Goal: Task Accomplishment & Management: Manage account settings

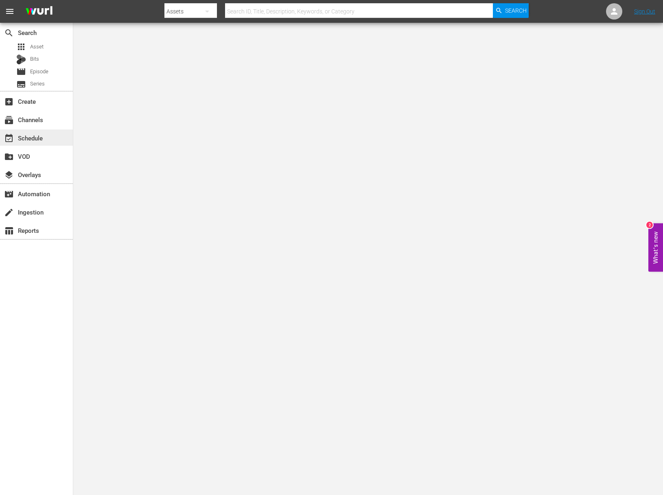
click at [42, 140] on div "event_available Schedule" at bounding box center [23, 136] width 46 height 7
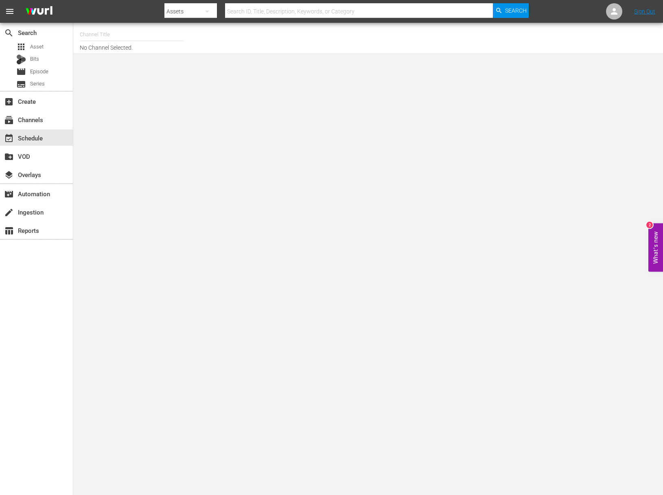
click at [90, 22] on nav "menu Search By Assets Search ID, Title, Description, Keywords, or Category Sear…" at bounding box center [331, 11] width 663 height 23
click at [104, 38] on input "text" at bounding box center [132, 35] width 104 height 20
click at [107, 60] on div "Food (140 - food)" at bounding box center [191, 58] width 211 height 20
type input "Food (140 - food)"
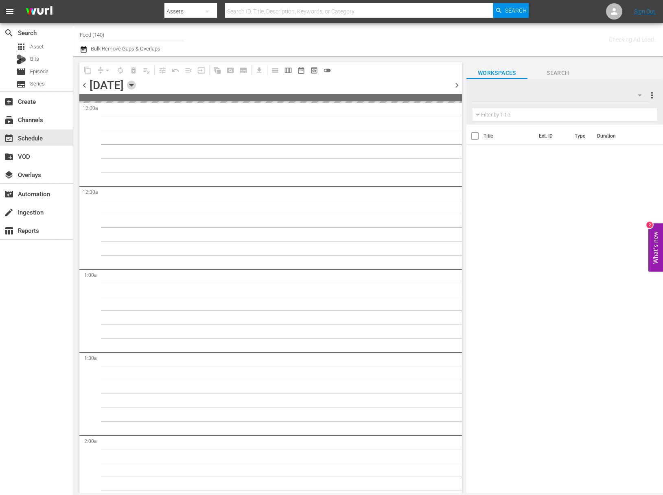
click at [133, 84] on icon "button" at bounding box center [131, 85] width 4 height 2
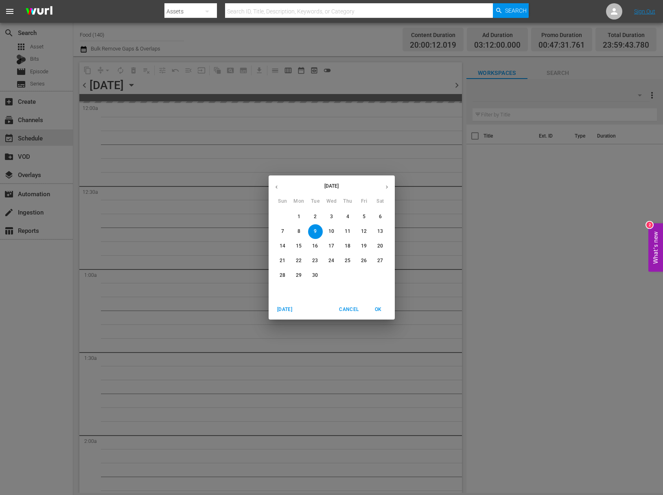
click at [352, 231] on span "11" at bounding box center [348, 231] width 15 height 7
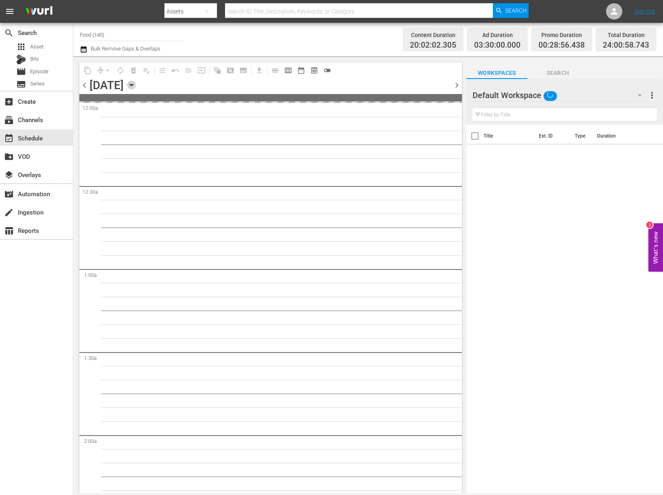
click at [136, 83] on icon "button" at bounding box center [131, 85] width 9 height 9
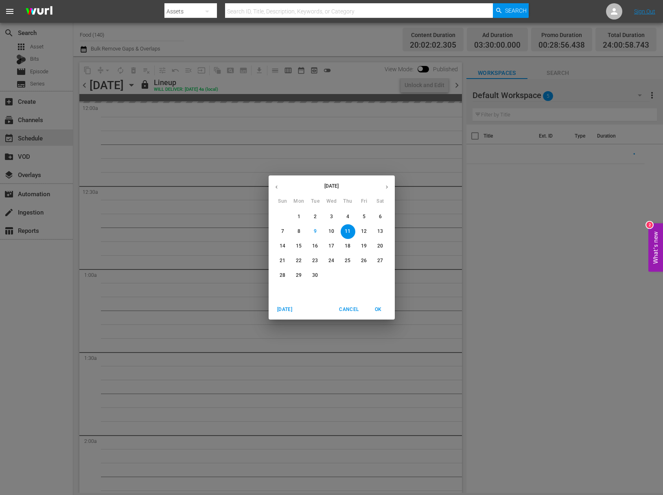
click at [231, 168] on div "September 2025 Sun Mon Tue Wed Thu Fri Sat 31 1 2 3 4 5 6 7 8 9 10 11 12 13 14 …" at bounding box center [331, 247] width 663 height 495
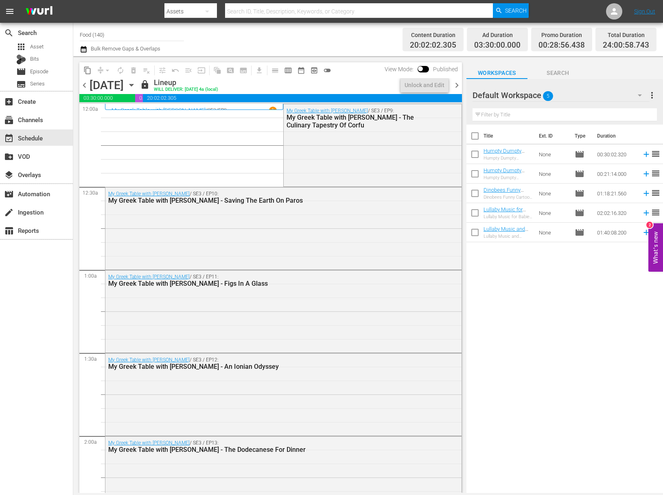
click at [133, 85] on icon "button" at bounding box center [131, 85] width 4 height 2
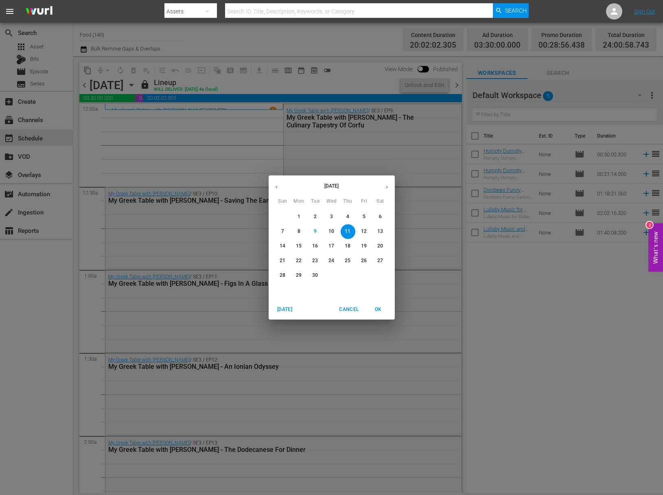
click at [365, 230] on p "12" at bounding box center [364, 231] width 6 height 7
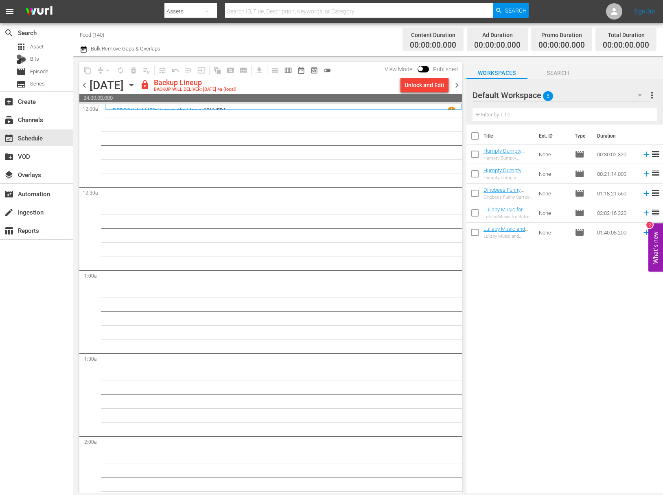
click at [650, 99] on span "more_vert" at bounding box center [652, 95] width 10 height 10
click at [613, 151] on div "Enable Workspace Item Reposition" at bounding box center [599, 155] width 96 height 15
click at [650, 94] on span "more_vert" at bounding box center [652, 95] width 10 height 10
click at [588, 151] on div "Disable Workspace Item Reposition" at bounding box center [599, 155] width 96 height 15
click at [654, 94] on span "more_vert" at bounding box center [652, 95] width 10 height 10
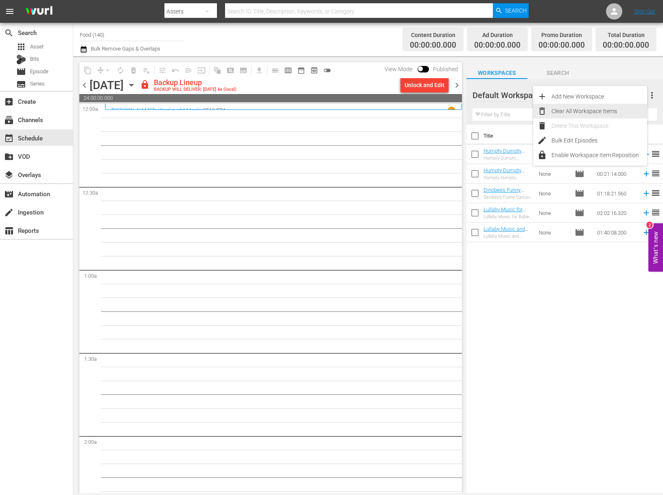
click at [594, 111] on div "Clear All Workspace Items" at bounding box center [599, 111] width 96 height 15
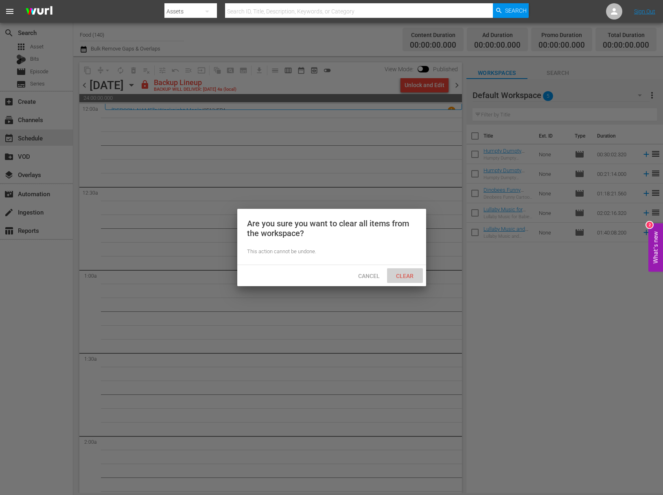
click at [409, 271] on div "Clear" at bounding box center [405, 275] width 36 height 15
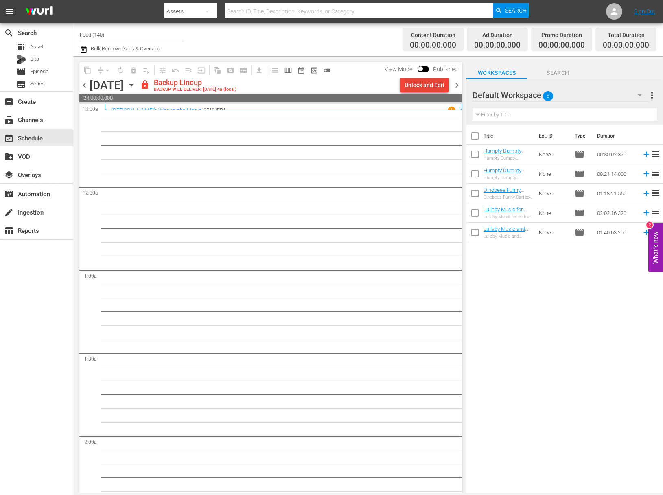
click at [413, 84] on div "Unlock and Edit" at bounding box center [424, 85] width 40 height 15
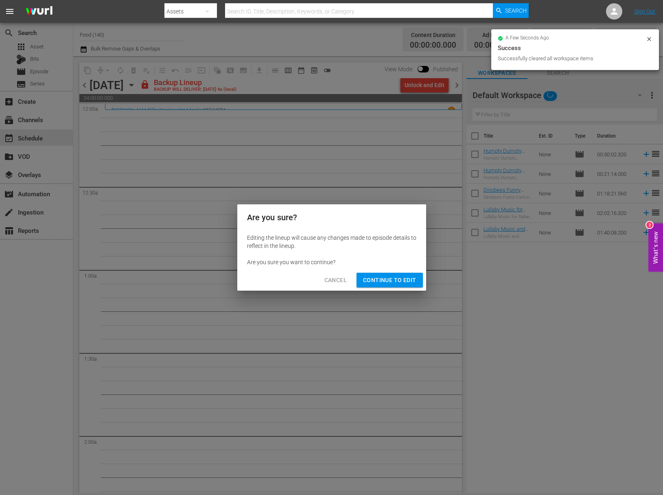
click at [397, 280] on span "Continue to Edit" at bounding box center [389, 280] width 53 height 10
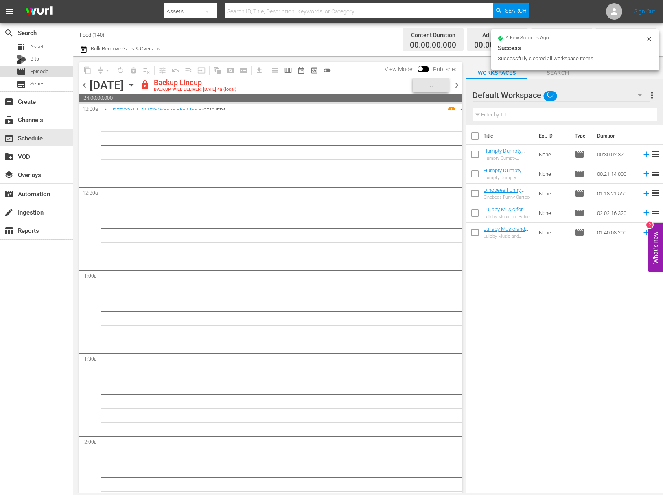
click at [43, 67] on div "movie Episode" at bounding box center [32, 71] width 32 height 11
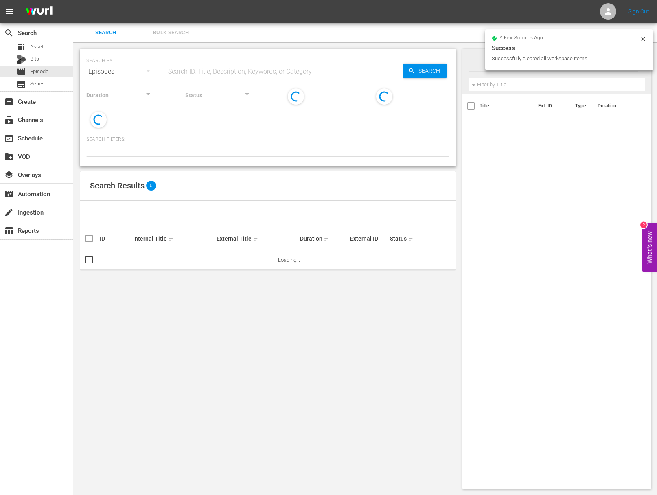
click at [223, 71] on input "text" at bounding box center [284, 72] width 237 height 20
paste input "Julia Child's Kitchen Wisdom"
click at [412, 68] on icon "button" at bounding box center [411, 70] width 7 height 7
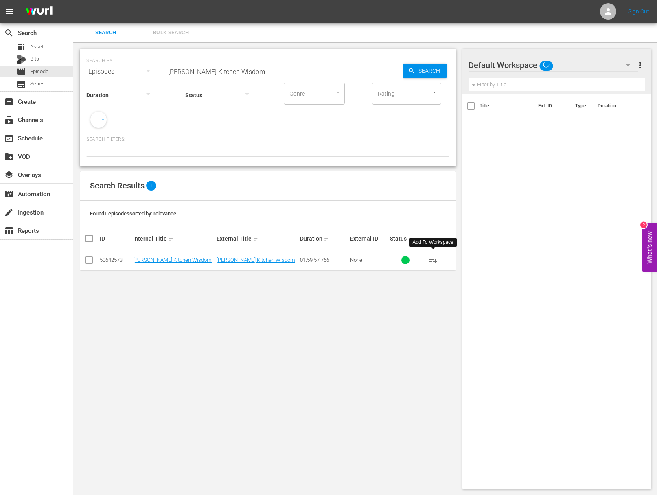
click at [433, 260] on span "playlist_add" at bounding box center [433, 260] width 10 height 10
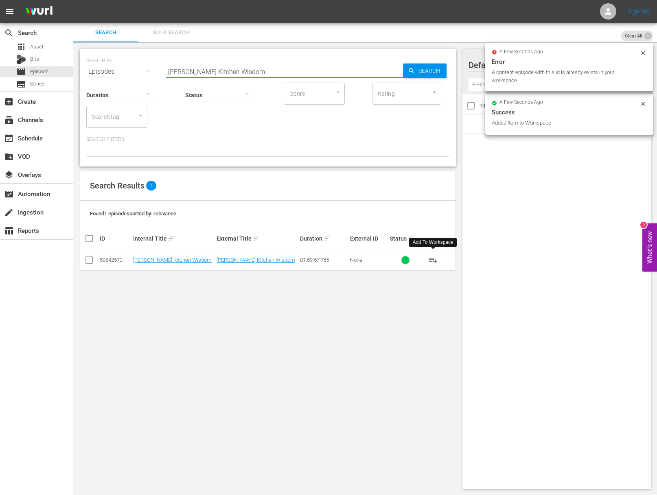
click at [241, 74] on input "Julia Child's Kitchen Wisdom" at bounding box center [284, 72] width 237 height 20
paste input "& Jacques Cooking at Home - Duck-Julia's Original French Chef Recipe, Jacques' …"
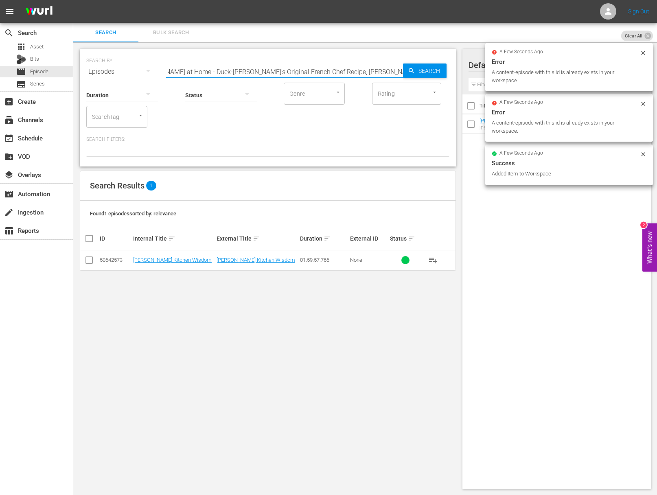
drag, startPoint x: 232, startPoint y: 71, endPoint x: 304, endPoint y: 85, distance: 73.5
click at [304, 85] on div "SEARCH BY Search By Episodes Search ID, Title, Description, Keywords, or Catego…" at bounding box center [268, 108] width 376 height 118
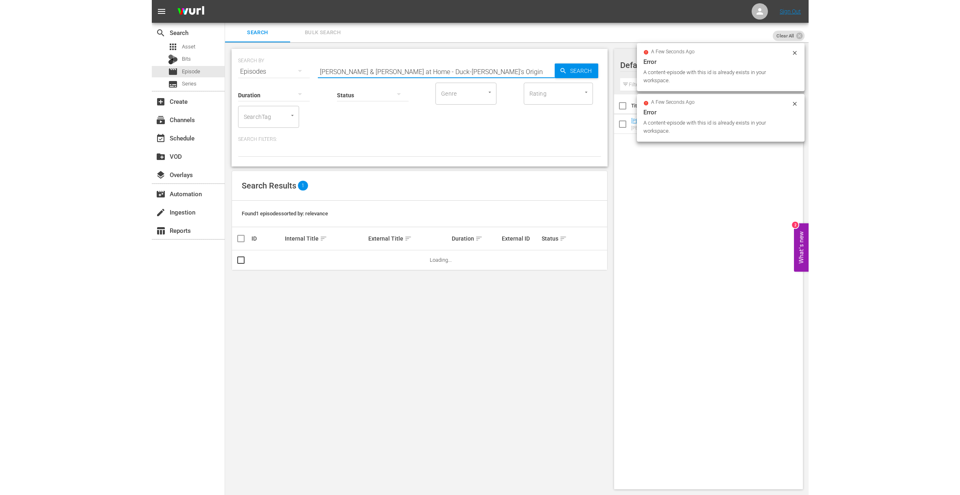
scroll to position [0, 0]
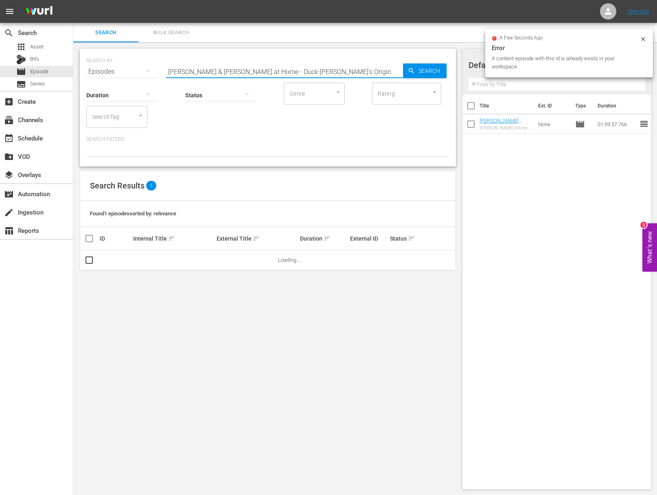
drag, startPoint x: 283, startPoint y: 72, endPoint x: 337, endPoint y: 80, distance: 54.7
click at [337, 80] on input "Julia & Jacques Cooking at Home - Duck-Julia's Origin" at bounding box center [284, 72] width 237 height 20
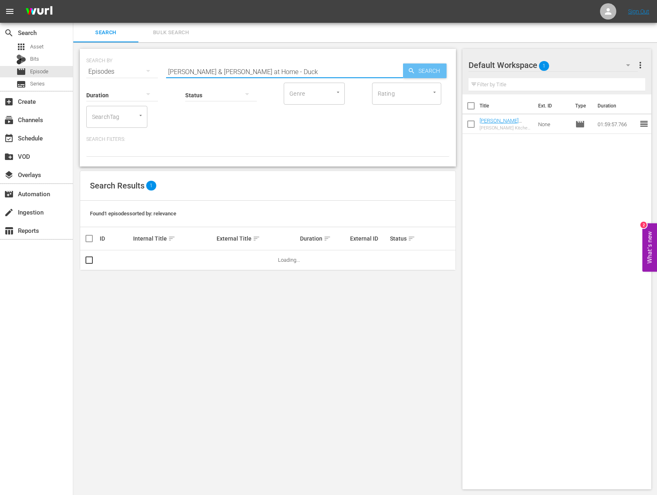
click at [409, 71] on icon "button" at bounding box center [411, 70] width 7 height 7
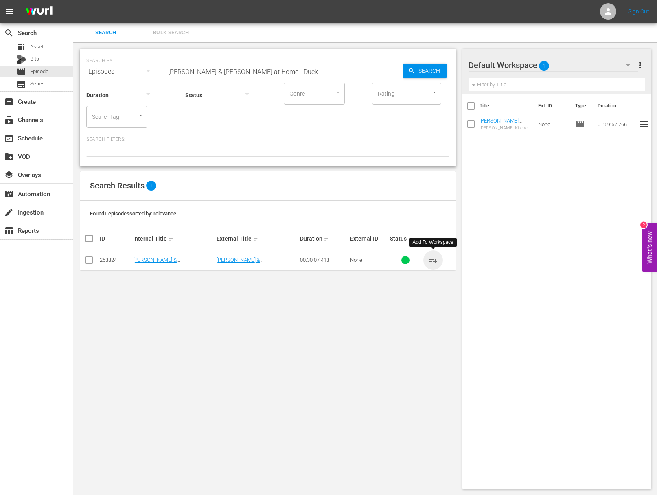
click at [433, 259] on span "playlist_add" at bounding box center [433, 260] width 10 height 10
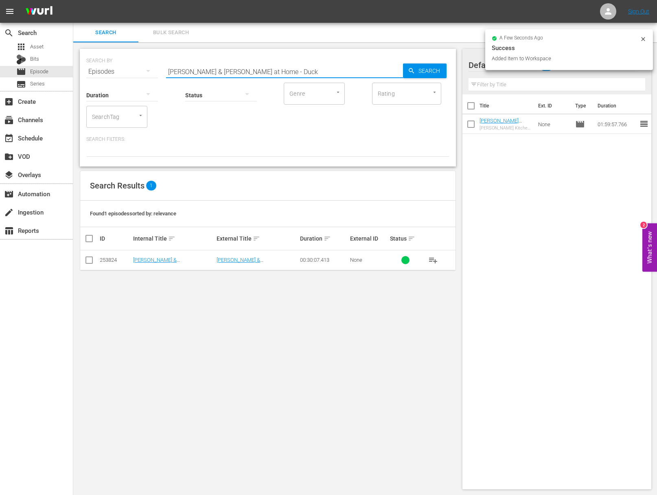
drag, startPoint x: 271, startPoint y: 72, endPoint x: 295, endPoint y: 73, distance: 24.0
click at [295, 73] on input "Julia & Jacques Cooking at Home - Duck" at bounding box center [284, 72] width 237 height 20
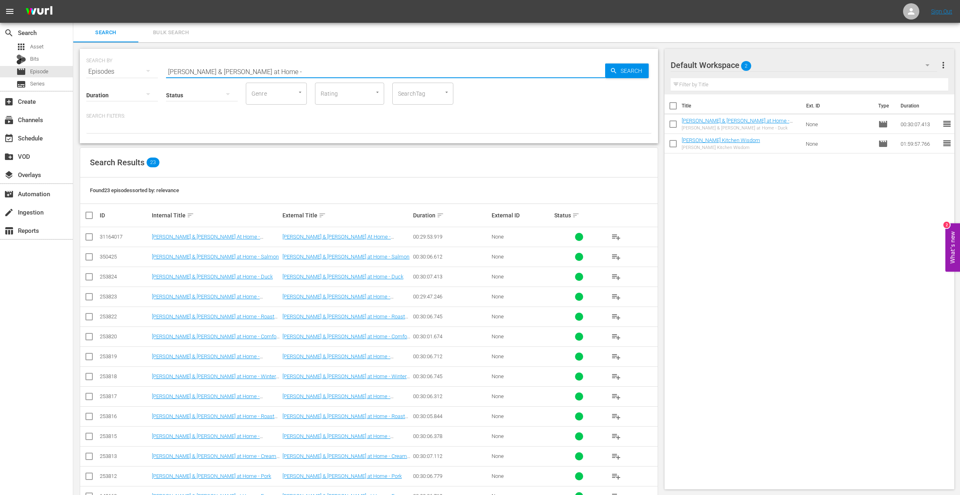
click at [616, 296] on span "playlist_add" at bounding box center [616, 297] width 10 height 10
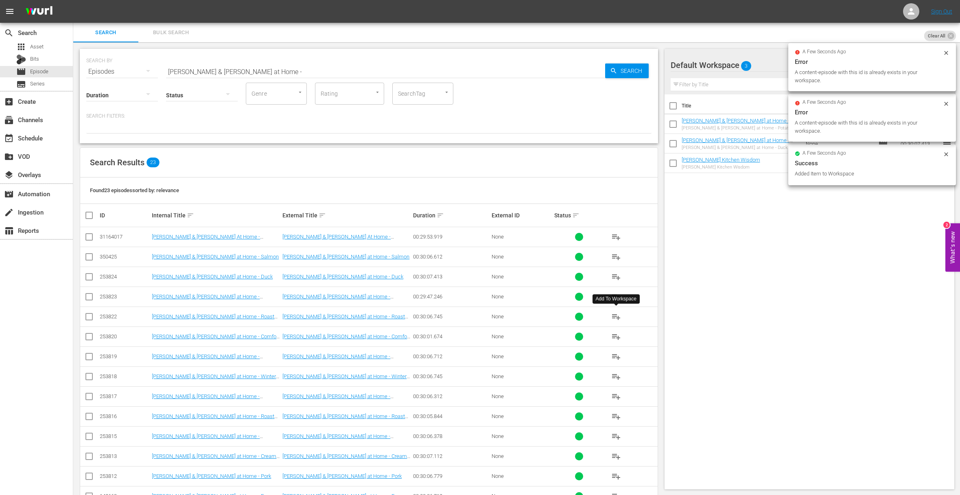
click at [616, 314] on span "playlist_add" at bounding box center [616, 317] width 10 height 10
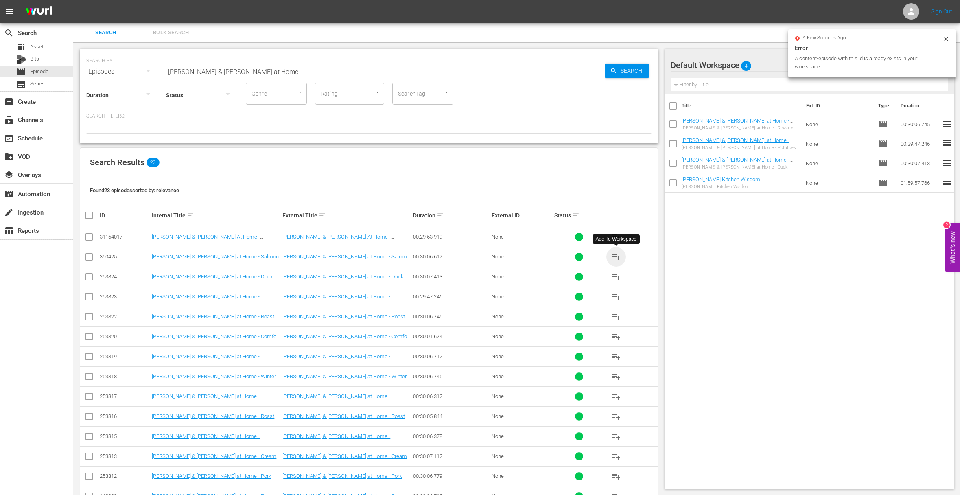
click at [616, 256] on span "playlist_add" at bounding box center [616, 257] width 10 height 10
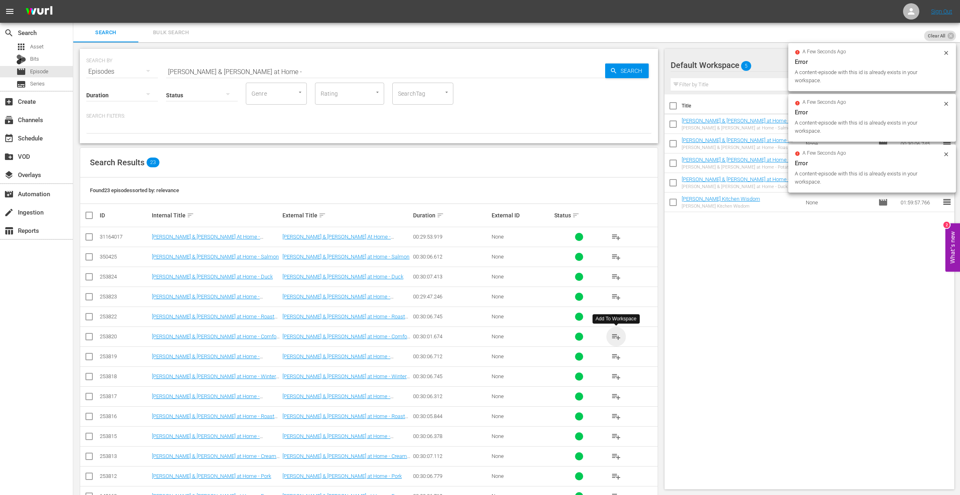
click at [617, 335] on span "playlist_add" at bounding box center [616, 337] width 10 height 10
click at [617, 356] on span "playlist_add" at bounding box center [616, 357] width 10 height 10
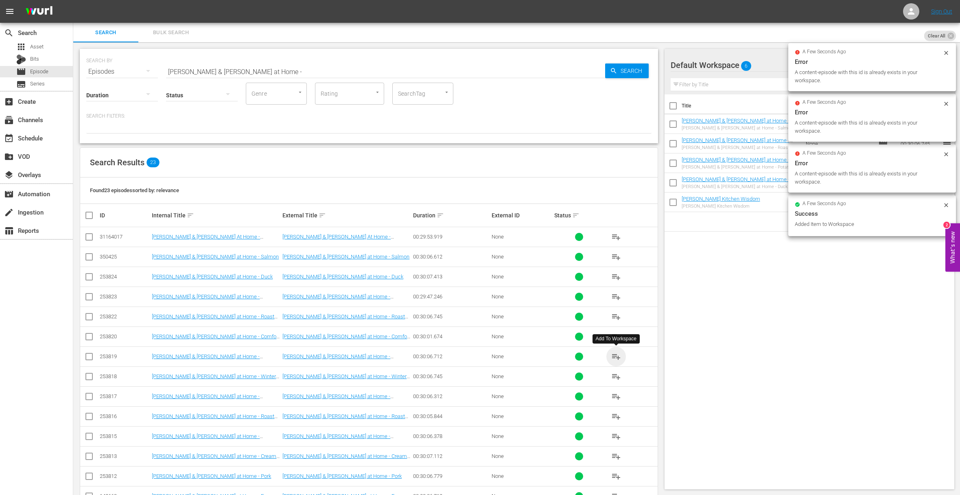
click at [617, 356] on span "playlist_add" at bounding box center [616, 357] width 10 height 10
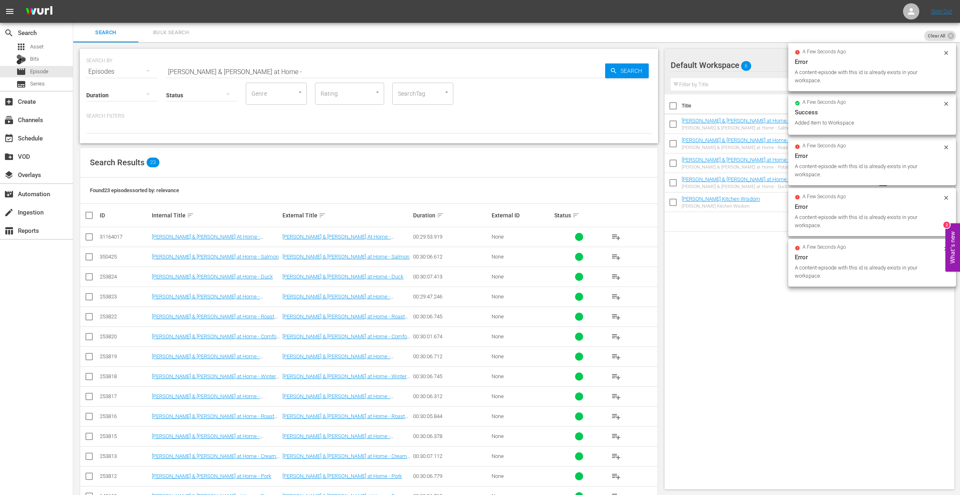
click at [617, 376] on span "playlist_add" at bounding box center [616, 377] width 10 height 10
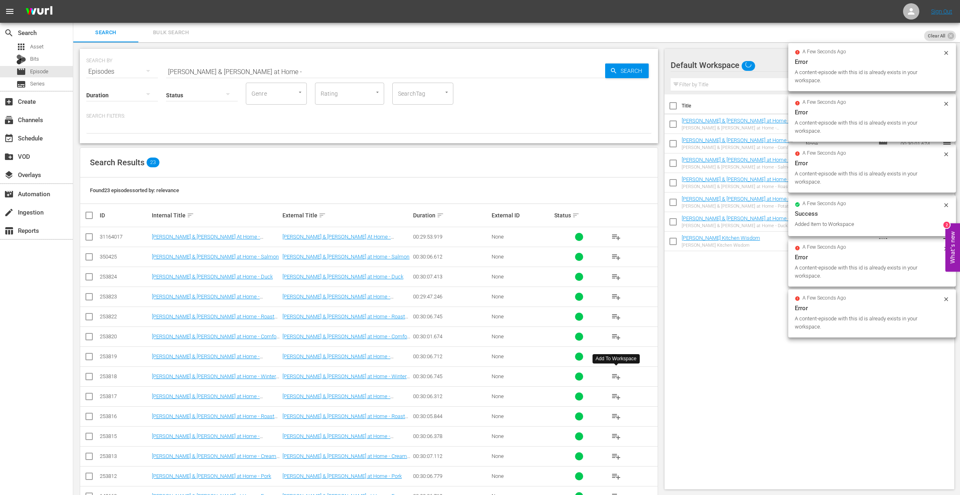
click at [617, 376] on span "playlist_add" at bounding box center [616, 377] width 10 height 10
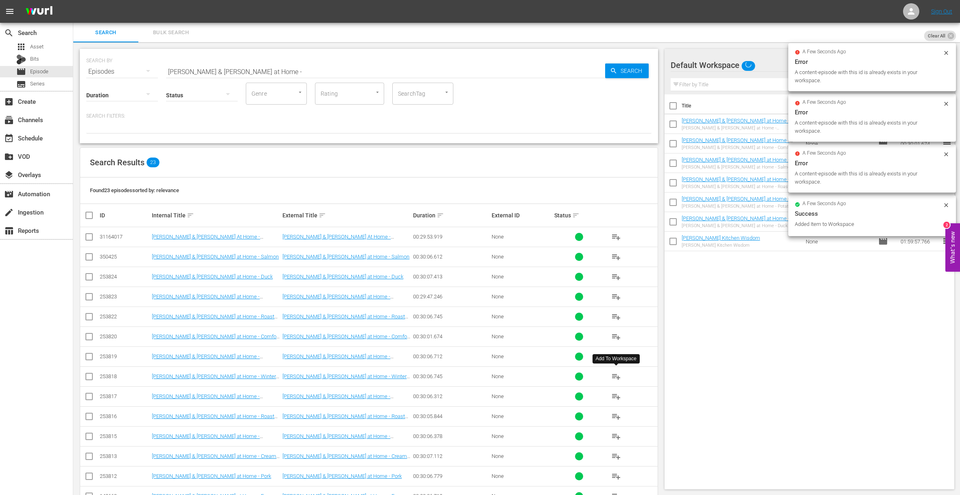
click at [617, 376] on span "playlist_add" at bounding box center [616, 377] width 10 height 10
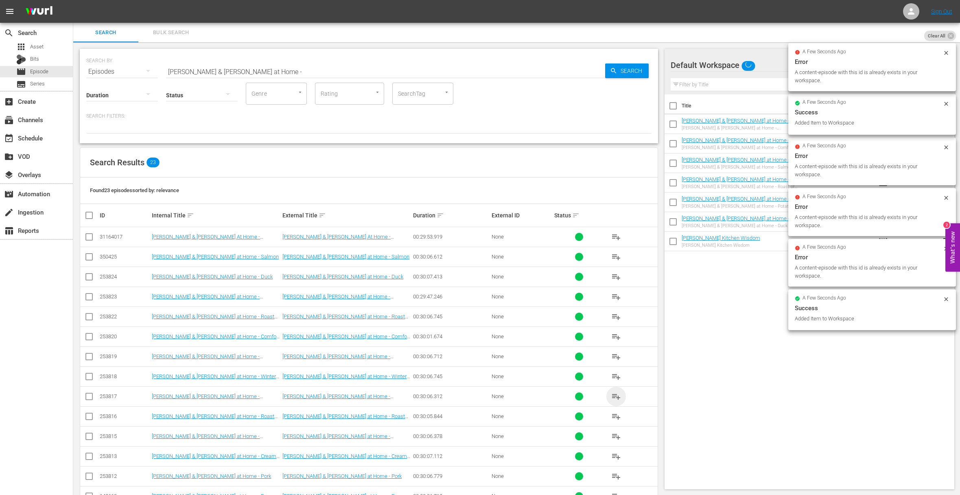
click at [617, 397] on span "playlist_add" at bounding box center [616, 396] width 10 height 10
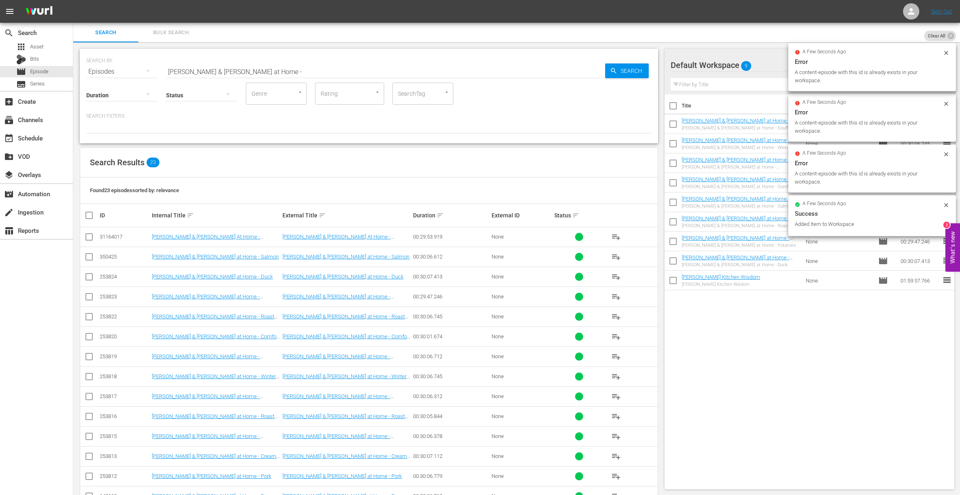
click at [620, 376] on span "playlist_add" at bounding box center [616, 377] width 10 height 10
drag, startPoint x: 620, startPoint y: 376, endPoint x: 619, endPoint y: 396, distance: 20.0
click at [620, 376] on span "playlist_add" at bounding box center [616, 377] width 10 height 10
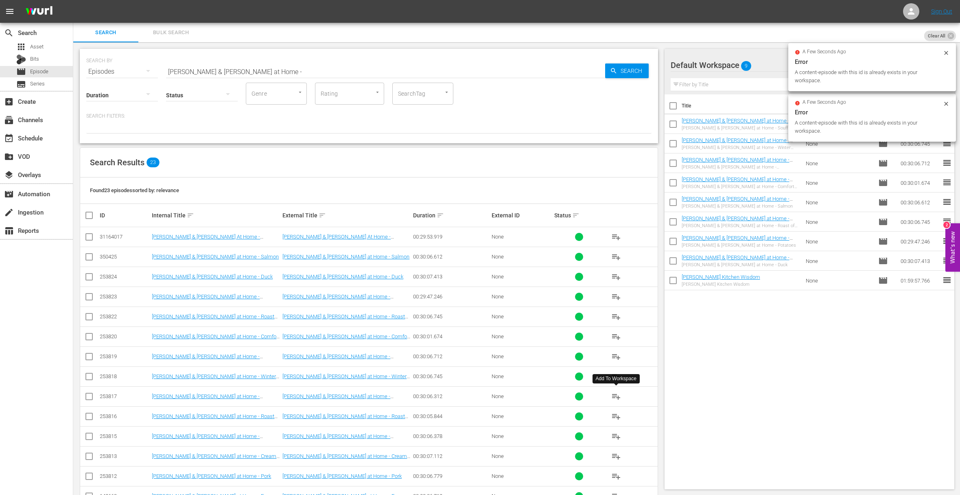
click at [617, 396] on span "playlist_add" at bounding box center [616, 396] width 10 height 10
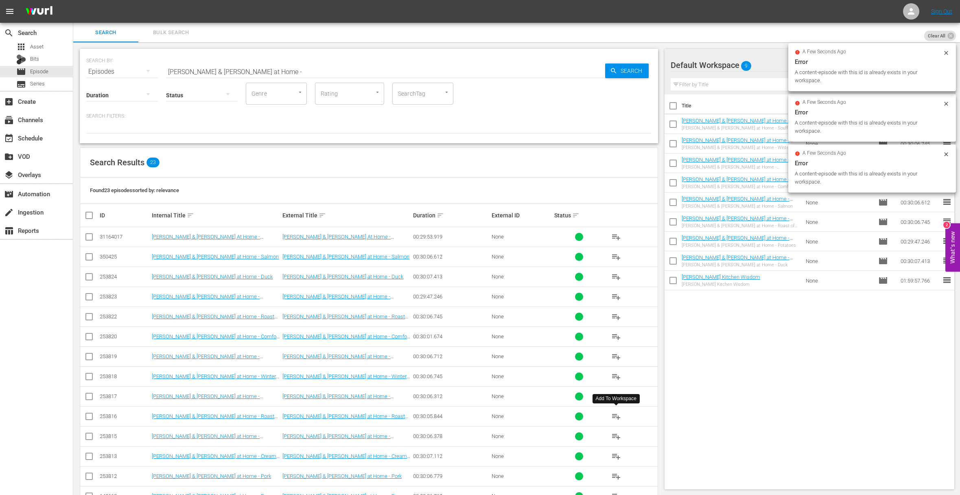
click at [615, 415] on span "playlist_add" at bounding box center [616, 416] width 10 height 10
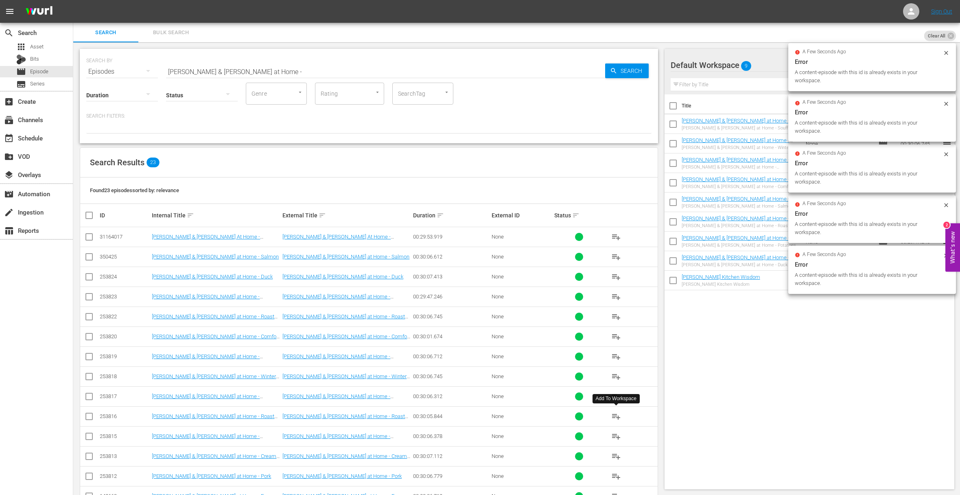
click at [615, 415] on span "playlist_add" at bounding box center [616, 416] width 10 height 10
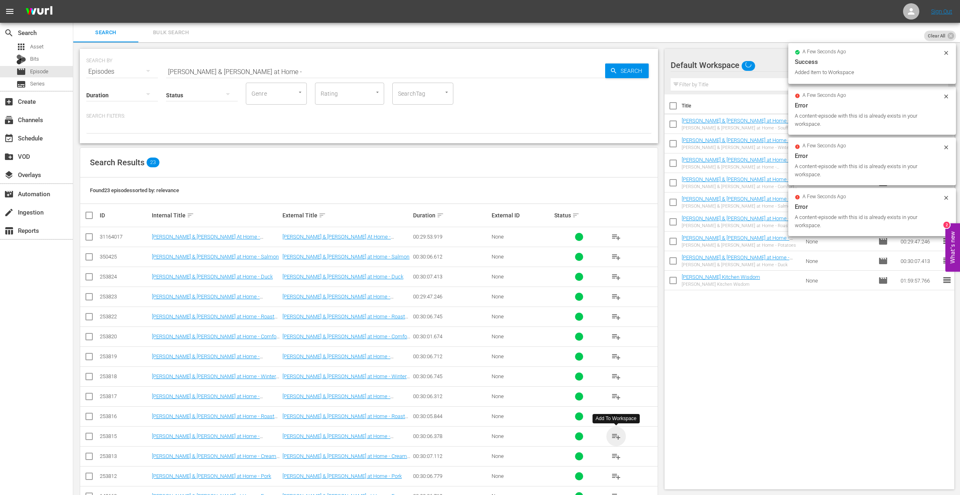
click at [616, 436] on span "playlist_add" at bounding box center [616, 436] width 10 height 10
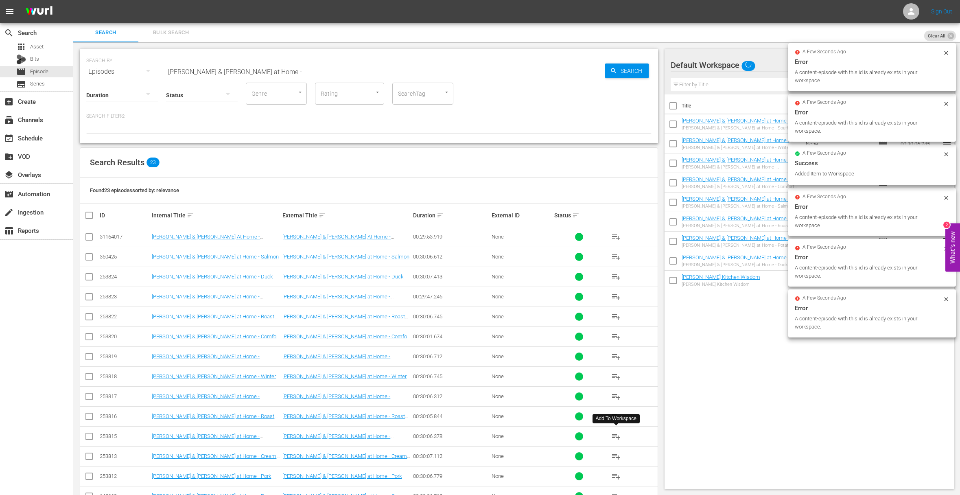
click at [616, 436] on span "playlist_add" at bounding box center [616, 436] width 10 height 10
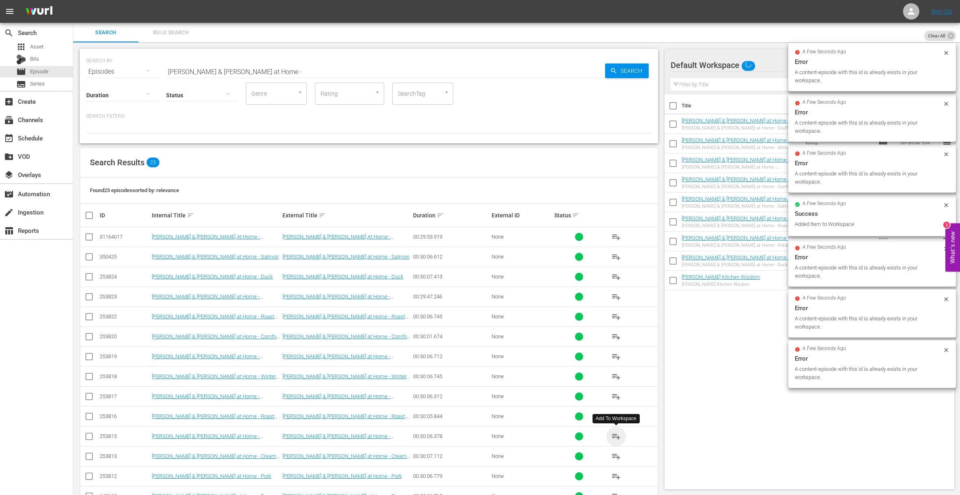
click at [616, 436] on span "playlist_add" at bounding box center [616, 436] width 10 height 10
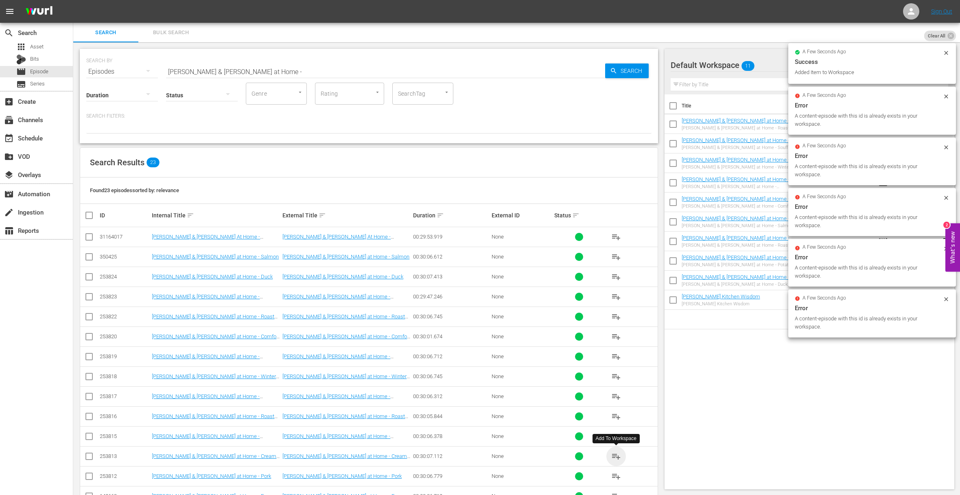
click at [617, 454] on span "playlist_add" at bounding box center [616, 456] width 10 height 10
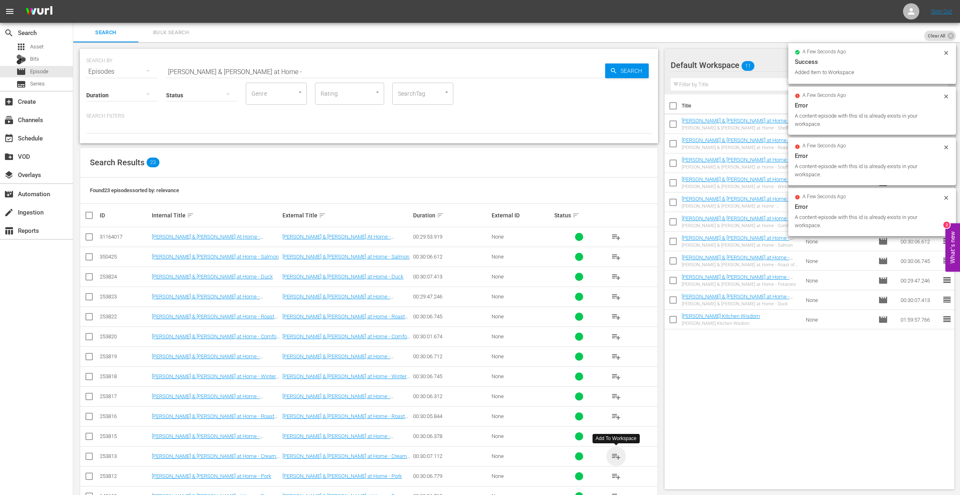
click at [617, 454] on span "playlist_add" at bounding box center [616, 456] width 10 height 10
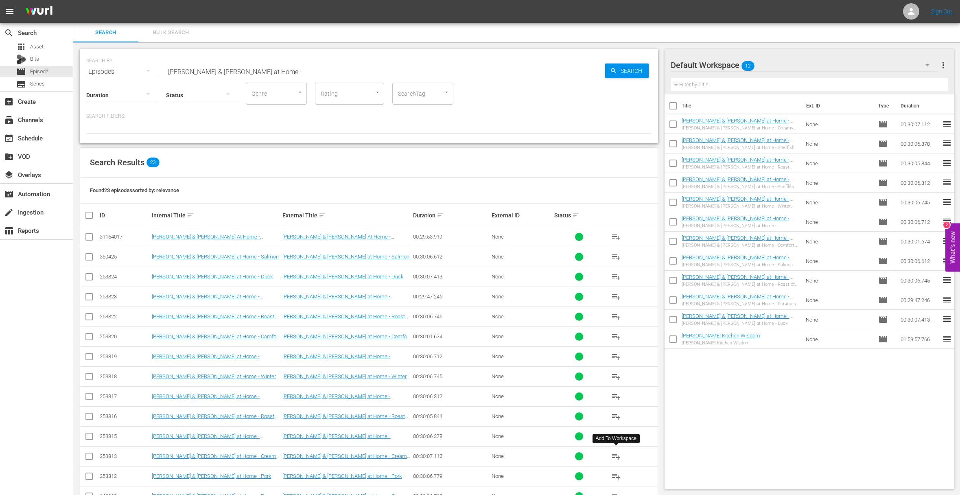
click at [617, 454] on span "playlist_add" at bounding box center [616, 456] width 10 height 10
click at [618, 474] on span "playlist_add" at bounding box center [616, 476] width 10 height 10
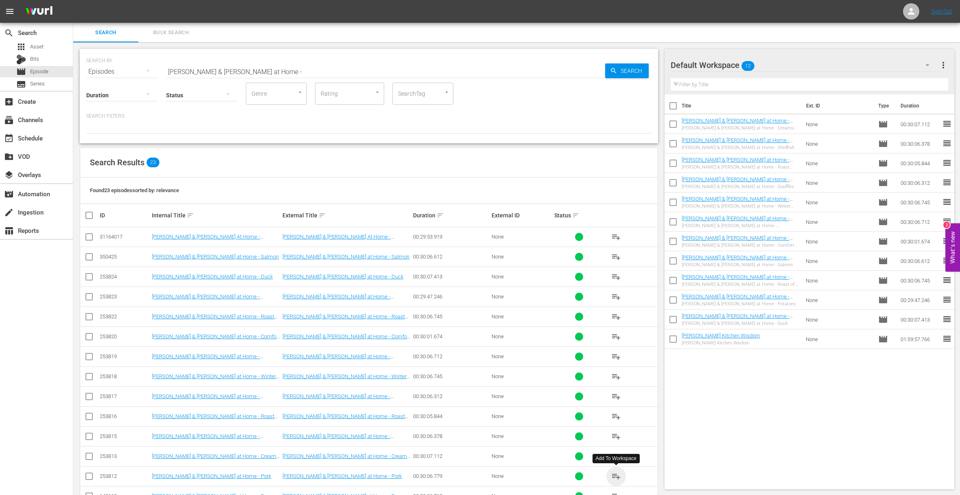
click at [618, 474] on span "playlist_add" at bounding box center [616, 476] width 10 height 10
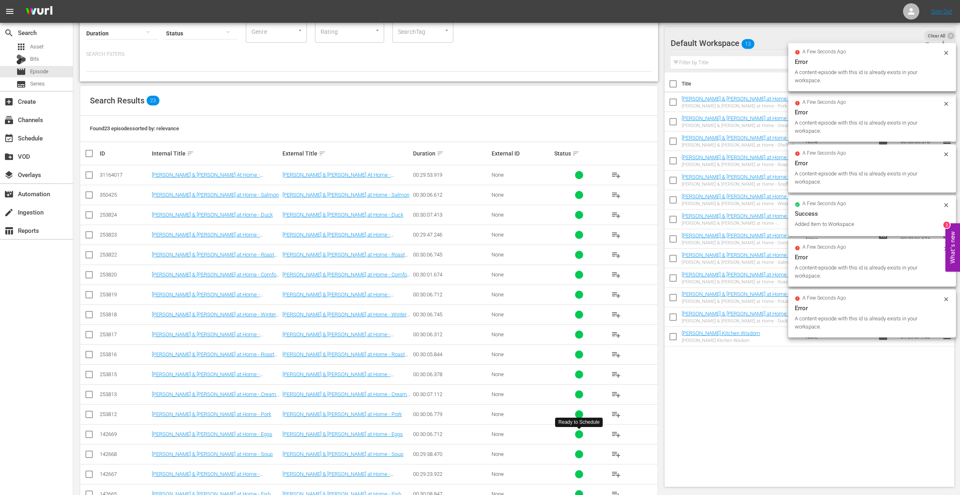
scroll to position [68, 0]
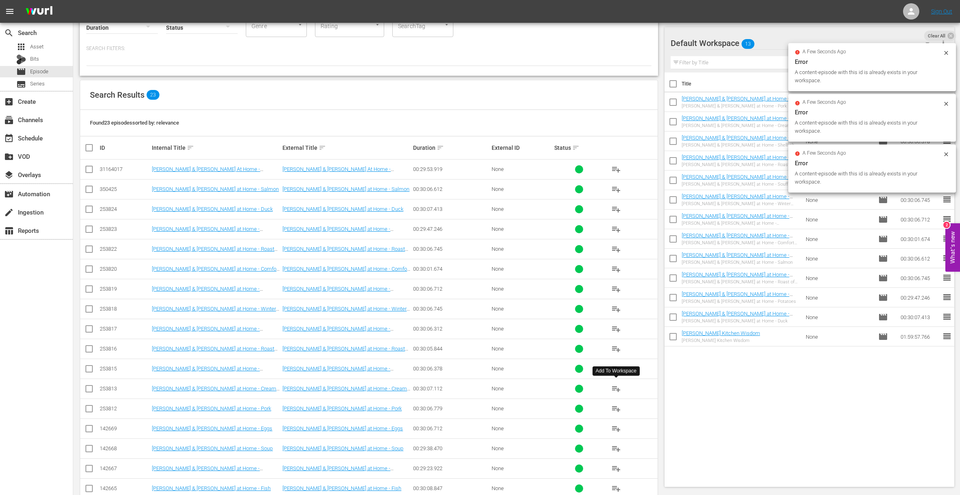
click at [615, 387] on span "playlist_add" at bounding box center [616, 389] width 10 height 10
click at [616, 409] on span "playlist_add" at bounding box center [616, 409] width 10 height 10
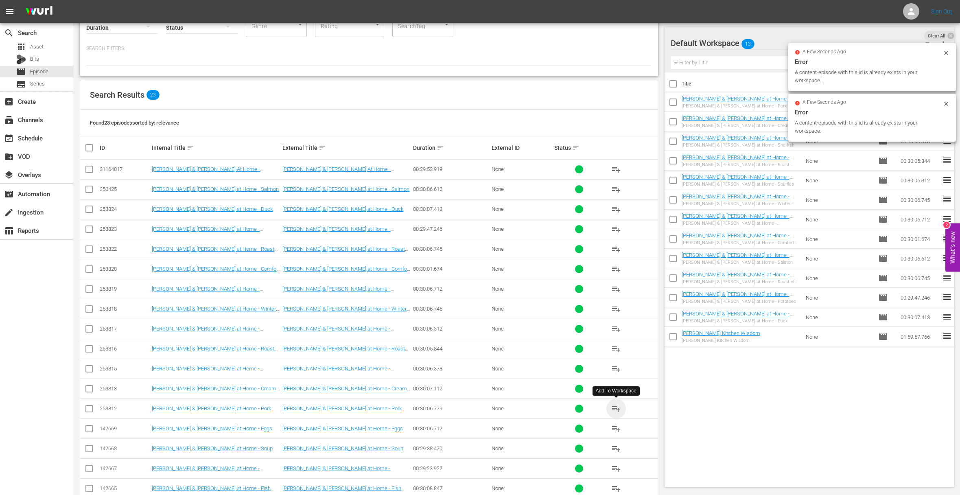
click at [616, 409] on span "playlist_add" at bounding box center [616, 409] width 10 height 10
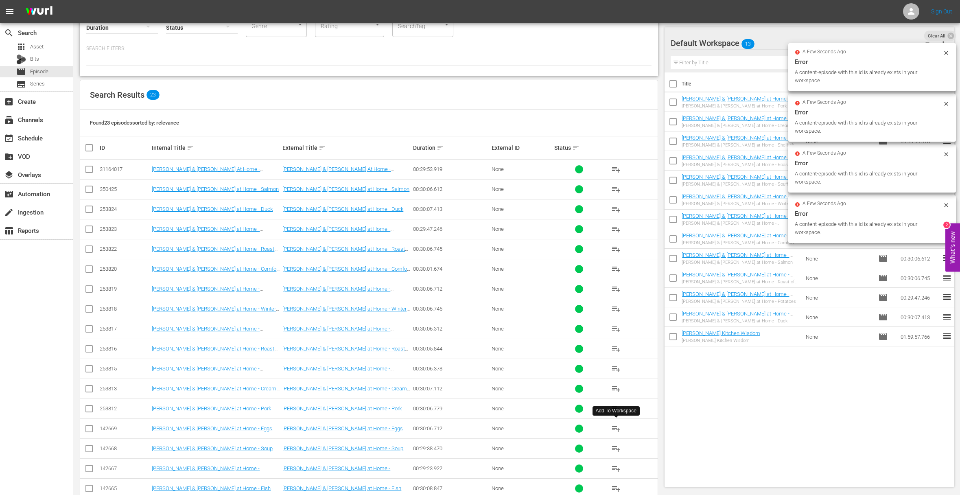
click at [616, 426] on span "playlist_add" at bounding box center [616, 429] width 10 height 10
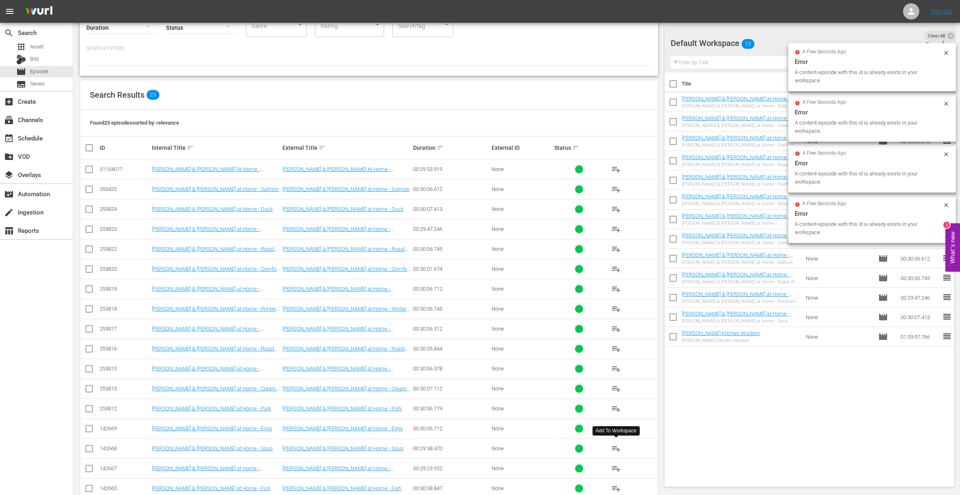
click at [616, 446] on span "playlist_add" at bounding box center [616, 449] width 10 height 10
click at [616, 468] on span "playlist_add" at bounding box center [616, 468] width 10 height 10
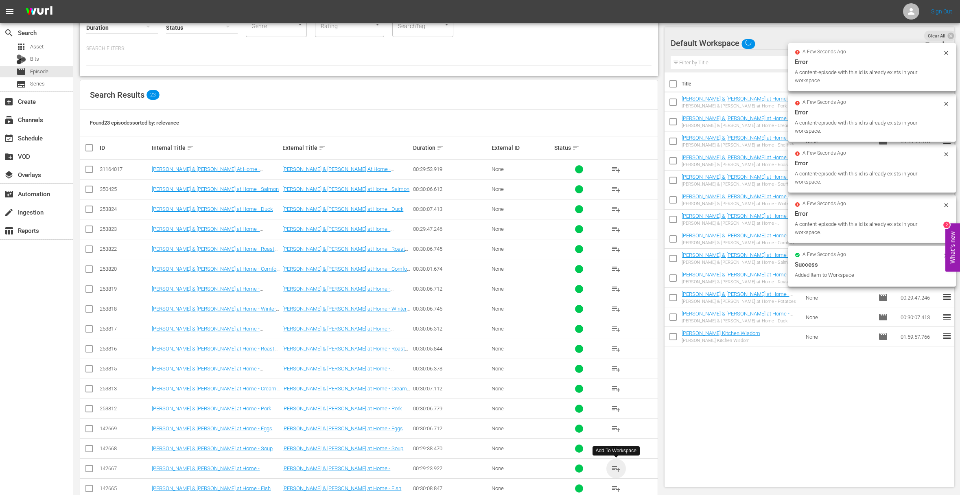
click at [616, 468] on span "playlist_add" at bounding box center [616, 468] width 10 height 10
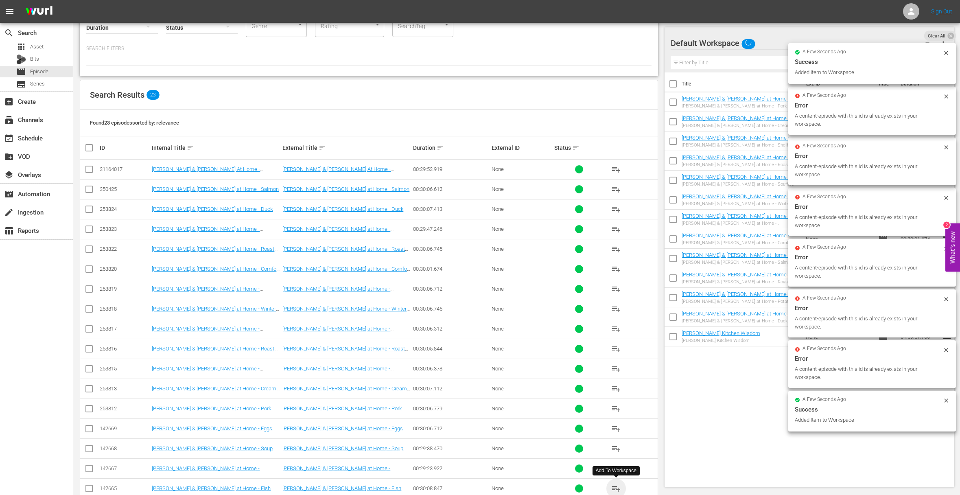
click at [618, 487] on span "playlist_add" at bounding box center [616, 488] width 10 height 10
click at [617, 487] on span "playlist_add" at bounding box center [616, 488] width 10 height 10
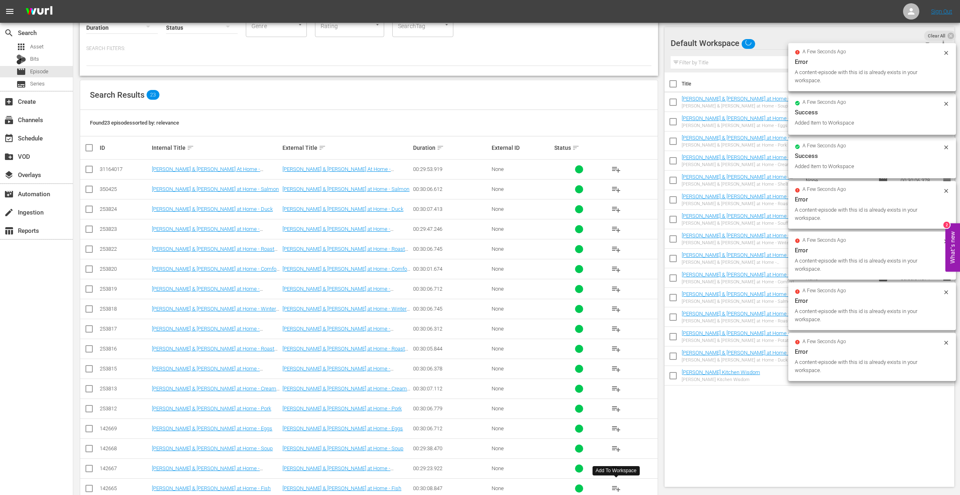
click at [617, 487] on span "playlist_add" at bounding box center [616, 488] width 10 height 10
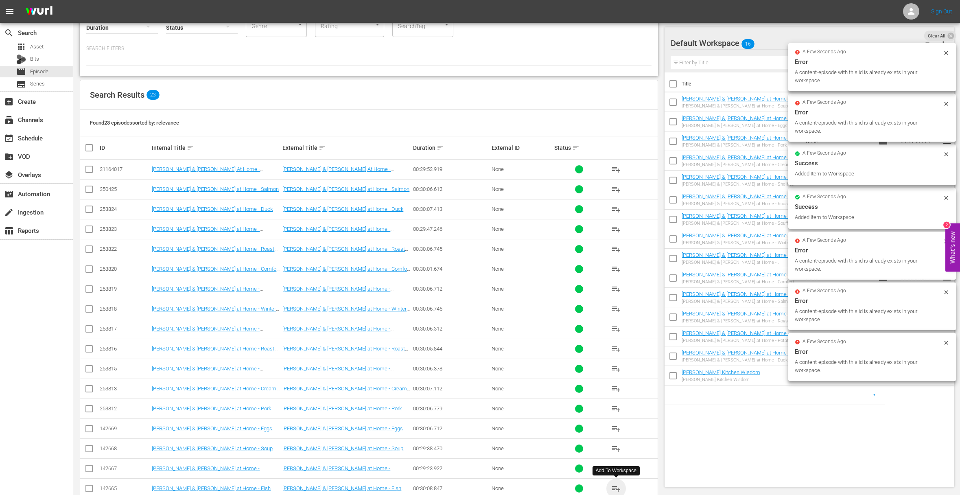
click at [617, 487] on span "playlist_add" at bounding box center [616, 488] width 10 height 10
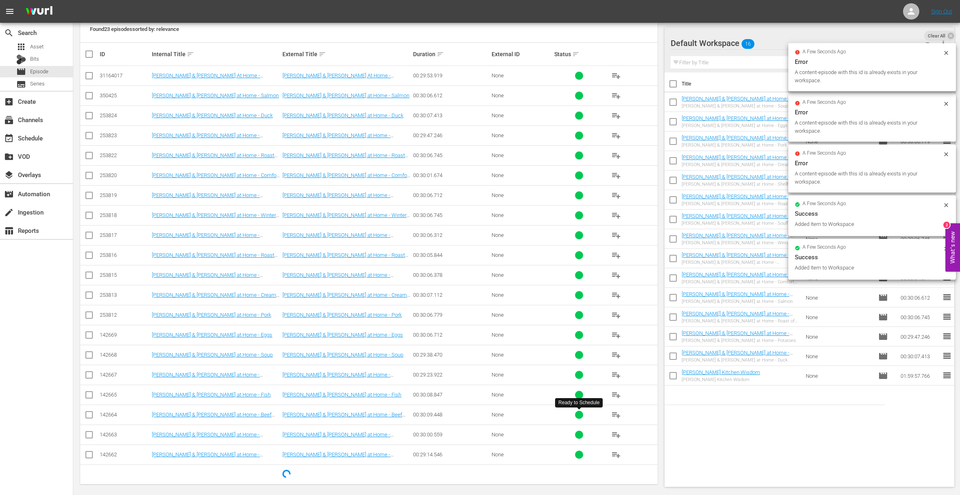
scroll to position [165, 0]
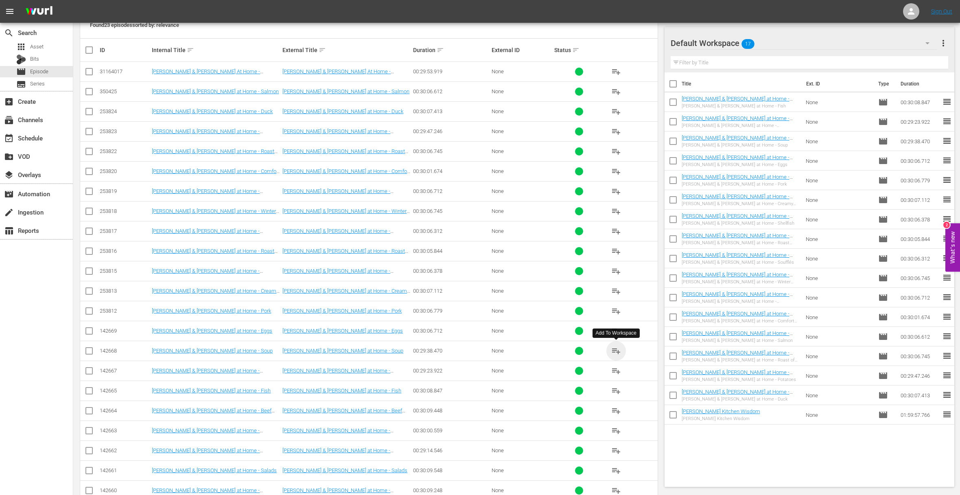
click at [615, 350] on span "playlist_add" at bounding box center [616, 351] width 10 height 10
click at [617, 350] on span "playlist_add" at bounding box center [616, 351] width 10 height 10
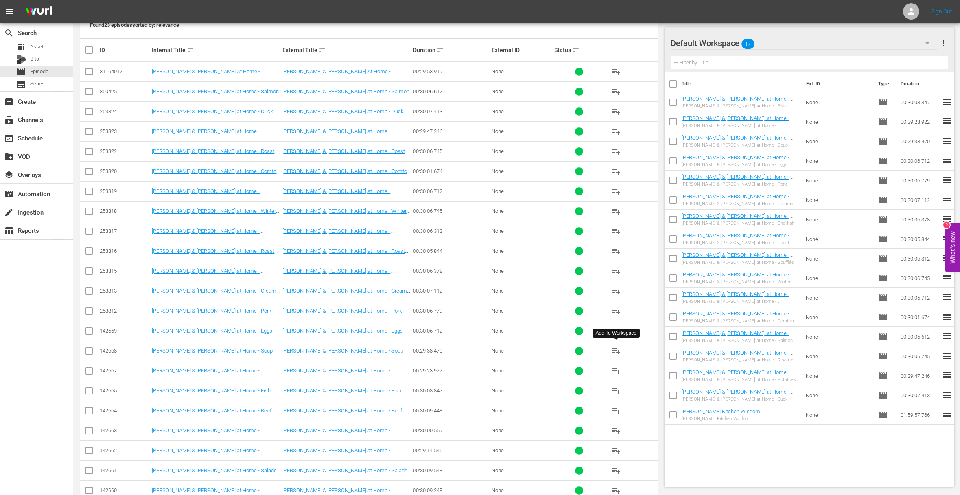
click at [617, 350] on span "playlist_add" at bounding box center [616, 351] width 10 height 10
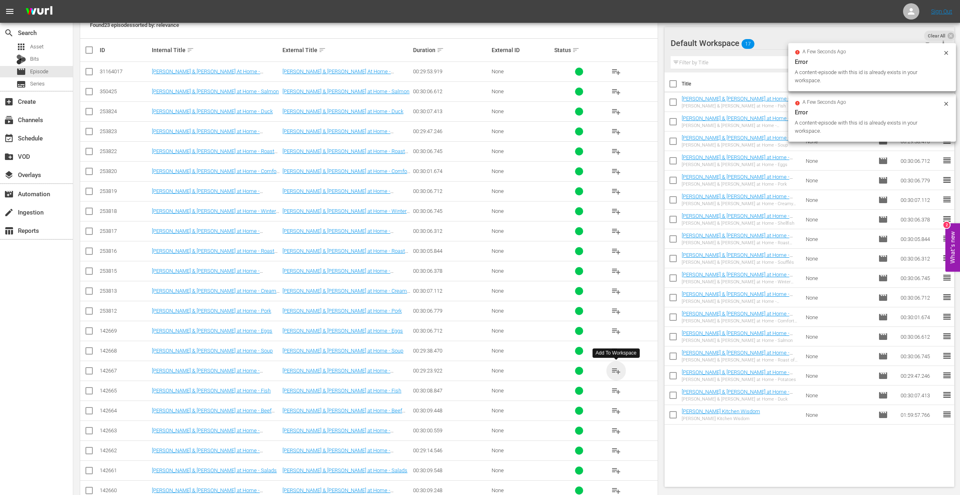
click at [616, 370] on span "playlist_add" at bounding box center [616, 371] width 10 height 10
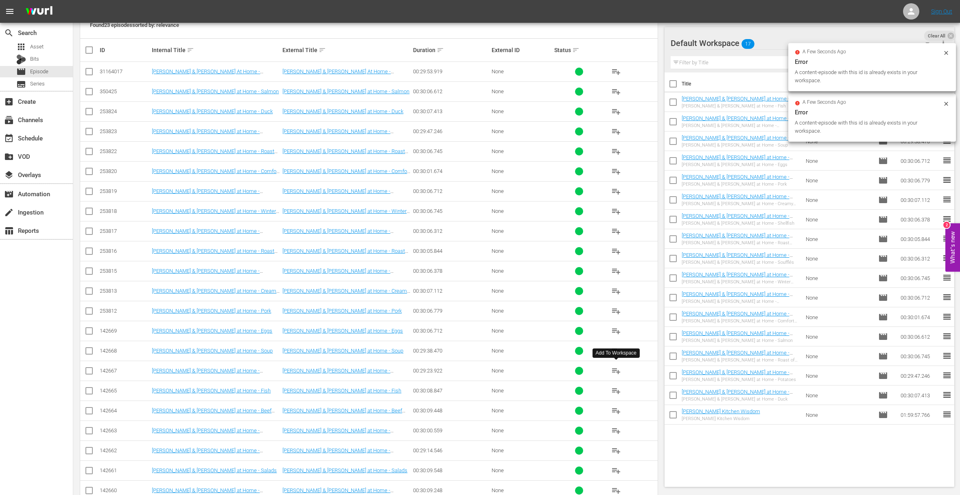
click at [616, 370] on span "playlist_add" at bounding box center [616, 371] width 10 height 10
click at [616, 390] on span "playlist_add" at bounding box center [616, 391] width 10 height 10
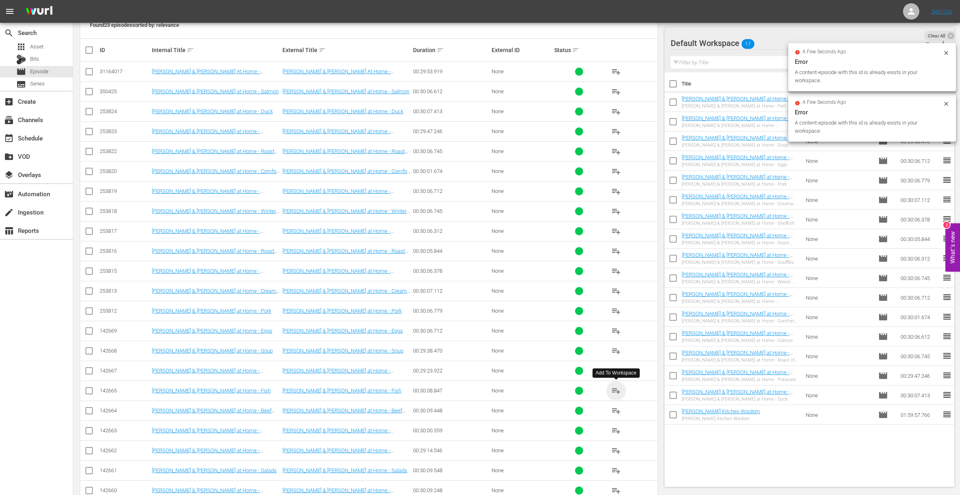
click at [616, 390] on span "playlist_add" at bounding box center [616, 391] width 10 height 10
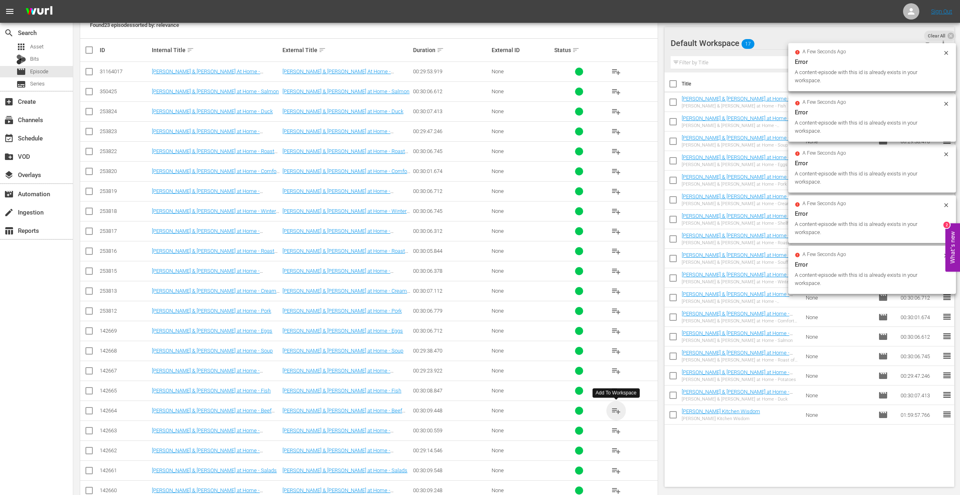
click at [615, 409] on span "playlist_add" at bounding box center [616, 411] width 10 height 10
click at [616, 429] on span "playlist_add" at bounding box center [616, 431] width 10 height 10
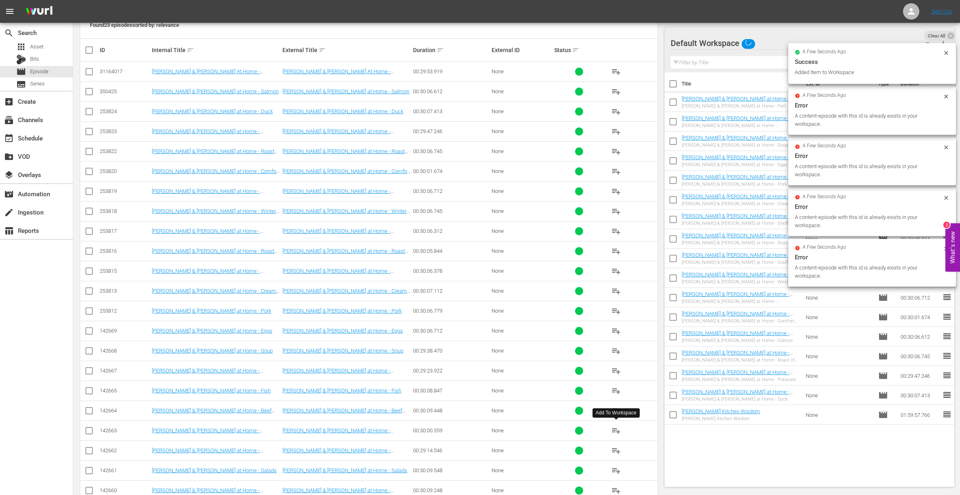
click at [616, 429] on span "playlist_add" at bounding box center [616, 431] width 10 height 10
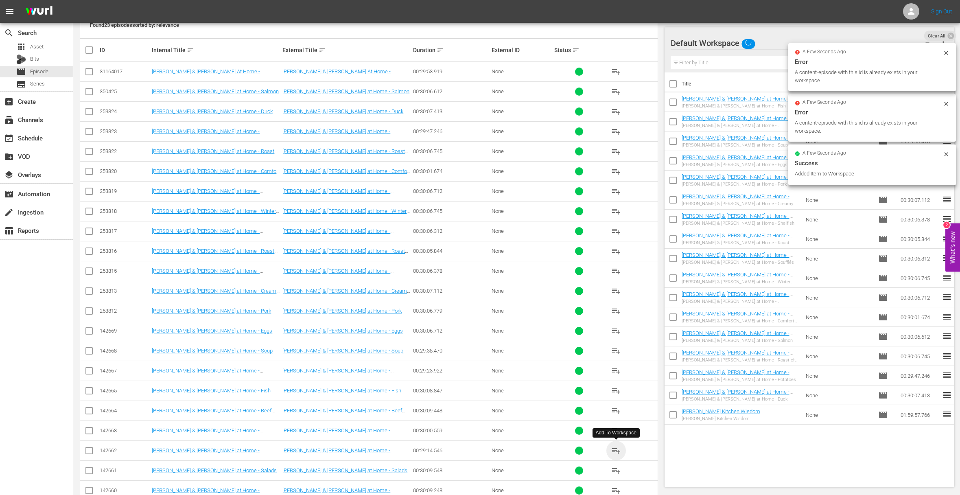
click at [617, 450] on span "playlist_add" at bounding box center [616, 451] width 10 height 10
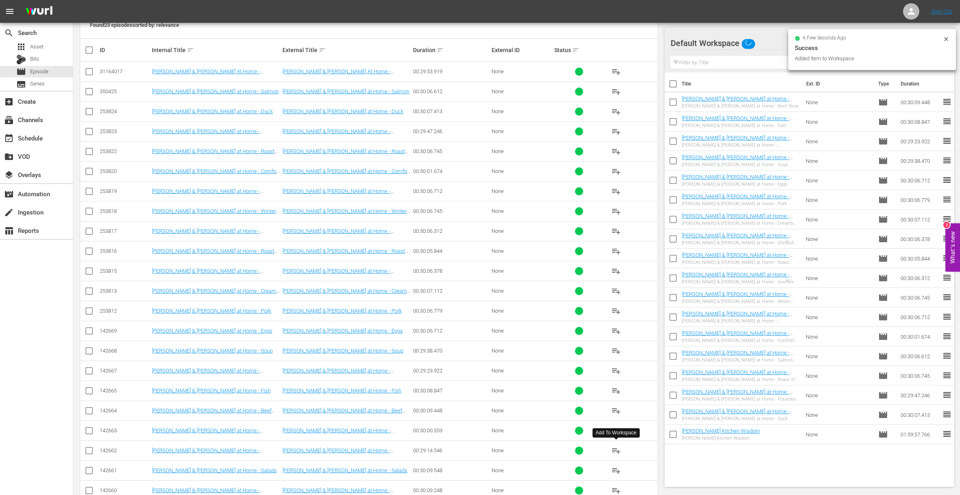
click at [619, 449] on span "playlist_add" at bounding box center [616, 451] width 10 height 10
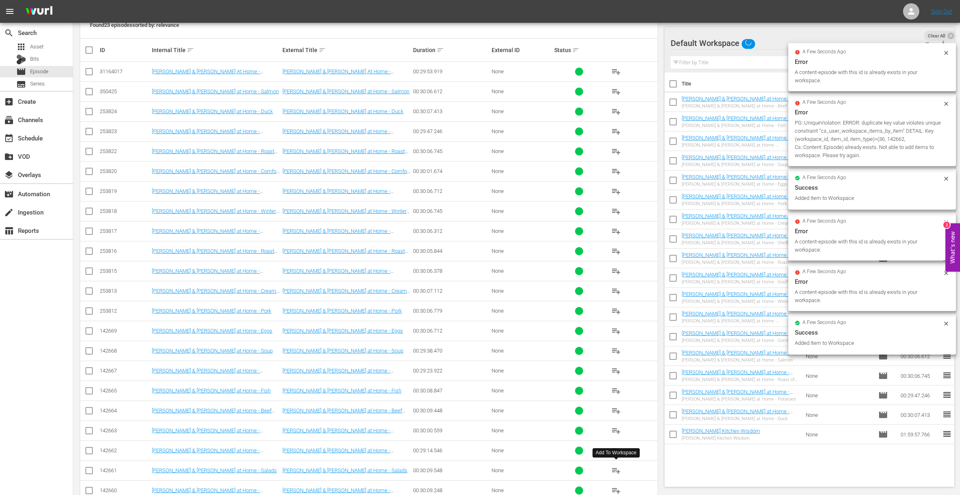
click at [614, 470] on span "playlist_add" at bounding box center [616, 471] width 10 height 10
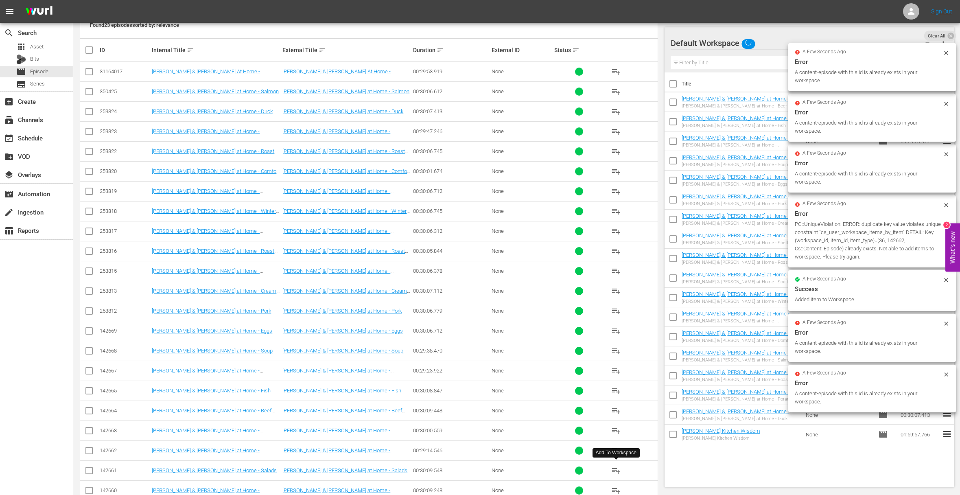
click at [614, 470] on span "playlist_add" at bounding box center [616, 471] width 10 height 10
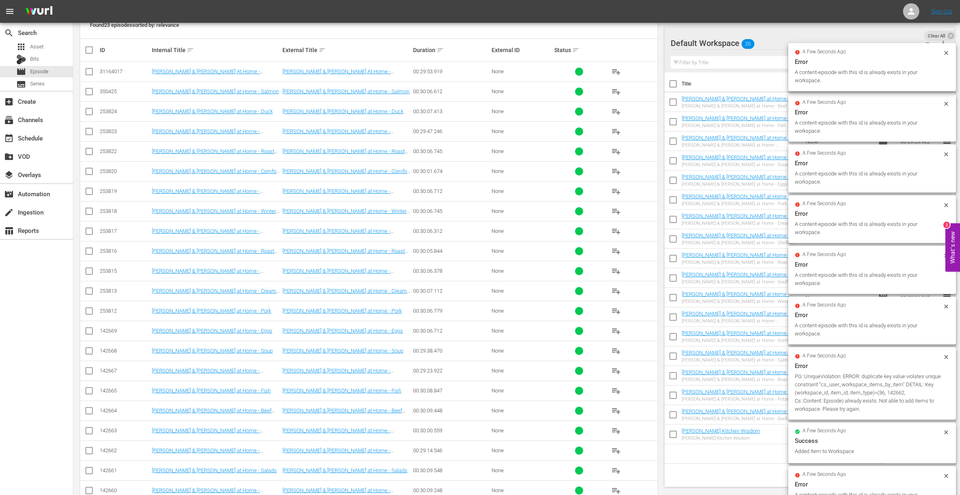
click at [616, 489] on span "playlist_add" at bounding box center [616, 490] width 10 height 10
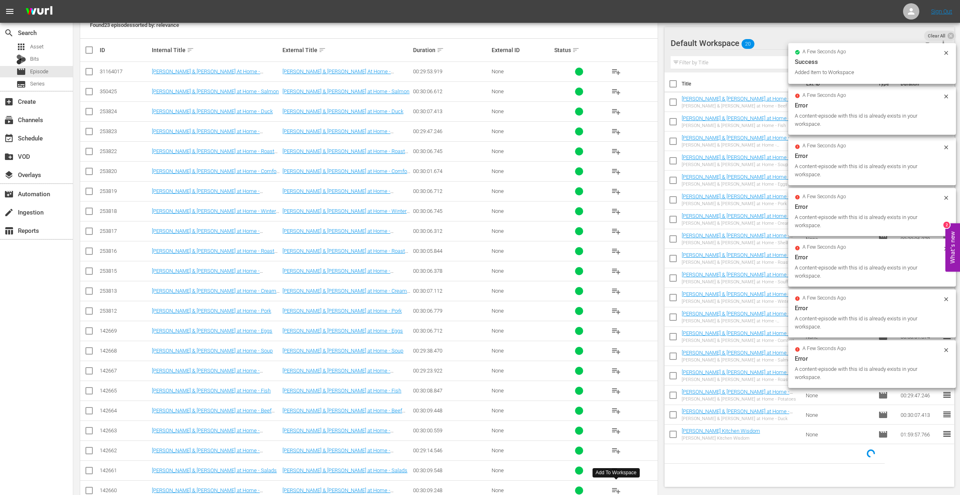
click at [615, 489] on span "playlist_add" at bounding box center [616, 490] width 10 height 10
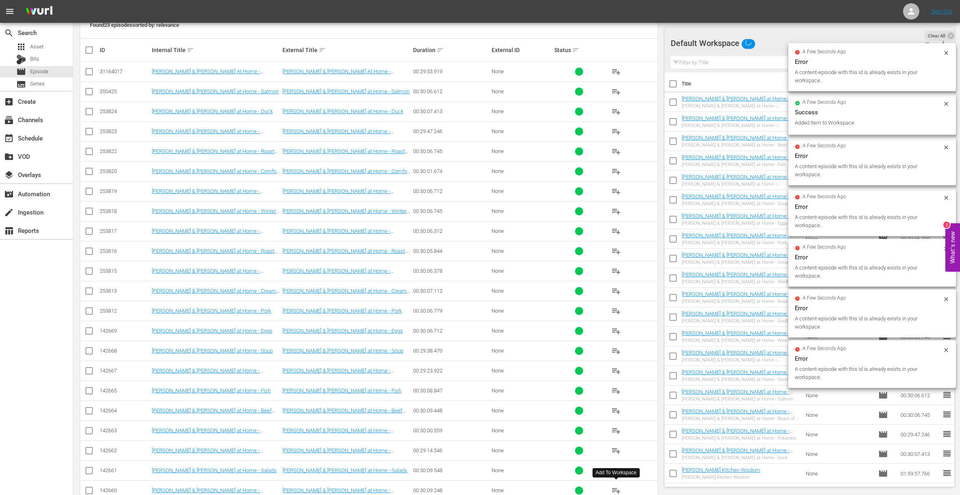
click at [615, 489] on span "playlist_add" at bounding box center [616, 490] width 10 height 10
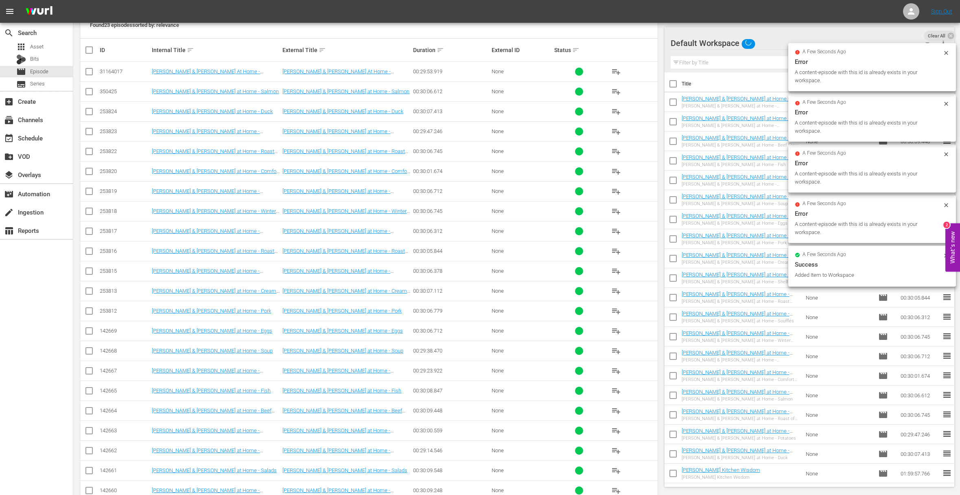
scroll to position [205, 0]
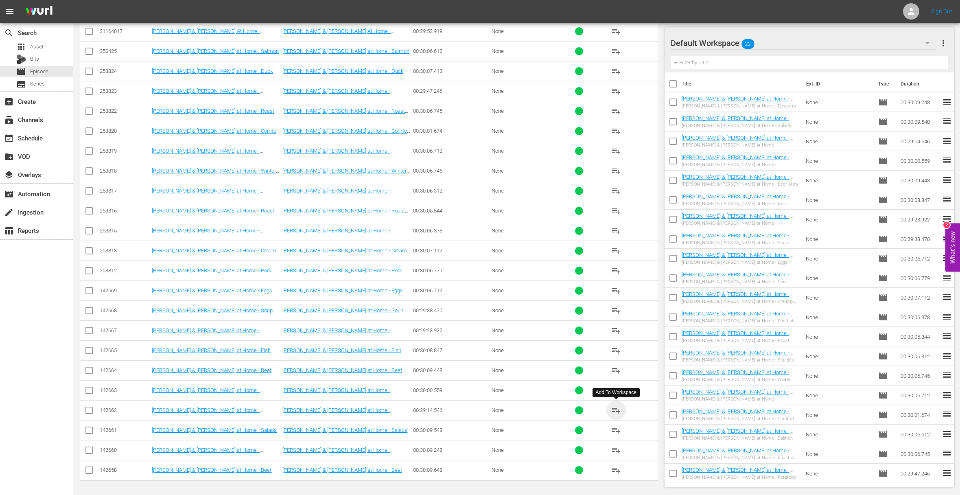
click at [619, 409] on span "playlist_add" at bounding box center [616, 410] width 10 height 10
click at [616, 429] on span "playlist_add" at bounding box center [616, 430] width 10 height 10
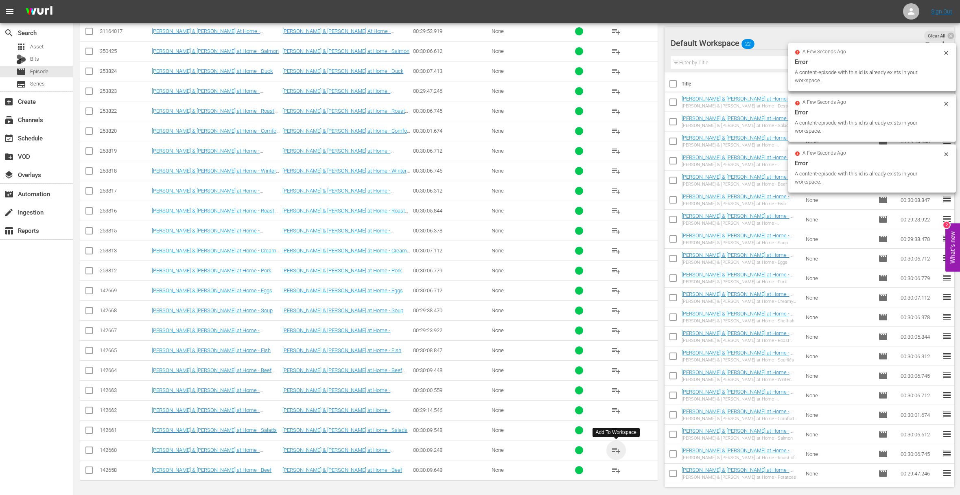
click at [615, 448] on span "playlist_add" at bounding box center [616, 450] width 10 height 10
click at [615, 469] on span "playlist_add" at bounding box center [616, 470] width 10 height 10
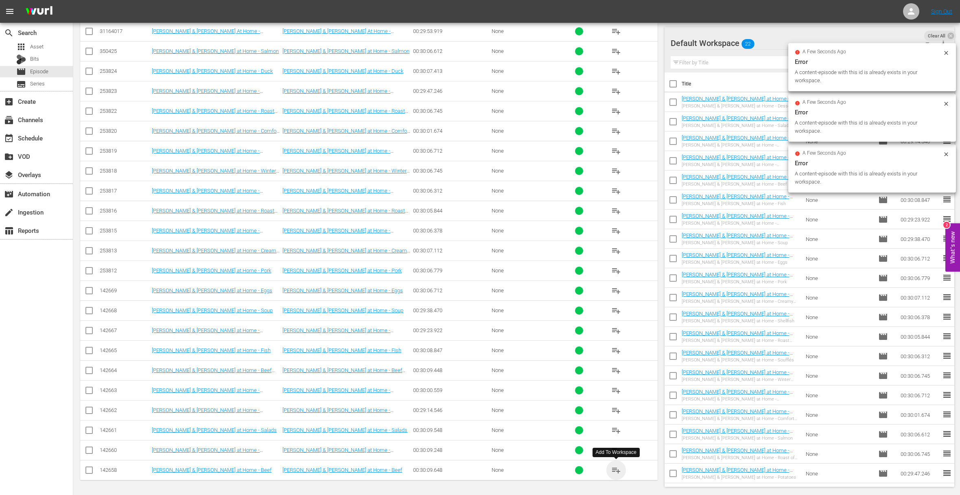
click at [615, 469] on span "playlist_add" at bounding box center [616, 470] width 10 height 10
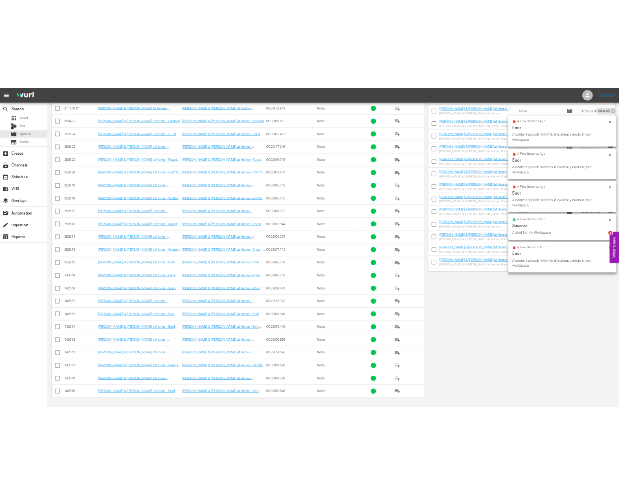
scroll to position [0, 0]
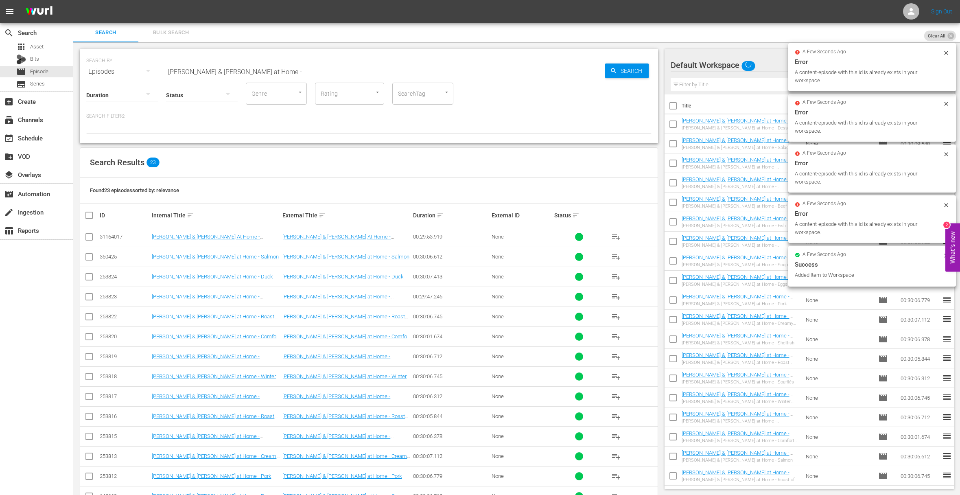
click at [282, 68] on input "Julia & Jacques Cooking at Home -" at bounding box center [385, 72] width 439 height 20
paste input "Food is Love with Chef Lasse Sorensen - St. Louis Originals"
click at [309, 65] on input "Julia & Jacques Cooking at Home -aFood is Love with Chef Lasse Sorensen - St. L…" at bounding box center [385, 72] width 439 height 20
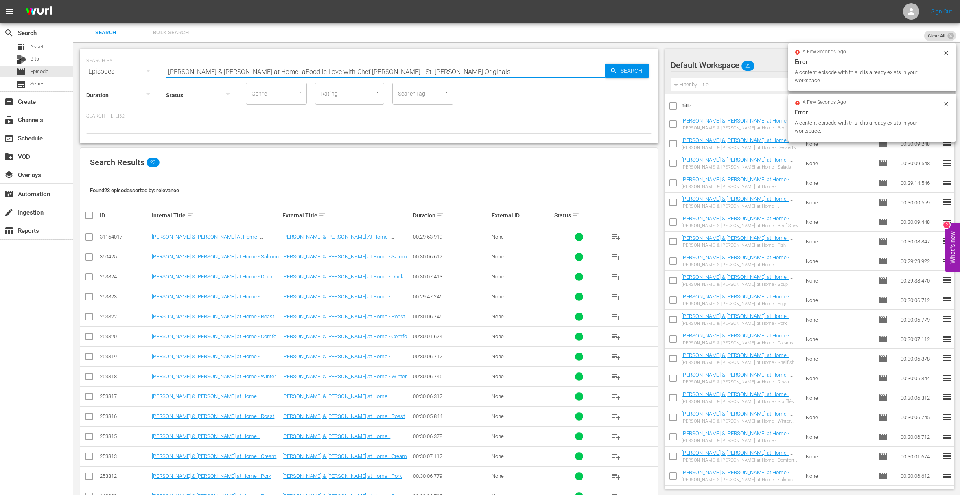
paste input "text"
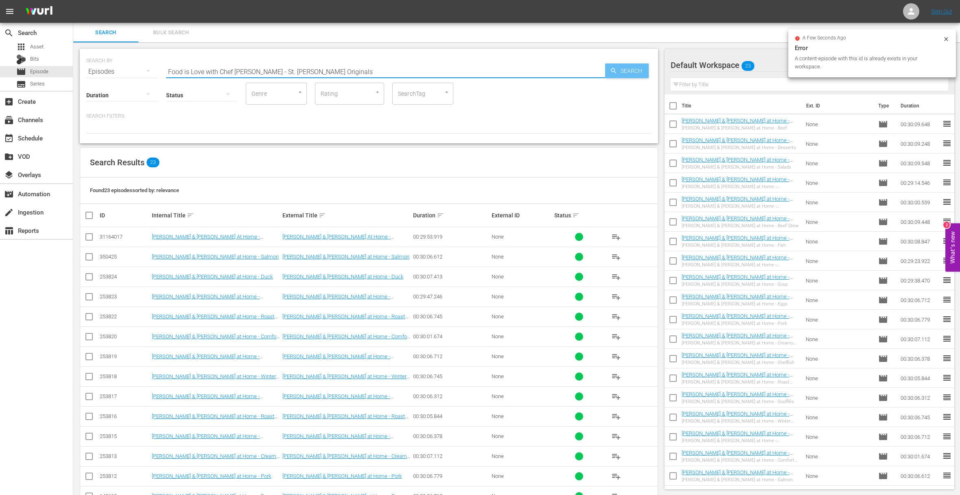
click at [607, 69] on div "Search" at bounding box center [627, 70] width 44 height 15
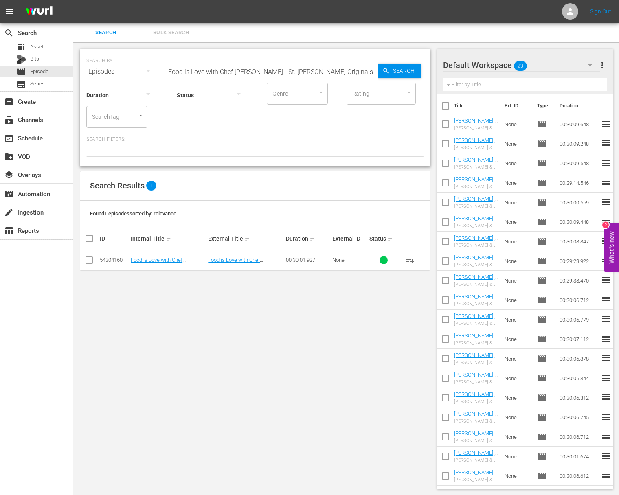
click at [400, 72] on span "Search" at bounding box center [404, 70] width 31 height 15
click at [411, 256] on span "playlist_add" at bounding box center [410, 260] width 10 height 10
click at [411, 258] on span "playlist_add" at bounding box center [410, 260] width 10 height 10
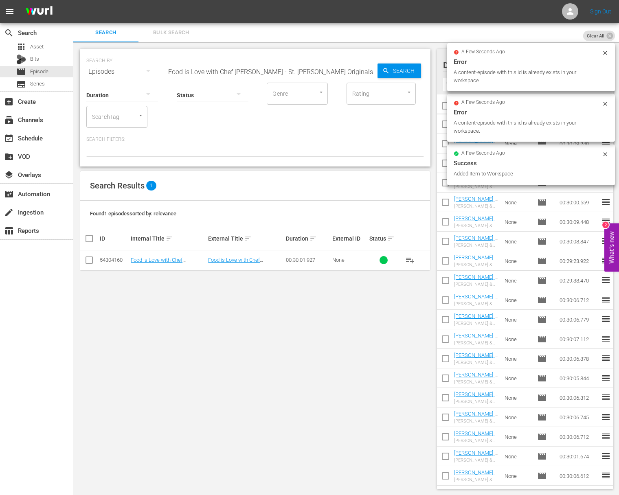
click at [223, 69] on input "Food is Love with Chef Lasse Sorensen - St. Louis Originals" at bounding box center [271, 72] width 211 height 20
paste input "Nick Bognar of Indo"
click at [385, 69] on icon "button" at bounding box center [385, 70] width 7 height 7
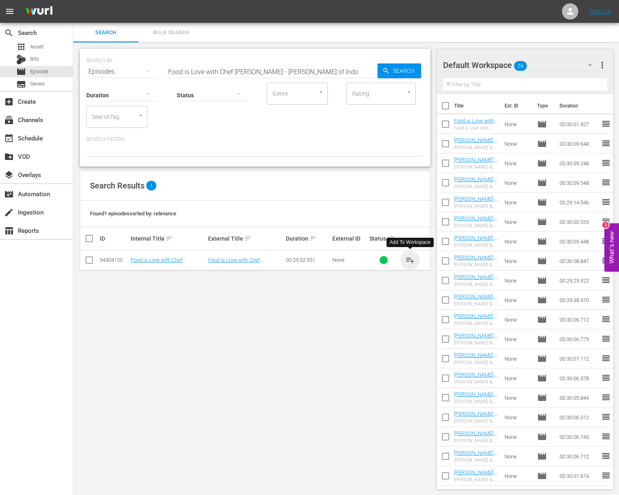
click at [409, 260] on span "playlist_add" at bounding box center [410, 260] width 10 height 10
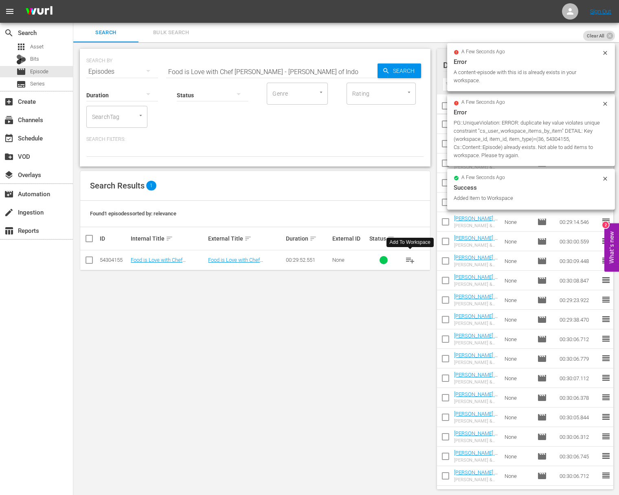
click at [305, 72] on input "Food is Love with Chef Lasse Sorensen - Nick Bognar of Indo" at bounding box center [271, 72] width 211 height 20
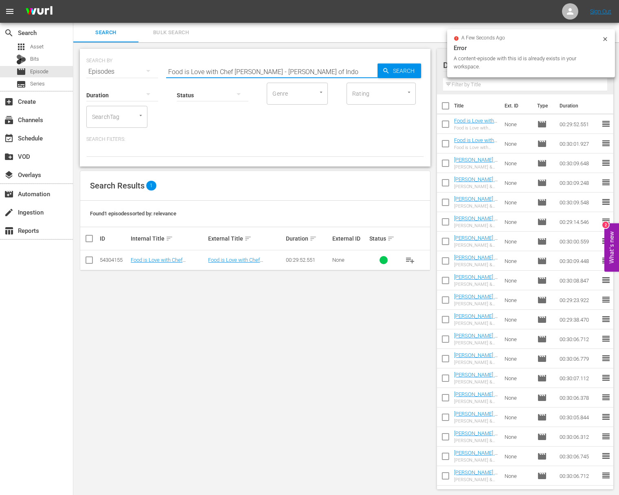
paste input "Ozark Cuisine with Chef Rob Connoley"
click at [405, 70] on span "Search" at bounding box center [404, 70] width 31 height 15
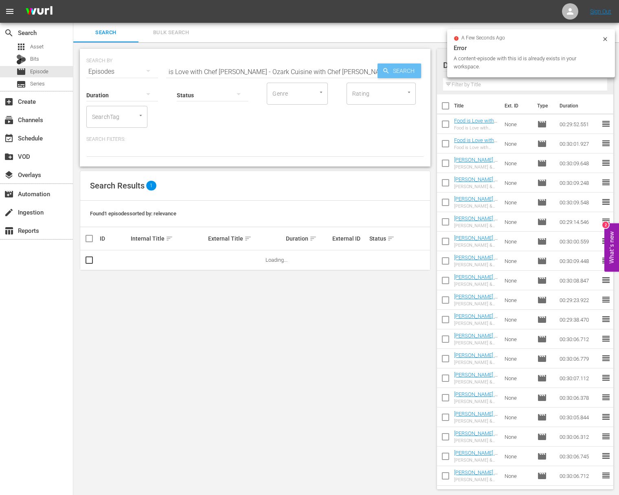
scroll to position [0, 0]
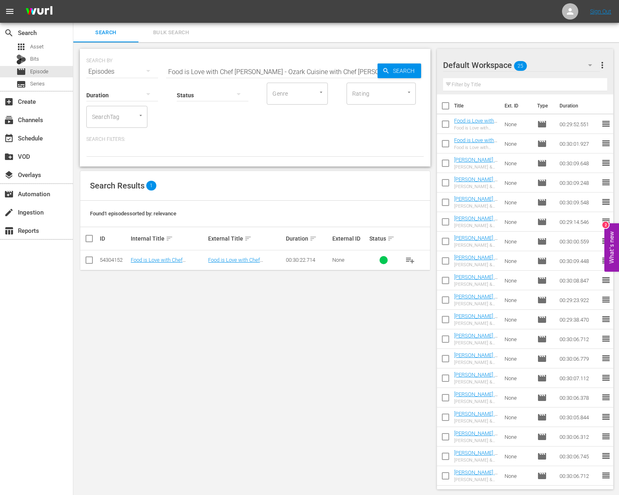
click at [409, 259] on span "playlist_add" at bounding box center [410, 260] width 10 height 10
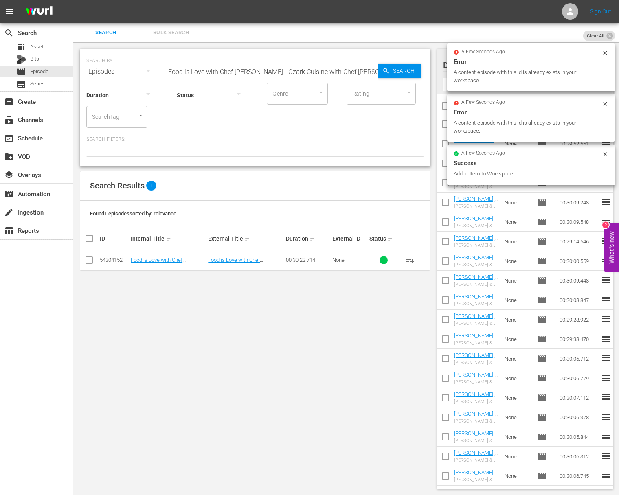
click at [243, 72] on input "Food is Love with Chef Lasse Sorensen - Ozark Cuisine with Chef Rob Connoley" at bounding box center [271, 72] width 211 height 20
paste input "Companion Bakery featuring Andy Cohen"
click at [394, 72] on span "Search" at bounding box center [404, 70] width 31 height 15
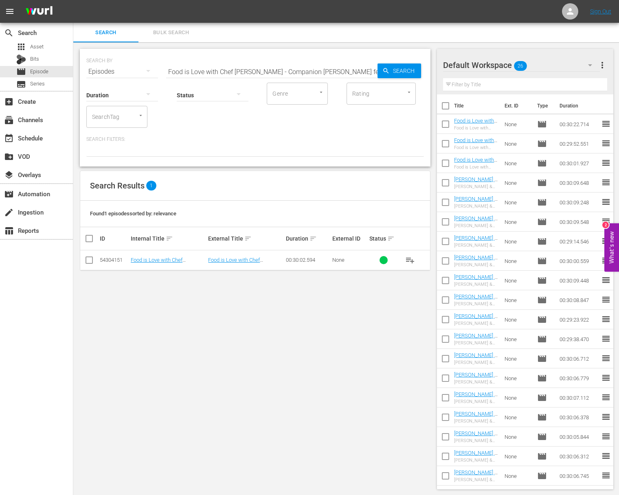
click at [409, 259] on span "playlist_add" at bounding box center [410, 260] width 10 height 10
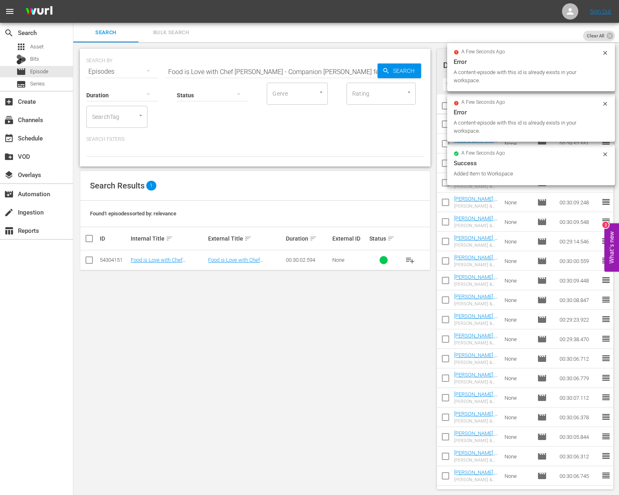
click at [297, 65] on input "Food is Love with Chef Lasse Sorensen - Companion Bakery featuring Andy Cohen" at bounding box center [271, 72] width 211 height 20
paste input "Gourmet Soul"
click at [391, 69] on span "Search" at bounding box center [404, 70] width 31 height 15
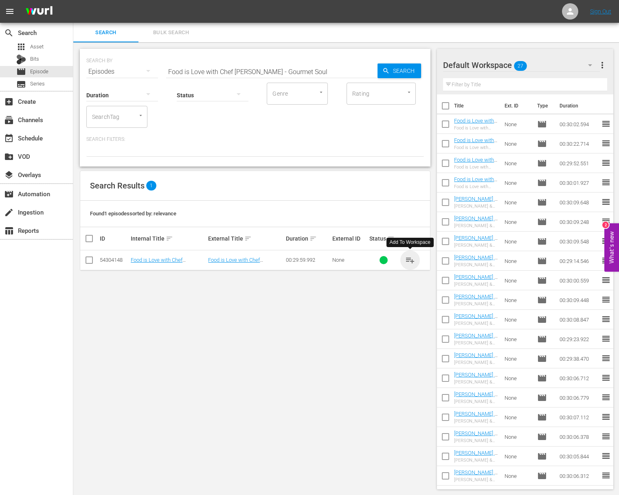
click at [410, 257] on span "playlist_add" at bounding box center [410, 260] width 10 height 10
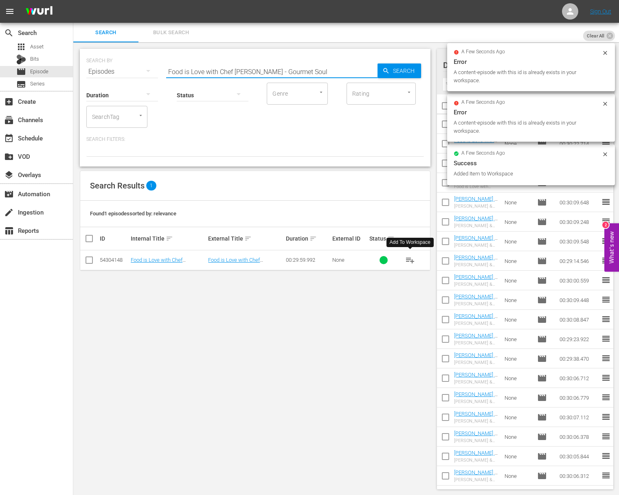
click at [281, 69] on input "Food is Love with Chef Lasse Sorensen - Gourmet Soul" at bounding box center [271, 72] width 211 height 20
paste input "Plant Based"
click at [404, 74] on span "Search" at bounding box center [404, 70] width 31 height 15
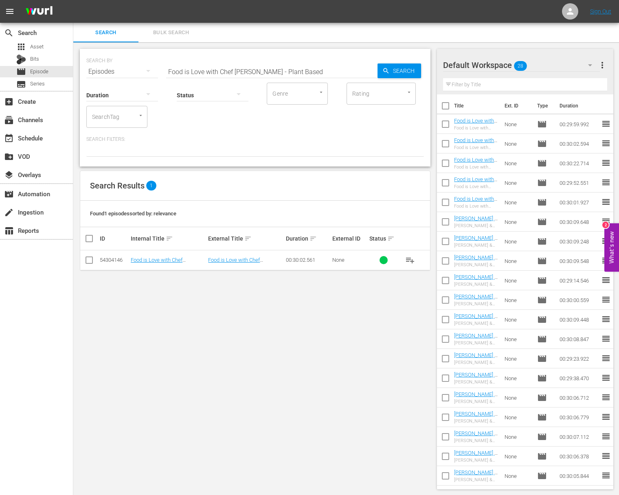
click at [410, 260] on span "playlist_add" at bounding box center [410, 260] width 10 height 10
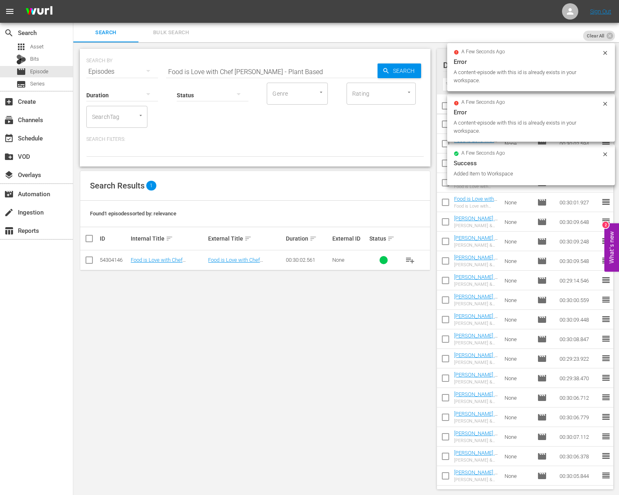
click at [283, 66] on input "Food is Love with Chef Lasse Sorensen - Plant Based" at bounding box center [271, 72] width 211 height 20
paste input "Citizen Kanes"
click at [404, 74] on span "Search" at bounding box center [404, 70] width 31 height 15
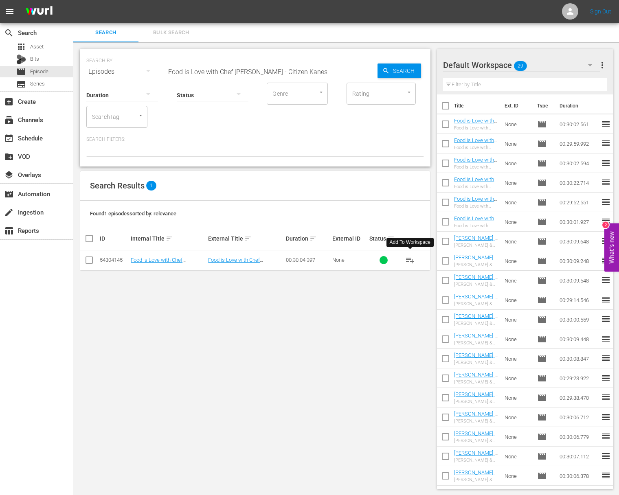
click at [410, 258] on span "playlist_add" at bounding box center [410, 260] width 10 height 10
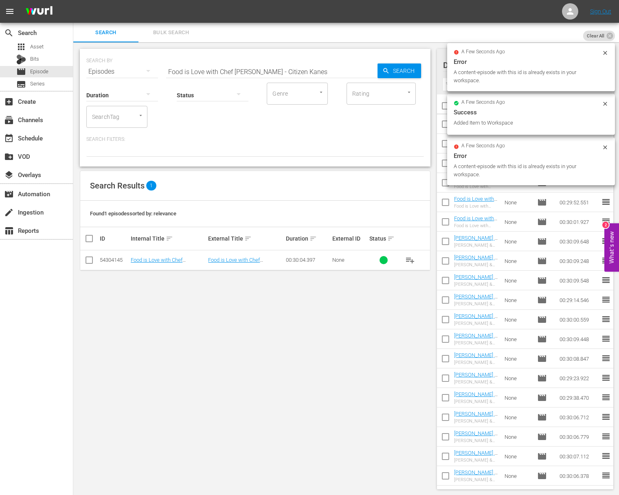
click at [236, 70] on input "Food is Love with Chef Lasse Sorensen - Citizen Kanes" at bounding box center [271, 72] width 211 height 20
paste input "The Lucky Accomplice"
click at [391, 73] on span "Search" at bounding box center [404, 70] width 31 height 15
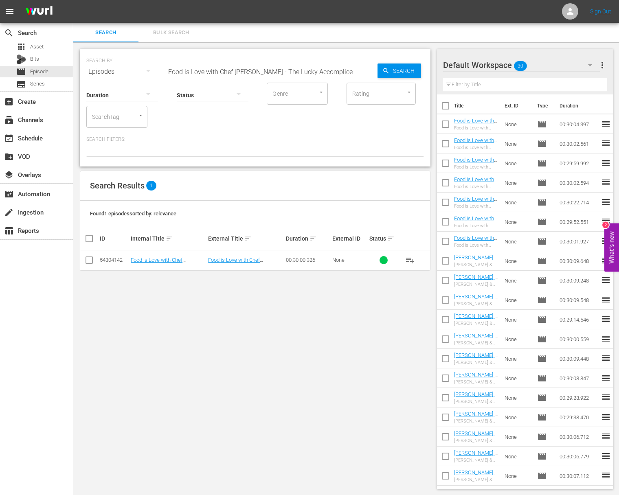
click at [409, 259] on span "playlist_add" at bounding box center [410, 260] width 10 height 10
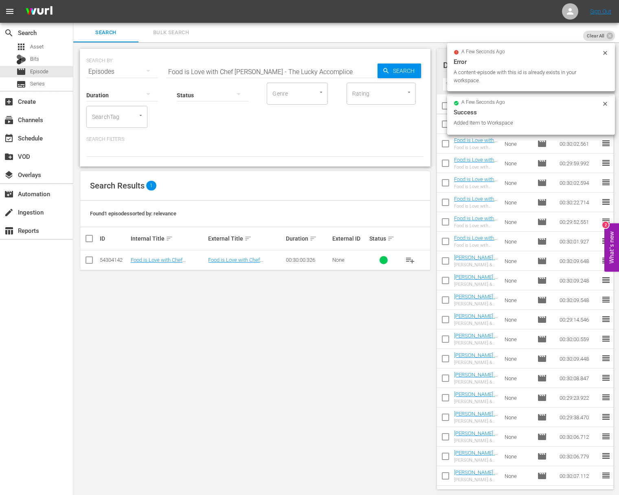
drag, startPoint x: 295, startPoint y: 60, endPoint x: 295, endPoint y: 67, distance: 7.3
click at [295, 62] on div "SEARCH BY Search By Episodes Search ID, Title, Description, Keywords, or Catego…" at bounding box center [254, 66] width 337 height 29
click at [295, 75] on input "Food is Love with Chef Lasse Sorensen - The Lucky Accomplice" at bounding box center [271, 72] width 211 height 20
paste input "Food is Love with Chef Lasse Sorensen - Chef Kevin Nashan"
click at [302, 74] on input "Food is Love with Chef Lasse Sorensen - TheaFood is Love with Chef Lasse Sorens…" at bounding box center [271, 72] width 211 height 20
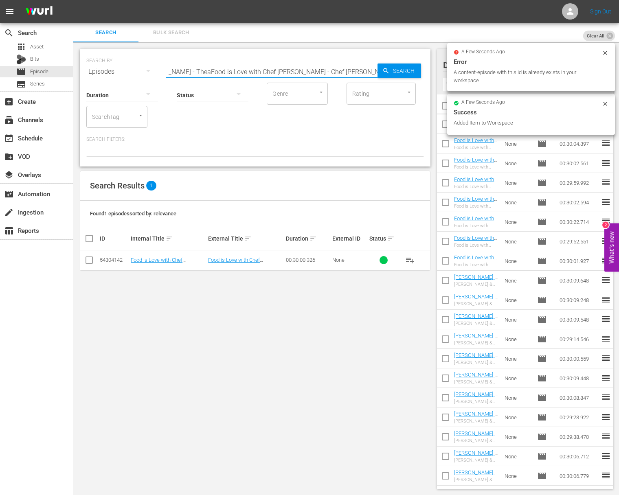
paste input "Food is Love with Chef Lasse Sorensen - Chef Kevin Nashan"
click at [315, 71] on input "Food is Love with Chef Lasse Sorensen - TheaFood is Love with Chef Lasse SoraFo…" at bounding box center [271, 72] width 211 height 20
paste input "Food is Love with Chef Lasse Sorensen - Chef Kevin Nashan"
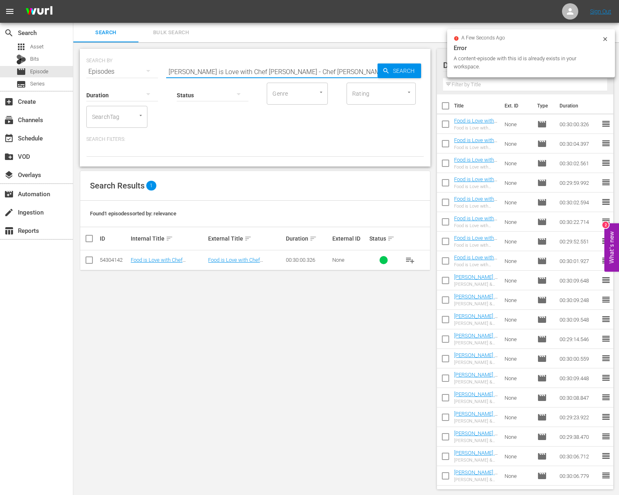
click at [314, 71] on input "Food is Love with Chef Lasse Sorensen - TheaFood is Love with Chef Lasse SoraFo…" at bounding box center [271, 72] width 211 height 20
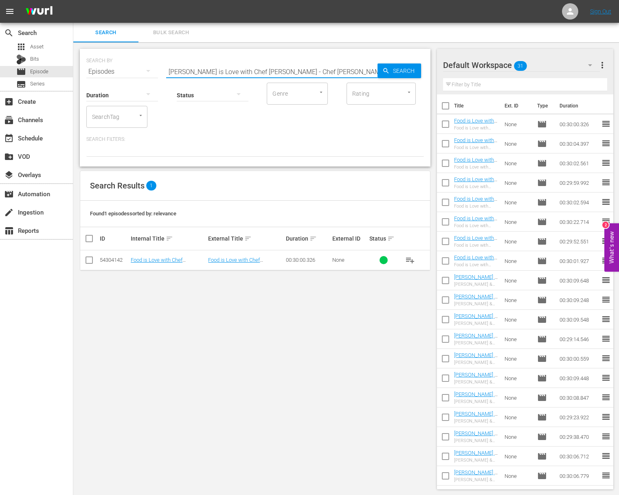
paste input "Chef Kevin Nashan"
click at [389, 71] on div "Search" at bounding box center [399, 70] width 44 height 15
click at [410, 258] on span "playlist_add" at bounding box center [410, 260] width 10 height 10
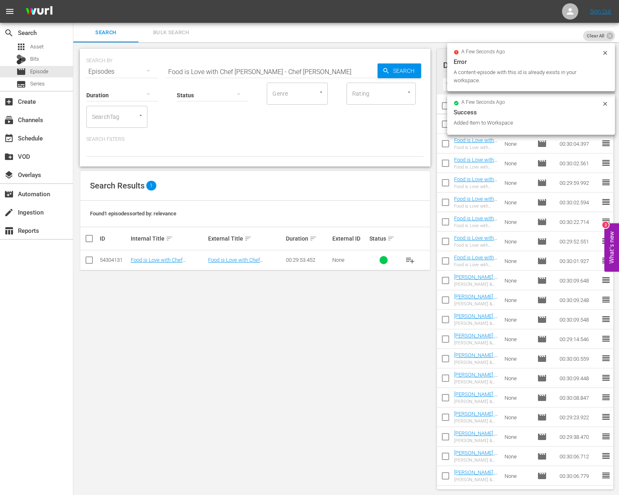
click at [281, 69] on input "Food is Love with Chef Lasse Sorensen - Chef Kevin Nashan" at bounding box center [271, 72] width 211 height 20
paste input "Heidi Skye Hamamura"
click at [417, 72] on span "Search" at bounding box center [404, 70] width 31 height 15
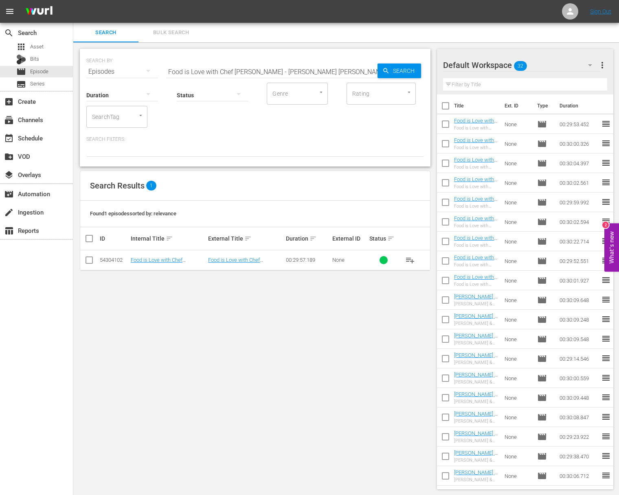
click at [410, 259] on span "playlist_add" at bounding box center [410, 260] width 10 height 10
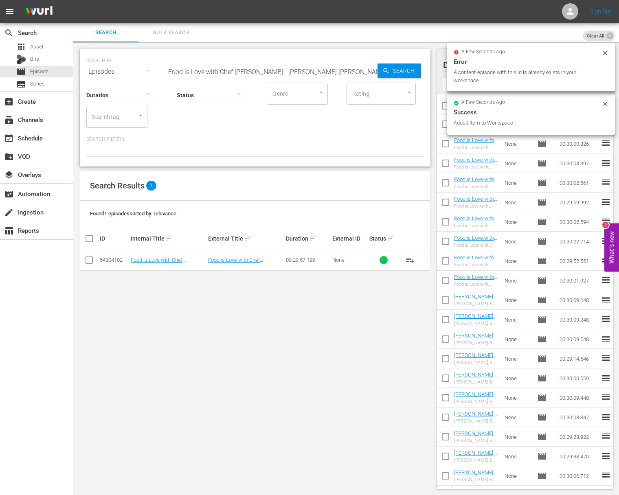
click at [226, 69] on input "Food is Love with Chef Lasse Sorensen - Heidi Skye Hamamura" at bounding box center [271, 72] width 211 height 20
paste input "From Trainwreck to Courage"
click at [390, 67] on span "Search" at bounding box center [404, 70] width 31 height 15
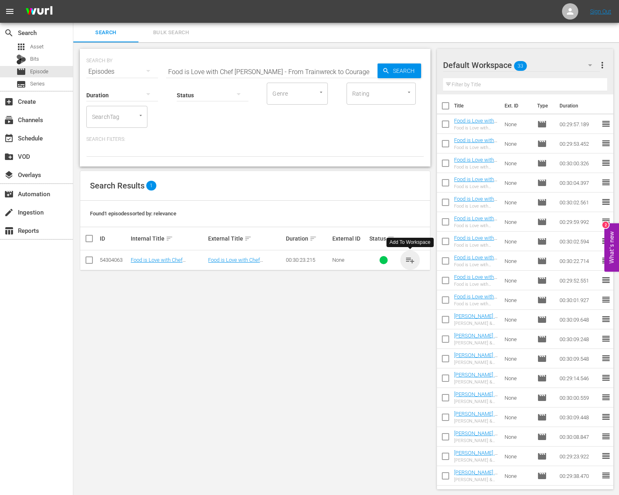
click at [409, 258] on span "playlist_add" at bounding box center [410, 260] width 10 height 10
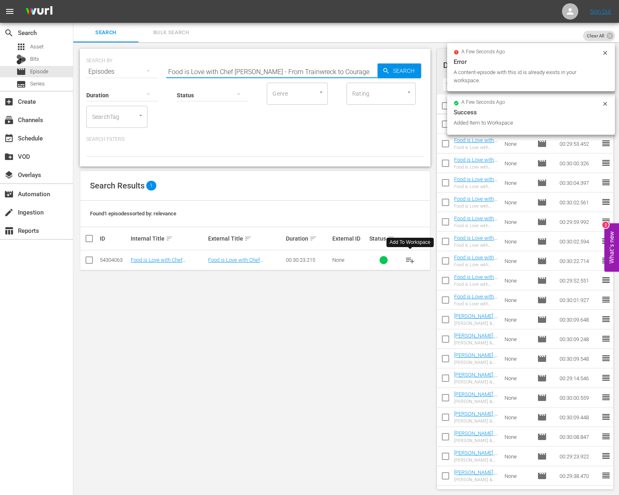
click at [258, 75] on input "Food is Love with Chef Lasse Sorensen - From Trainwreck to Courage" at bounding box center [271, 72] width 211 height 20
paste input "Food is Love with Chef Lasse Sorensen - The Perfect Picnic"
click at [258, 74] on input "Food is Love with Chef Lasse Sorensen - From Trainwreck to CourageaFood is Love…" at bounding box center [271, 72] width 211 height 20
paste input "text"
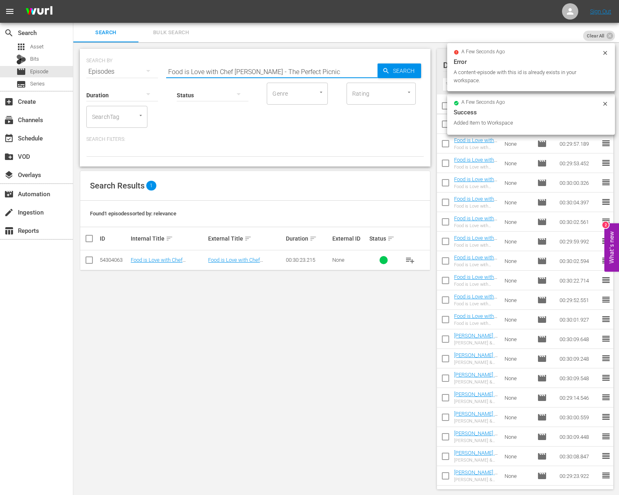
scroll to position [0, 0]
click at [406, 74] on span "Search" at bounding box center [404, 70] width 31 height 15
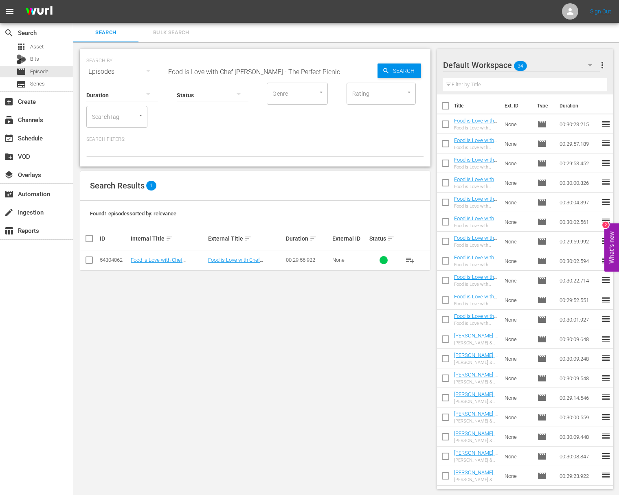
click at [410, 257] on span "playlist_add" at bounding box center [410, 260] width 10 height 10
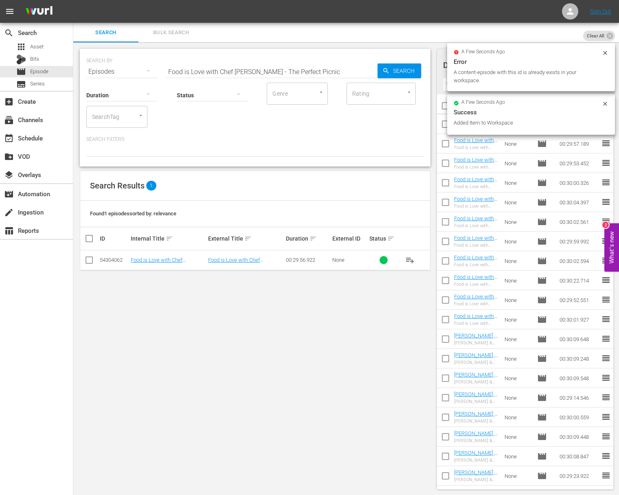
click at [267, 60] on div "SEARCH BY Search By Episodes Search ID, Title, Description, Keywords, or Catego…" at bounding box center [254, 66] width 337 height 29
click at [267, 71] on input "Food is Love with Chef Lasse Sorensen - The Perfect Picnic" at bounding box center [271, 72] width 211 height 20
paste input "Chef Bernie Lee"
click at [387, 72] on icon "button" at bounding box center [385, 70] width 5 height 5
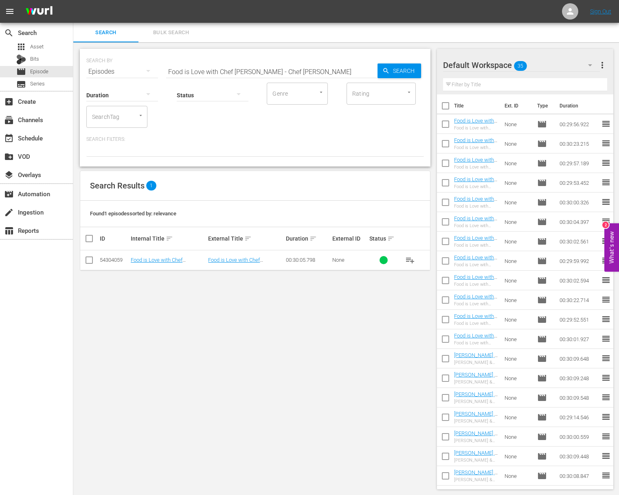
click at [411, 259] on span "playlist_add" at bounding box center [410, 260] width 10 height 10
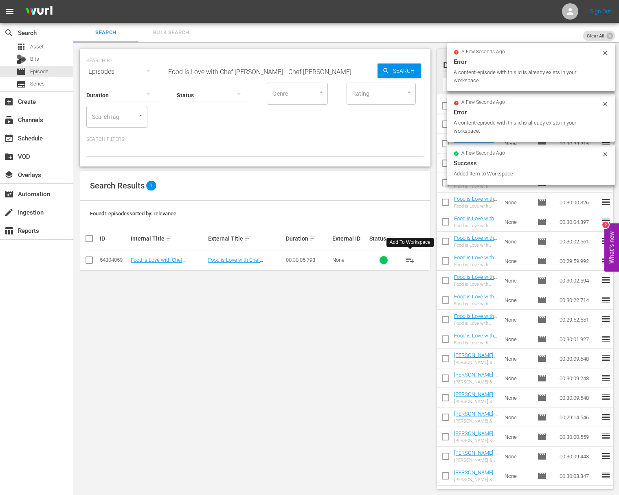
click at [232, 77] on div "Status" at bounding box center [213, 89] width 72 height 29
click at [242, 68] on input "Food is Love with Chef Lasse Sorensen - Chef Bernie Lee" at bounding box center [271, 72] width 211 height 20
paste input "Music on the sid"
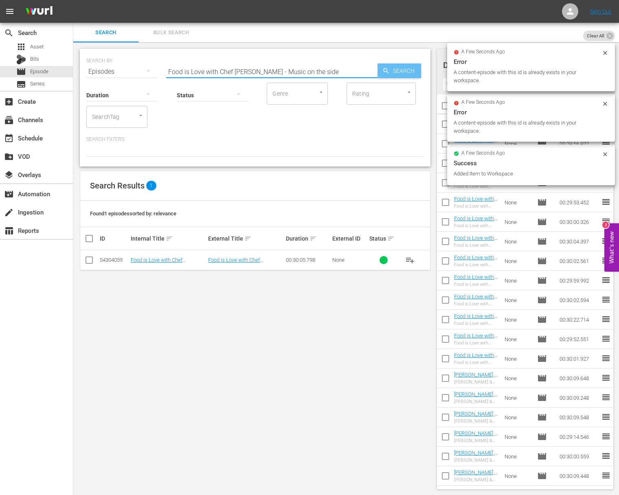
click at [407, 68] on span "Search" at bounding box center [404, 70] width 31 height 15
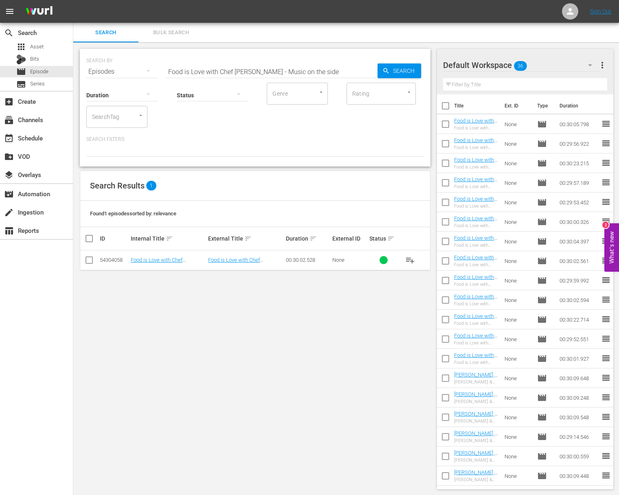
click at [409, 260] on span "playlist_add" at bounding box center [410, 260] width 10 height 10
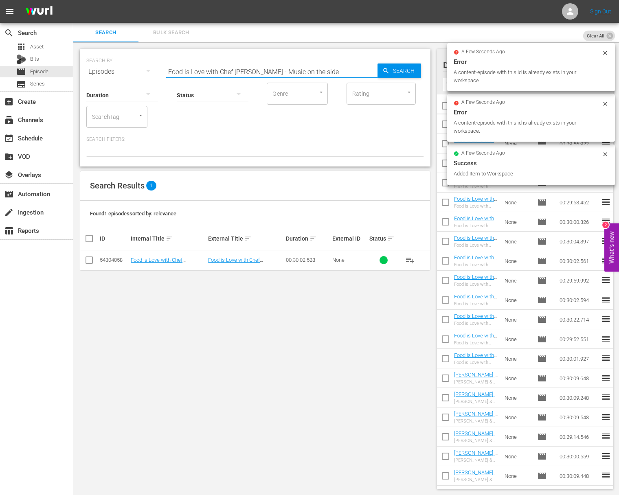
click at [232, 68] on input "Food is Love with Chef Lasse Sorensen - Music on the side" at bounding box center [271, 72] width 211 height 20
paste input "Chinese Dumplings"
click at [383, 69] on icon "button" at bounding box center [385, 70] width 5 height 5
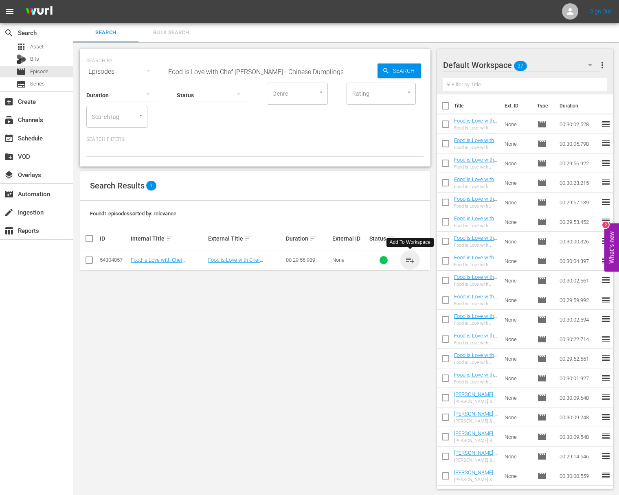
click at [411, 260] on span "playlist_add" at bounding box center [410, 260] width 10 height 10
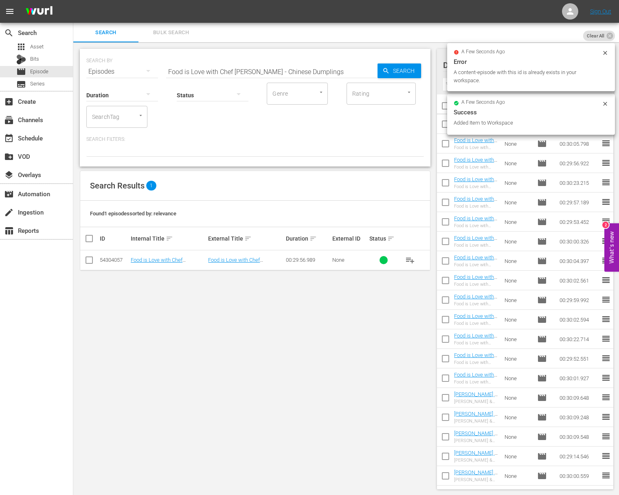
click at [206, 71] on input "Food is Love with Chef Lasse Sorensen - Chinese Dumplings" at bounding box center [271, 72] width 211 height 20
paste input "Food is Love with Chef Lasse Sorensen - The King of Clayton"
click at [238, 71] on input "Food is Love aFood is Love with Chef Lasse Sorensen - The King of Claytonwith C…" at bounding box center [271, 72] width 211 height 20
paste input "Food is Love with Chef Lasse Sorensen - The King of Clayton"
click at [238, 71] on input "Food is Love aFood is LovaFood is Love with Chef Lasse Sorensen - The King of C…" at bounding box center [271, 72] width 211 height 20
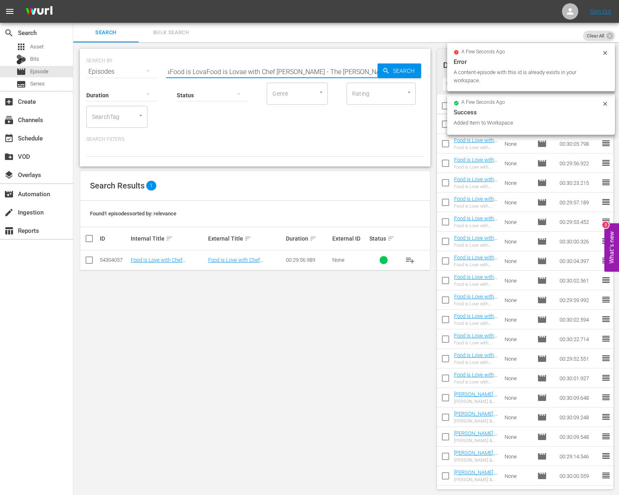
paste input "Food is Love with Chef Lasse Sorensen - The King of Clayton"
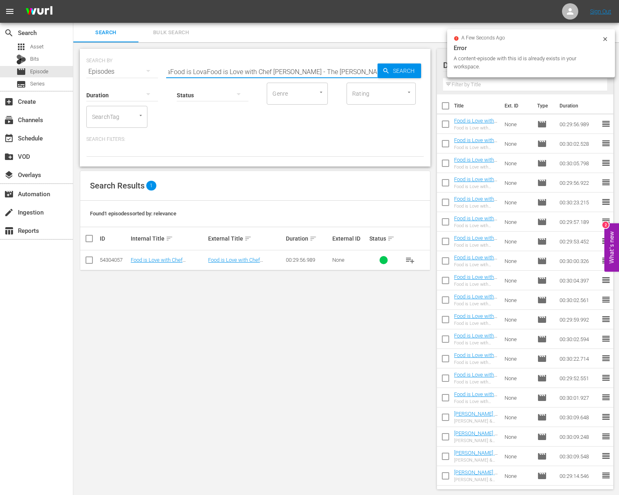
click at [241, 71] on input "Food is Love aFood is LovaFood is LovaFood is Love with Chef Lasse Sorensen - T…" at bounding box center [271, 72] width 211 height 20
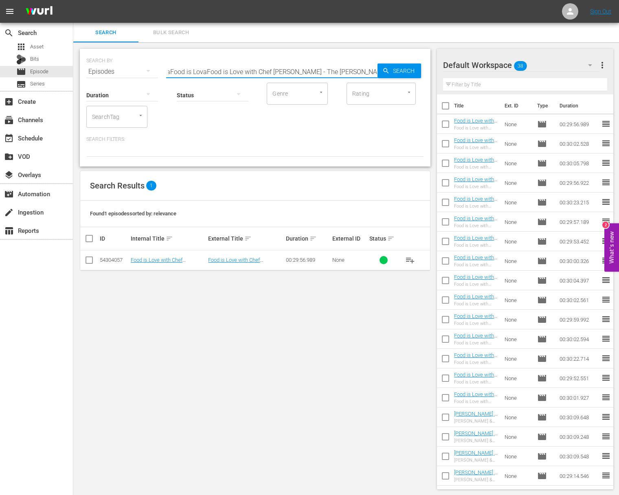
paste input "with Chef Lasse Sorensen - The King of Clayton"
click at [414, 71] on span "Search" at bounding box center [404, 70] width 31 height 15
click at [411, 258] on span "playlist_add" at bounding box center [410, 260] width 10 height 10
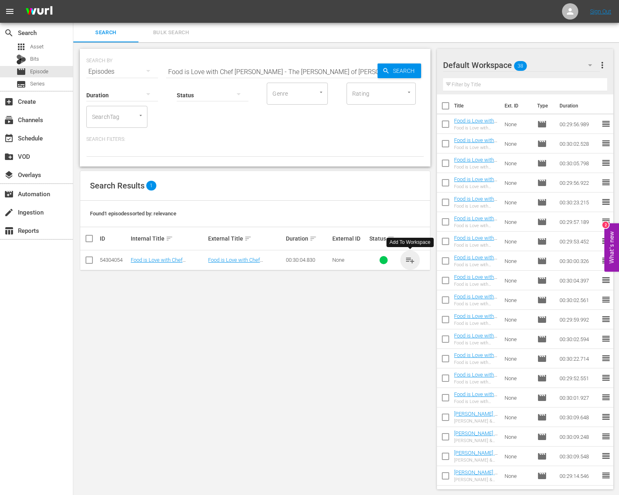
click at [411, 258] on span "playlist_add" at bounding box center [410, 260] width 10 height 10
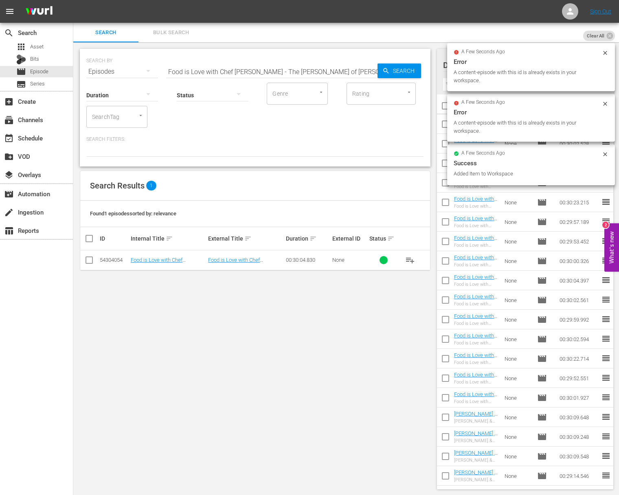
click at [260, 68] on input "Food is Love with Chef Lasse Sorensen - The King of Clayton" at bounding box center [271, 72] width 211 height 20
paste input "Sara's Weeknight Meals - A Tale Of Two Chinatowns"
click at [394, 71] on span "Search" at bounding box center [404, 70] width 31 height 15
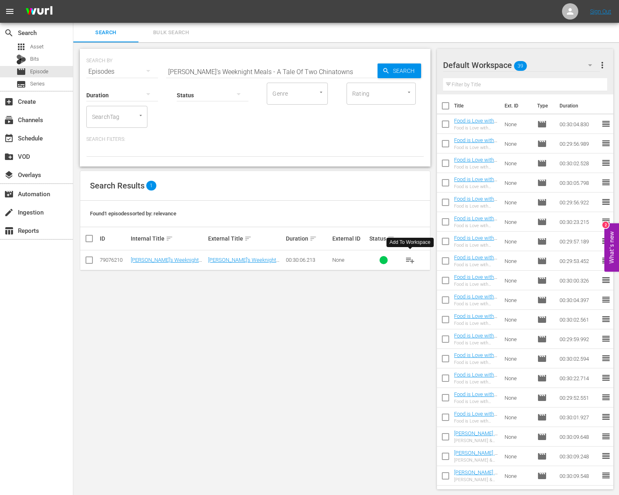
click at [411, 258] on span "playlist_add" at bounding box center [410, 260] width 10 height 10
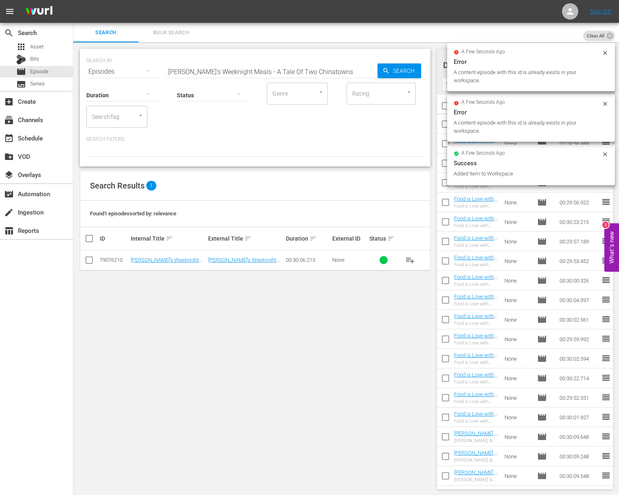
click at [281, 67] on input "Sara's Weeknight Meals - A Tale Of Two Chinatowns" at bounding box center [271, 72] width 211 height 20
paste input "Downhome Mississippi"
click at [417, 70] on span "Search" at bounding box center [404, 70] width 31 height 15
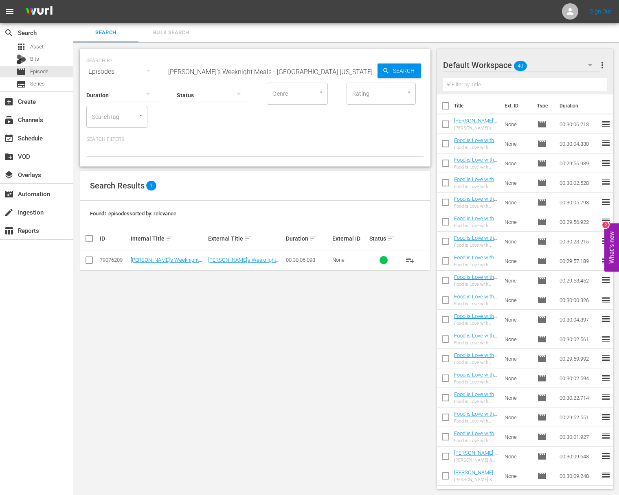
click at [413, 259] on span "playlist_add" at bounding box center [410, 260] width 10 height 10
click at [412, 259] on span "playlist_add" at bounding box center [410, 260] width 10 height 10
click at [410, 259] on span "playlist_add" at bounding box center [410, 260] width 10 height 10
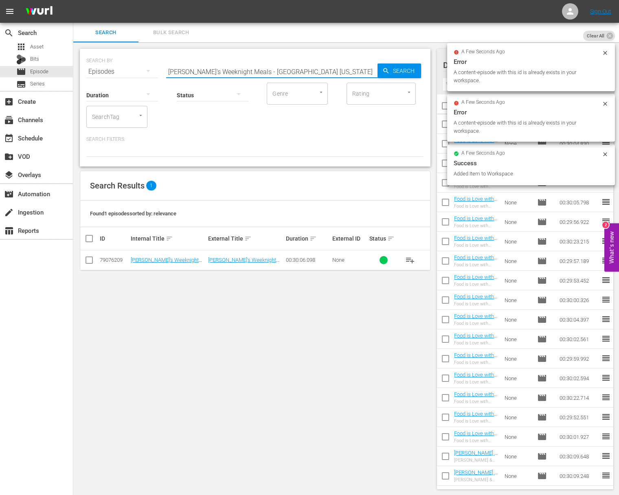
click at [297, 74] on input "Sara's Weeknight Meals - Downhome Mississippi" at bounding box center [271, 72] width 211 height 20
paste input "How Sweet It Is"
click at [376, 73] on input "Sara's Weeknight Meals - How Sweet It Is" at bounding box center [271, 72] width 211 height 20
click at [392, 74] on span "Search" at bounding box center [404, 70] width 31 height 15
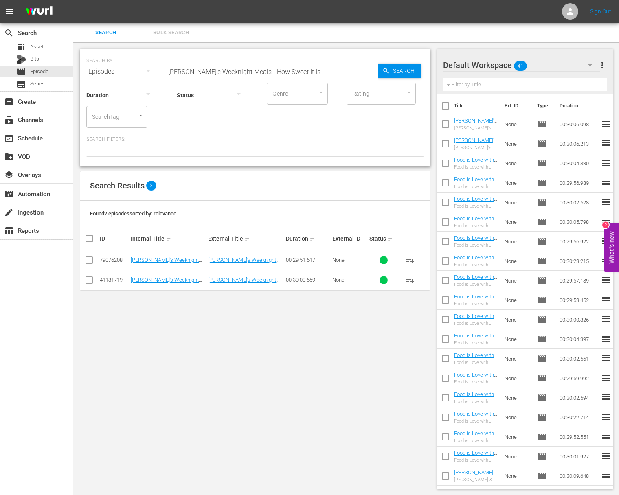
click at [411, 258] on span "playlist_add" at bounding box center [410, 260] width 10 height 10
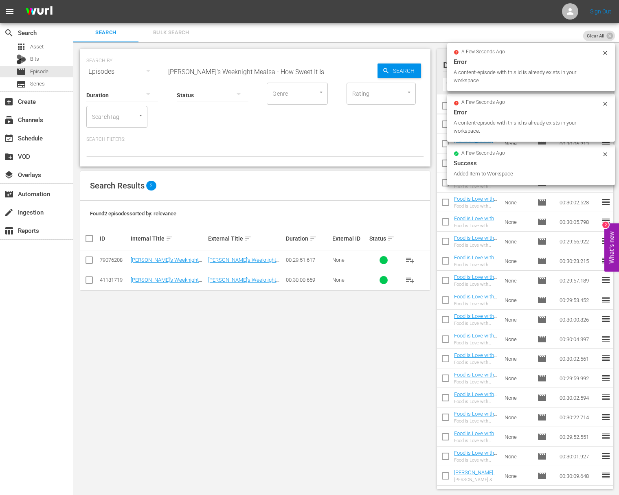
click at [234, 72] on input "Sara's Weeknight Mealsa - How Sweet It Is" at bounding box center [271, 72] width 211 height 20
paste input "Sara's Weeknight Meals - Which Came First"
click at [246, 73] on input "Sara's Weeknight MealsaSara's Weeknight Meals - Which Came First - How Sweet It…" at bounding box center [271, 72] width 211 height 20
paste input "- Which Came First"
click at [404, 73] on span "Search" at bounding box center [404, 70] width 31 height 15
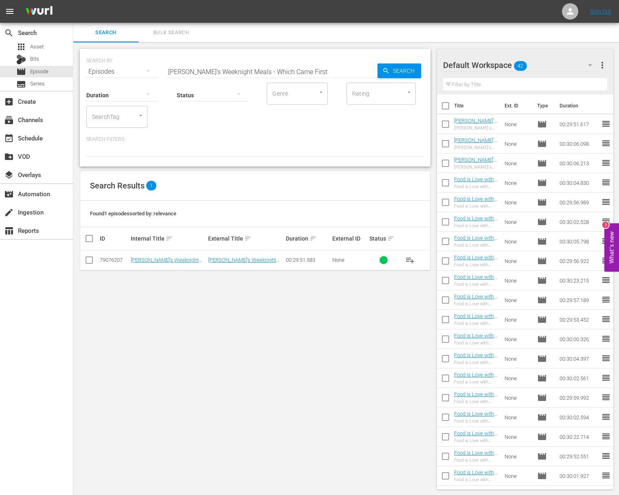
click at [410, 258] on span "playlist_add" at bounding box center [410, 260] width 10 height 10
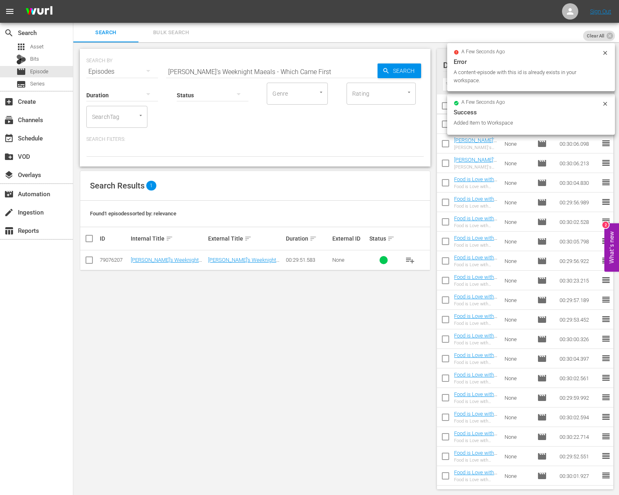
click at [221, 70] on input "Sara's Weeknight Maeals - Which Came First" at bounding box center [271, 72] width 211 height 20
paste input "Sara's Weeknight Meals - Barcelona: Gaudi, Gin And Gambas"
click at [276, 74] on input "Sara's Weeknight MaSara's Weeknight Meals - Barcelona: Gaudi, Gin And Gambaseal…" at bounding box center [271, 72] width 211 height 20
paste input "Sara's Weeknight Meals - Barcelona: Gaudi, Gin And Gambas"
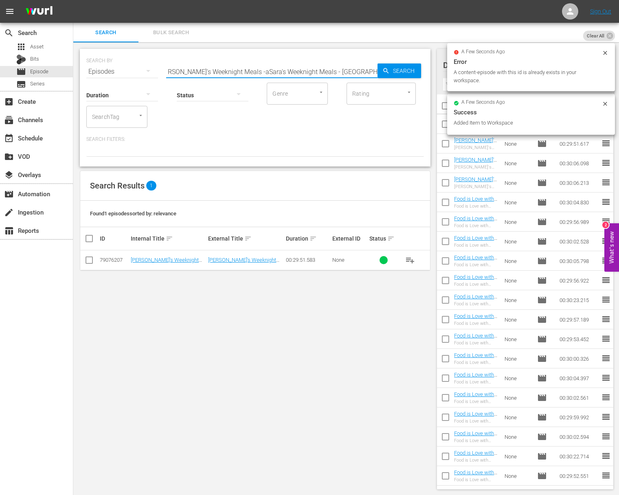
click at [275, 74] on input "Sara's Weeknight MaSara's Weeknight Meals -aSara's Weeknight Meals - Barcelona:…" at bounding box center [271, 72] width 211 height 20
paste input "eals - Barcelona: Gaudi, Gin And Gambas"
click at [384, 73] on icon "button" at bounding box center [385, 70] width 7 height 7
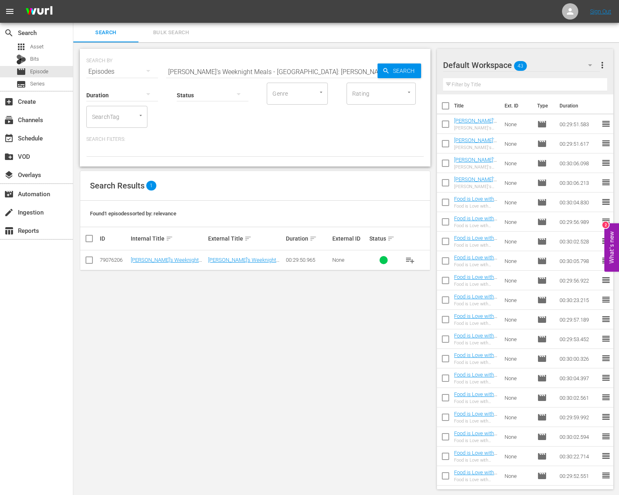
click at [409, 259] on span "playlist_add" at bounding box center [410, 260] width 10 height 10
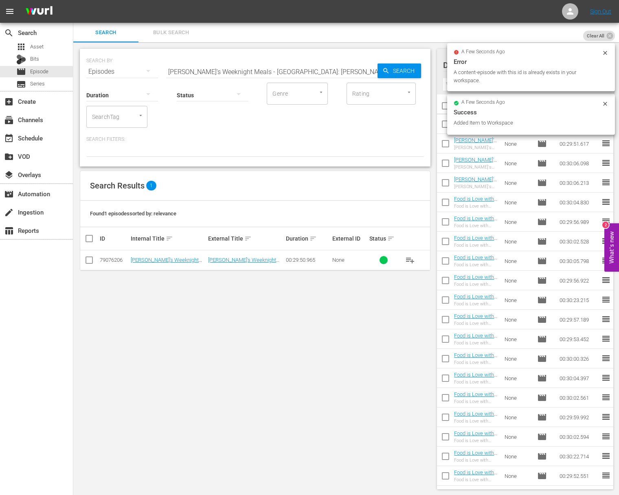
click at [258, 74] on input "Sara's Weeknight Meals - Barcelona: Gaudi, Gin And Gambas" at bounding box center [271, 72] width 211 height 20
paste input "Sara's Weeknight Meals - Olive Mallorca: A Wood Fired Feast"
click at [289, 73] on input "Sara's Weeknight Meals - BarcelaSara's Weeknight Meals - Olive Mallorca: A Wood…" at bounding box center [271, 72] width 211 height 20
paste input "Olive Mallorca: A Wood Fired Feast"
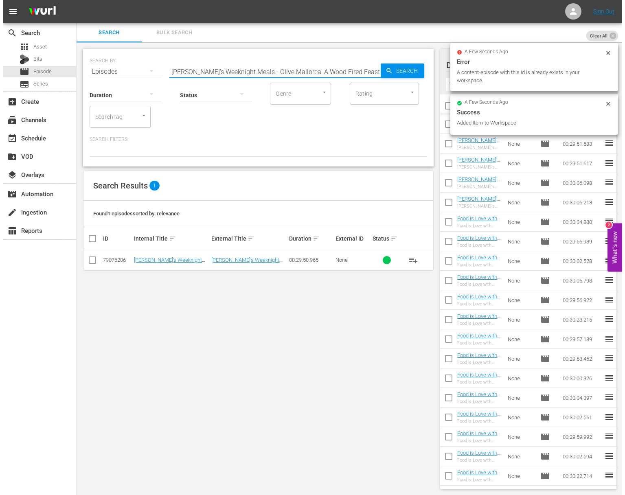
scroll to position [0, 0]
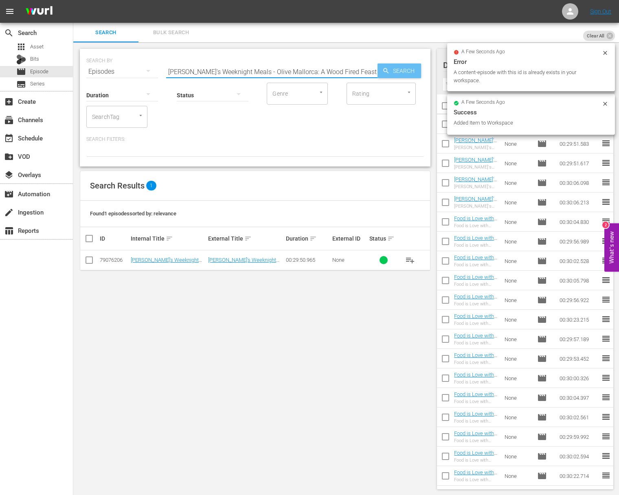
type input "Sara's Weeknight Meals - Olive Mallorca: A Wood Fired Feast"
click at [405, 72] on span "Search" at bounding box center [404, 70] width 31 height 15
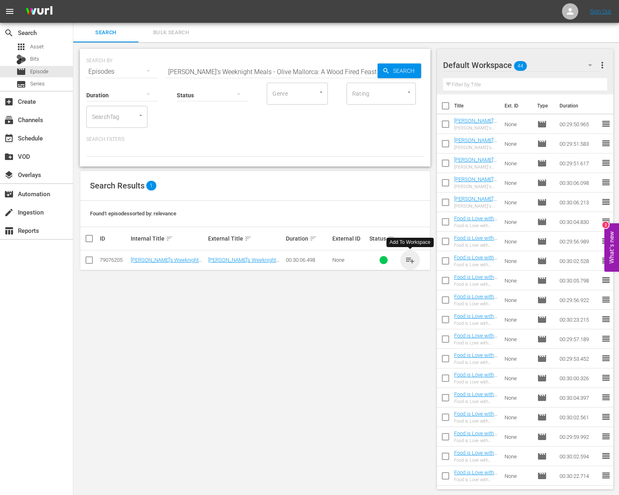
click at [408, 260] on span "playlist_add" at bounding box center [410, 260] width 10 height 10
click at [35, 144] on div "event_available Schedule" at bounding box center [36, 137] width 73 height 16
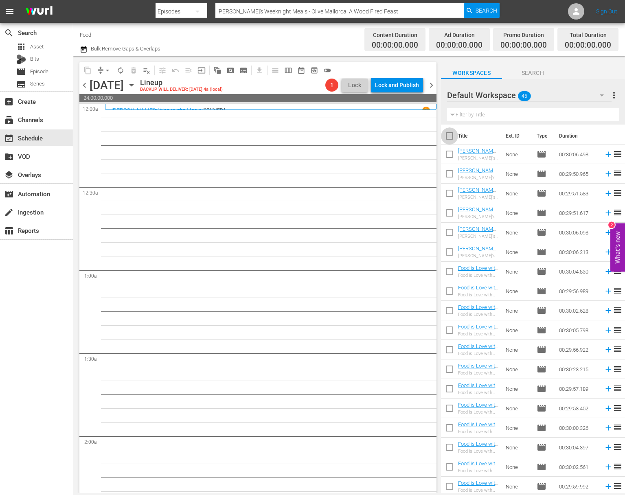
click at [449, 136] on input "checkbox" at bounding box center [449, 137] width 17 height 17
checkbox input "true"
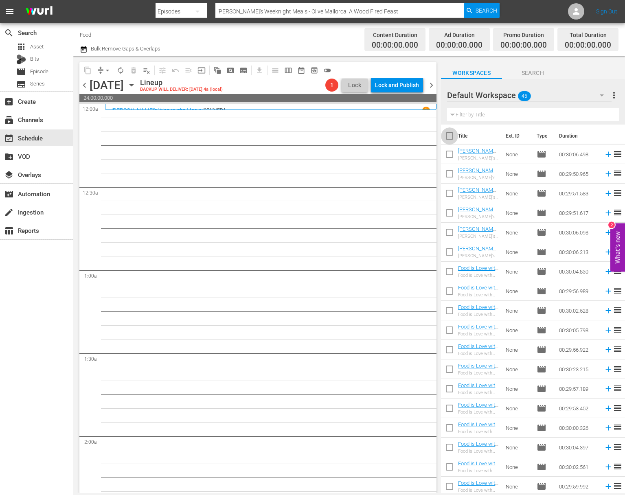
checkbox input "true"
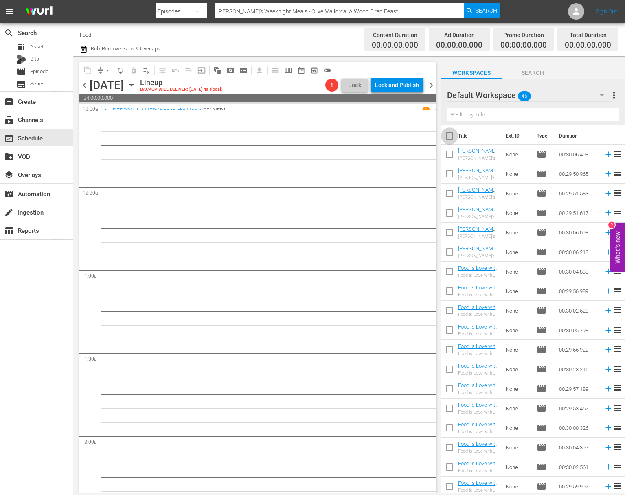
checkbox input "true"
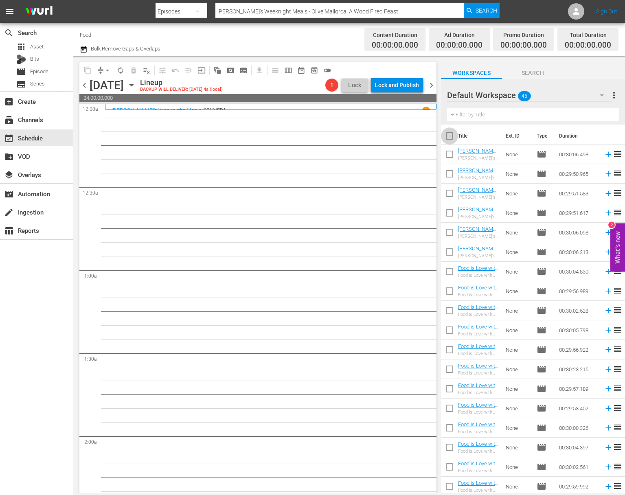
checkbox input "true"
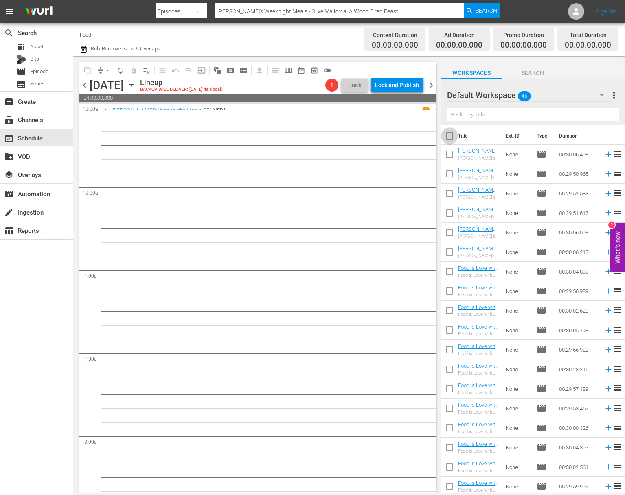
checkbox input "true"
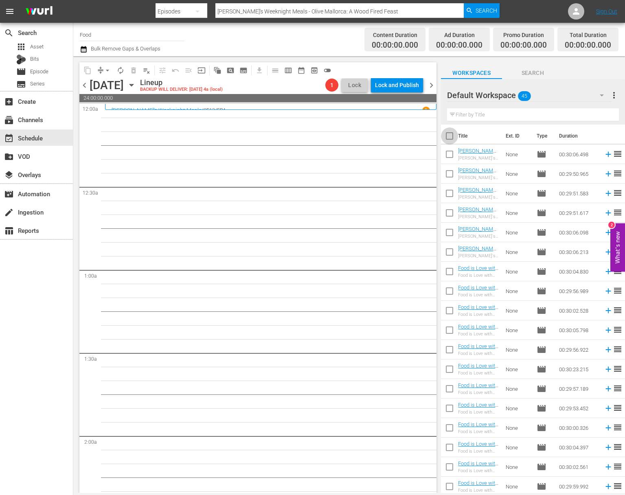
checkbox input "true"
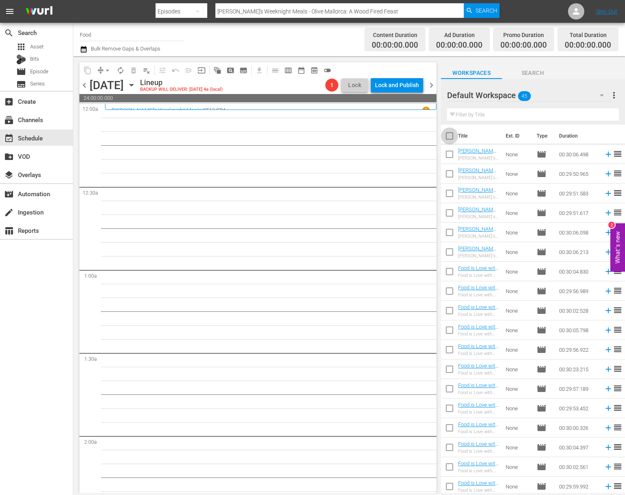
checkbox input "true"
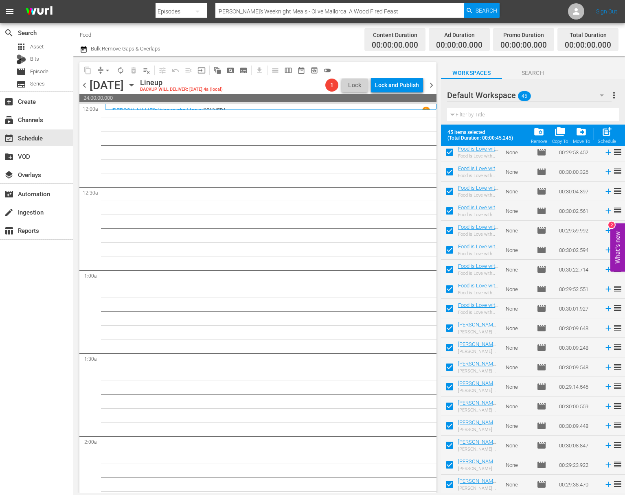
scroll to position [551, 0]
click at [607, 139] on div "post_add Schedule" at bounding box center [606, 135] width 18 height 18
checkbox input "false"
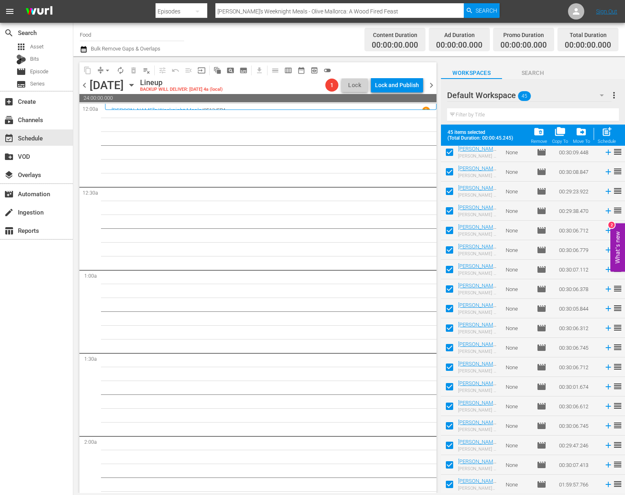
checkbox input "false"
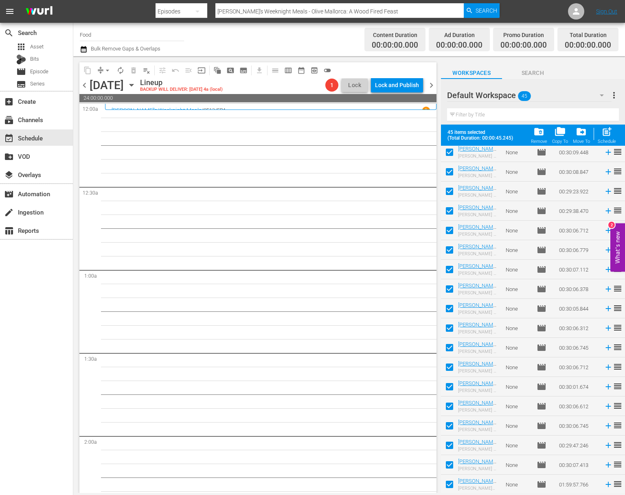
checkbox input "false"
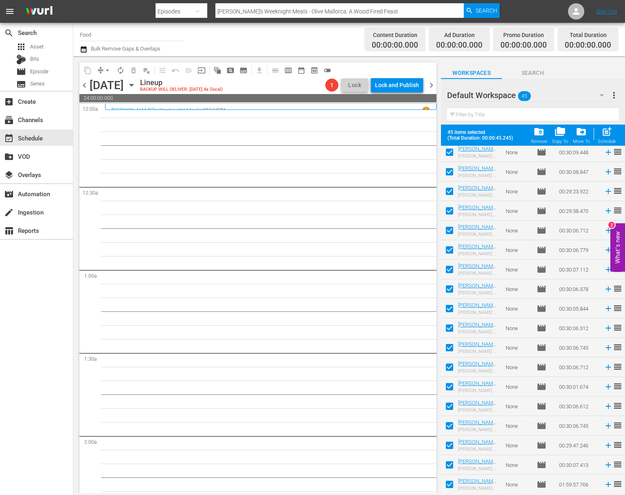
checkbox input "false"
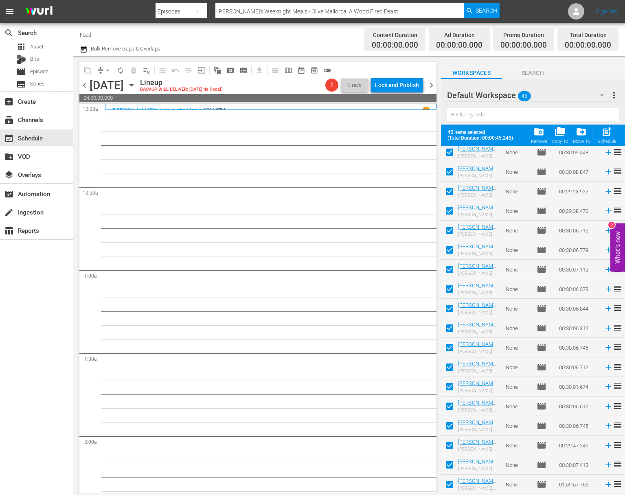
checkbox input "false"
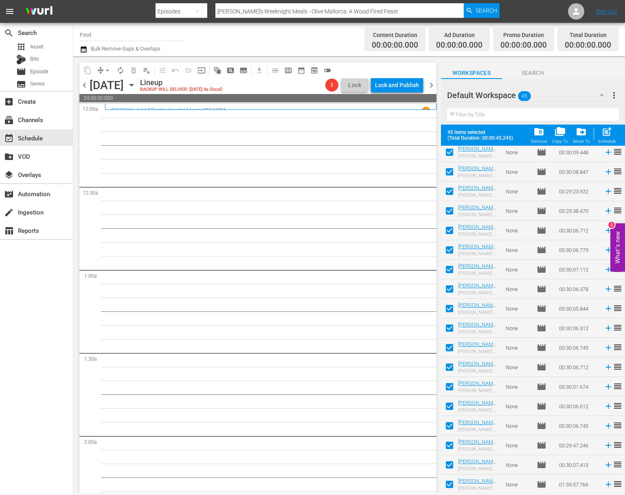
checkbox input "false"
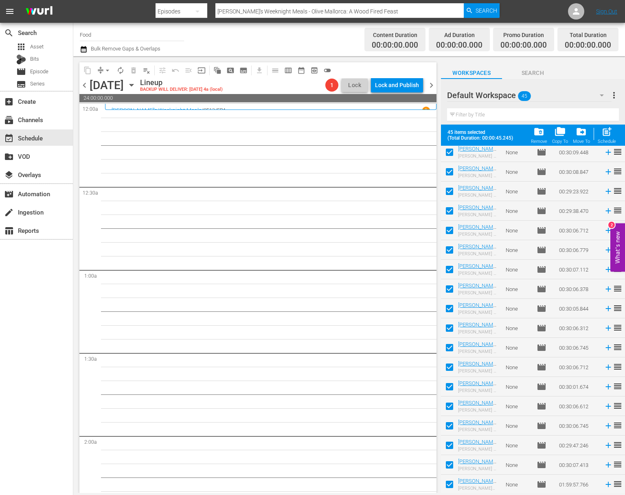
checkbox input "false"
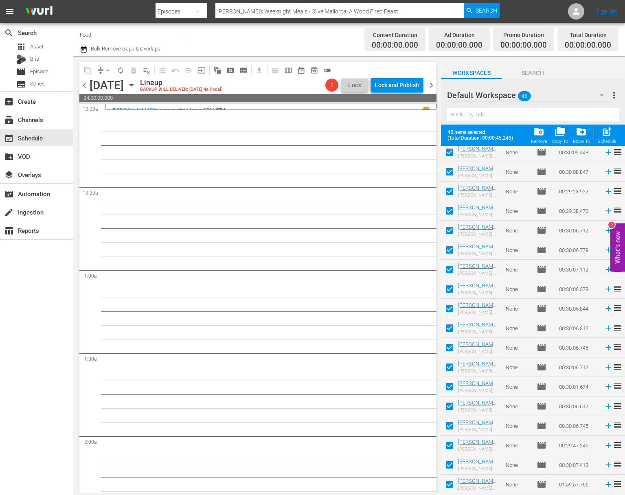
checkbox input "false"
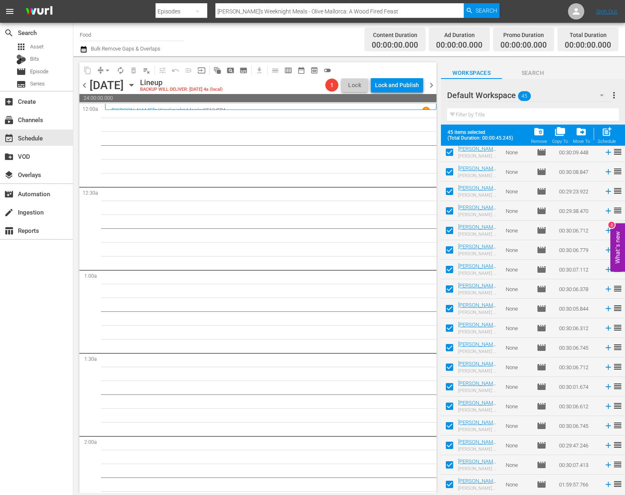
checkbox input "false"
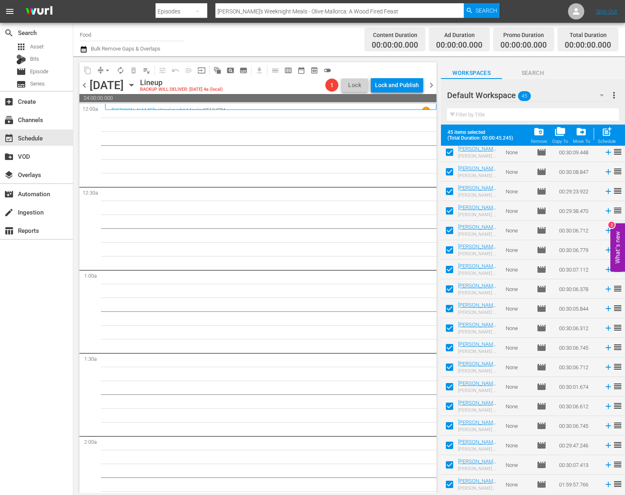
checkbox input "false"
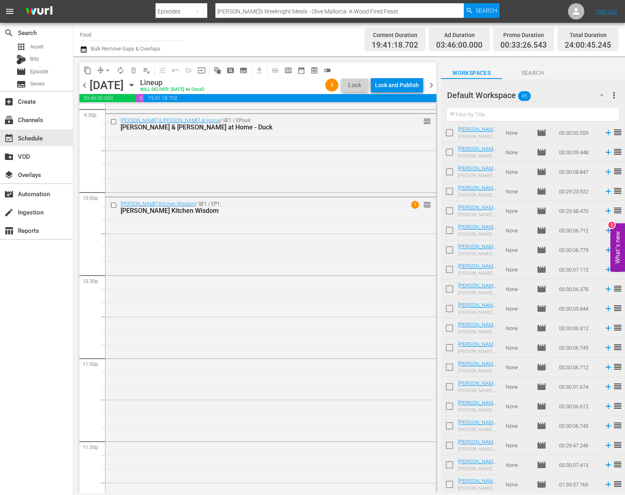
scroll to position [3600, 0]
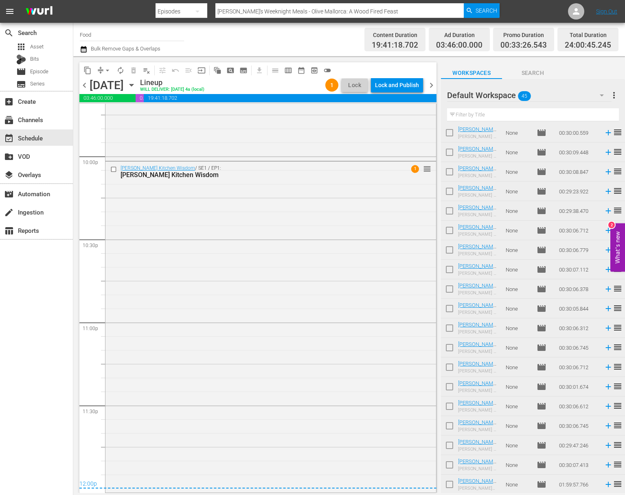
click at [100, 63] on div "content_copy compress arrow_drop_down autorenew_outlined delete_forever_outline…" at bounding box center [207, 70] width 256 height 16
click at [102, 68] on button "arrow_drop_down" at bounding box center [107, 70] width 13 height 13
click at [115, 90] on li "Align to Midnight" at bounding box center [107, 86] width 85 height 13
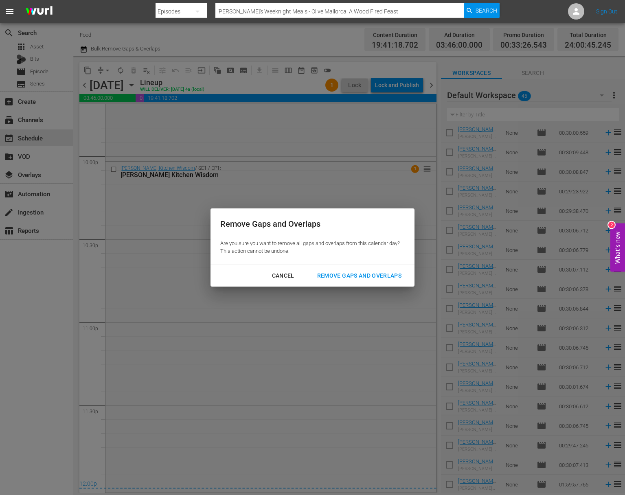
click at [372, 275] on div "Remove Gaps and Overlaps" at bounding box center [358, 276] width 97 height 10
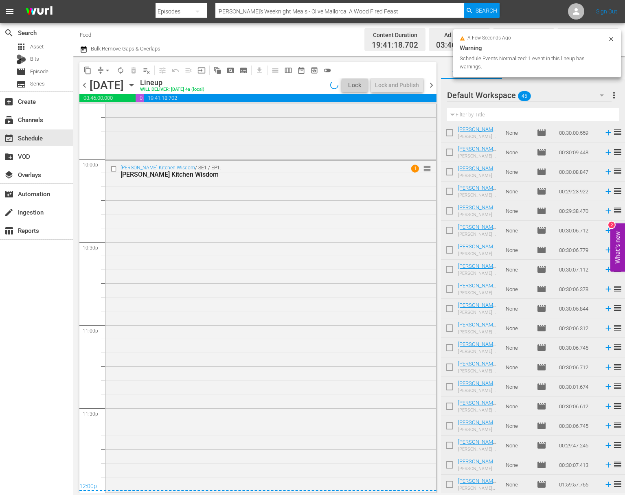
scroll to position [3597, 0]
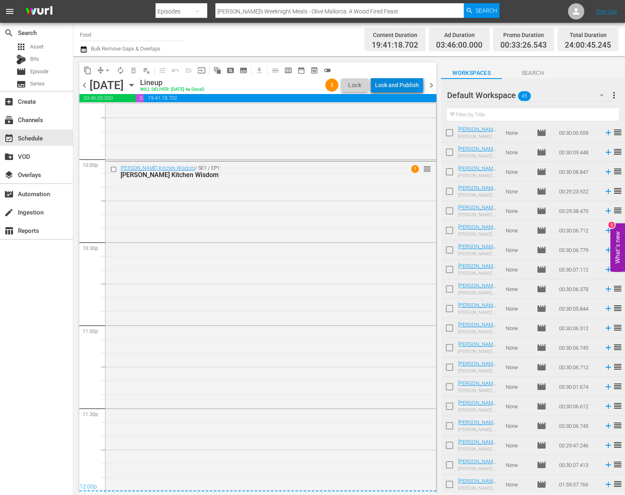
click at [398, 85] on div "Lock and Publish" at bounding box center [397, 85] width 44 height 15
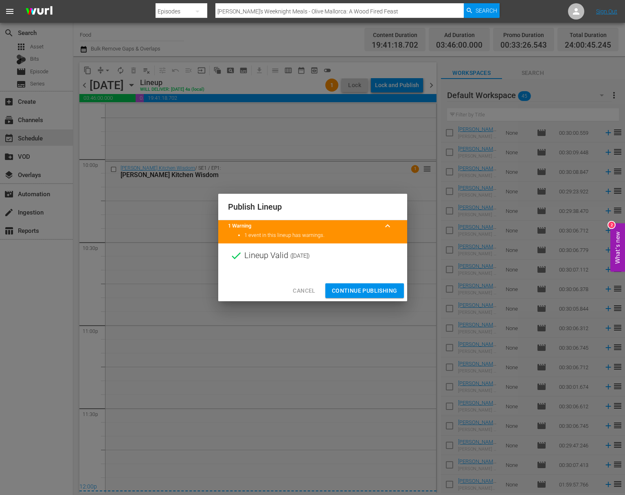
click at [368, 287] on span "Continue Publishing" at bounding box center [365, 291] width 66 height 10
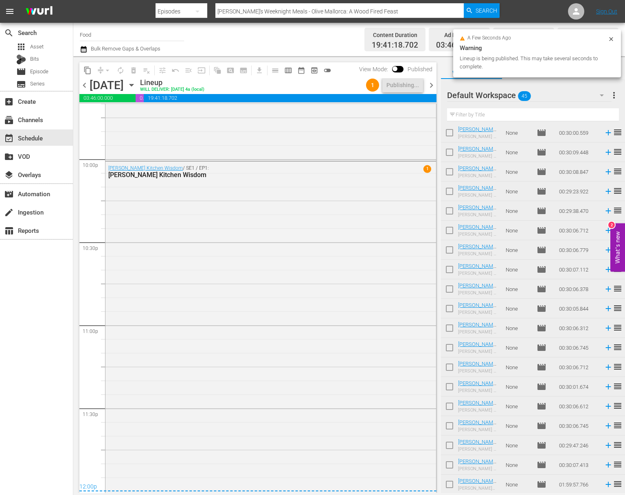
click at [614, 98] on span "more_vert" at bounding box center [614, 95] width 10 height 10
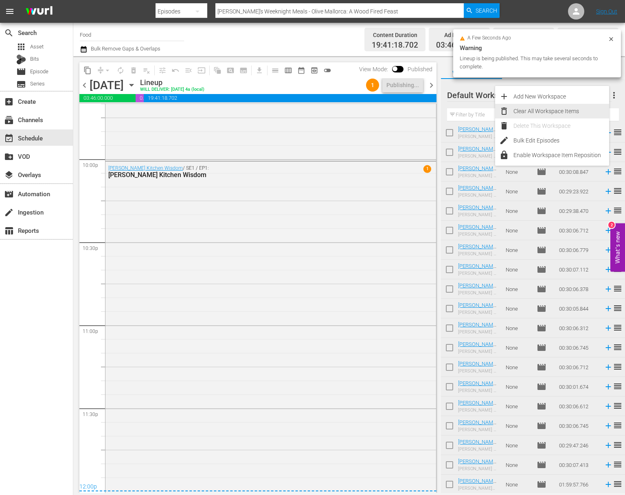
click at [576, 111] on div "Clear All Workspace Items" at bounding box center [561, 111] width 96 height 15
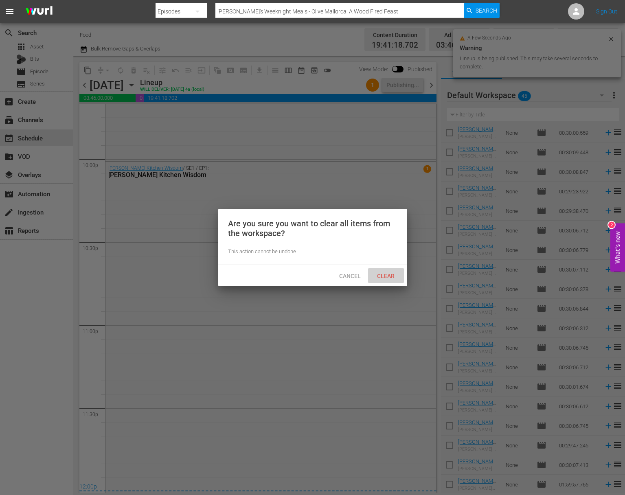
click at [393, 277] on span "Clear" at bounding box center [385, 276] width 31 height 7
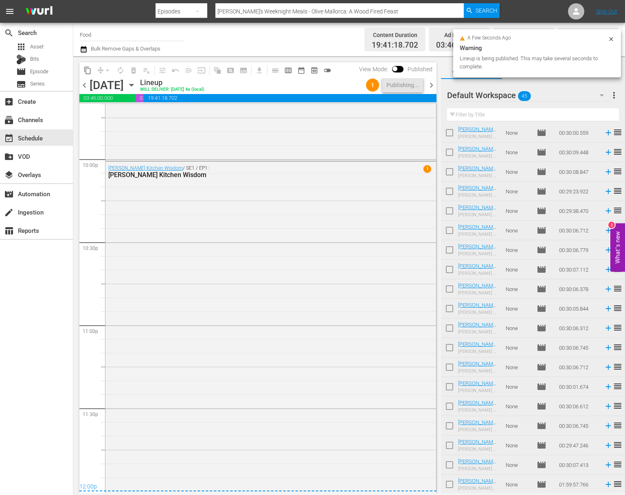
click at [136, 86] on icon "button" at bounding box center [131, 85] width 9 height 9
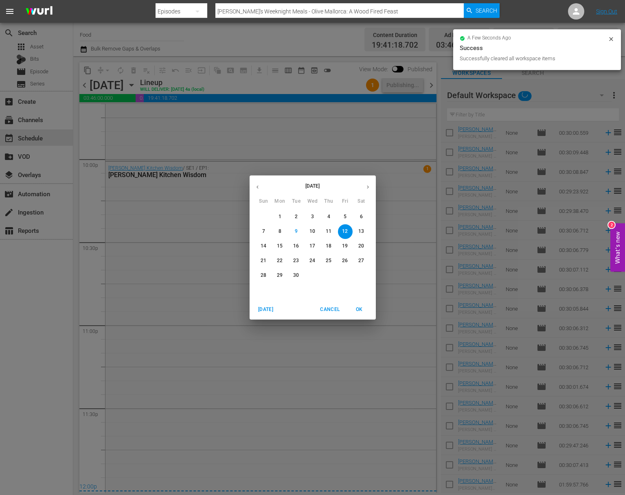
click at [359, 233] on p "13" at bounding box center [361, 231] width 6 height 7
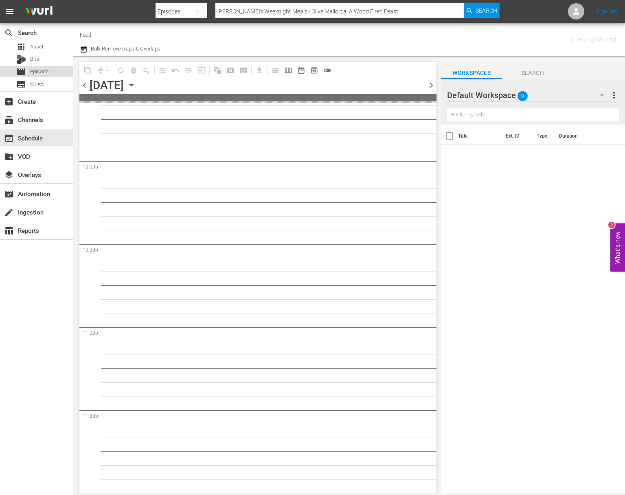
click at [52, 67] on div "movie Episode" at bounding box center [36, 71] width 73 height 11
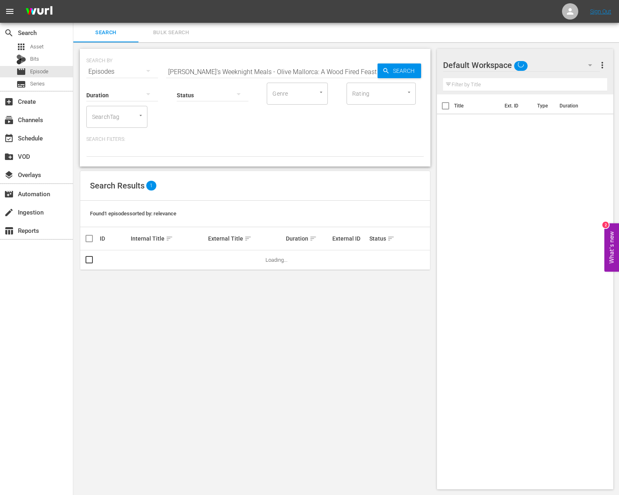
click at [190, 70] on input "Sara's Weeknight Meals - Olive Mallorca: A Wood Fired Feast" at bounding box center [271, 72] width 211 height 20
paste input "Exploring Europe's Great Food Markets: Cagliari"
click at [378, 71] on div "Search" at bounding box center [399, 70] width 44 height 15
click at [411, 260] on span "playlist_add" at bounding box center [410, 260] width 10 height 10
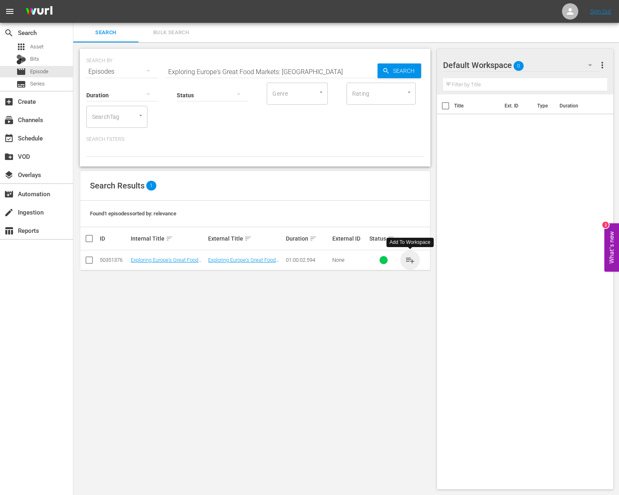
click at [411, 260] on span "playlist_add" at bounding box center [410, 260] width 10 height 10
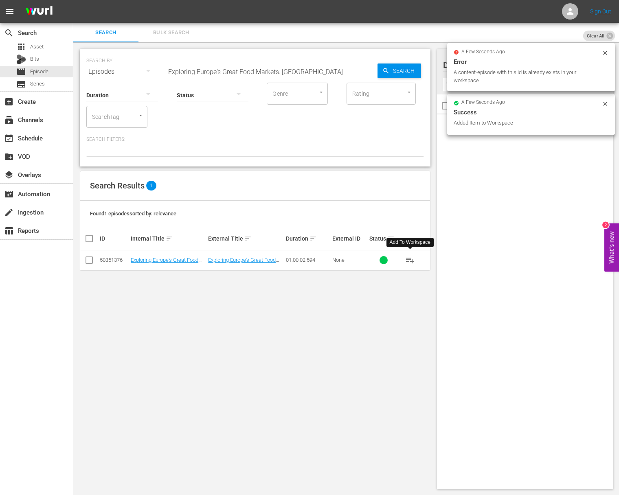
click at [267, 72] on input "Exploring Europe's Great Food Markets: Cagliari" at bounding box center [271, 72] width 211 height 20
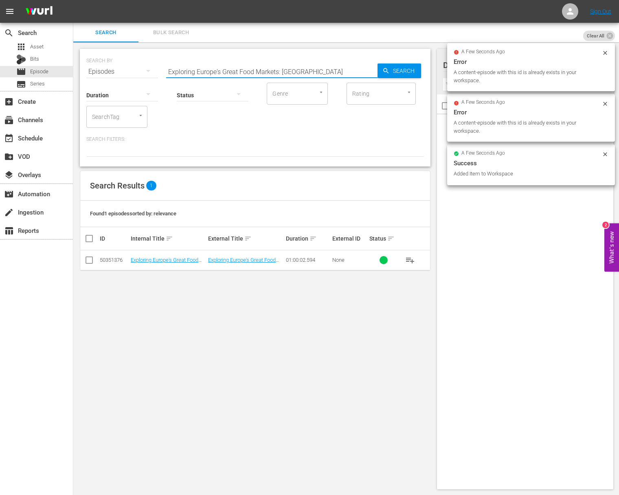
paste input "Thessalonik"
click at [387, 72] on icon "button" at bounding box center [385, 70] width 5 height 5
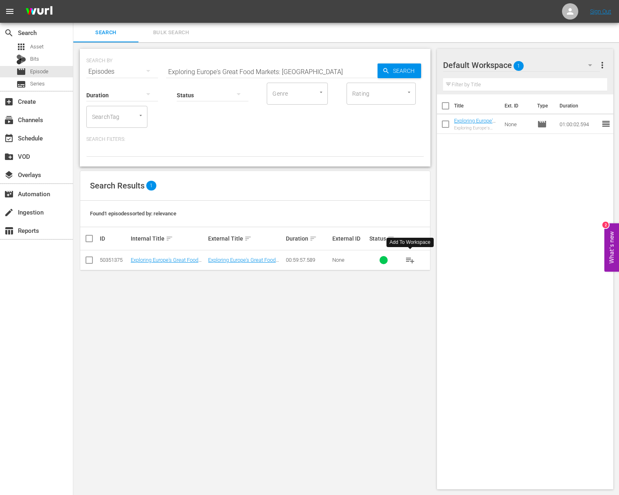
click at [410, 260] on span "playlist_add" at bounding box center [410, 260] width 10 height 10
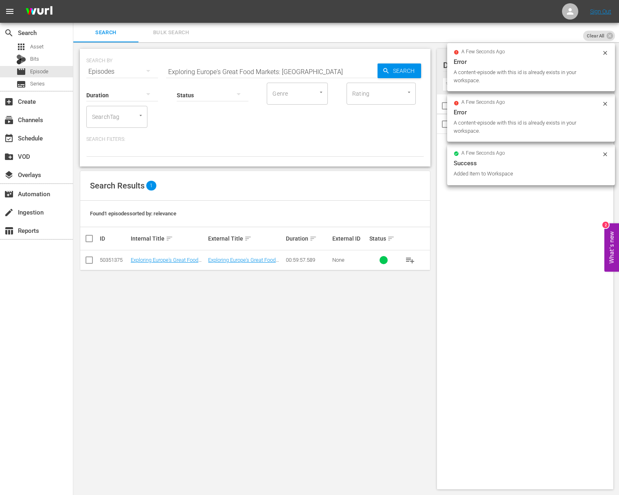
click at [259, 68] on input "Exploring Europe's Great Food Markets: Thessaloniki" at bounding box center [271, 72] width 211 height 20
paste input "Bergen"
click at [401, 68] on span "Search" at bounding box center [404, 70] width 31 height 15
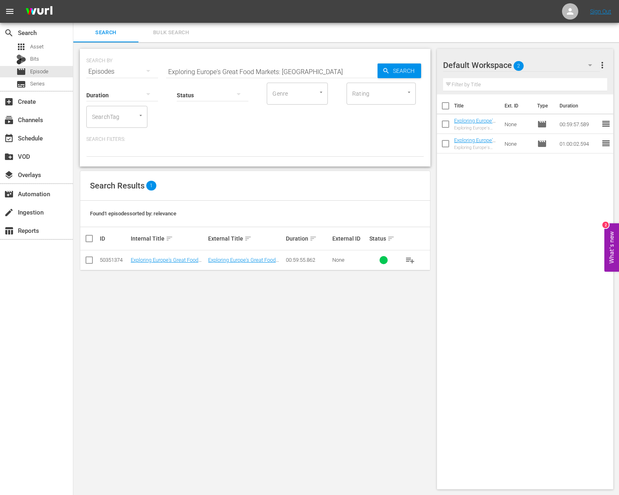
click at [409, 259] on span "playlist_add" at bounding box center [410, 260] width 10 height 10
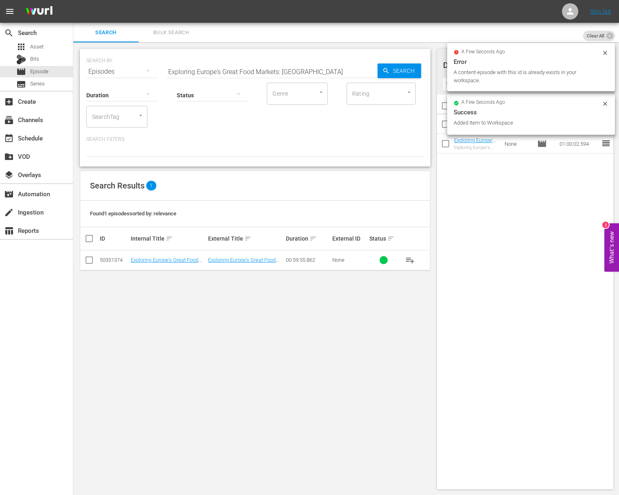
click at [291, 70] on input "Exploring Europe's Great Food Markets: Bergen" at bounding box center [271, 72] width 211 height 20
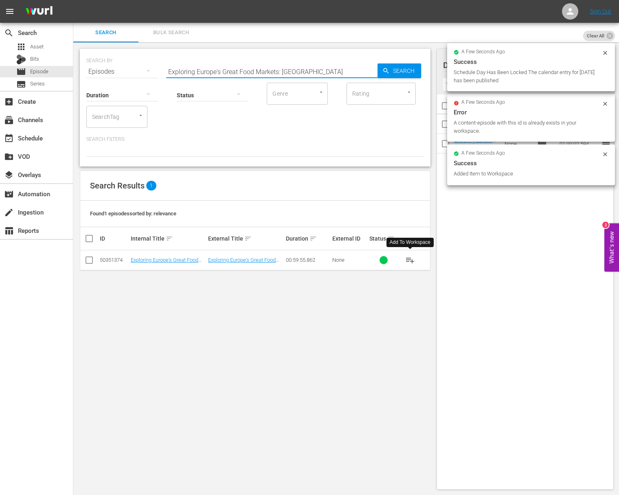
paste input "Valencia"
click at [424, 72] on div "SEARCH BY Search By Episodes Search ID, Title, Description, Keywords, or Catego…" at bounding box center [255, 108] width 350 height 118
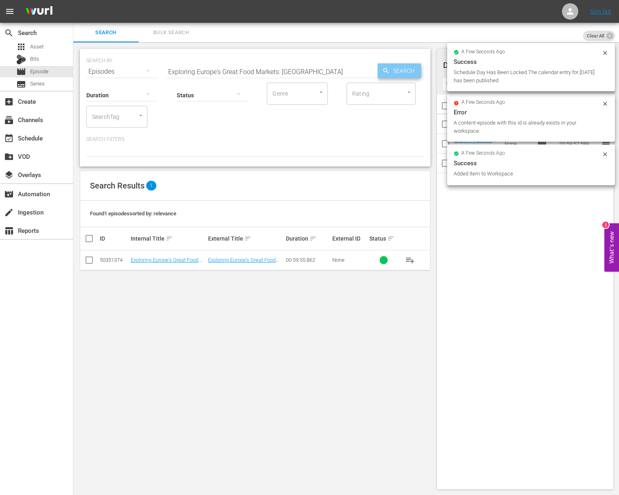
click at [400, 70] on span "Search" at bounding box center [404, 70] width 31 height 15
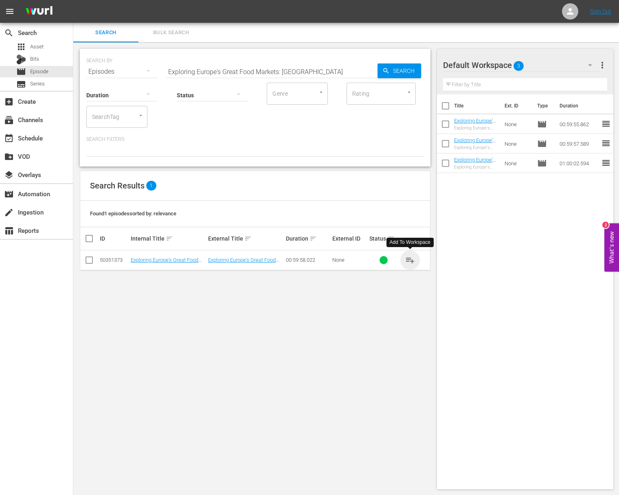
click at [411, 260] on span "playlist_add" at bounding box center [410, 260] width 10 height 10
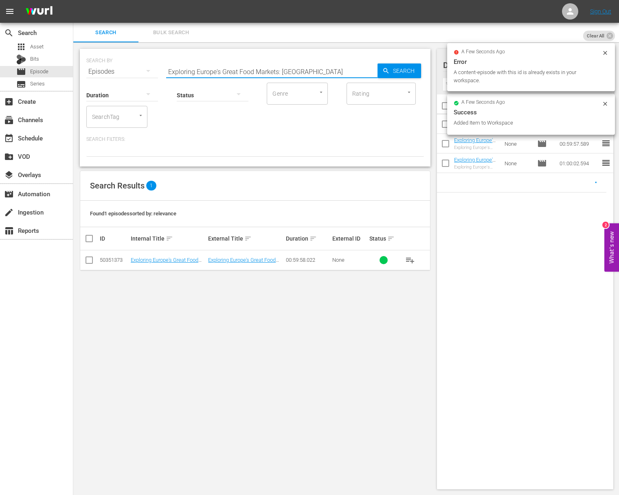
click at [268, 70] on input "Exploring Europe's Great Food Markets: Valencia" at bounding box center [271, 72] width 211 height 20
paste input "Cork"
click at [404, 74] on span "Search" at bounding box center [404, 70] width 31 height 15
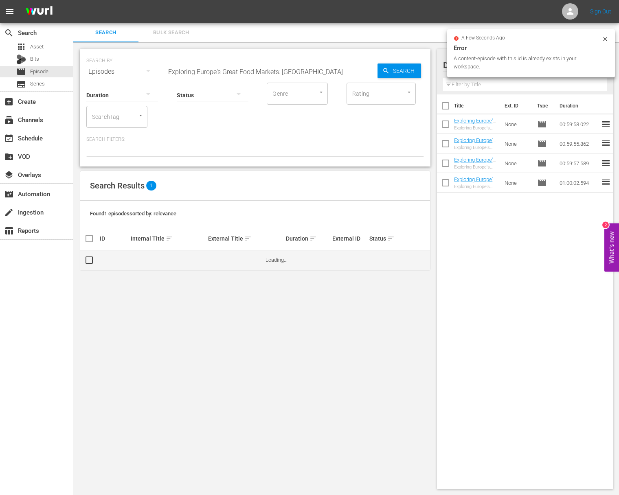
click at [409, 258] on td "Loading..." at bounding box center [347, 260] width 166 height 20
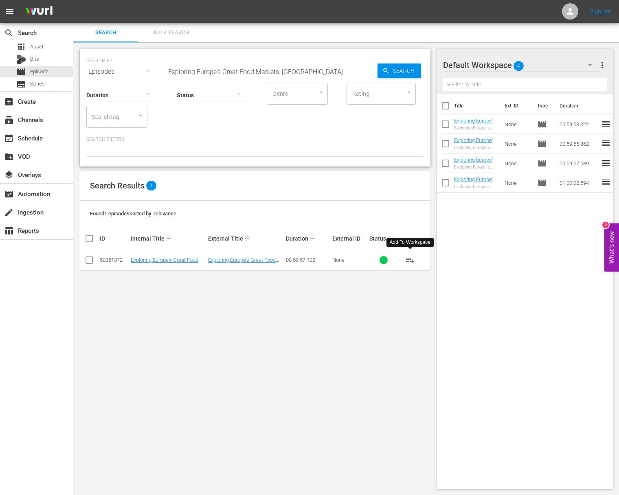
click at [411, 260] on span "playlist_add" at bounding box center [410, 260] width 10 height 10
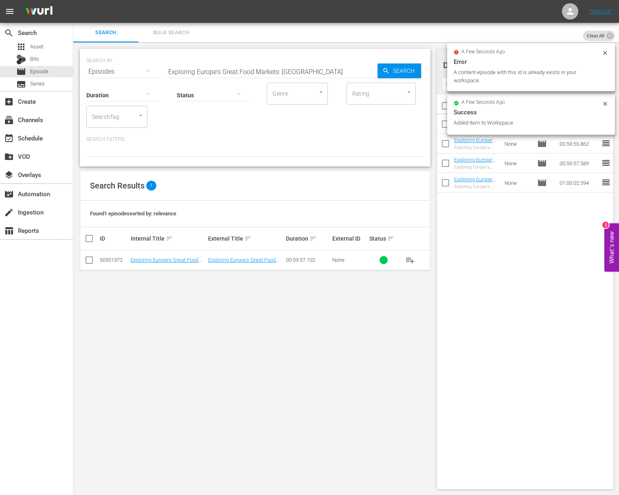
click at [299, 71] on input "Exploring Europe's Great Food Markets: Cork" at bounding box center [271, 72] width 211 height 20
paste input "Palermo"
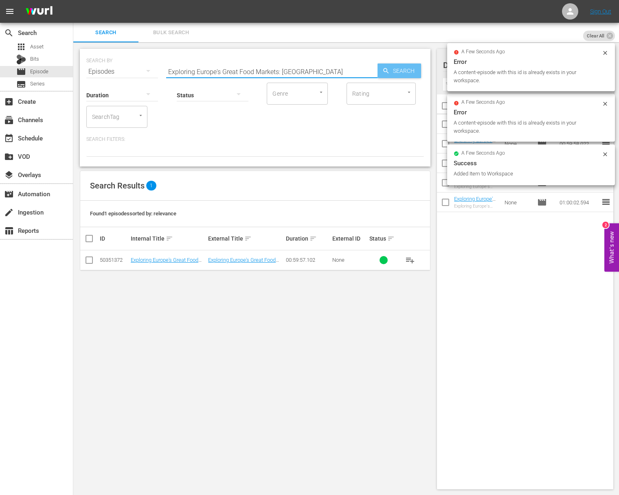
click at [402, 72] on span "Search" at bounding box center [404, 70] width 31 height 15
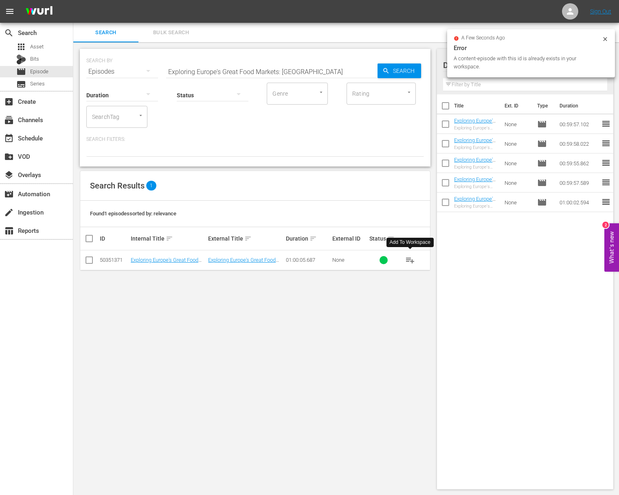
click at [411, 260] on span "playlist_add" at bounding box center [410, 260] width 10 height 10
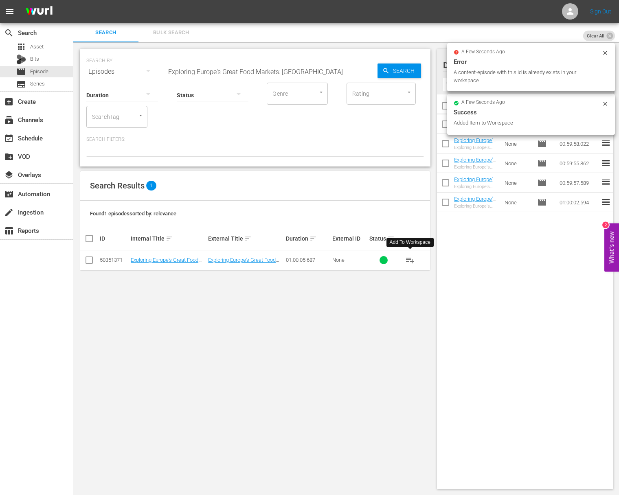
click at [304, 70] on input "Exploring Europe's Great Food Markets: Palermo" at bounding box center [271, 72] width 211 height 20
paste input "Exploring Europe's Great Food Markets: Munich"
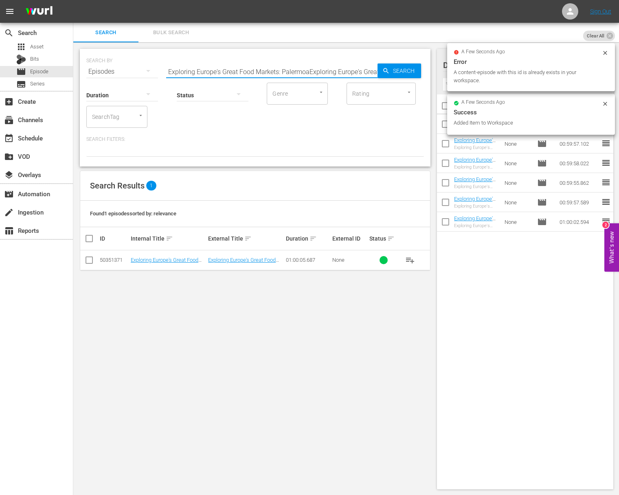
scroll to position [0, 66]
click at [301, 70] on input "Exploring Europe's Great Food Markets: PalermoaExploring Europe's Great Food Ma…" at bounding box center [271, 72] width 211 height 20
paste input "text"
click at [400, 67] on span "Search" at bounding box center [404, 70] width 31 height 15
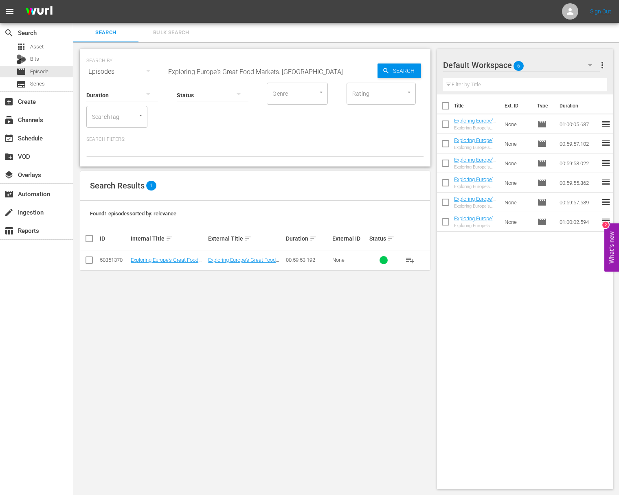
click at [404, 258] on button "playlist_add" at bounding box center [410, 260] width 20 height 20
click at [407, 258] on span "playlist_add" at bounding box center [410, 260] width 10 height 10
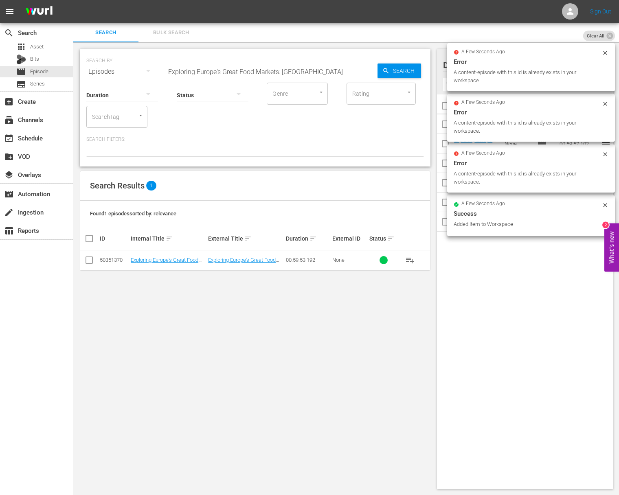
click at [308, 74] on input "Exploring Europe's Great Food Markets: Munich" at bounding box center [271, 72] width 211 height 20
paste input "Exploring Europe's Great Food Markets: Lisbon"
click at [304, 74] on input "Exploring Europe's Great Food Markets: MunichaExploring Europe's Great Food Mar…" at bounding box center [271, 72] width 211 height 20
paste input "text"
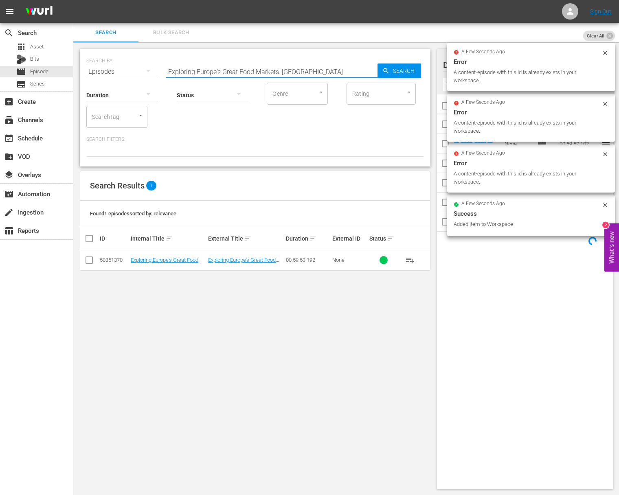
scroll to position [0, 0]
click at [406, 72] on span "Search" at bounding box center [404, 70] width 31 height 15
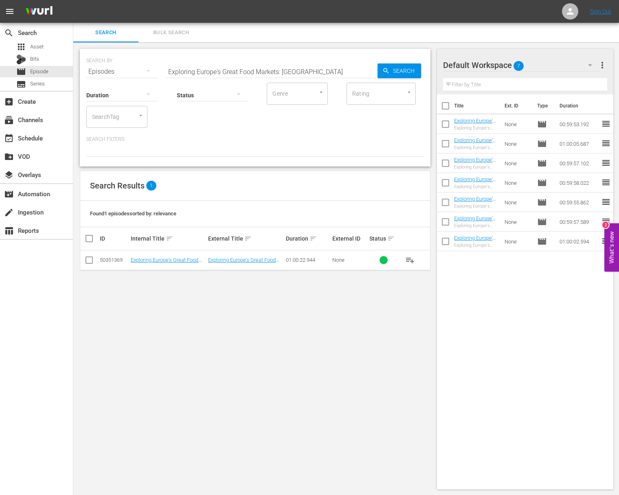
click at [410, 260] on span "playlist_add" at bounding box center [410, 260] width 10 height 10
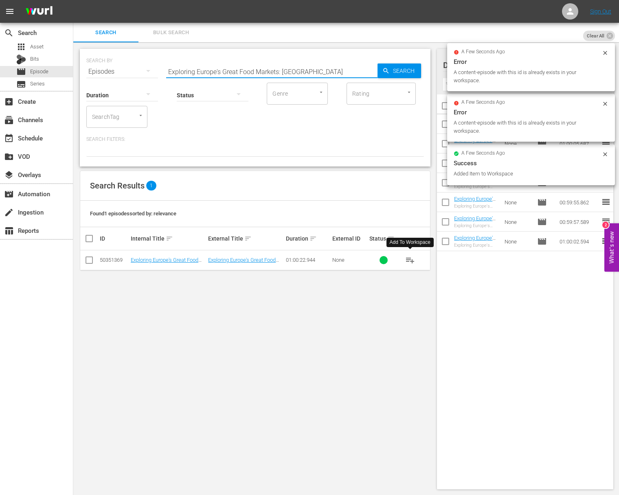
click at [231, 69] on input "Exploring Europe's Great Food Markets: Lisbon" at bounding box center [271, 72] width 211 height 20
paste input "Helsinki"
click at [381, 70] on div "Search" at bounding box center [399, 70] width 44 height 15
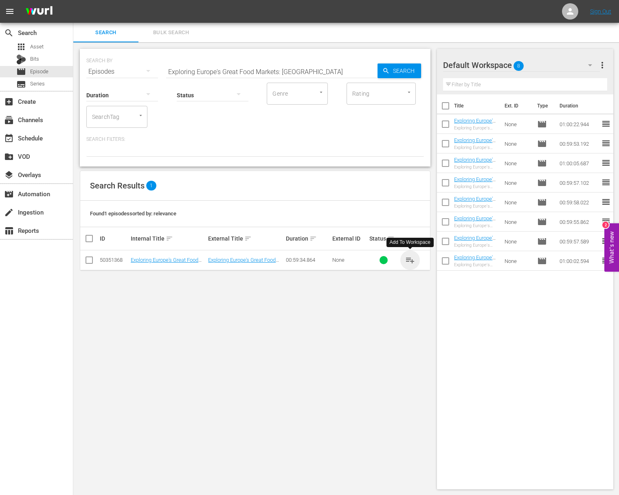
click at [410, 260] on span "playlist_add" at bounding box center [410, 260] width 10 height 10
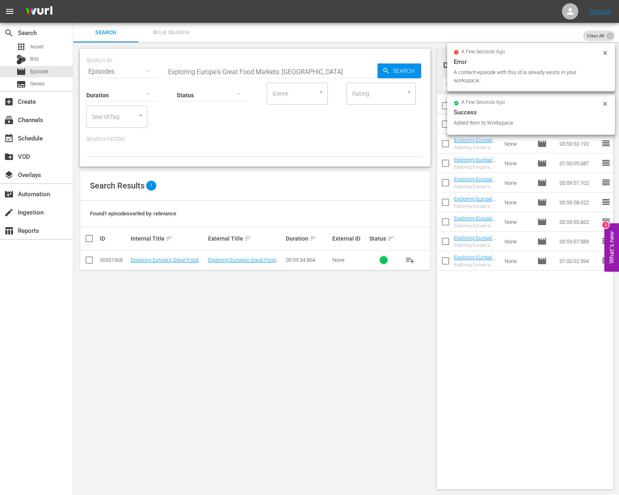
click at [270, 62] on input "Exploring Europe's Great Food Markets: Helsinki" at bounding box center [271, 72] width 211 height 20
paste input "AmsterdamExploring Europe's Great Food Markets:"
click at [268, 73] on input "aExploring Europe's Great Food Markets: AmsterdamExploring Europe's Great Food …" at bounding box center [271, 72] width 211 height 20
paste input "Exploring Europe's Great Food Markets: Amsterdam"
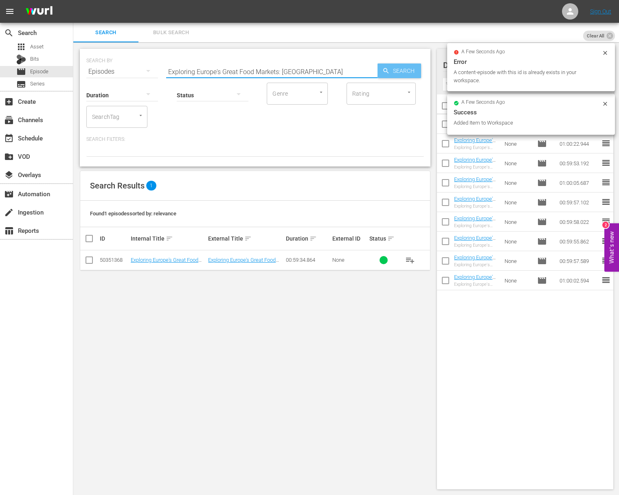
click at [392, 72] on span "Search" at bounding box center [404, 70] width 31 height 15
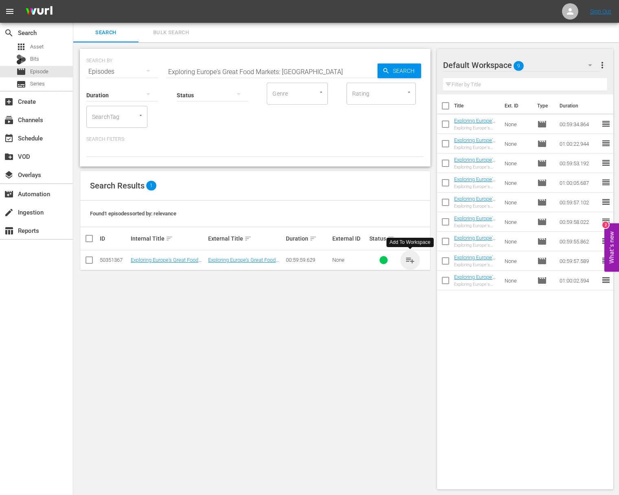
click at [410, 258] on span "playlist_add" at bounding box center [410, 260] width 10 height 10
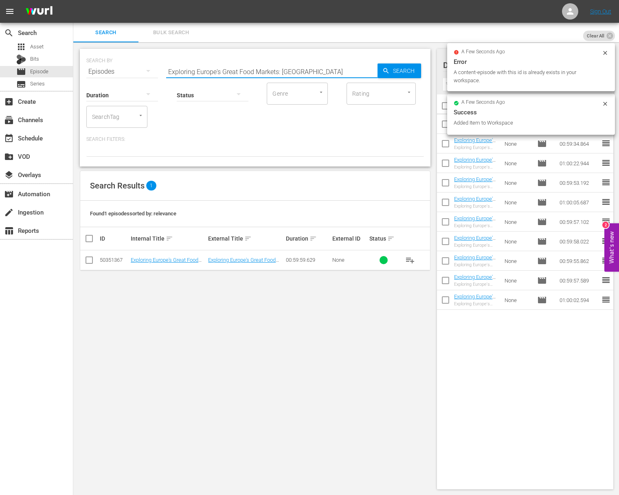
click at [285, 67] on input "Exploring Europe's Great Food Markets: Amsterdam" at bounding box center [271, 72] width 211 height 20
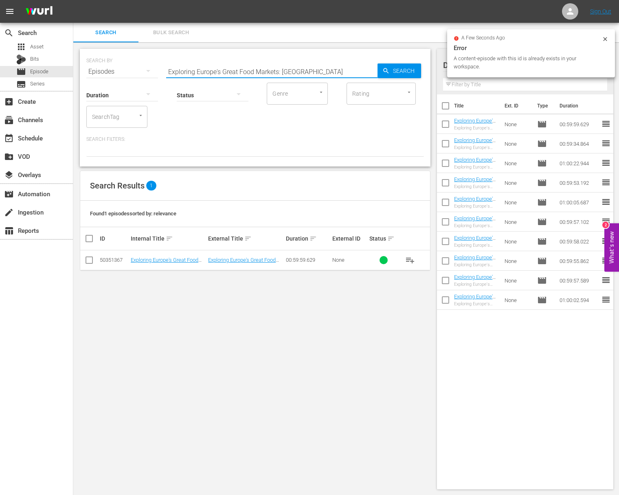
paste input "Barcelona"
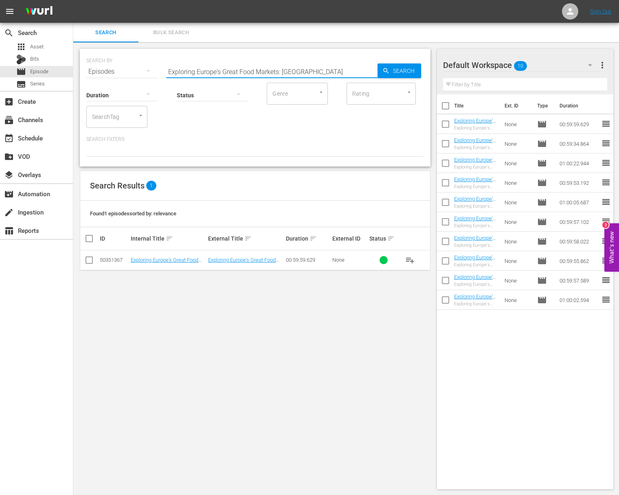
click at [391, 68] on span "Search" at bounding box center [404, 70] width 31 height 15
click at [409, 258] on span "playlist_add" at bounding box center [410, 260] width 10 height 10
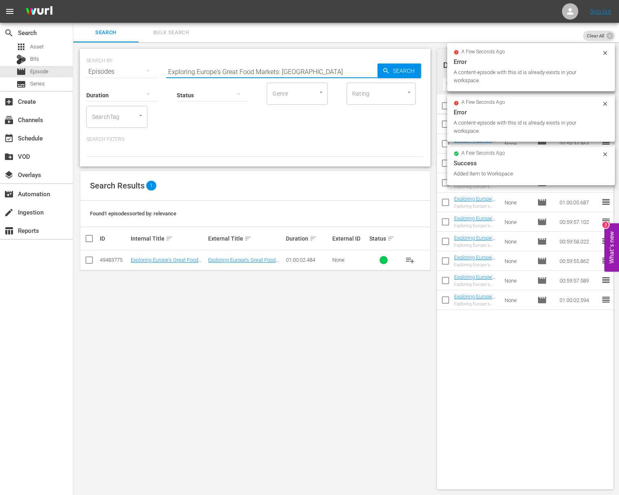
click at [258, 67] on input "Exploring Europe's Great Food Markets: Barcelona" at bounding box center [271, 72] width 211 height 20
paste input "Toulouse"
click at [398, 72] on span "Search" at bounding box center [404, 70] width 31 height 15
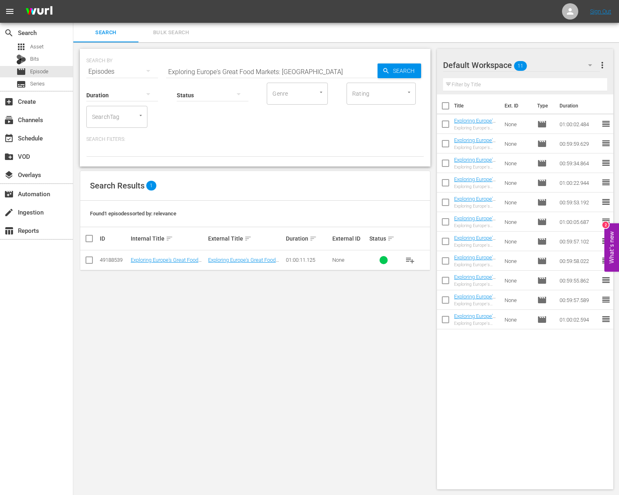
click at [408, 259] on span "playlist_add" at bounding box center [410, 260] width 10 height 10
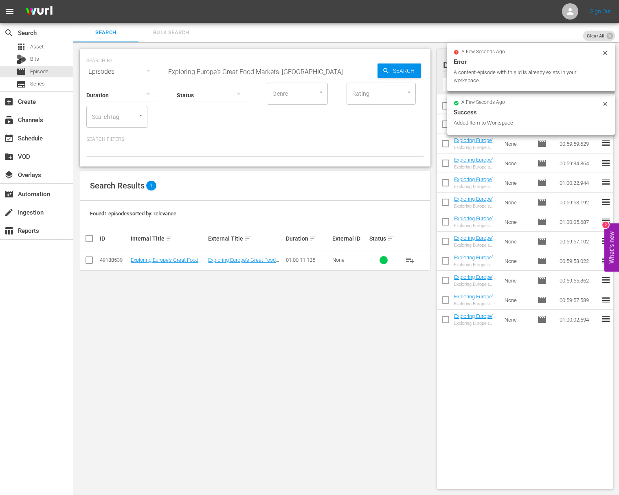
click at [275, 70] on input "Exploring Europe's Great Food Markets: Toulouse" at bounding box center [271, 72] width 211 height 20
paste input "Riga"
click at [409, 70] on span "Search" at bounding box center [404, 70] width 31 height 15
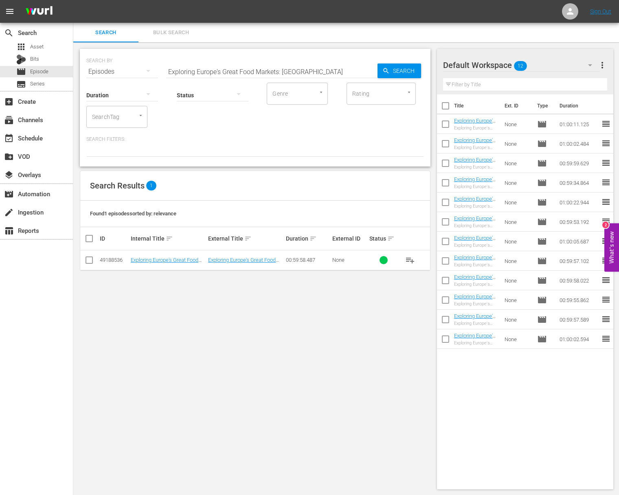
click at [410, 257] on span "playlist_add" at bounding box center [410, 260] width 10 height 10
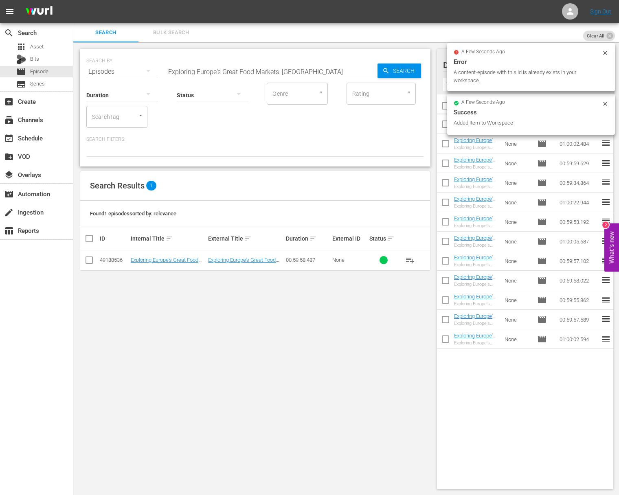
click at [271, 74] on input "Exploring Europe's Great Food Markets: Riga" at bounding box center [271, 72] width 211 height 20
paste input "Exploring Europe's Great Food Markets: Freiburg"
click at [271, 70] on input "Exploring Europe's Great Food MarkaExploring Europe's Great Food Markets: Freib…" at bounding box center [271, 72] width 211 height 20
paste input "Exploring Europe's Great Food Markets: Freiburg"
click at [271, 70] on input "Exploring Europe's Great Food MarkaExploring EaExploring Europe's Great Food Ma…" at bounding box center [271, 72] width 211 height 20
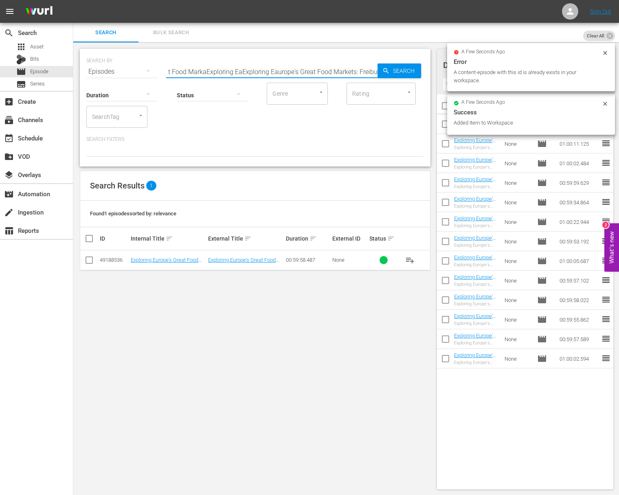
paste input "Exploring Europe's Great Food Markets: Freiburg"
click at [295, 73] on input "Exploring Europe's Great Food MarkaExploring EaExploring EaExploring Europe's G…" at bounding box center [271, 72] width 211 height 20
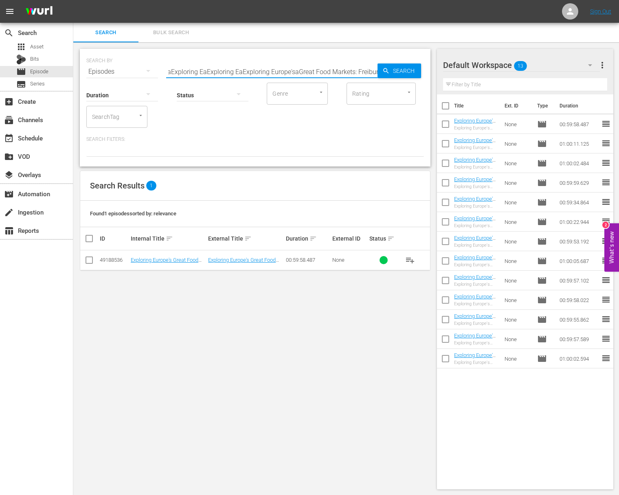
paste input "Exploring Europe's Great Food Markets: Freiburg"
click at [295, 73] on input "Exploring Europe's Great Food MarkaExploring EaExploring EaExploring Europe'saE…" at bounding box center [271, 72] width 211 height 20
paste input "ets: Freiburg"
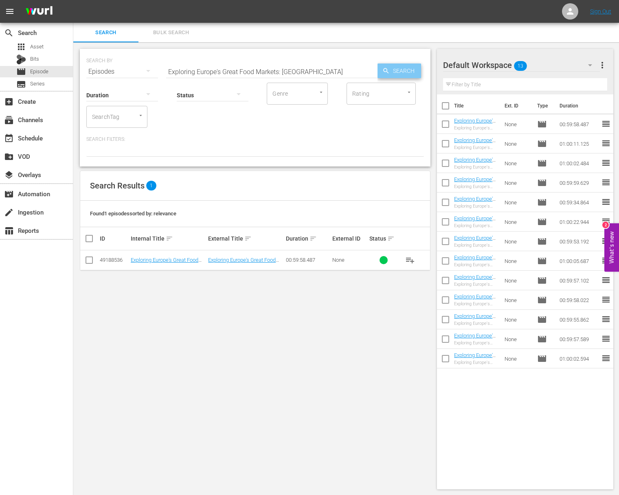
click at [407, 67] on span "Search" at bounding box center [404, 70] width 31 height 15
click at [411, 260] on span "playlist_add" at bounding box center [410, 260] width 10 height 10
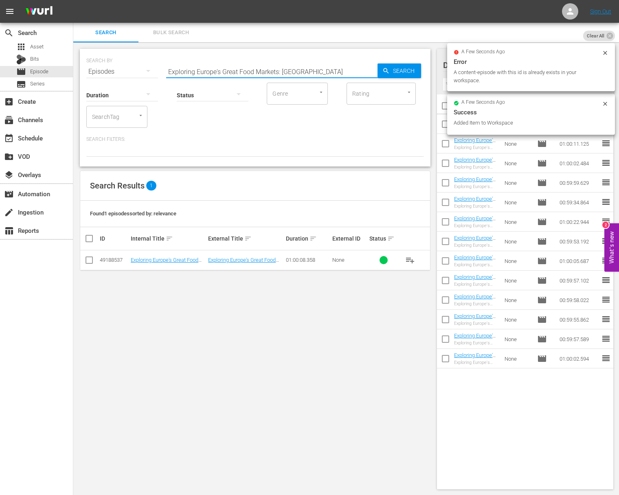
click at [275, 71] on input "Exploring Europe's Great Food Markets: Freiburg" at bounding box center [271, 72] width 211 height 20
paste input "irenze"
click at [374, 70] on input "Exploring Europe's Great Food Markets: Firenze" at bounding box center [271, 72] width 211 height 20
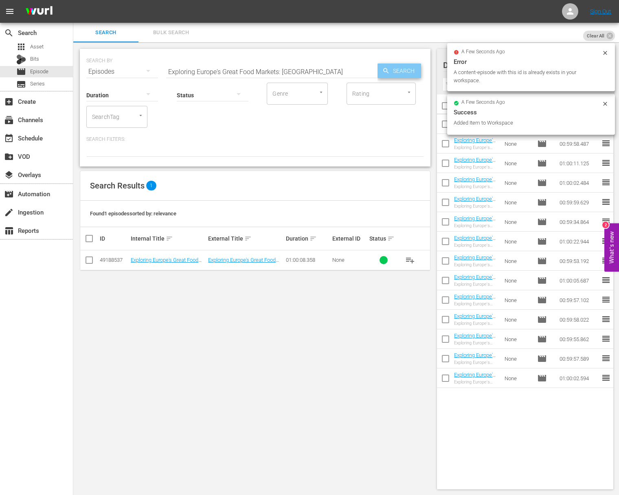
click at [386, 70] on icon "button" at bounding box center [385, 70] width 7 height 7
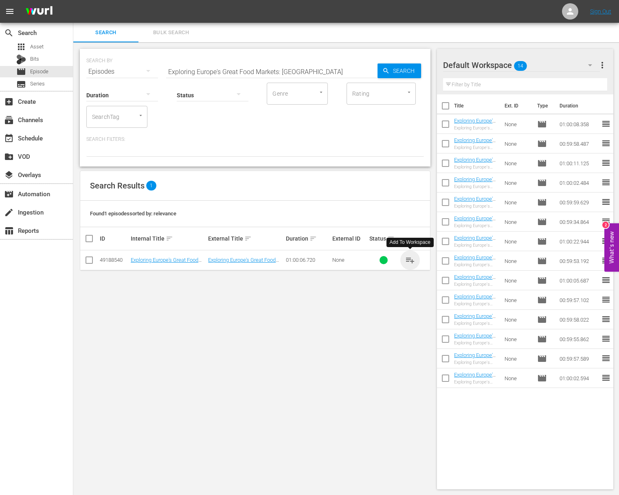
click at [411, 258] on span "playlist_add" at bounding box center [410, 260] width 10 height 10
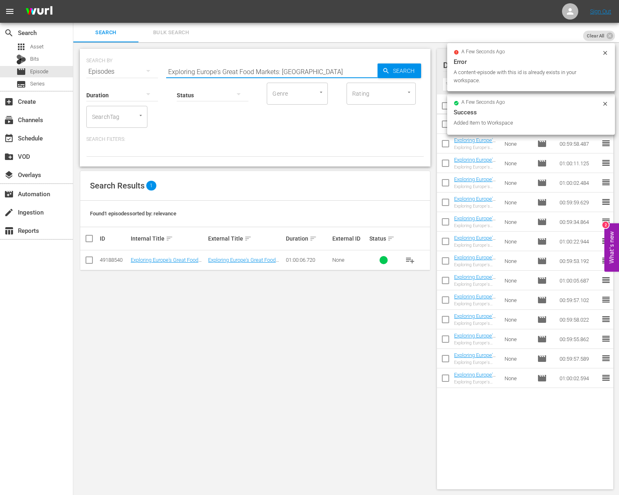
click at [264, 71] on input "Exploring Europe's Great Food Markets: Firenze" at bounding box center [271, 72] width 211 height 20
paste input "Vienna"
click at [385, 69] on icon "button" at bounding box center [385, 70] width 7 height 7
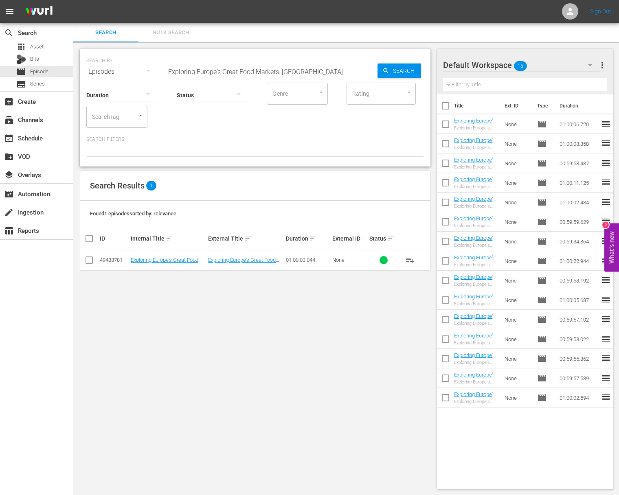
click at [408, 256] on span "playlist_add" at bounding box center [410, 260] width 10 height 10
click at [409, 258] on span "playlist_add" at bounding box center [410, 260] width 10 height 10
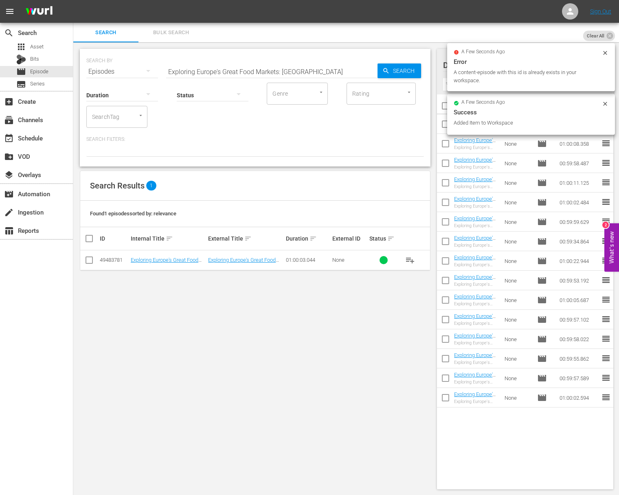
click at [271, 66] on input "Exploring Europe's Great Food Markets: Vienna" at bounding box center [271, 72] width 211 height 20
paste input "TurinExploring Europe's Great Food Markets:"
click at [280, 67] on input "aExploring Europe's Great Food Markets: TurinExploring Europe's Great Food Mark…" at bounding box center [271, 72] width 211 height 20
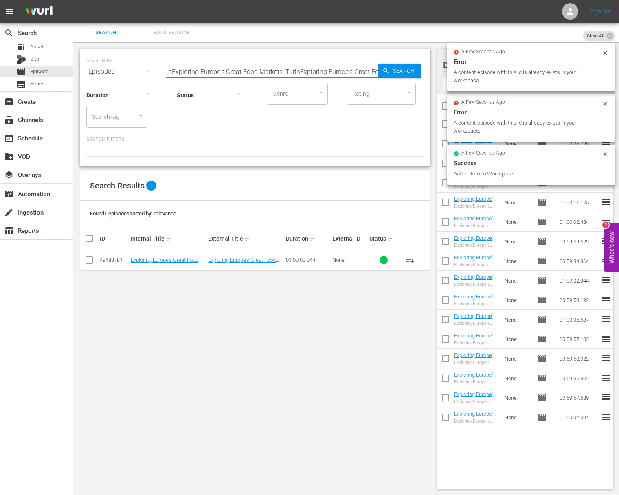
paste input "Exploring Europe's Great Food Markets: Turin"
click at [404, 67] on span "Search" at bounding box center [404, 70] width 31 height 15
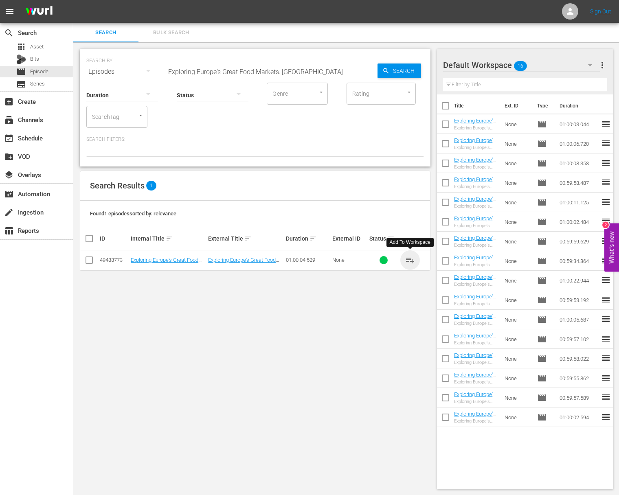
click at [410, 258] on span "playlist_add" at bounding box center [410, 260] width 10 height 10
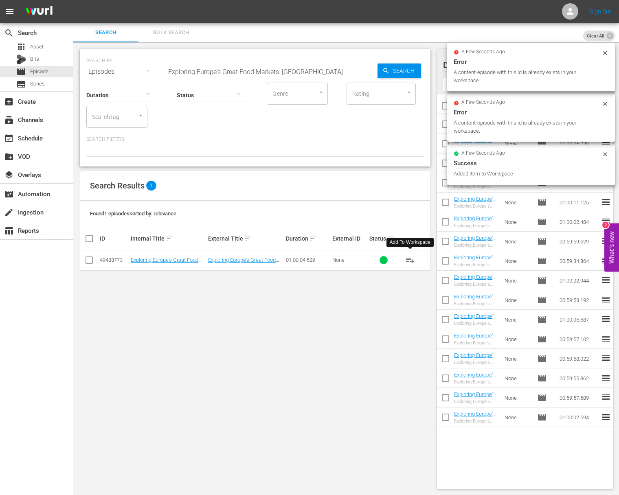
click at [249, 67] on input "Exploring Europe's Great Food Markets: Turin" at bounding box center [271, 72] width 211 height 20
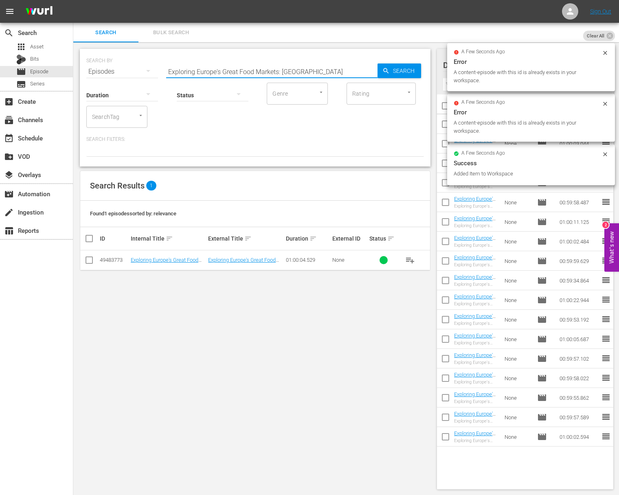
paste input "The Migrant Kitchen - Man'oushe"
click at [368, 68] on input "The Migrant Kitchen - Man'oushe" at bounding box center [271, 72] width 211 height 20
click at [391, 69] on span "Search" at bounding box center [404, 70] width 31 height 15
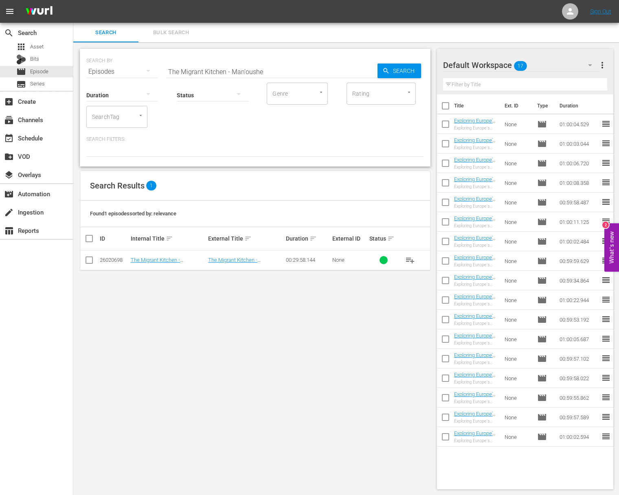
click at [408, 260] on span "playlist_add" at bounding box center [410, 260] width 10 height 10
click at [409, 260] on span "playlist_add" at bounding box center [410, 260] width 10 height 10
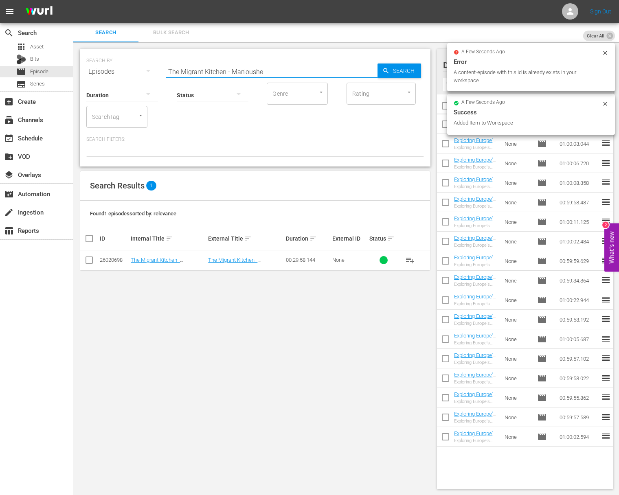
click at [238, 68] on input "The Migrant Kitchen - Man'oushe" at bounding box center [271, 72] width 211 height 20
paste input "ister Jiu's Chinatown"
click at [402, 71] on span "Search" at bounding box center [404, 70] width 31 height 15
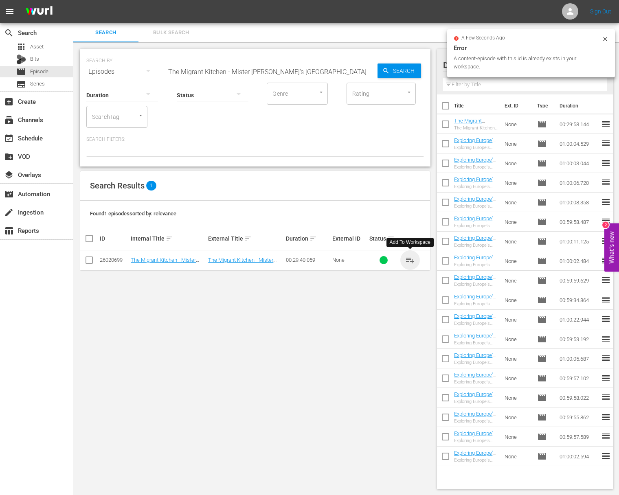
click at [410, 259] on span "playlist_add" at bounding box center [410, 260] width 10 height 10
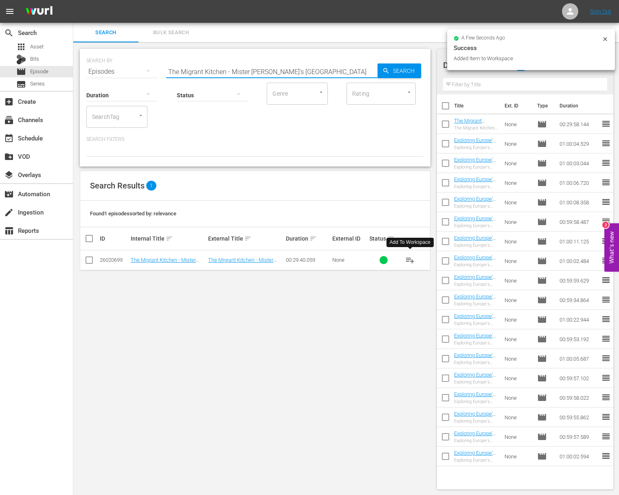
click at [200, 70] on input "The Migrant Kitchen - Mister Jiu's Chinatown" at bounding box center [271, 72] width 211 height 20
paste input "El Jardi"
click at [397, 72] on span "Search" at bounding box center [404, 70] width 31 height 15
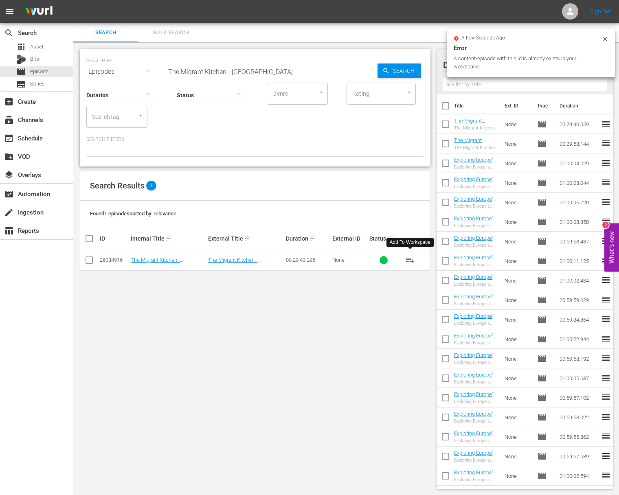
click at [409, 259] on span "playlist_add" at bounding box center [410, 260] width 10 height 10
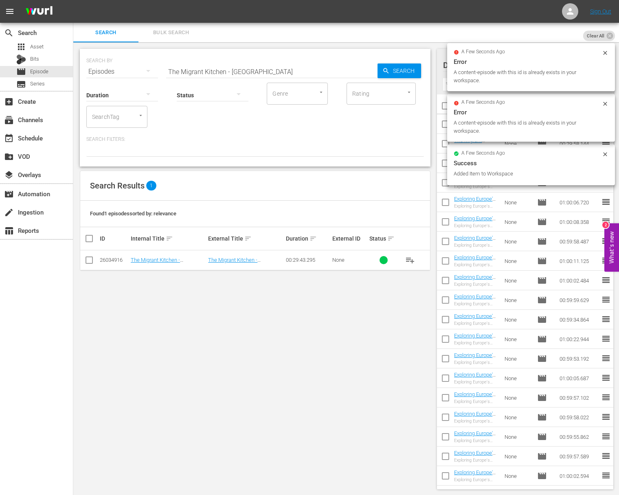
click at [232, 66] on input "The Migrant Kitchen - El Jardin" at bounding box center [271, 72] width 211 height 20
paste input "Sequoia SakeThe Migrant Kitchen -"
click at [229, 70] on input "aThe Migrant Kitchen - Sequoia SakeThe Migrant Kitchen - El Jardin" at bounding box center [271, 72] width 211 height 20
paste input "The Migrant Kitchen - Sequoia Sake"
click at [368, 70] on input "The Migrant Kitchen - Sequoia Sake" at bounding box center [271, 72] width 211 height 20
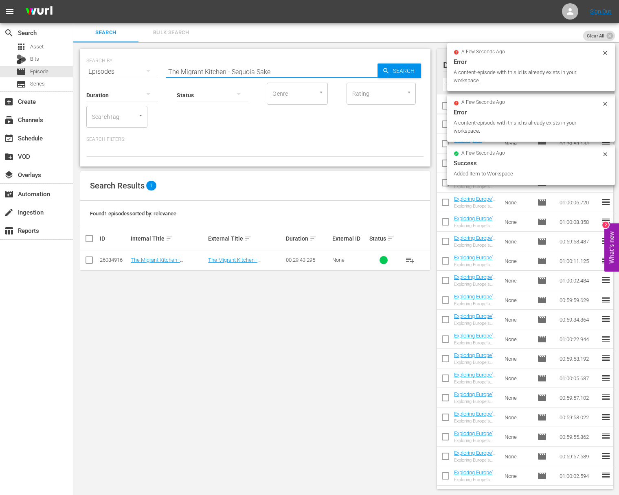
click at [375, 70] on input "The Migrant Kitchen - Sequoia Sake" at bounding box center [271, 72] width 211 height 20
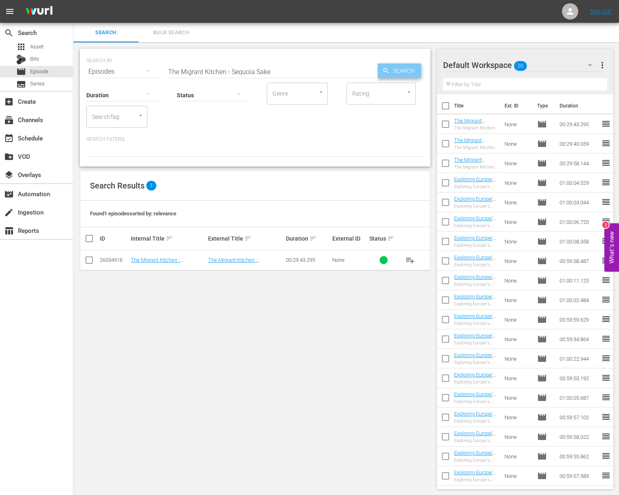
click at [378, 70] on div "Search" at bounding box center [399, 70] width 44 height 15
click at [411, 256] on span "playlist_add" at bounding box center [410, 260] width 10 height 10
click at [410, 259] on span "playlist_add" at bounding box center [410, 260] width 10 height 10
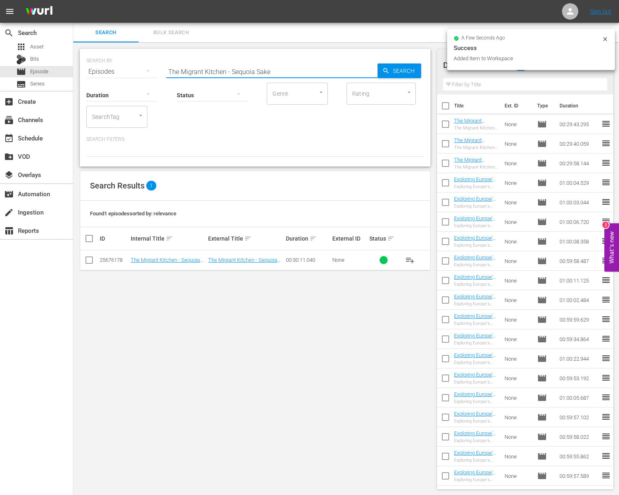
click at [289, 68] on input "The Migrant Kitchen - Sequoia Sake" at bounding box center [271, 72] width 211 height 20
paste input "The Jewish Deli"
click at [390, 70] on span "Search" at bounding box center [404, 70] width 31 height 15
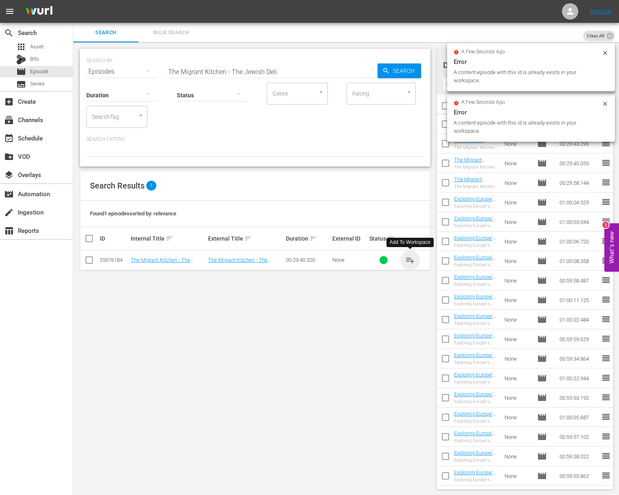
click at [409, 258] on span "playlist_add" at bounding box center [410, 260] width 10 height 10
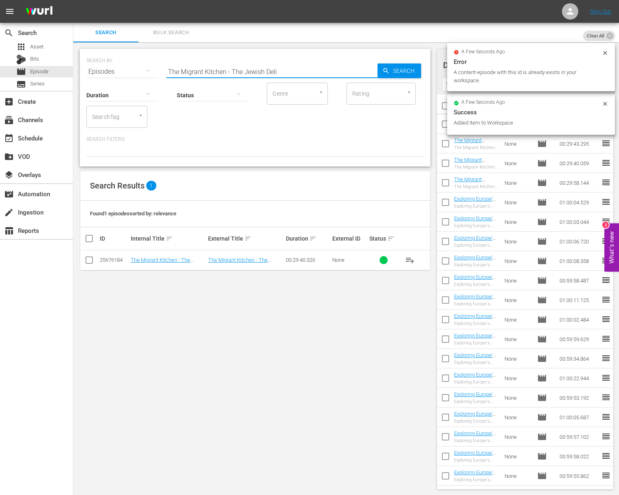
click at [217, 66] on input "The Migrant Kitchen - The Jewish Deli" at bounding box center [271, 72] width 211 height 20
paste input "Beyond Pho"
click at [404, 72] on span "Search" at bounding box center [404, 70] width 31 height 15
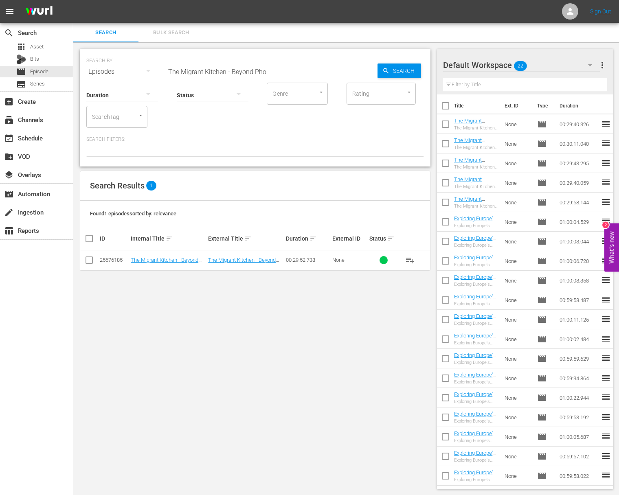
click at [411, 258] on span "playlist_add" at bounding box center [410, 260] width 10 height 10
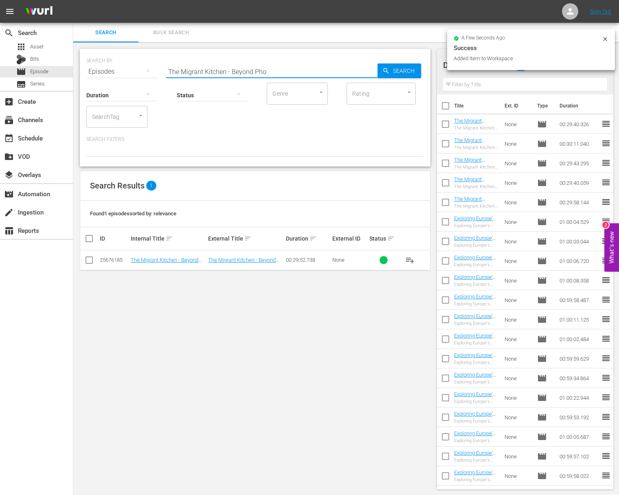
drag, startPoint x: 226, startPoint y: 74, endPoint x: 220, endPoint y: 74, distance: 6.2
click at [227, 73] on input "The Migrant Kitchen - Beyond Pho" at bounding box center [271, 72] width 211 height 20
paste input "The Migrant Kitchen - Omotenashi"
click at [258, 73] on input "The Migrant Kitchen aThe Migrant Kitchen - Omotenashi- Beyond Pho" at bounding box center [271, 72] width 211 height 20
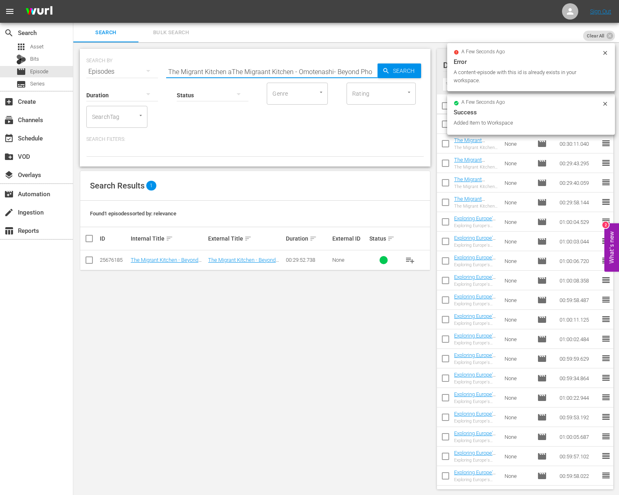
paste input "The Migrant Kitchen - Omotenashi"
click at [281, 73] on input "The Migrant Kitchen aThe MigraaThe Migrant Kitchen - Omotenashint Kitchen - Omo…" at bounding box center [271, 72] width 211 height 20
paste input "The Migrant Kitchen - Omotenashi"
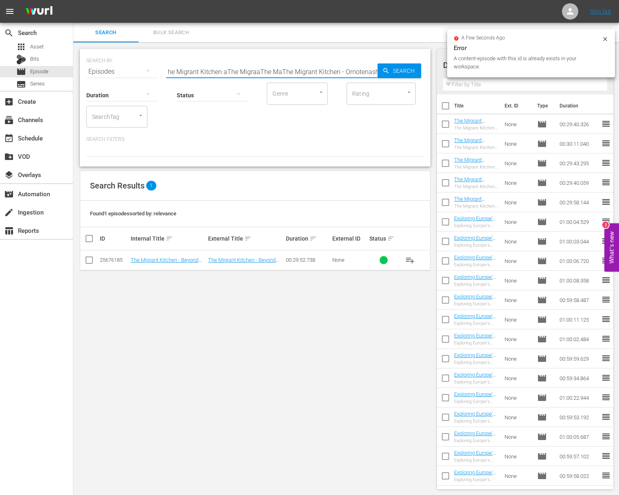
click at [289, 72] on input "The Migrant Kitchen aThe MigraaThe MaThe Migrant Kitchen - Omotenashiigrant Kit…" at bounding box center [271, 72] width 211 height 20
paste input "- Omotenashi"
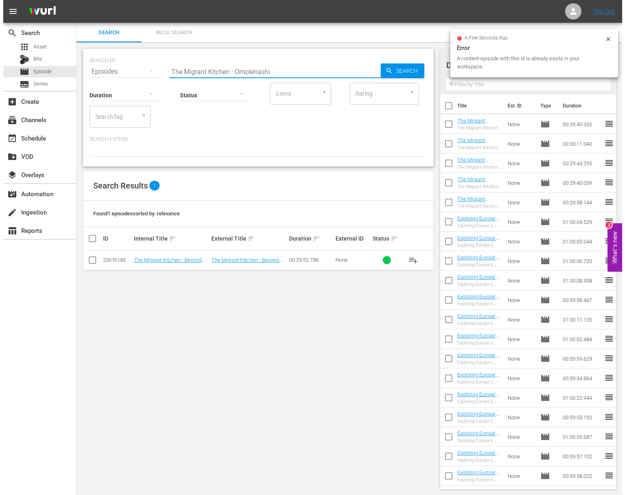
scroll to position [0, 0]
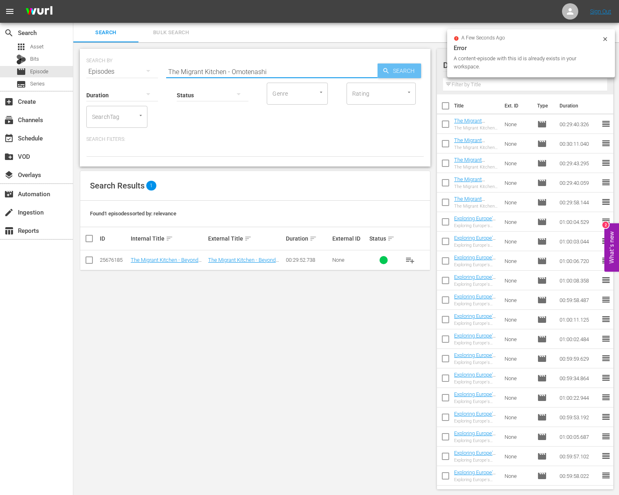
click at [441, 72] on div "Default Workspace 23 Default more_vert Filter by Title" at bounding box center [525, 72] width 176 height 46
click at [404, 70] on span "Search" at bounding box center [404, 70] width 31 height 15
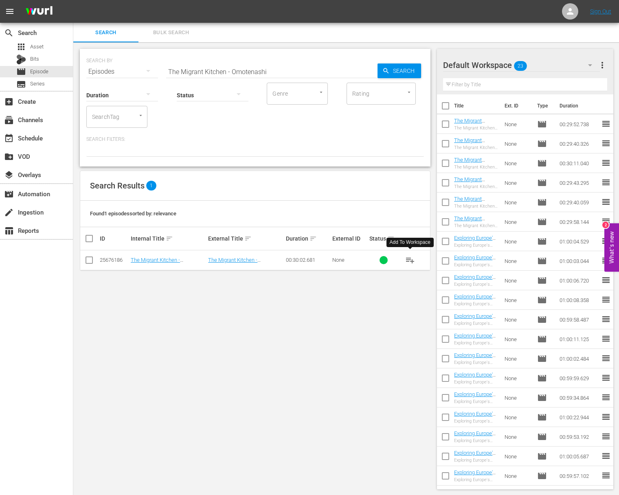
click at [411, 260] on span "playlist_add" at bounding box center [410, 260] width 10 height 10
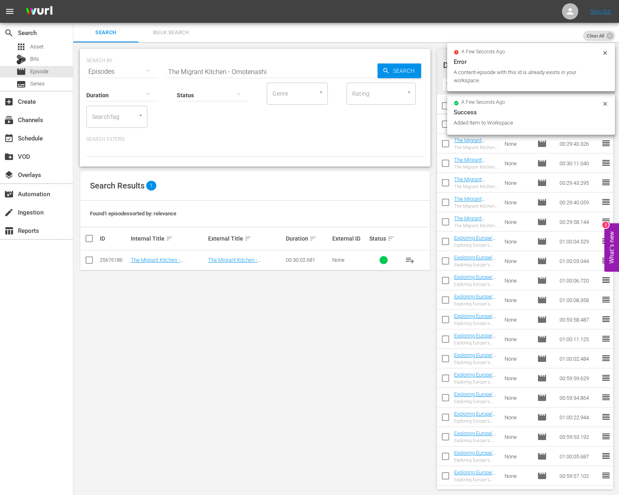
click at [232, 70] on input "The Migrant Kitchen - Omotenashi" at bounding box center [271, 72] width 211 height 20
paste input "Badmaash"
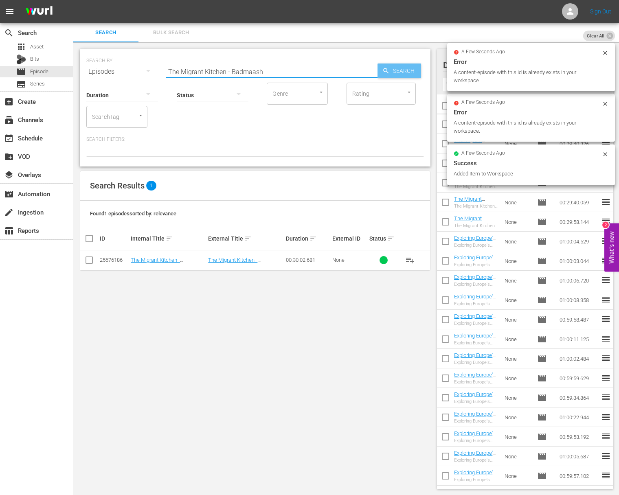
click at [393, 72] on span "Search" at bounding box center [404, 70] width 31 height 15
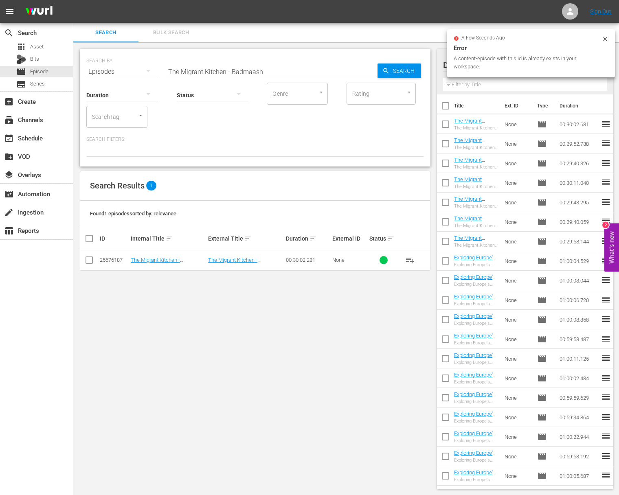
click at [410, 258] on span "playlist_add" at bounding box center [410, 260] width 10 height 10
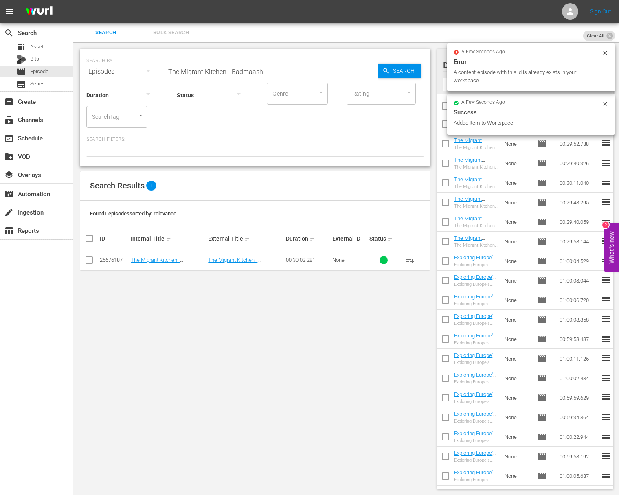
click at [235, 74] on input "The Migrant Kitchen - Badmaash" at bounding box center [271, 72] width 211 height 20
paste input "The Migrant Kitchen - Alta California"
click at [261, 71] on input "The Migrant Kitchen - BaThe Migrant Kitchen - Alta Californiaadmaash" at bounding box center [271, 72] width 211 height 20
paste input "Alta California"
click at [402, 70] on span "Search" at bounding box center [404, 70] width 31 height 15
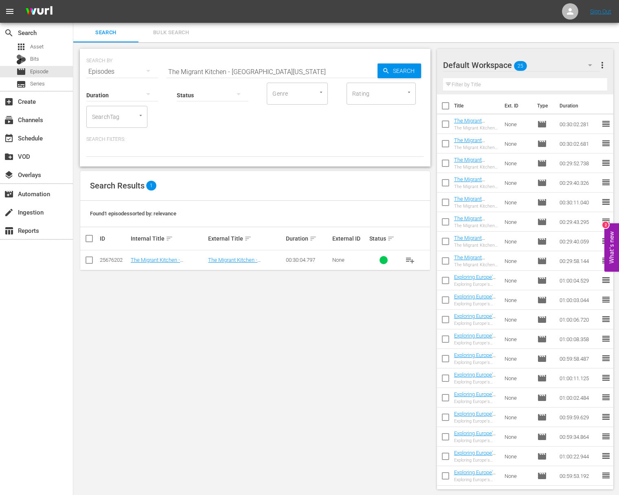
click at [411, 261] on span "playlist_add" at bounding box center [410, 260] width 10 height 10
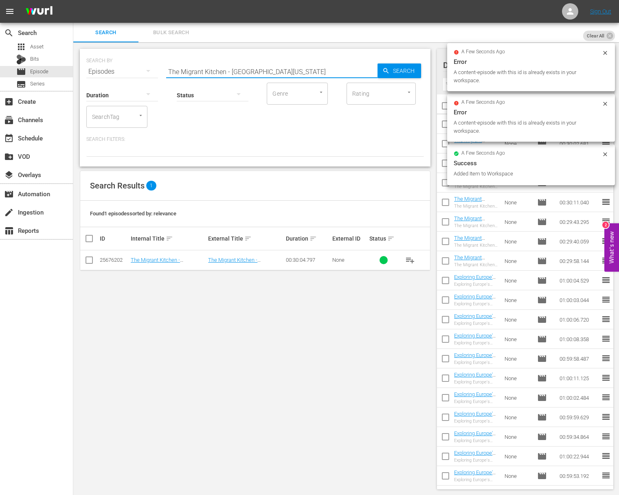
click at [250, 67] on input "The Migrant Kitchen - Alta California" at bounding box center [271, 72] width 211 height 20
paste input "Exploring Europe's Great Food Markets: Zagreb"
click at [272, 78] on input "aExploring Europe's Great Food Markets: ZagrebThe Migrant Kitchen - Alta Califo…" at bounding box center [271, 72] width 211 height 20
click at [275, 72] on input "aExploring Europe's Great Food Markets: ZagrebThe Migrant Kitchen - Alta Califo…" at bounding box center [271, 72] width 211 height 20
paste input "Exploring Europe's Great Food Markets: Zagreb"
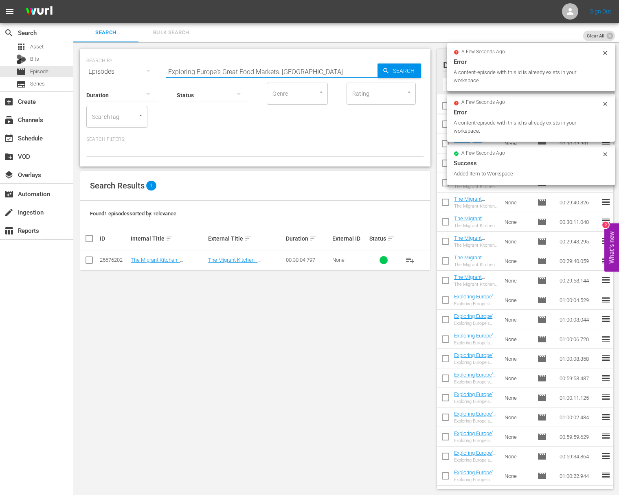
click at [367, 72] on input "Exploring Europe's Great Food Markets: Zagreb" at bounding box center [271, 72] width 211 height 20
click at [383, 71] on icon "button" at bounding box center [385, 70] width 7 height 7
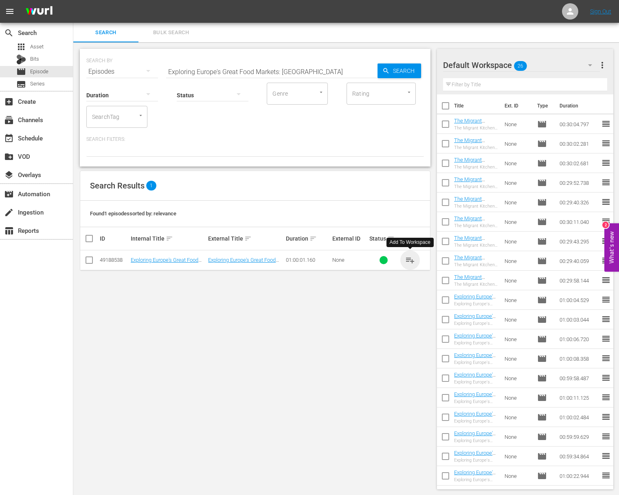
click at [409, 259] on span "playlist_add" at bounding box center [410, 260] width 10 height 10
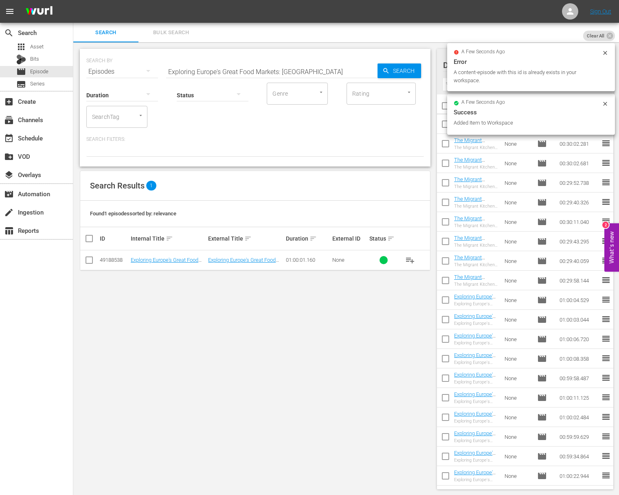
click at [209, 69] on input "Exploring Europe's Great Food Markets: Zagreb" at bounding box center [271, 72] width 211 height 20
paste input "Exploring Europe's Great Food Markets: Budapest"
click at [383, 71] on icon "button" at bounding box center [385, 70] width 7 height 7
click at [387, 70] on icon "button" at bounding box center [385, 70] width 5 height 5
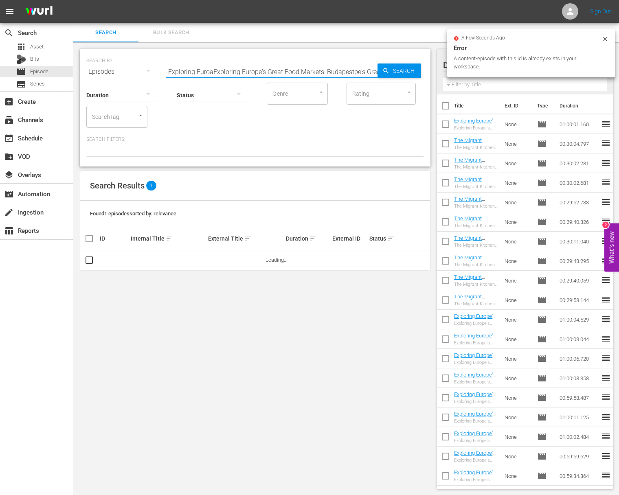
click at [356, 70] on input "Exploring EuroaExploring Europe's Great Food Markets: Budapestpe's Great Food M…" at bounding box center [271, 72] width 211 height 20
paste input "pe's Great Food Markets: Budapest"
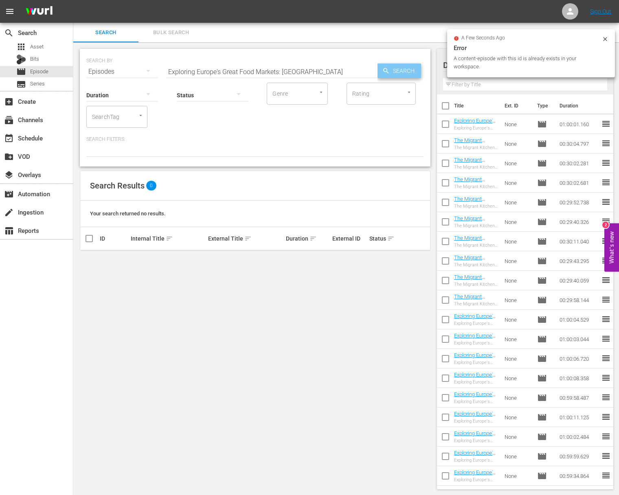
click at [402, 70] on span "Search" at bounding box center [404, 70] width 31 height 15
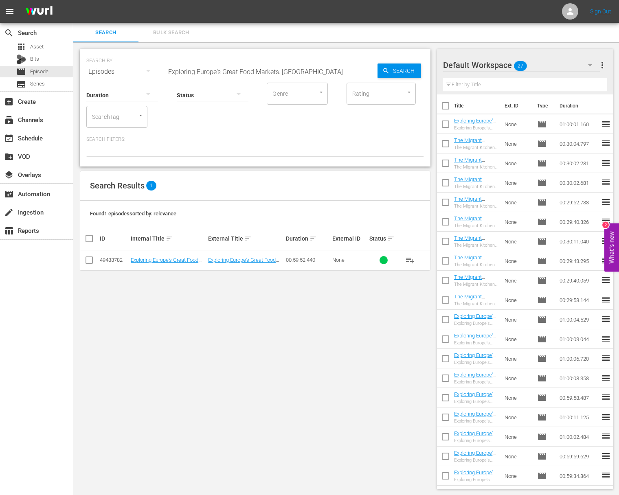
click at [409, 255] on span "playlist_add" at bounding box center [410, 260] width 10 height 10
click at [409, 258] on span "playlist_add" at bounding box center [410, 260] width 10 height 10
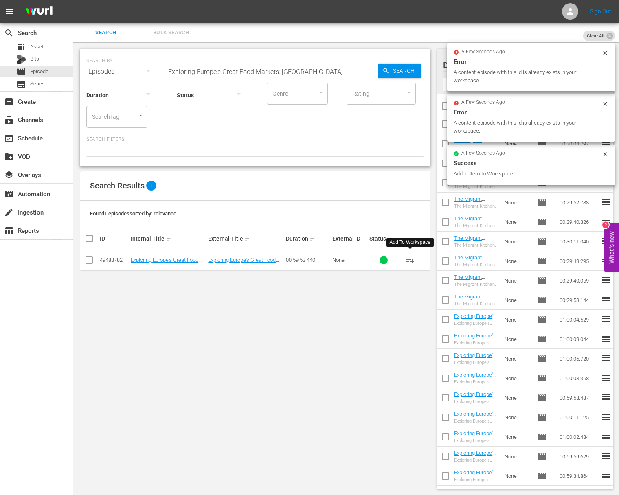
click at [216, 70] on input "Exploring Europe's Great Food Markets: Budapest" at bounding box center [271, 72] width 211 height 20
paste input "Exploring Europe's Great Food Markets: Lyon"
click at [247, 73] on input "Exploring Europe'aExploring Europe's Great Food Markets: Lyons Great Food Marke…" at bounding box center [271, 72] width 211 height 20
paste input "s Great Food Markets: Lyon"
click at [370, 70] on input "Exploring Europe's Great Food Markets: Lyon" at bounding box center [271, 72] width 211 height 20
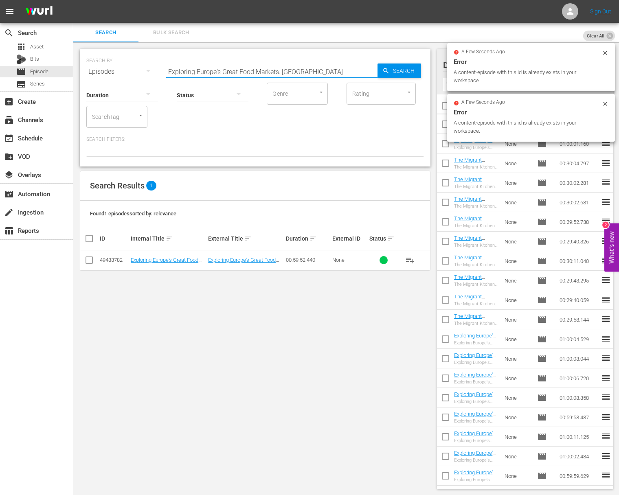
type input "Exploring Europe's Great Food Markets: Lyon"
click at [393, 67] on span "Search" at bounding box center [404, 70] width 31 height 15
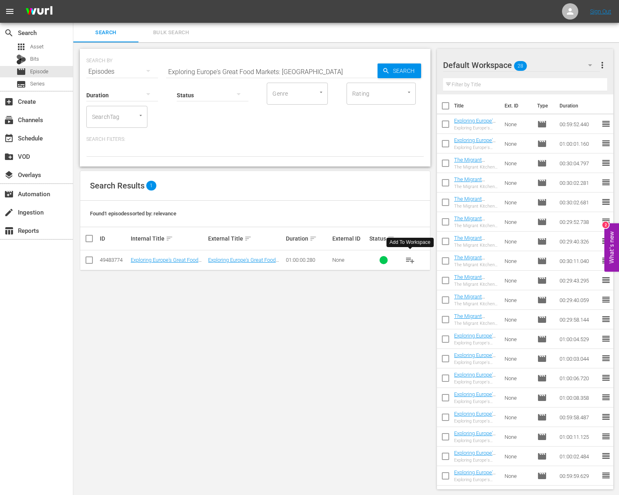
click at [405, 259] on span "playlist_add" at bounding box center [410, 260] width 10 height 10
click at [409, 259] on span "playlist_add" at bounding box center [410, 260] width 10 height 10
click at [33, 137] on div "event_available Schedule" at bounding box center [23, 136] width 46 height 7
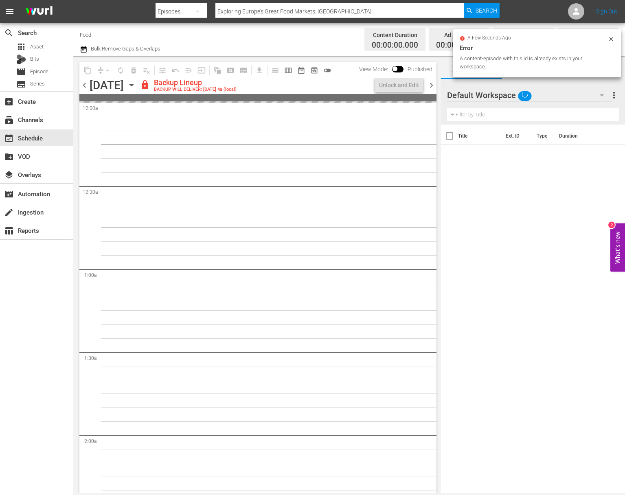
click at [440, 124] on div "content_copy compress arrow_drop_down autorenew_outlined delete_forever_outline…" at bounding box center [256, 274] width 367 height 437
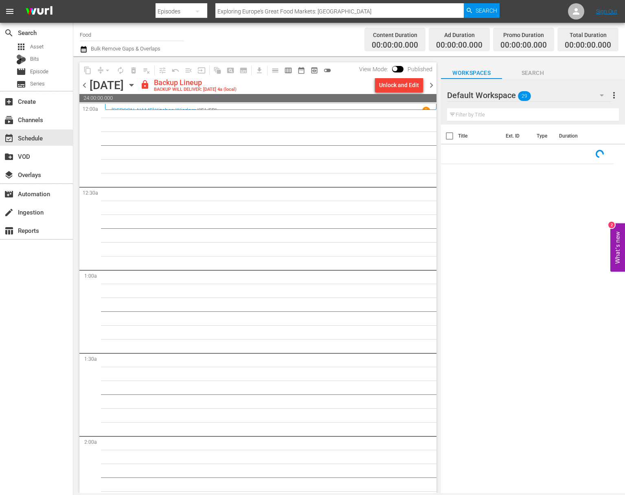
click at [402, 87] on div "Unlock and Edit" at bounding box center [399, 85] width 40 height 15
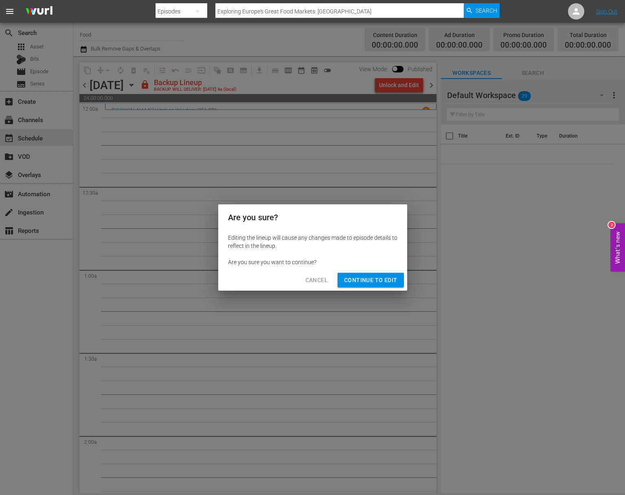
click at [385, 277] on span "Continue to Edit" at bounding box center [370, 280] width 53 height 10
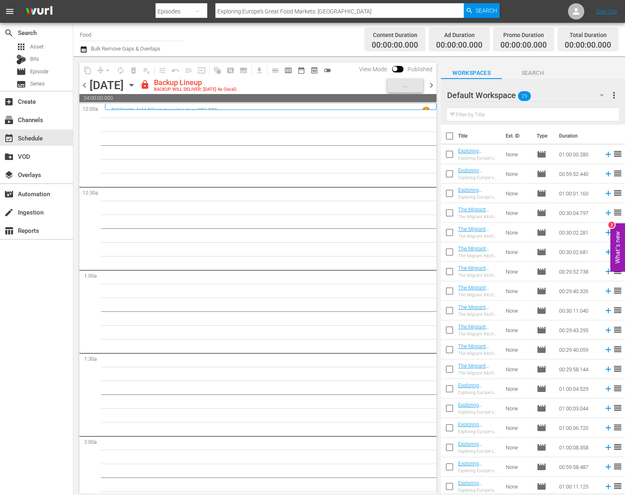
click at [452, 136] on input "checkbox" at bounding box center [449, 137] width 17 height 17
checkbox input "true"
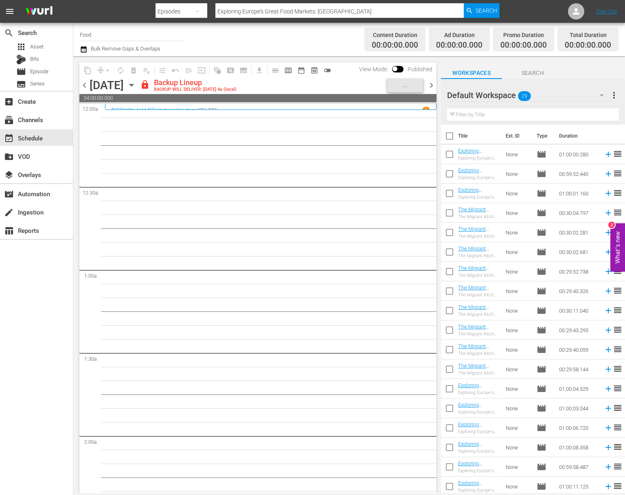
checkbox input "true"
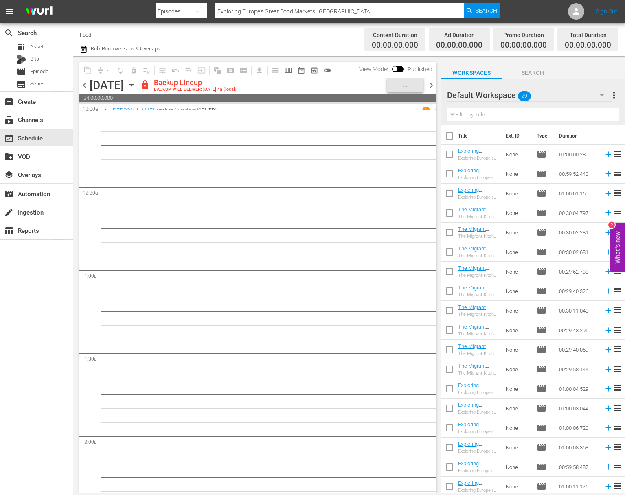
checkbox input "true"
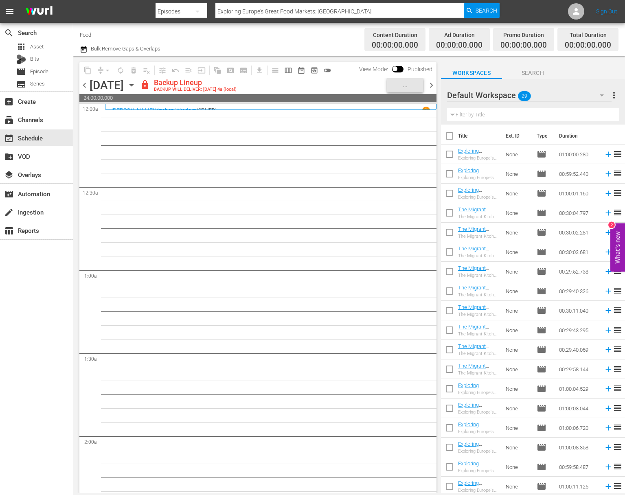
checkbox input "true"
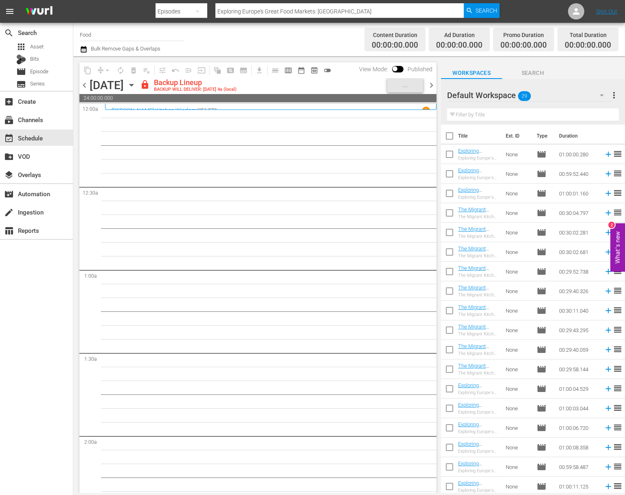
checkbox input "true"
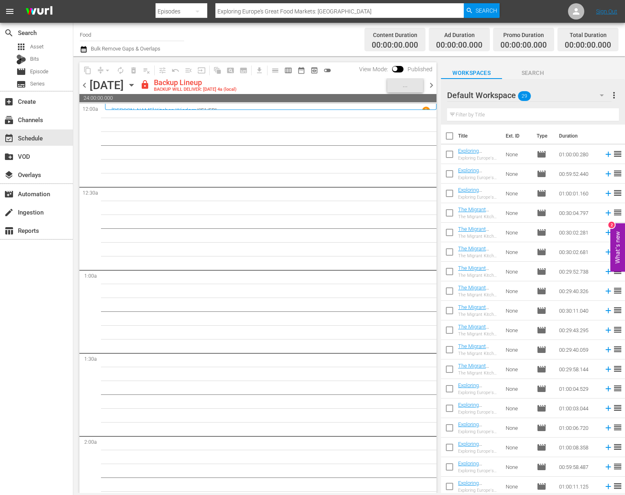
checkbox input "true"
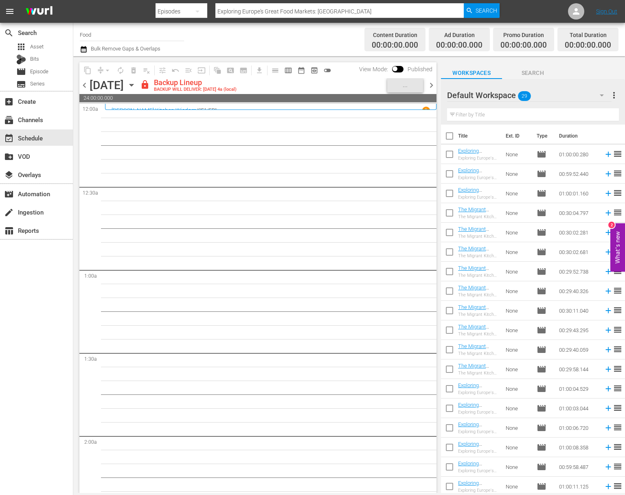
checkbox input "true"
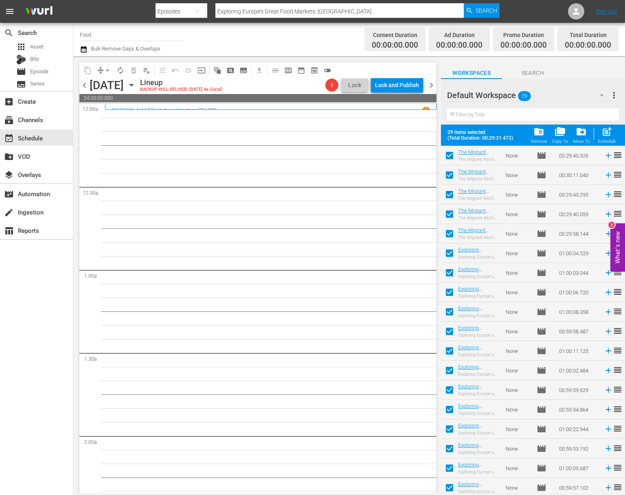
scroll to position [238, 0]
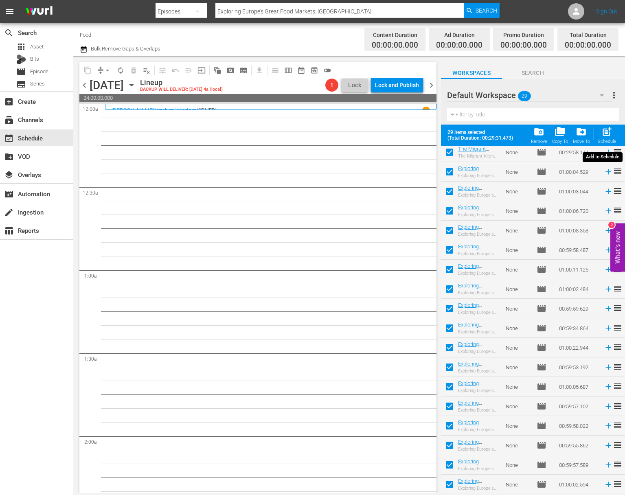
click at [605, 135] on span "post_add" at bounding box center [606, 131] width 11 height 11
checkbox input "false"
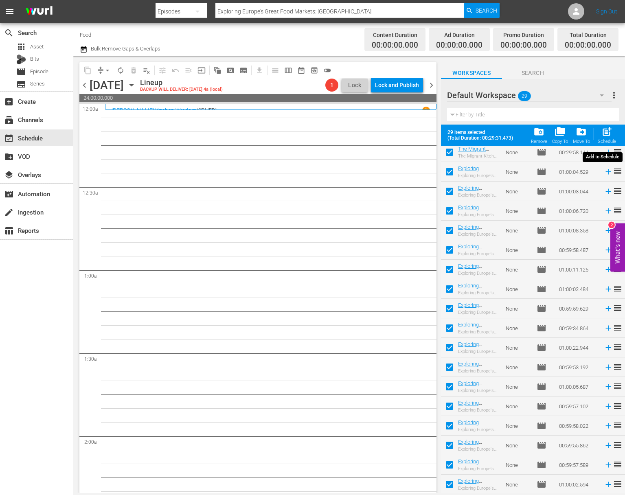
checkbox input "false"
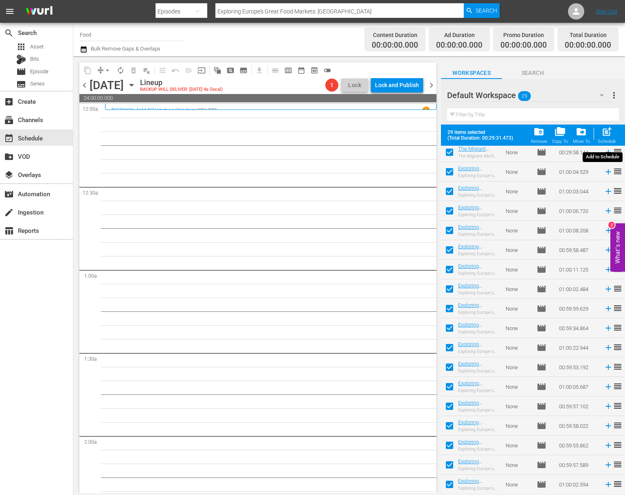
checkbox input "false"
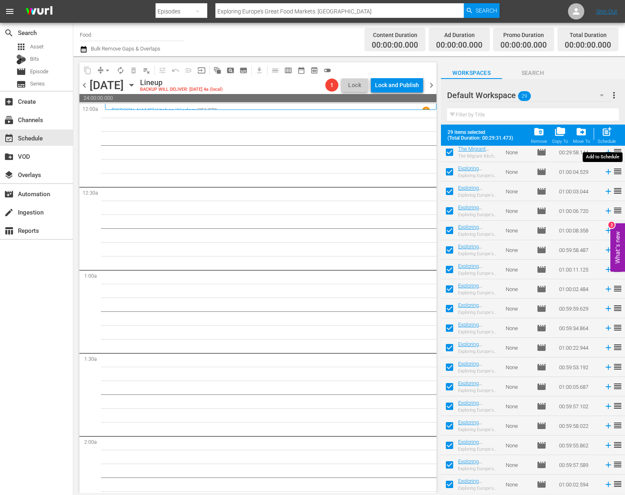
checkbox input "false"
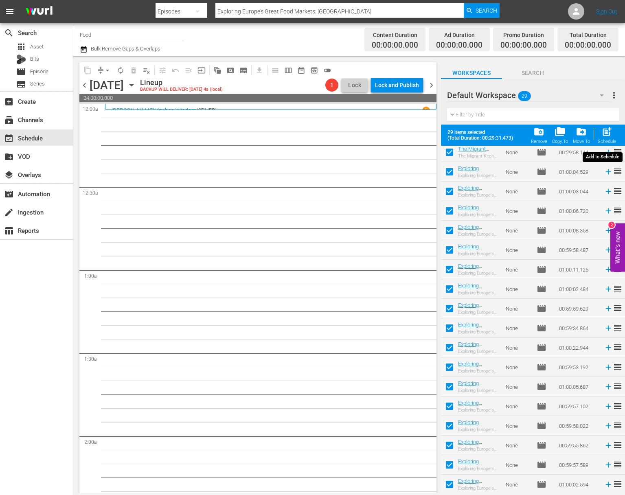
checkbox input "false"
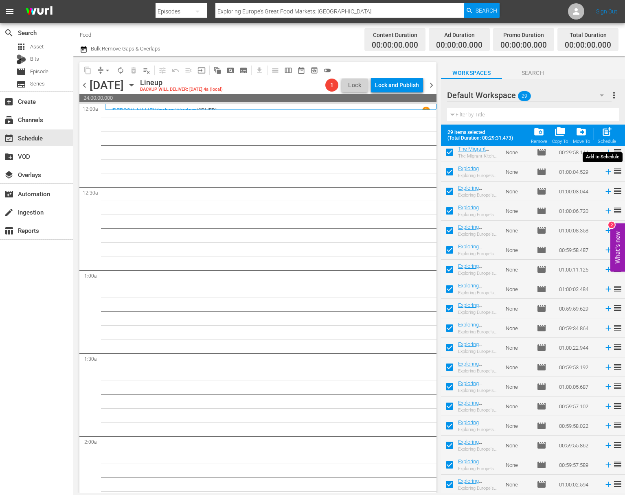
checkbox input "false"
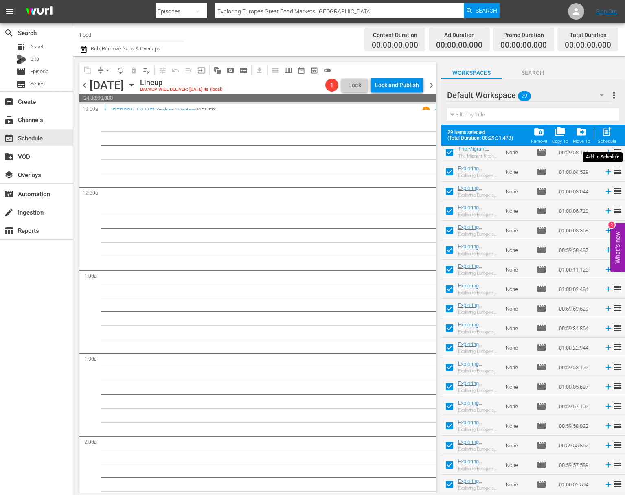
checkbox input "false"
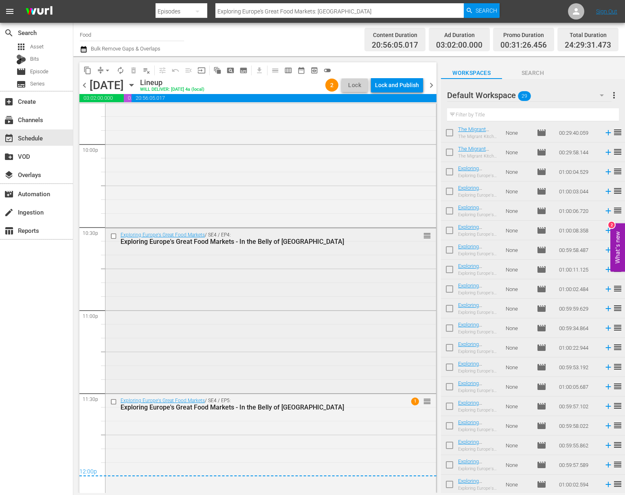
scroll to position [3679, 0]
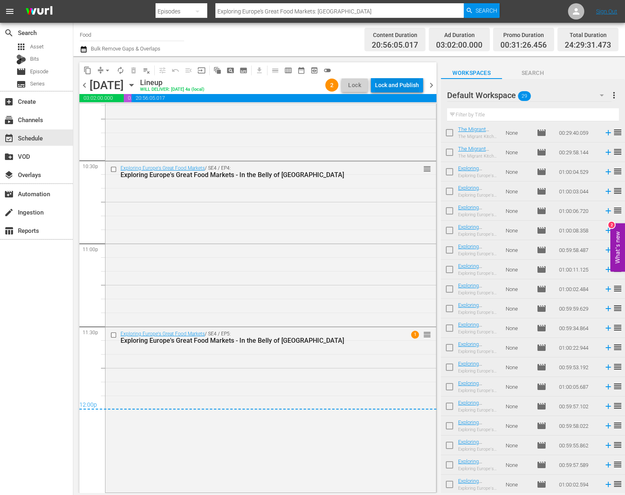
click at [406, 88] on div "Lock and Publish" at bounding box center [397, 85] width 44 height 15
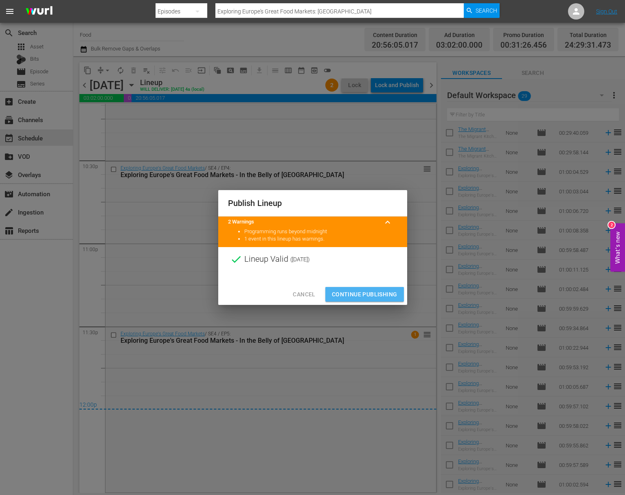
click at [369, 296] on span "Continue Publishing" at bounding box center [365, 294] width 66 height 10
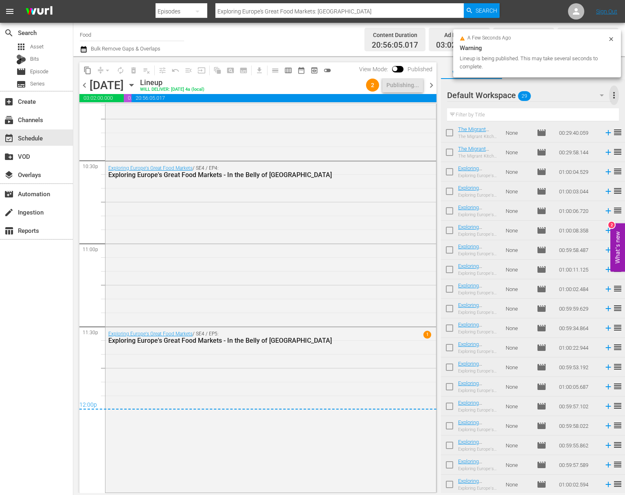
click at [612, 98] on span "more_vert" at bounding box center [614, 95] width 10 height 10
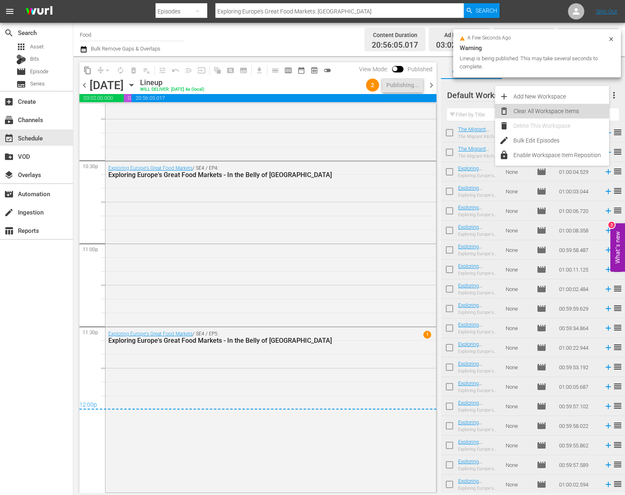
click at [573, 109] on div "Clear All Workspace Items" at bounding box center [561, 111] width 96 height 15
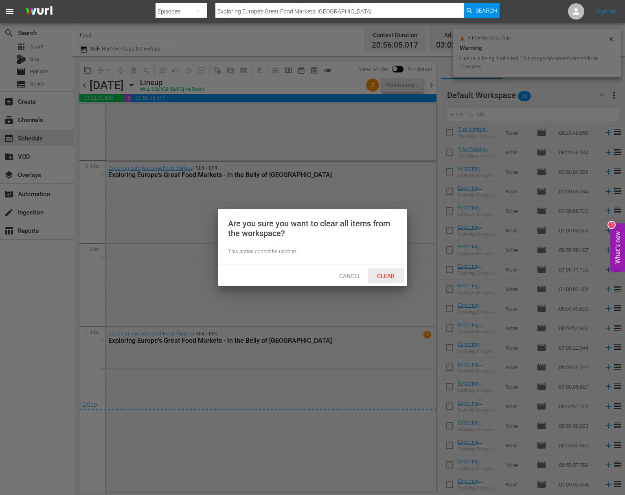
click at [390, 273] on span "Clear" at bounding box center [385, 276] width 31 height 7
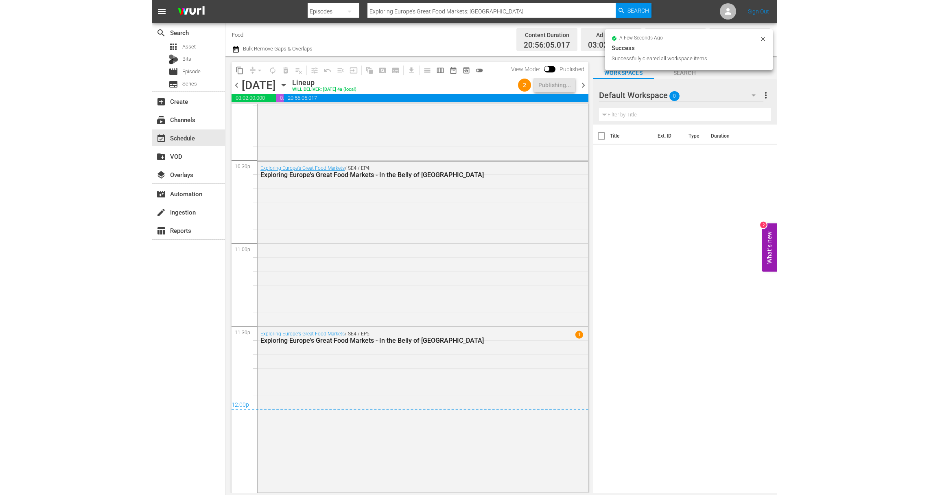
scroll to position [0, 0]
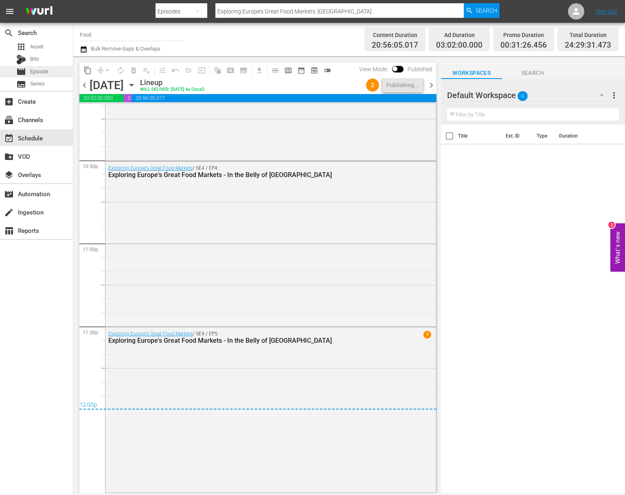
click at [52, 70] on div "movie Episode" at bounding box center [36, 71] width 73 height 11
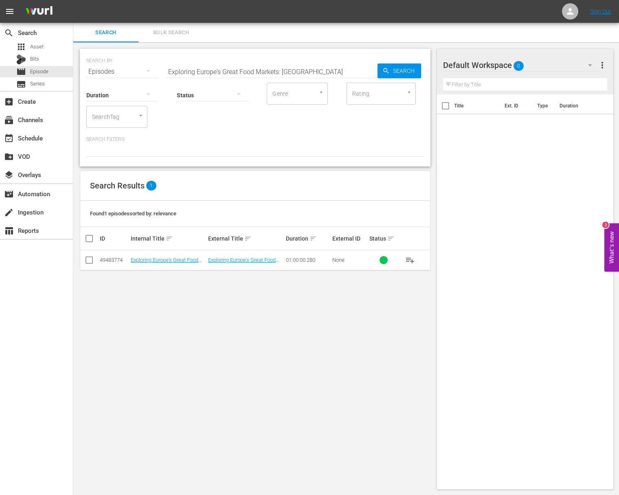
click at [272, 77] on input "Exploring Europe's Great Food Markets: Lyon" at bounding box center [271, 72] width 211 height 20
paste input "[PERSON_NAME]'s Kitchen - Pasta"
click at [407, 74] on span "Search" at bounding box center [404, 70] width 31 height 15
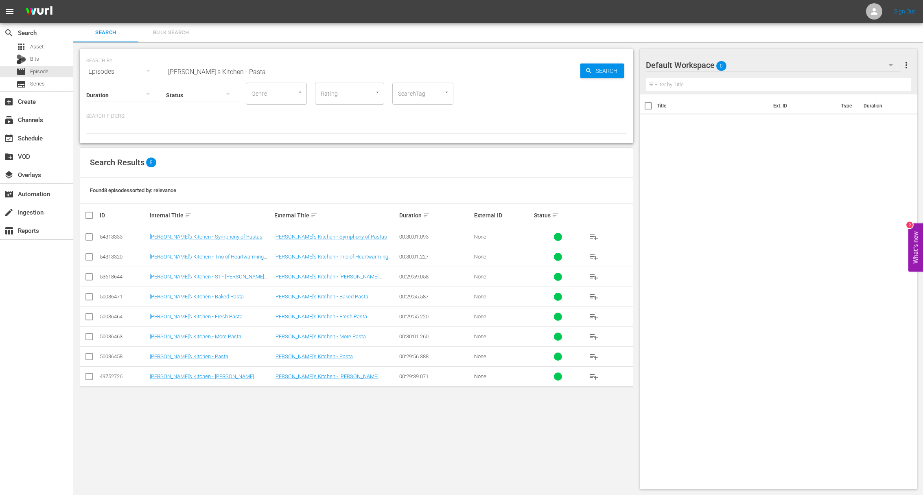
click at [595, 355] on span "playlist_add" at bounding box center [594, 357] width 10 height 10
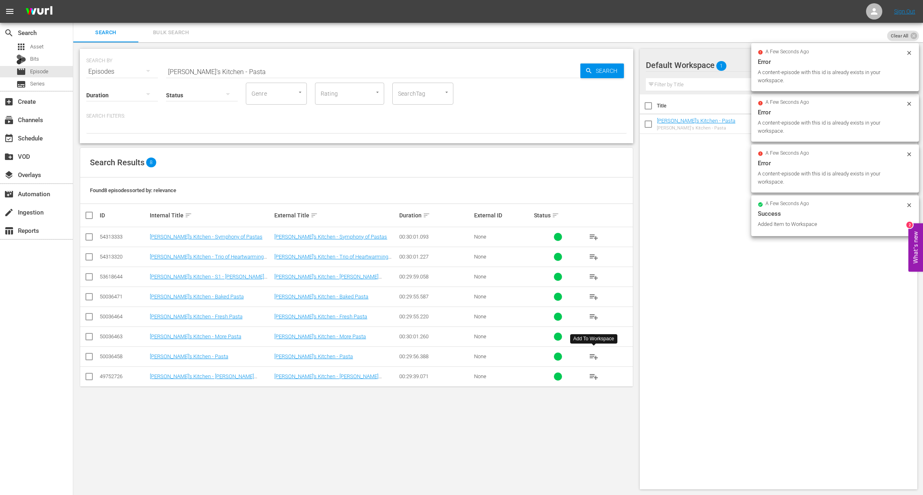
click at [297, 64] on input "[PERSON_NAME]'s Kitchen - Pasta" at bounding box center [373, 72] width 414 height 20
paste input "Fish and Seafood"
click at [587, 69] on icon "button" at bounding box center [588, 70] width 5 height 5
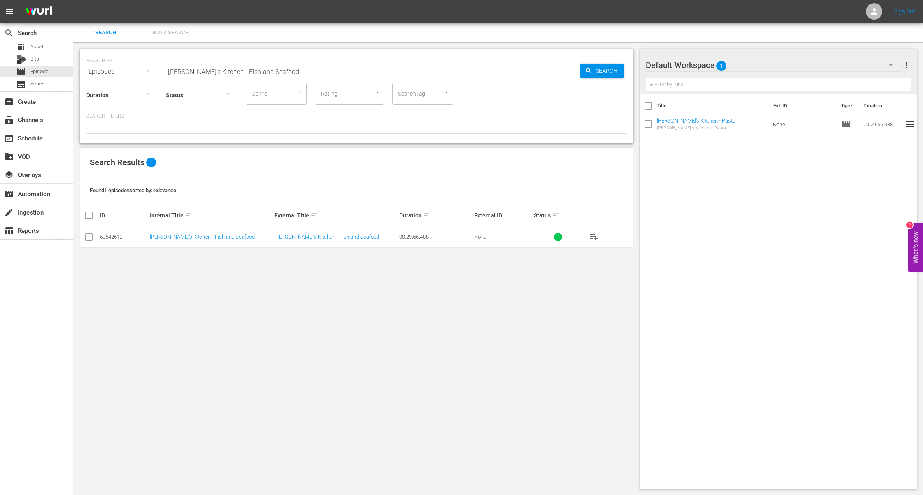
click at [595, 234] on span "playlist_add" at bounding box center [594, 237] width 10 height 10
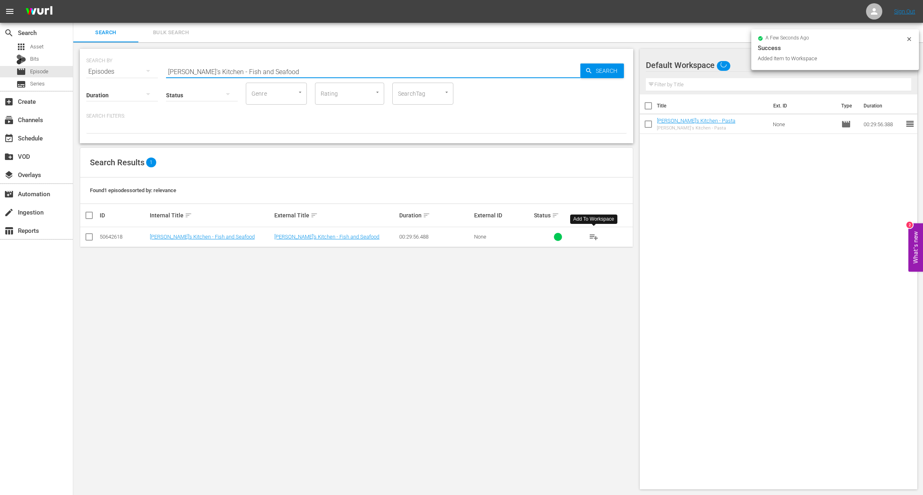
click at [293, 67] on input "[PERSON_NAME]'s Kitchen - Fish and Seafood" at bounding box center [373, 72] width 414 height 20
paste input "Quick and Delicious Braises"
click at [559, 71] on input "[PERSON_NAME]'s Kitchen - Quick and Delicious Braises" at bounding box center [373, 72] width 414 height 20
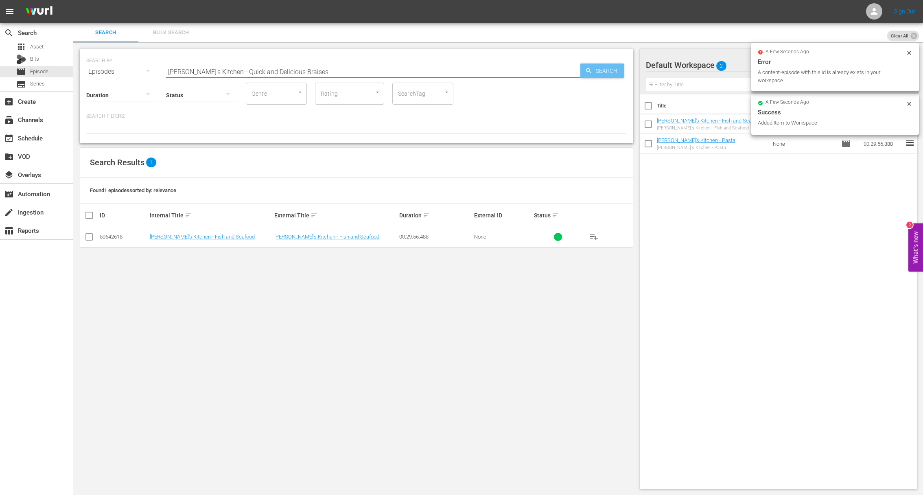
click at [592, 71] on icon "button" at bounding box center [588, 70] width 7 height 7
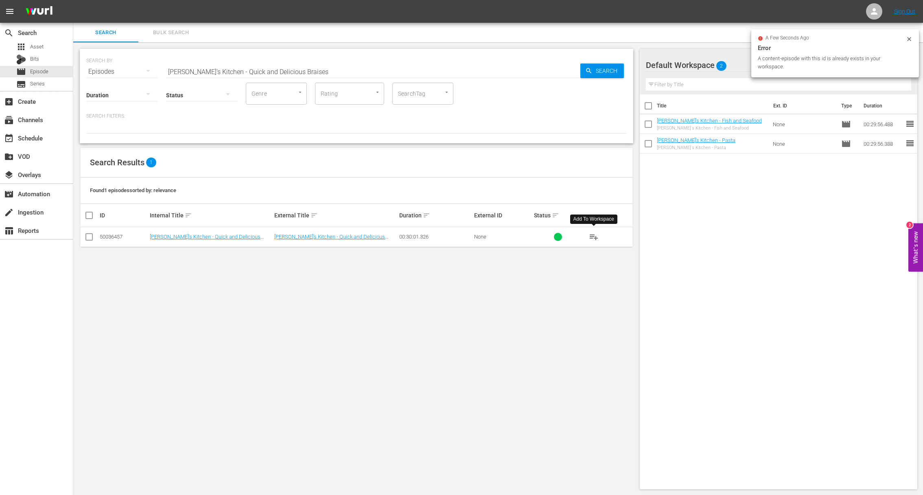
click at [593, 236] on span "playlist_add" at bounding box center [594, 237] width 10 height 10
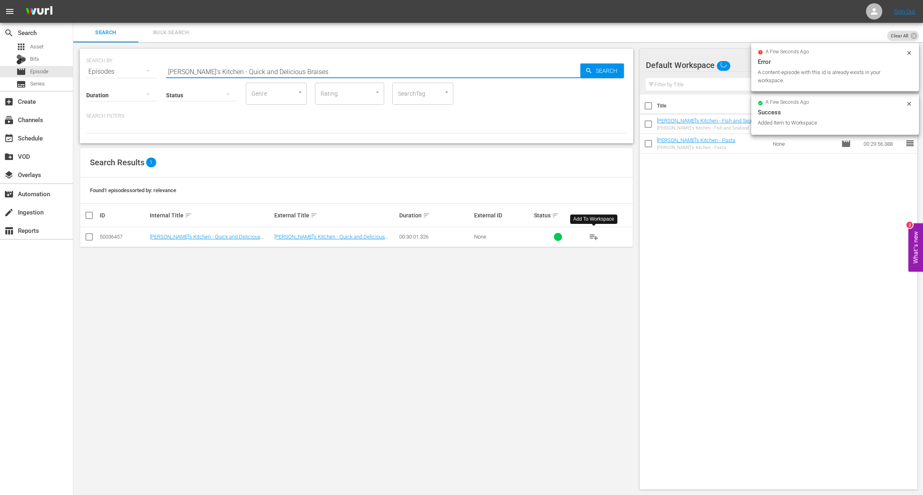
click at [370, 75] on input "[PERSON_NAME]'s Kitchen - Quick and Delicious Braises" at bounding box center [373, 72] width 414 height 20
paste input "Braising Smaller Cut"
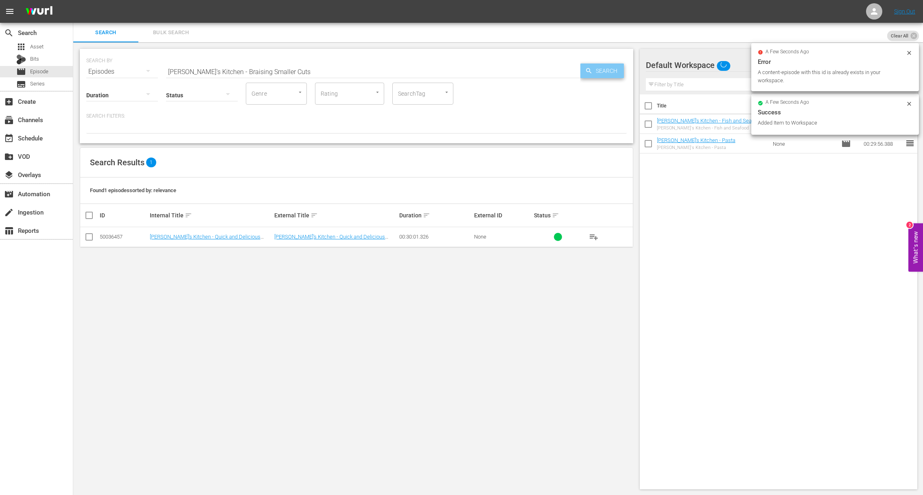
click at [582, 68] on div "Search" at bounding box center [602, 70] width 44 height 15
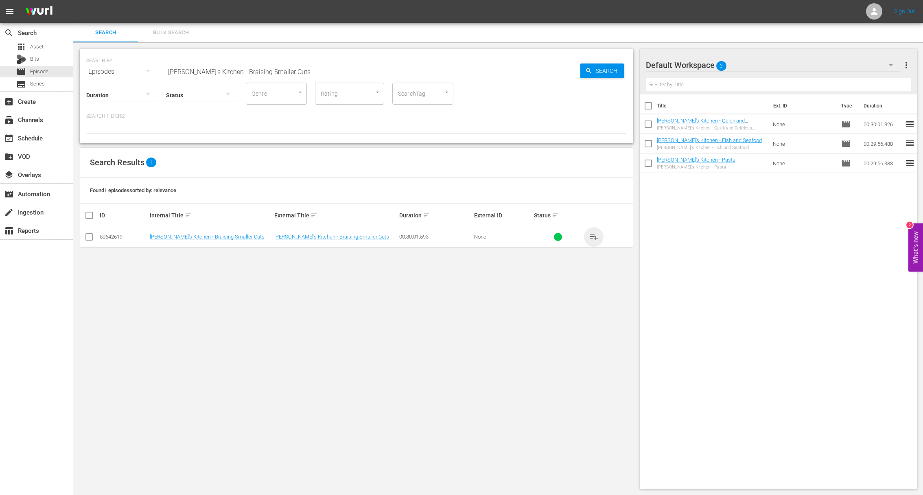
click at [591, 238] on span "playlist_add" at bounding box center [594, 237] width 10 height 10
click at [594, 237] on span "playlist_add" at bounding box center [594, 237] width 10 height 10
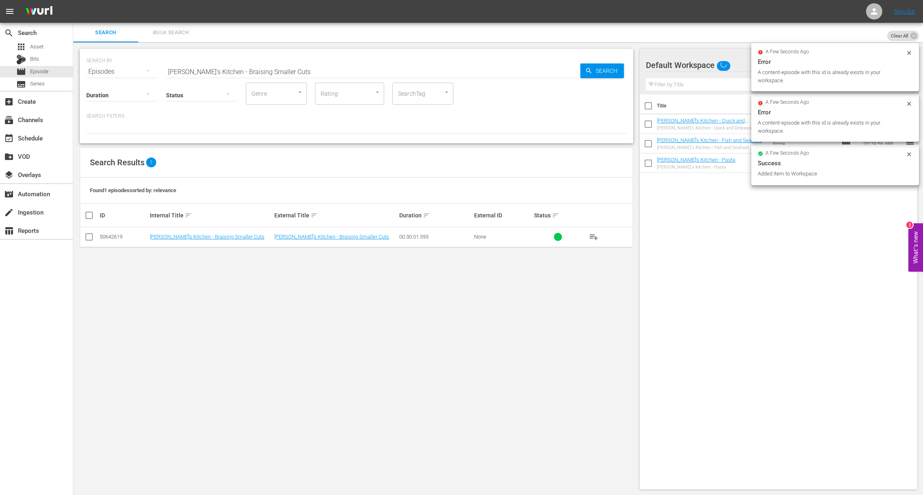
click at [286, 68] on input "[PERSON_NAME]'s Kitchen - Braising Smaller Cuts" at bounding box center [373, 72] width 414 height 20
paste input "[PERSON_NAME]'s Kitchen - Pizza"
click at [280, 70] on input "Lidia's Kitchen - Braising Smaller CutsaLidia's Kitchen - Pizza" at bounding box center [373, 72] width 414 height 20
paste input "text"
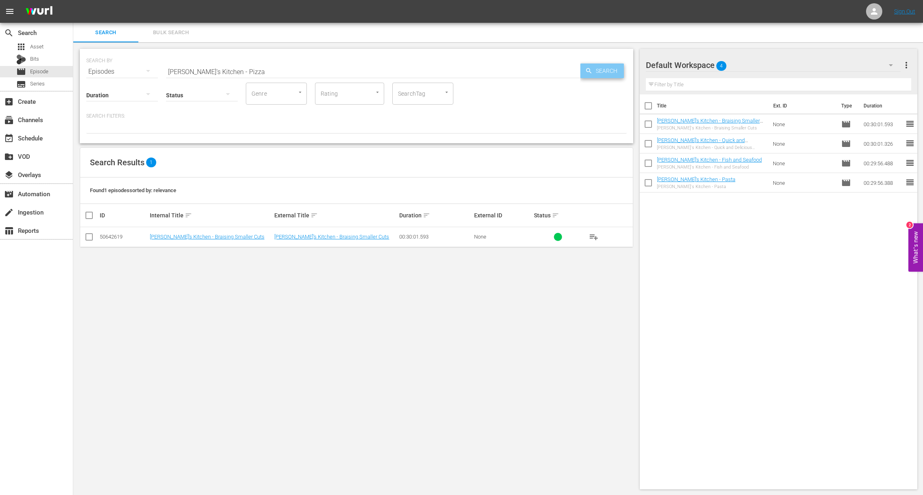
click at [593, 66] on span "Search" at bounding box center [607, 70] width 31 height 15
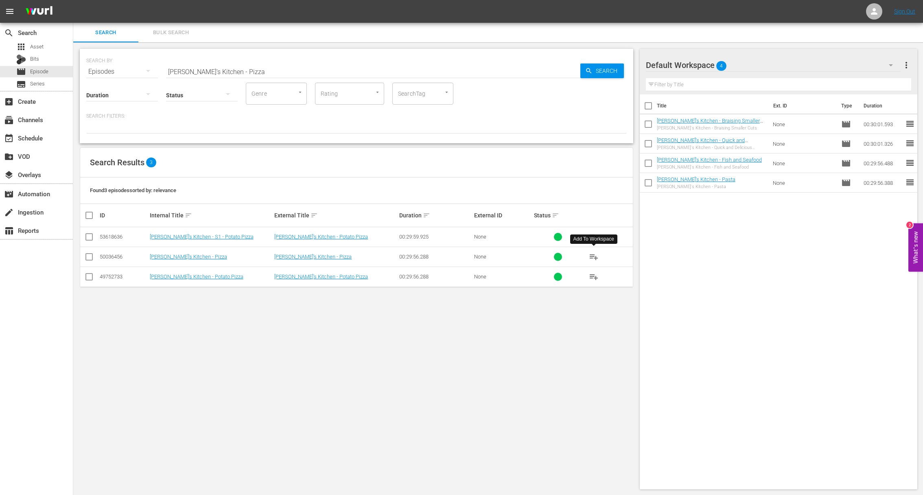
click at [598, 256] on span "playlist_add" at bounding box center [594, 257] width 10 height 10
click at [597, 256] on span "playlist_add" at bounding box center [594, 257] width 10 height 10
drag, startPoint x: 597, startPoint y: 256, endPoint x: 290, endPoint y: 304, distance: 310.5
click at [597, 256] on span "playlist_add" at bounding box center [594, 257] width 10 height 10
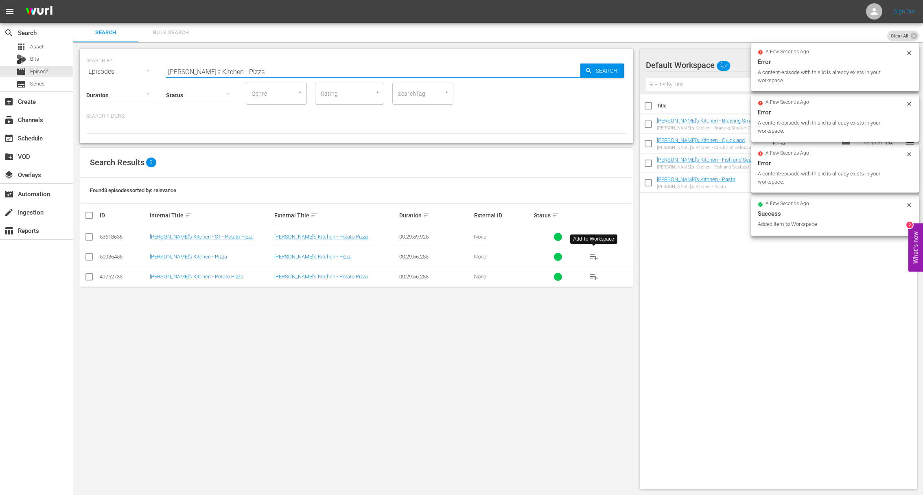
click at [307, 64] on input "[PERSON_NAME]'s Kitchen - Pizza" at bounding box center [373, 72] width 414 height 20
paste input "Sweetest of Sweet"
click at [590, 68] on icon "button" at bounding box center [588, 70] width 7 height 7
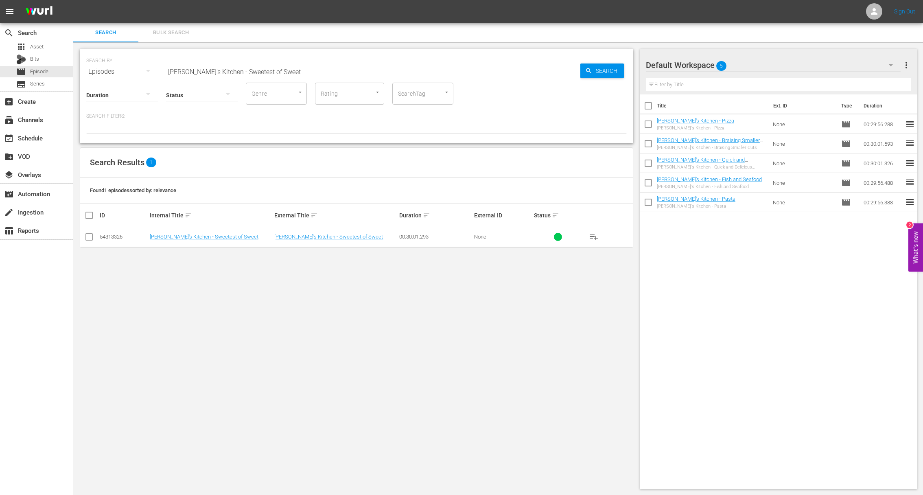
click at [596, 234] on span "playlist_add" at bounding box center [594, 237] width 10 height 10
click at [593, 236] on span "playlist_add" at bounding box center [594, 237] width 10 height 10
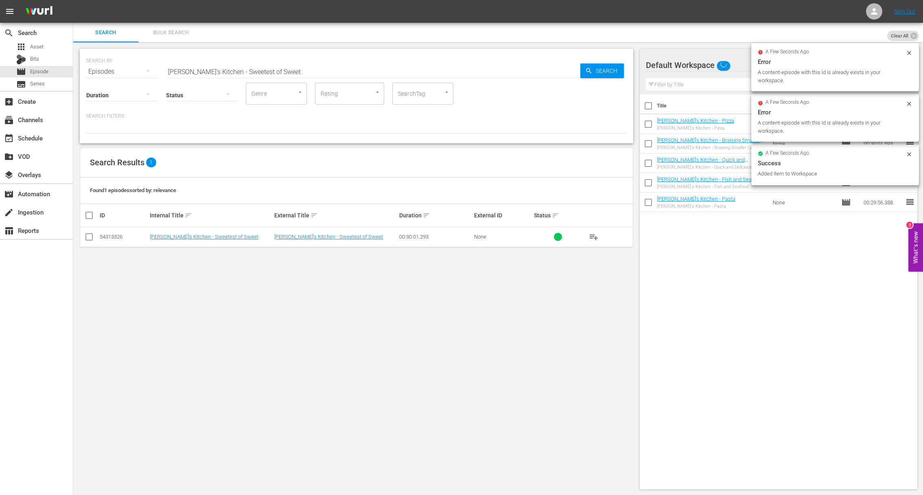
click at [258, 68] on input "[PERSON_NAME]'s Kitchen - Sweetest of Sweet" at bounding box center [373, 72] width 414 height 20
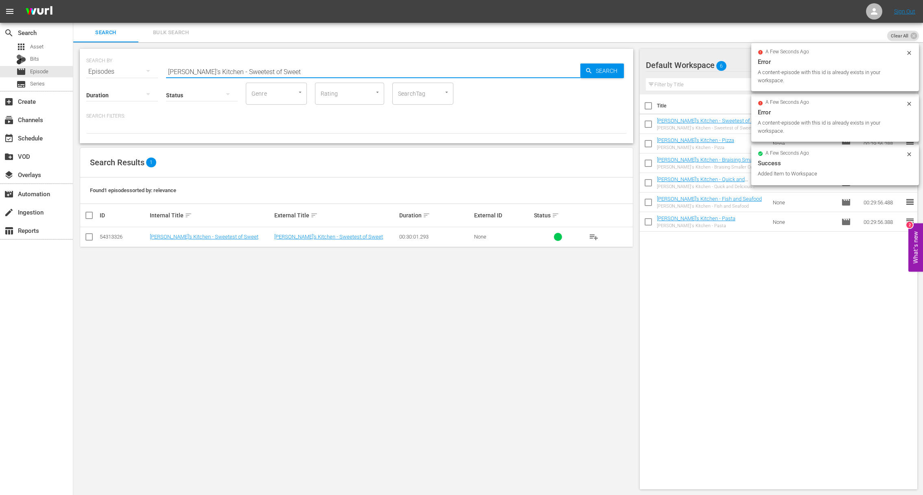
paste input "Dinnertime Soup and Sandwich"
click at [587, 68] on icon "button" at bounding box center [588, 70] width 5 height 5
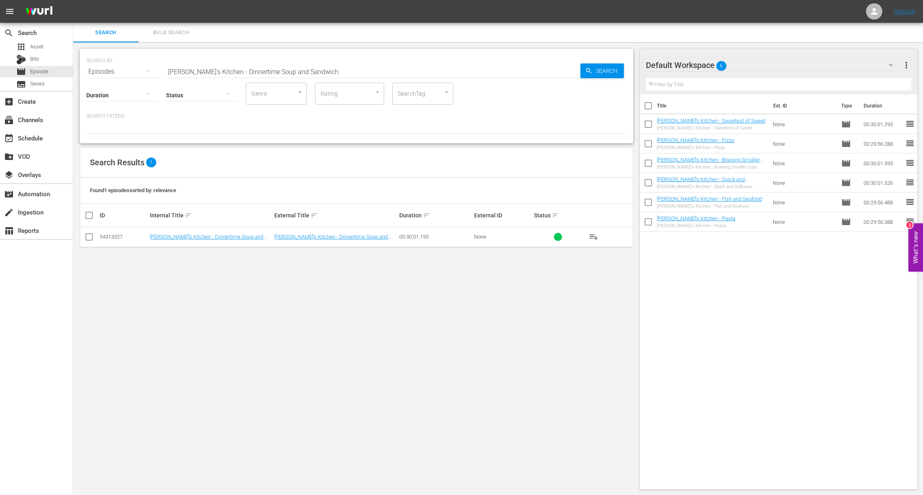
click at [590, 236] on span "playlist_add" at bounding box center [594, 237] width 10 height 10
click at [592, 236] on span "playlist_add" at bounding box center [594, 237] width 10 height 10
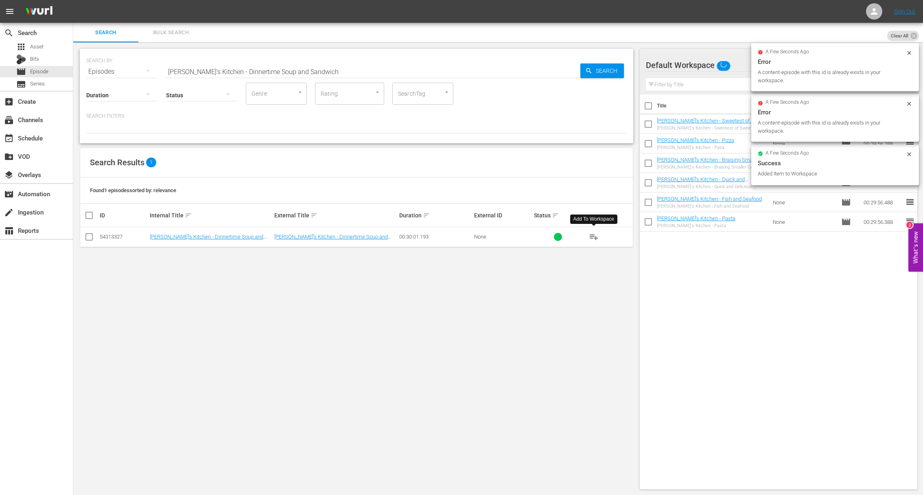
click at [345, 73] on input "[PERSON_NAME]'s Kitchen - Dinnertime Soup and Sandwich" at bounding box center [373, 72] width 414 height 20
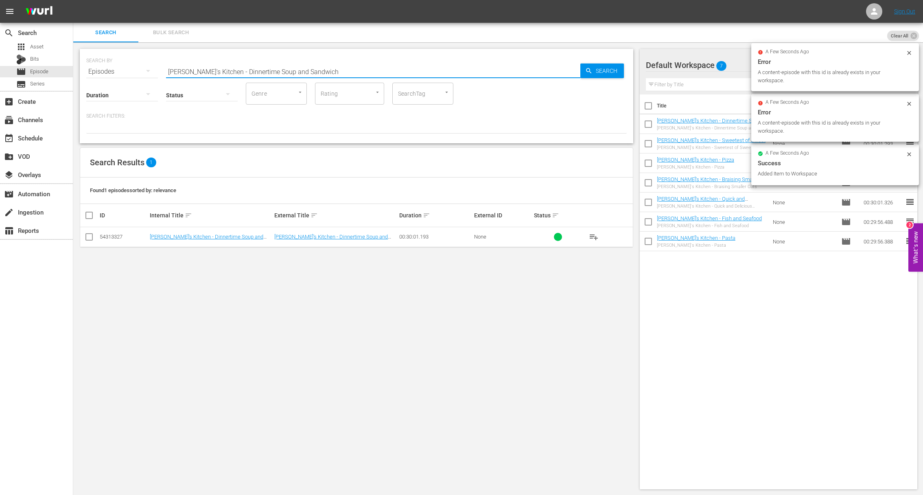
paste input "More Family Favorites"
click at [595, 75] on span "Search" at bounding box center [607, 70] width 31 height 15
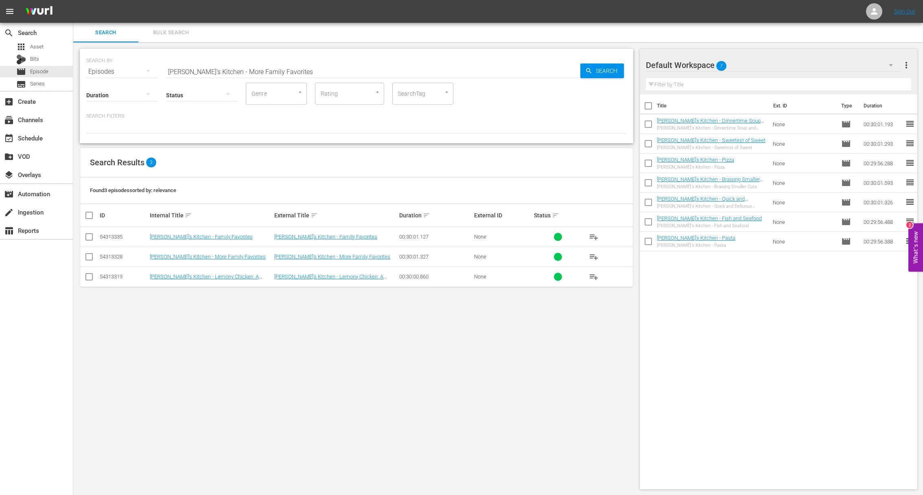
click at [594, 256] on span "playlist_add" at bounding box center [594, 257] width 10 height 10
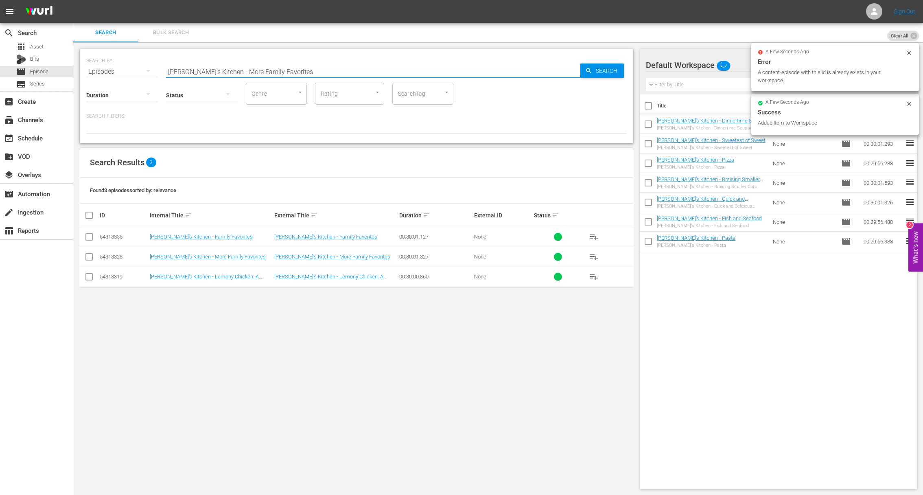
click at [291, 74] on input "[PERSON_NAME]'s Kitchen - More Family Favorites" at bounding box center [373, 72] width 414 height 20
paste input "Heartwarming Comfort Food"
click at [596, 69] on span "Search" at bounding box center [607, 70] width 31 height 15
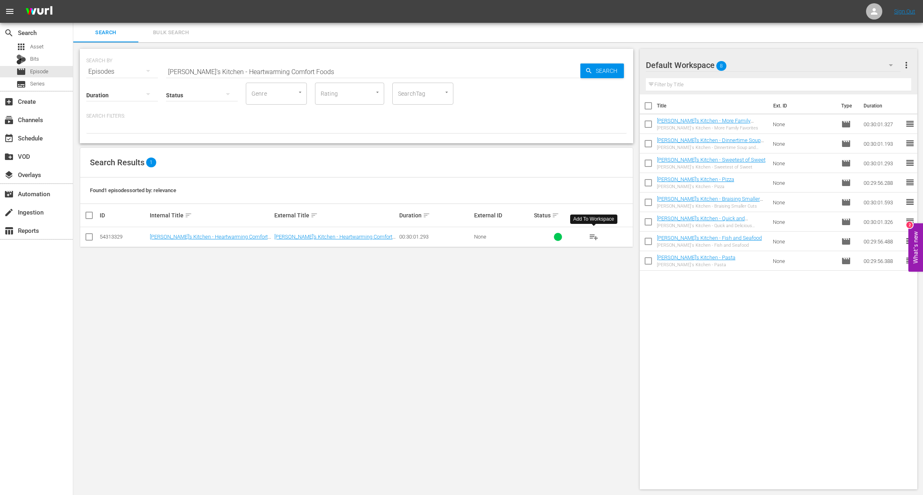
click at [595, 237] on span "playlist_add" at bounding box center [594, 237] width 10 height 10
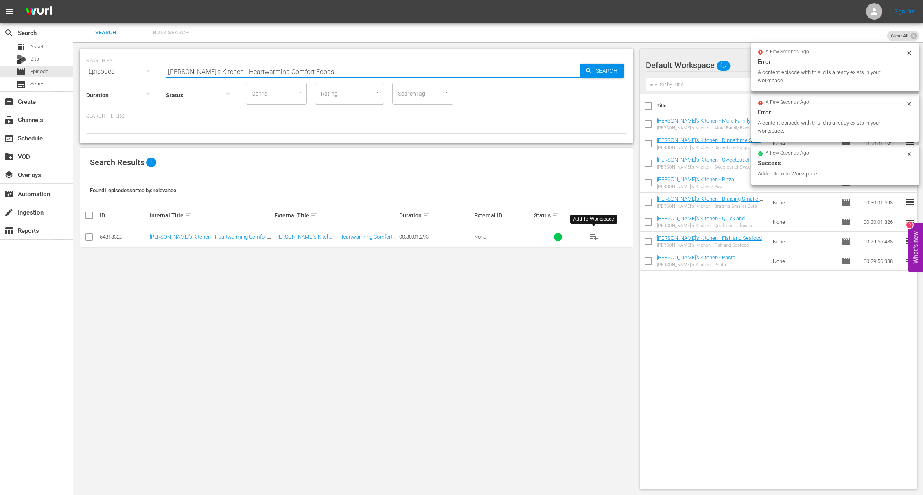
click at [367, 73] on input "[PERSON_NAME]'s Kitchen - Heartwarming Comfort Foods" at bounding box center [373, 72] width 414 height 20
paste input "[PERSON_NAME]'s Kitchen - Grandma's Favorites"
click at [496, 69] on input "Lidia's Kitchen - Heartwarming Comfort FoodsaLidia's Kitchen - Grandma's Favori…" at bounding box center [373, 72] width 414 height 20
paste input "[PERSON_NAME]'s Kitchen - Grandma's Favorites"
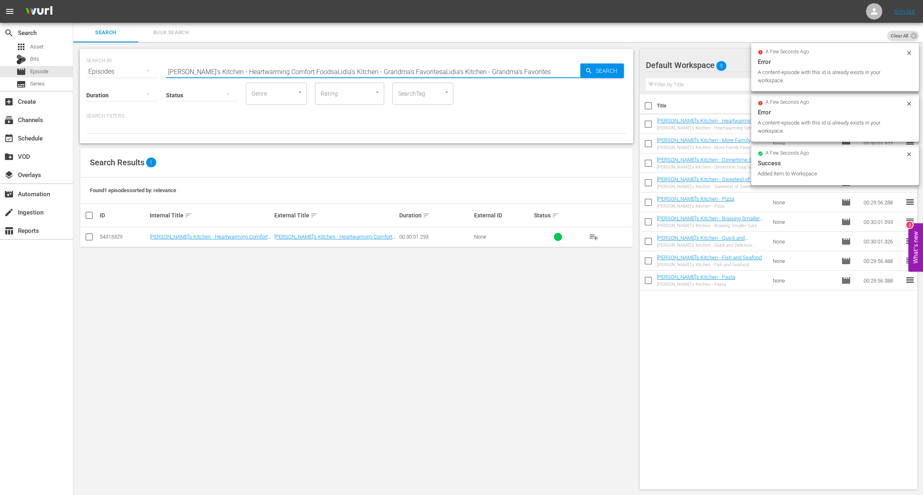
click at [489, 72] on input "Lidia's Kitchen - Heartwarming Comfort FoodsaLidia's Kitchen - Grandma's Favori…" at bounding box center [373, 72] width 414 height 20
paste input "text"
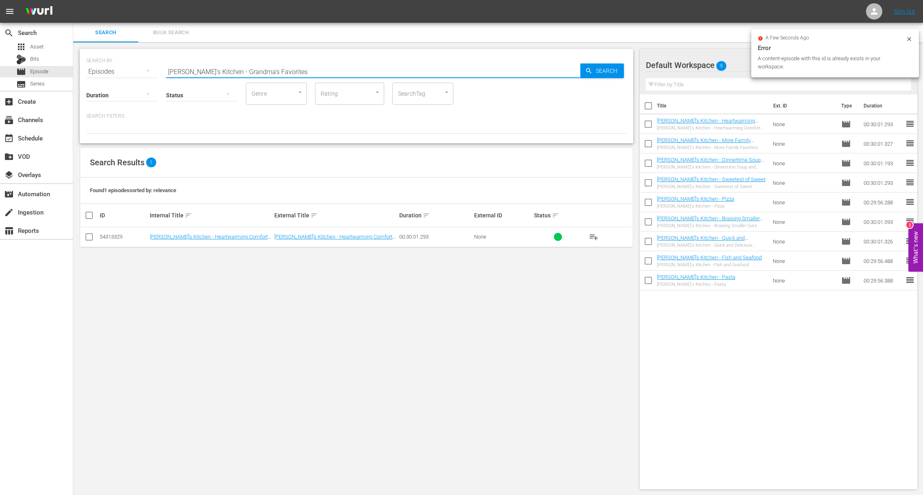
click at [593, 69] on span "Search" at bounding box center [607, 70] width 31 height 15
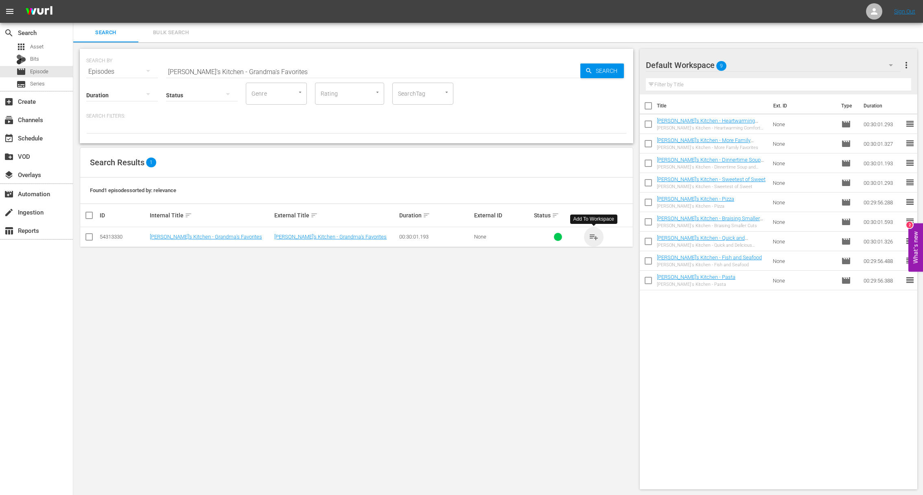
click at [592, 235] on span "playlist_add" at bounding box center [594, 237] width 10 height 10
click at [593, 235] on span "playlist_add" at bounding box center [594, 237] width 10 height 10
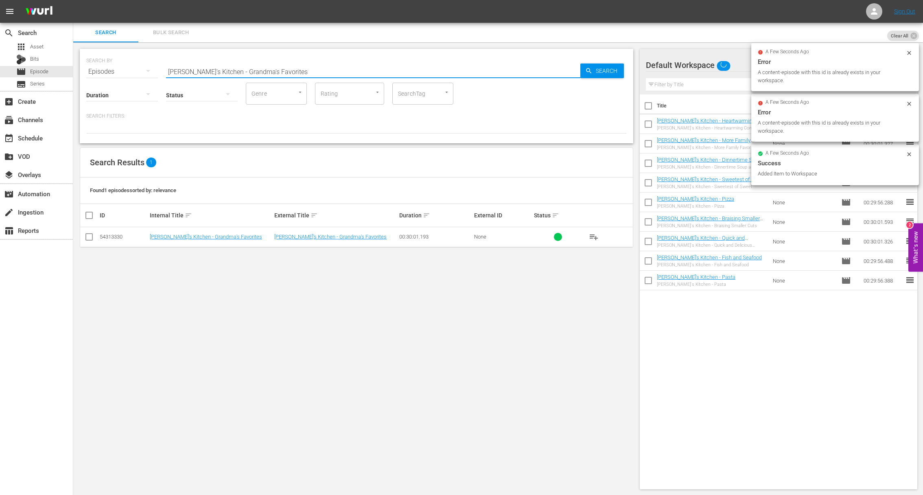
click at [288, 71] on input "[PERSON_NAME]'s Kitchen - Grandma's Favorites" at bounding box center [373, 72] width 414 height 20
paste input "A Perfect Weeknight Meal"
click at [577, 72] on input "[PERSON_NAME]'s Kitchen - A Perfect Weeknight Meal" at bounding box center [373, 72] width 414 height 20
click at [584, 71] on div "Search" at bounding box center [602, 70] width 44 height 15
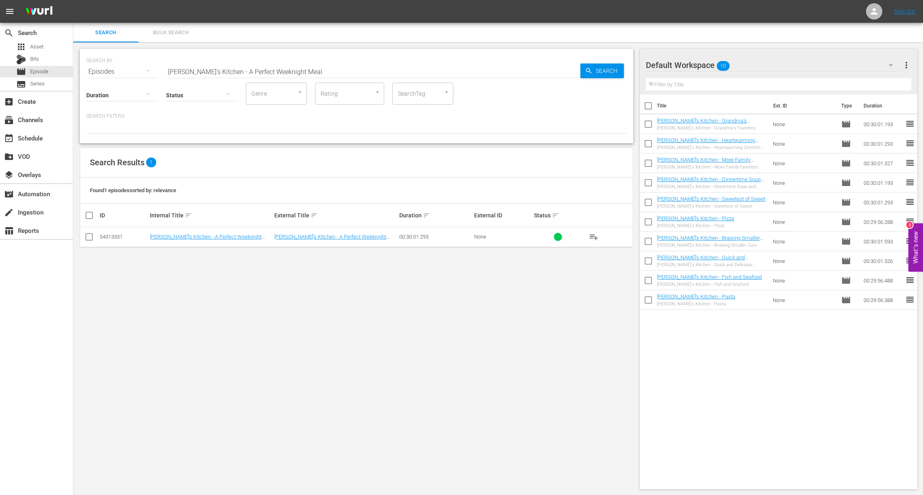
click at [596, 237] on span "playlist_add" at bounding box center [594, 237] width 10 height 10
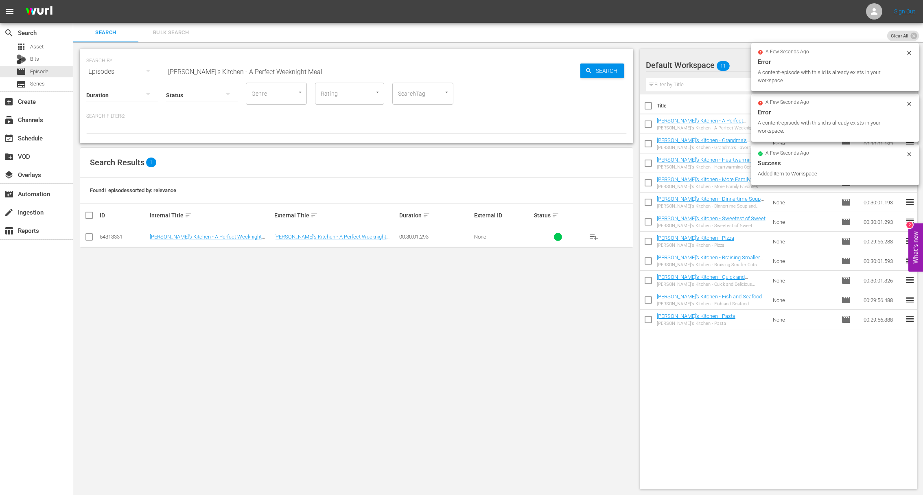
click at [276, 72] on input "[PERSON_NAME]'s Kitchen - A Perfect Weeknight Meal" at bounding box center [373, 72] width 414 height 20
paste input "Cozy Wintertime Kitchen"
click at [601, 63] on span "Search" at bounding box center [607, 70] width 31 height 15
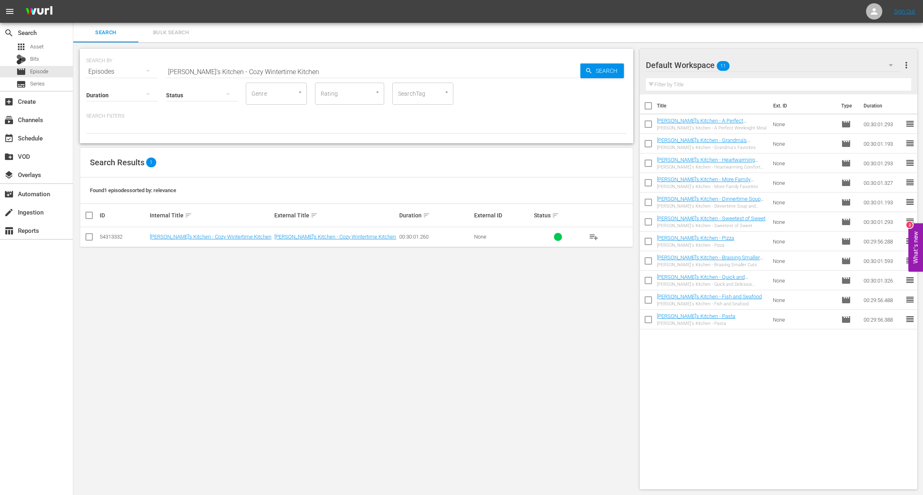
click at [596, 236] on span "playlist_add" at bounding box center [594, 237] width 10 height 10
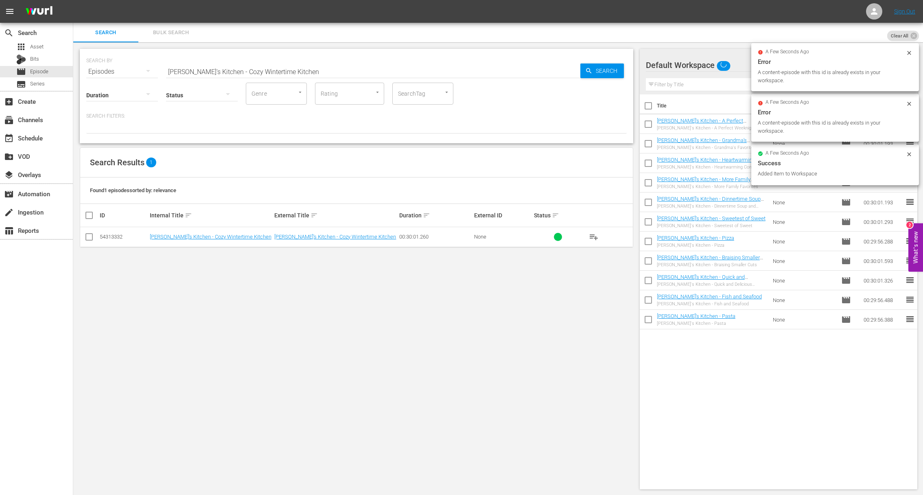
click at [287, 68] on input "[PERSON_NAME]'s Kitchen - Cozy Wintertime Kitchen" at bounding box center [373, 72] width 414 height 20
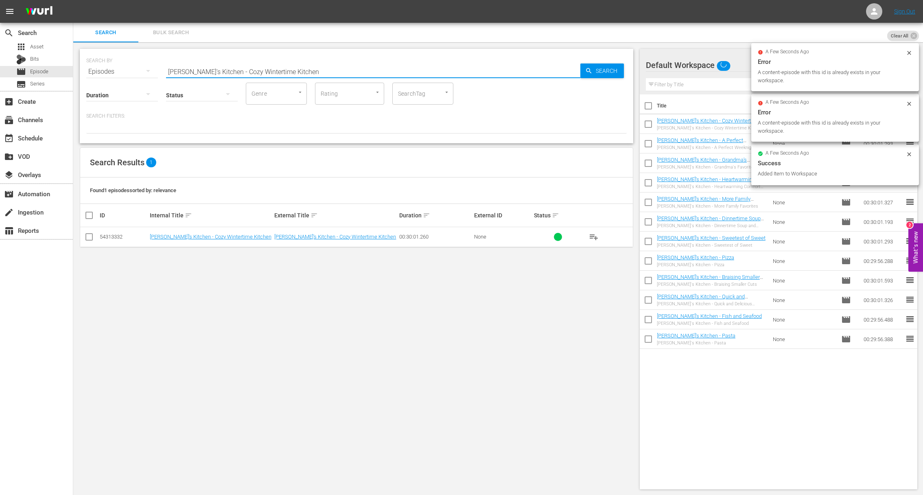
paste input "Symphony of Pastas"
click at [583, 68] on div "Search" at bounding box center [602, 70] width 44 height 15
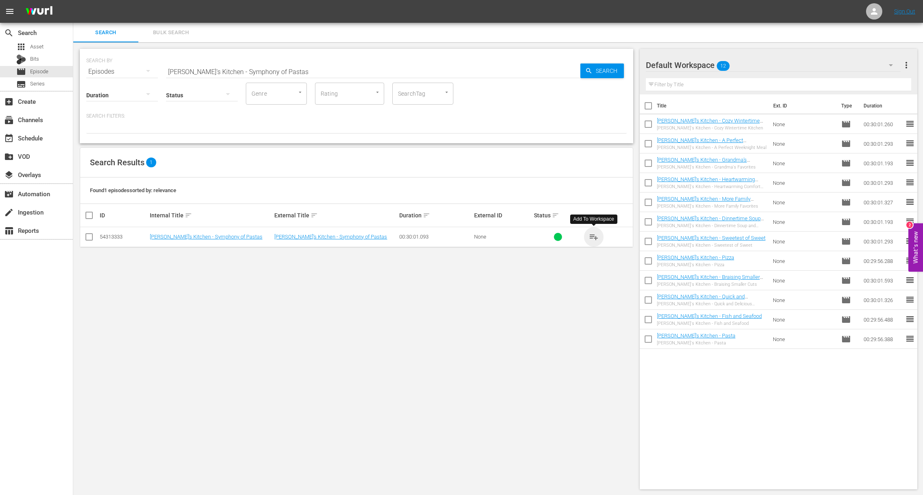
click at [592, 236] on span "playlist_add" at bounding box center [594, 237] width 10 height 10
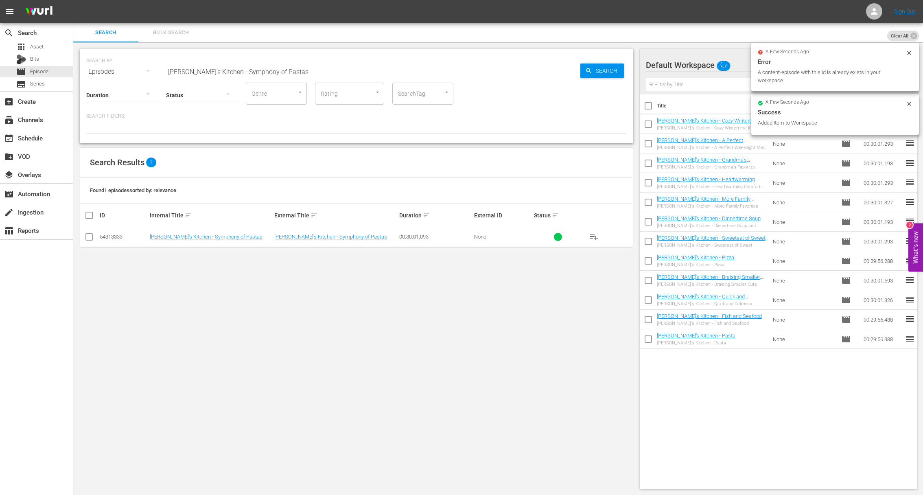
click at [318, 69] on input "[PERSON_NAME]'s Kitchen - Symphony of Pastas" at bounding box center [373, 72] width 414 height 20
paste input "The Oven Is On"
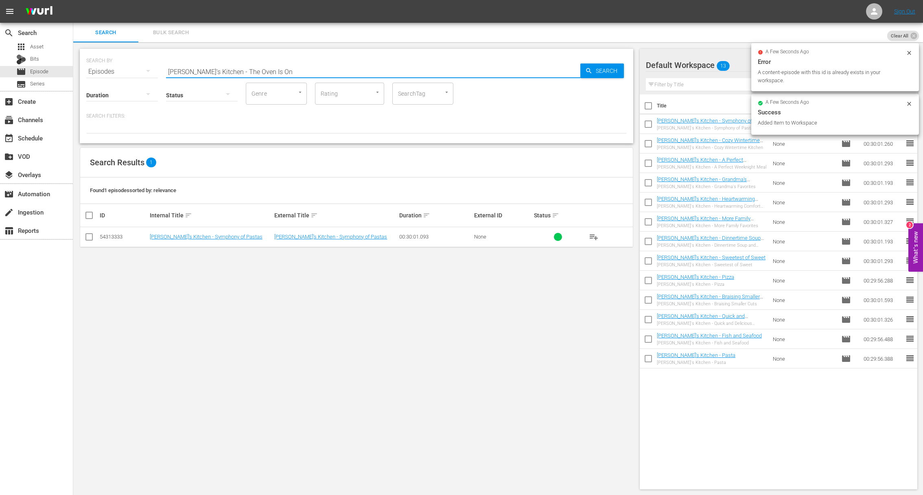
click at [603, 68] on span "Search" at bounding box center [607, 70] width 31 height 15
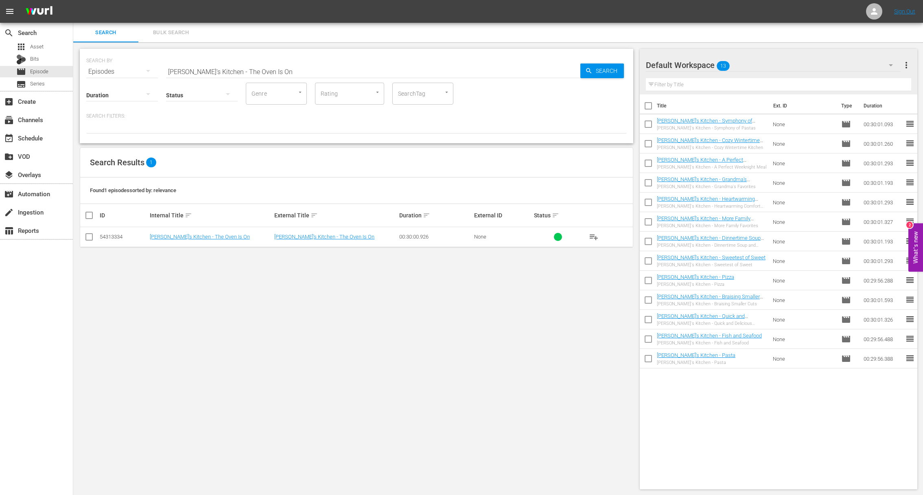
click at [590, 236] on span "playlist_add" at bounding box center [594, 237] width 10 height 10
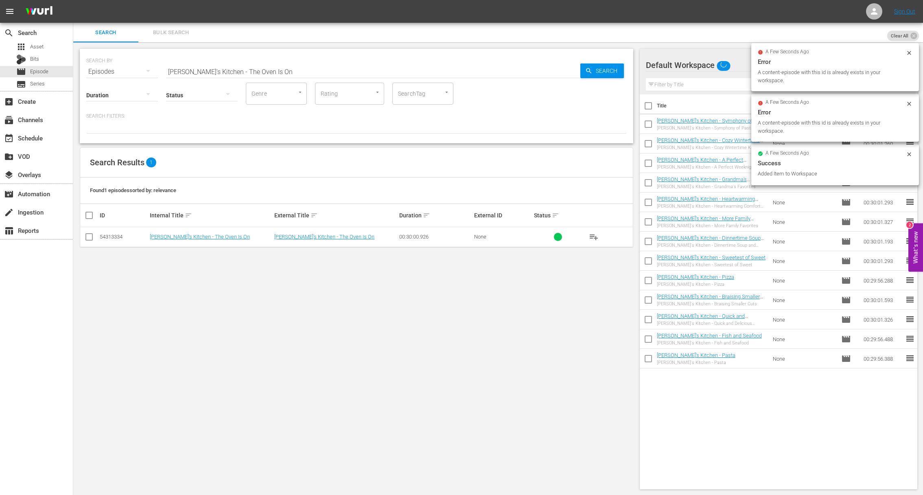
click at [272, 62] on input "[PERSON_NAME]'s Kitchen - The Oven Is On" at bounding box center [373, 72] width 414 height 20
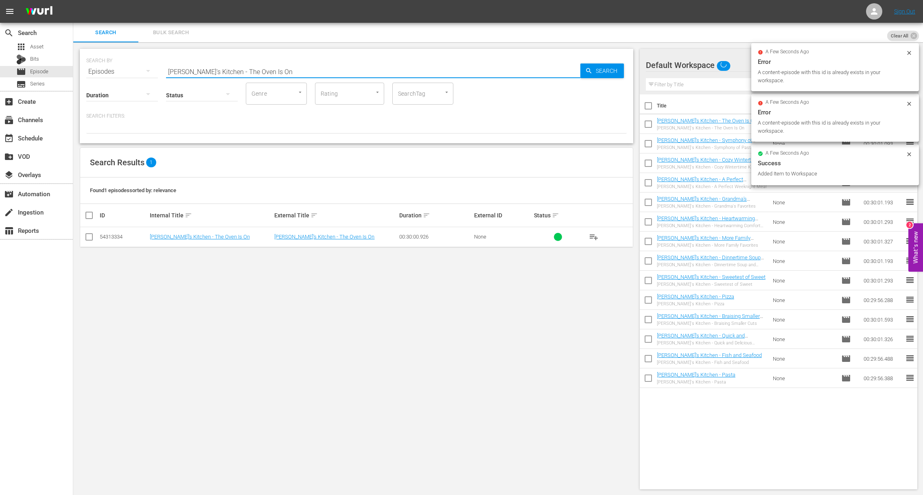
click at [269, 76] on input "[PERSON_NAME]'s Kitchen - The Oven Is On" at bounding box center [373, 72] width 414 height 20
paste input "Family Favorites"
click at [599, 71] on span "Search" at bounding box center [607, 70] width 31 height 15
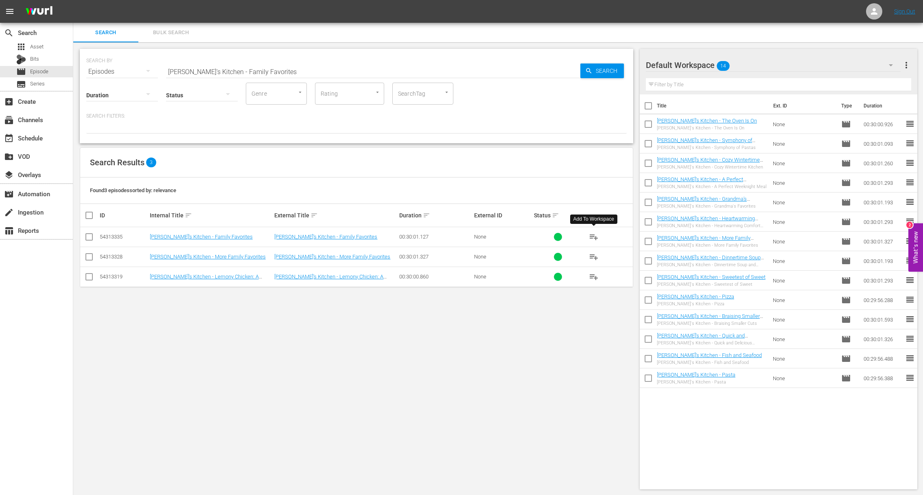
click at [593, 234] on span "playlist_add" at bounding box center [594, 237] width 10 height 10
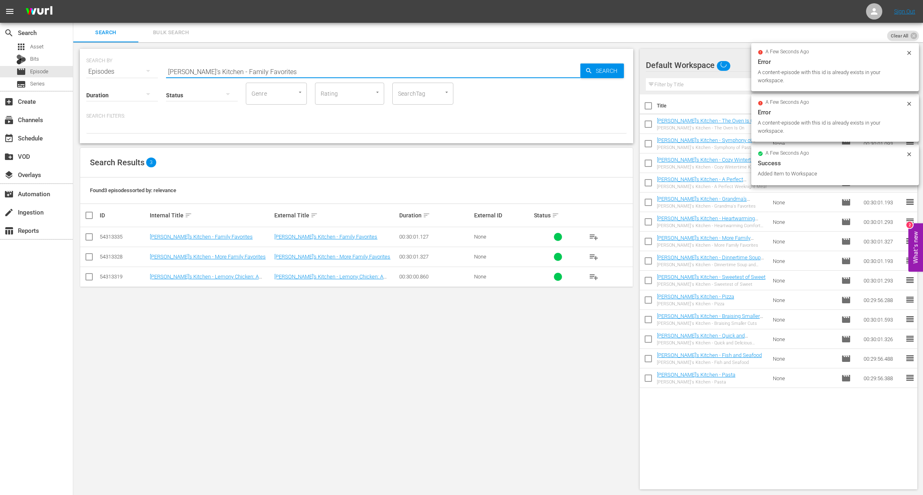
click at [271, 68] on input "[PERSON_NAME]'s Kitchen - Family Favorites" at bounding box center [373, 72] width 414 height 20
paste input "A Little Spice with a Hint of Beer"
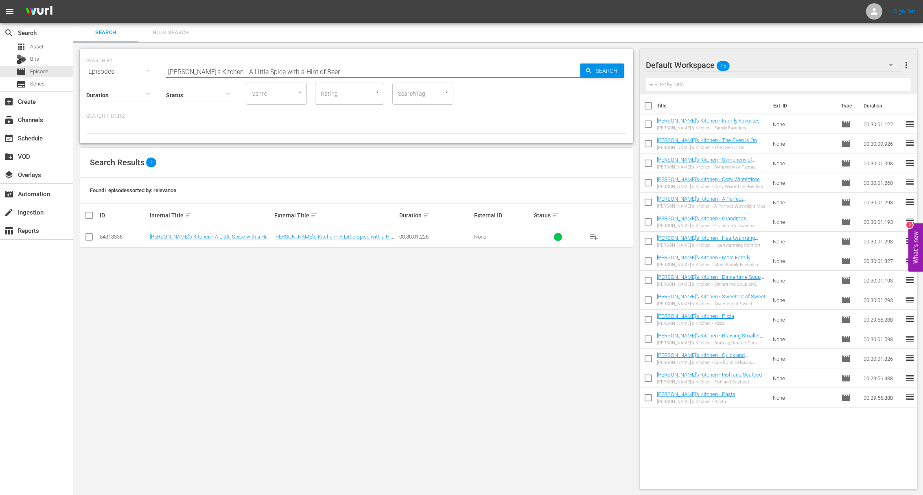
click at [596, 234] on span "playlist_add" at bounding box center [594, 237] width 10 height 10
click at [594, 235] on span "playlist_add" at bounding box center [594, 237] width 10 height 10
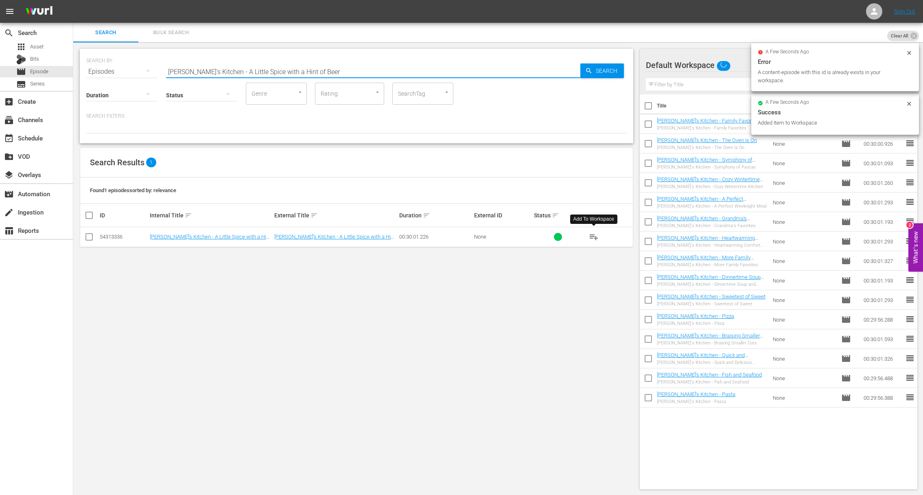
click at [342, 67] on input "[PERSON_NAME]'s Kitchen - A Little Spice with a Hint of Beer" at bounding box center [373, 72] width 414 height 20
paste
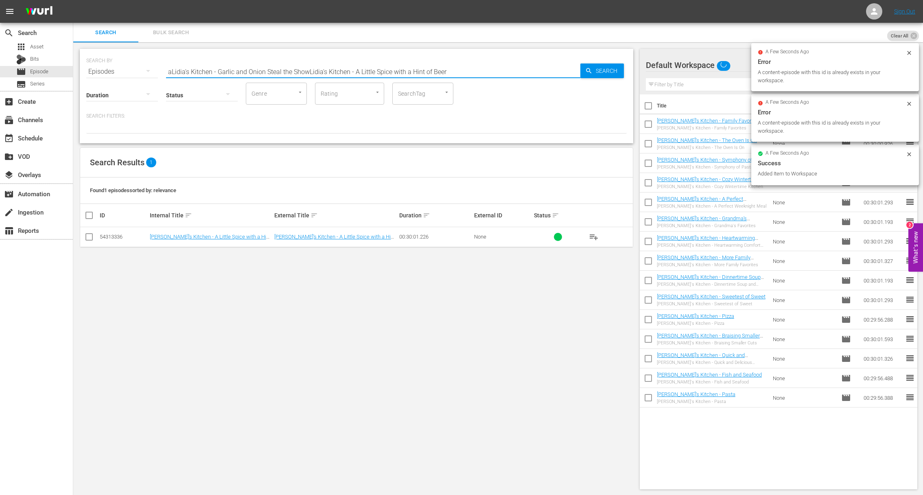
click at [338, 70] on input "aLidia's Kitchen - Garlic and Onion Steal the ShowLidia's Kitchen - A Little Sp…" at bounding box center [373, 72] width 414 height 20
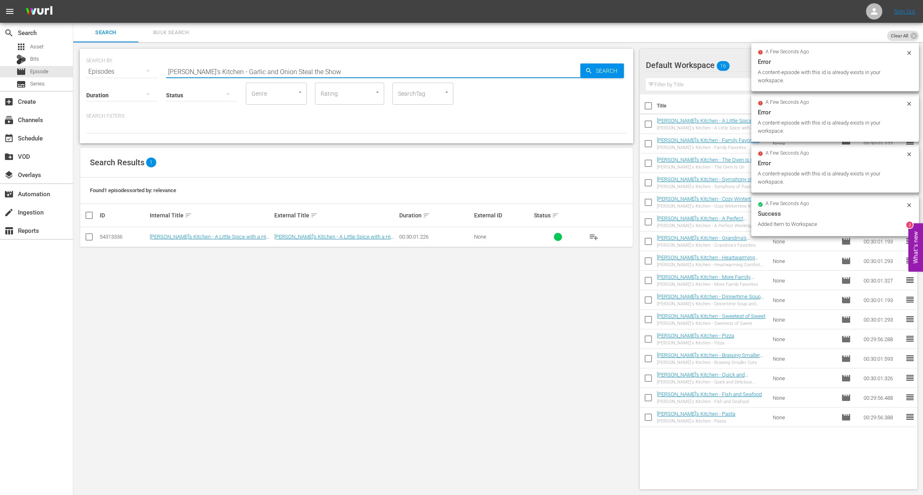
click at [618, 70] on span "Search" at bounding box center [607, 70] width 31 height 15
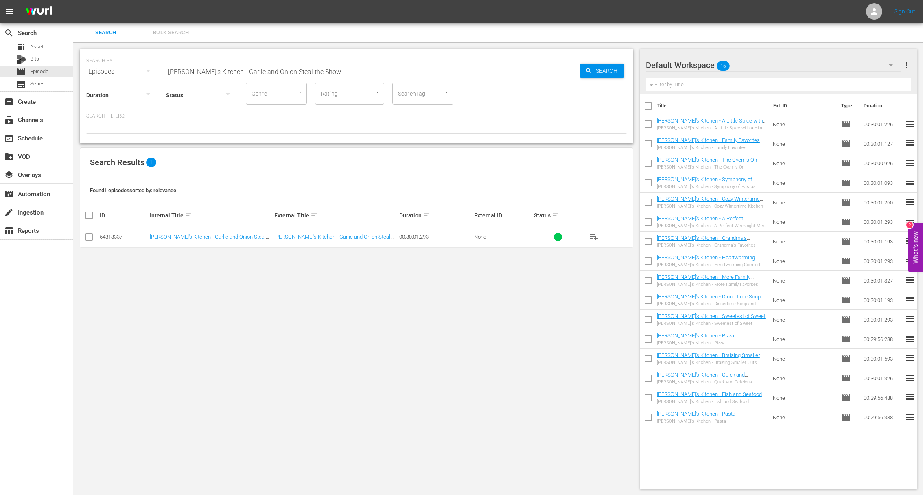
click at [592, 238] on span "playlist_add" at bounding box center [594, 237] width 10 height 10
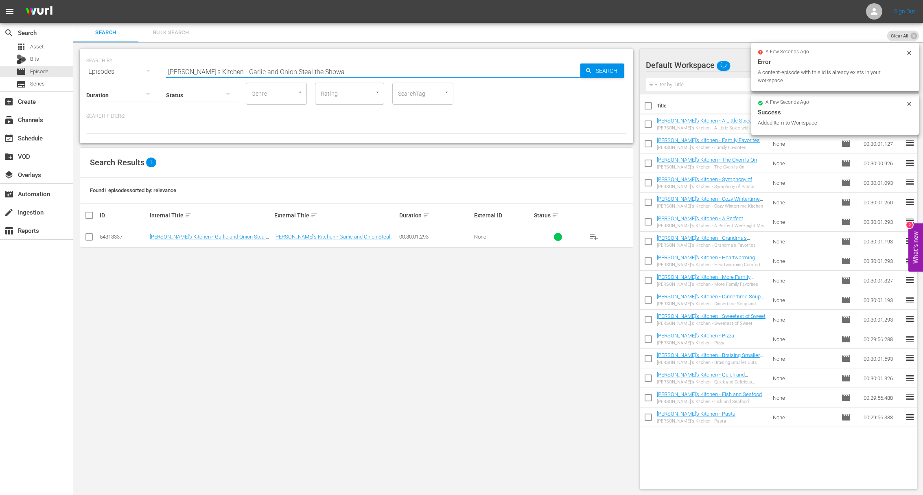
click at [330, 72] on input "Lidia's Kitchen - Garlic and Onion Steal the Showa" at bounding box center [373, 72] width 414 height 20
click at [331, 71] on input "Lidia's Kitchen - Garlic and Onion Steal the ShowaLidia's Kitchen - Simple Week…" at bounding box center [373, 72] width 414 height 20
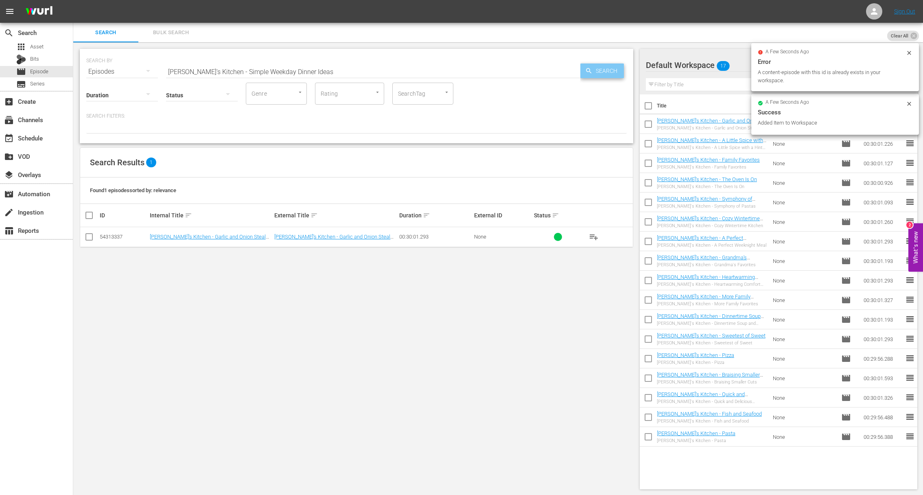
click at [589, 70] on icon "button" at bounding box center [588, 70] width 7 height 7
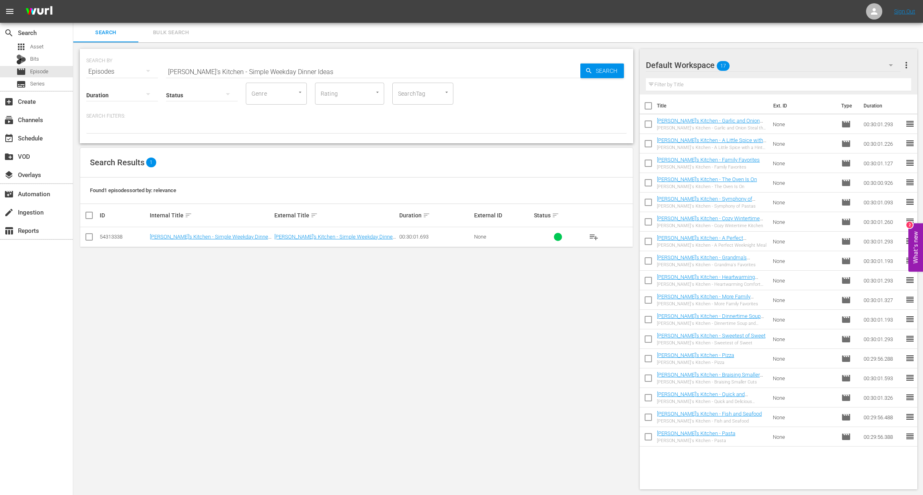
click at [595, 236] on span "playlist_add" at bounding box center [594, 237] width 10 height 10
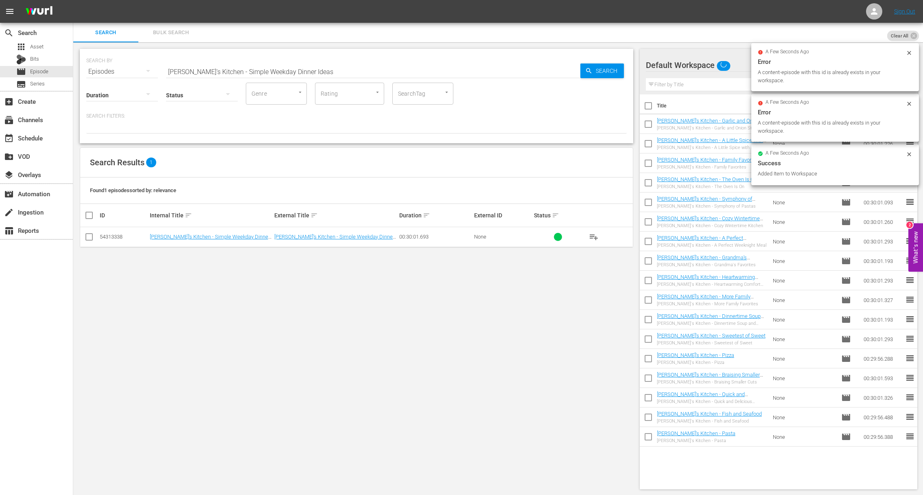
click at [312, 73] on input "[PERSON_NAME]'s Kitchen - Simple Weekday Dinner Ideas" at bounding box center [373, 72] width 414 height 20
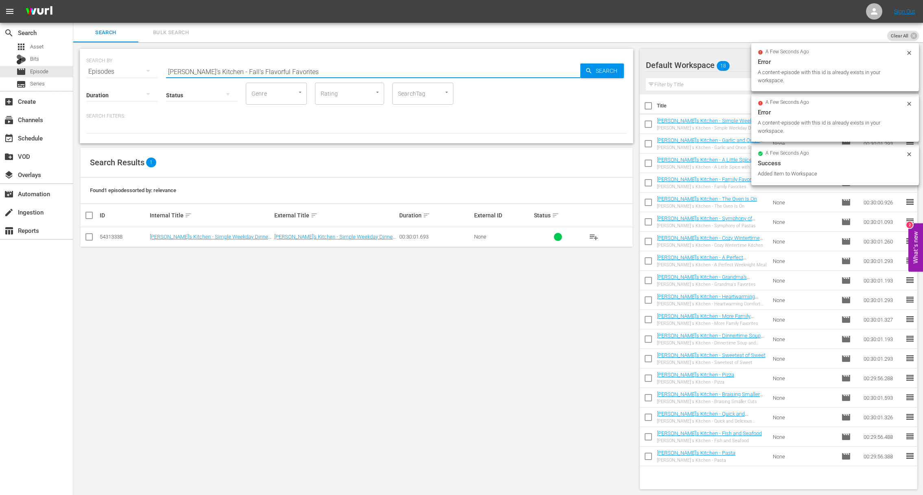
drag, startPoint x: 545, startPoint y: 74, endPoint x: 586, endPoint y: 72, distance: 40.7
click at [546, 74] on input "[PERSON_NAME]'s Kitchen - Fall's Flavorful Favorites" at bounding box center [373, 72] width 414 height 20
click at [586, 72] on icon "button" at bounding box center [588, 70] width 7 height 7
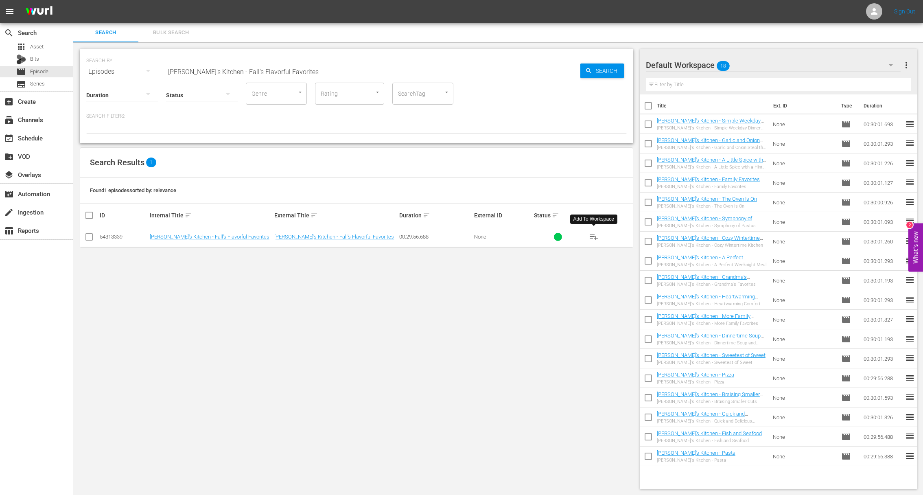
click at [595, 237] on span "playlist_add" at bounding box center [594, 237] width 10 height 10
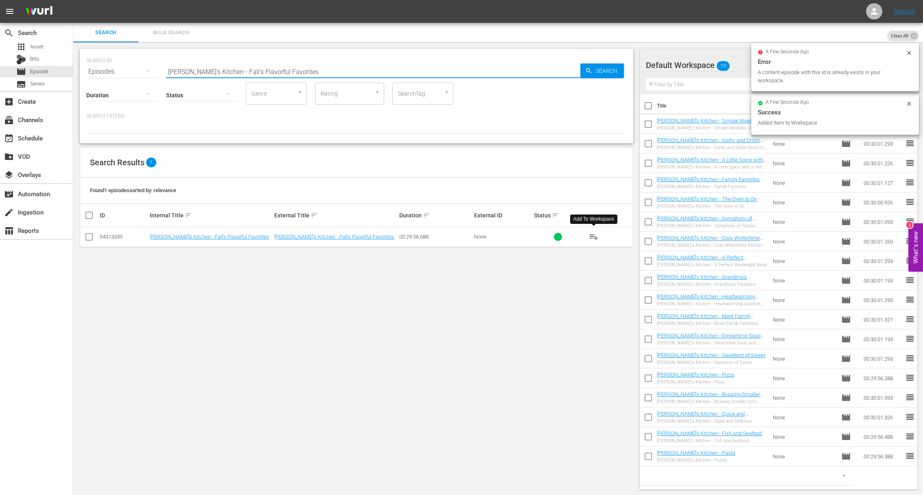
click at [255, 66] on input "[PERSON_NAME]'s Kitchen - Fall's Flavorful Favorites" at bounding box center [373, 72] width 414 height 20
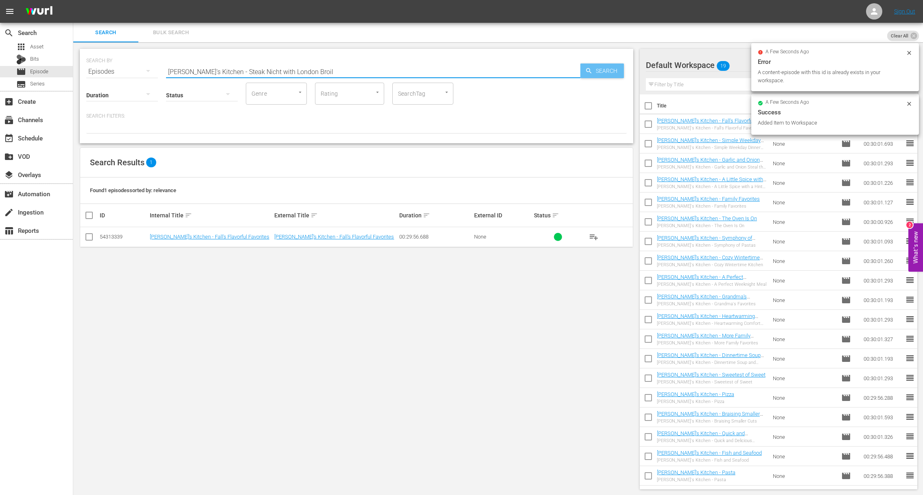
click at [596, 72] on span "Search" at bounding box center [607, 70] width 31 height 15
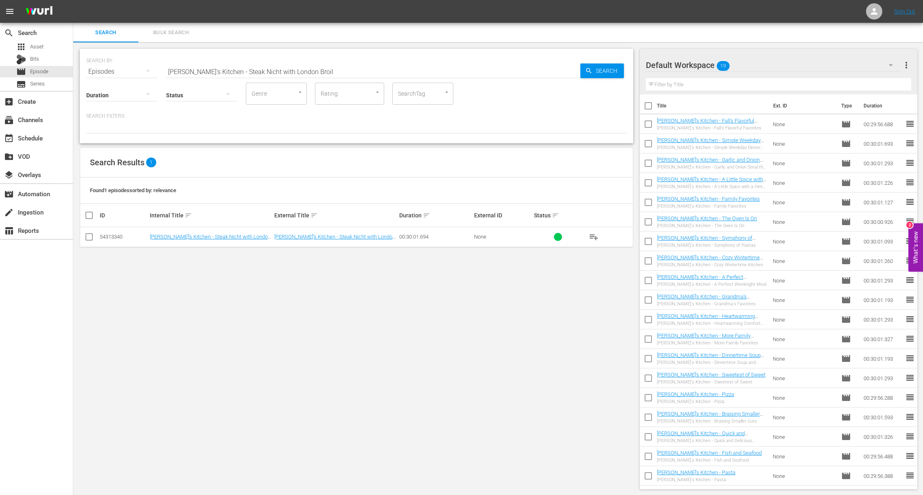
click at [592, 235] on span "playlist_add" at bounding box center [594, 237] width 10 height 10
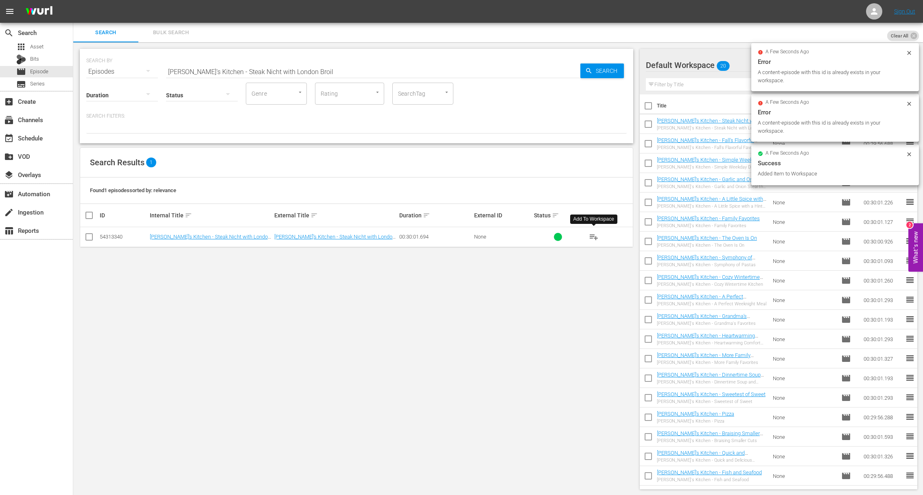
click at [240, 68] on input "[PERSON_NAME]'s Kitchen - Steak Nicht with London Broil" at bounding box center [373, 72] width 414 height 20
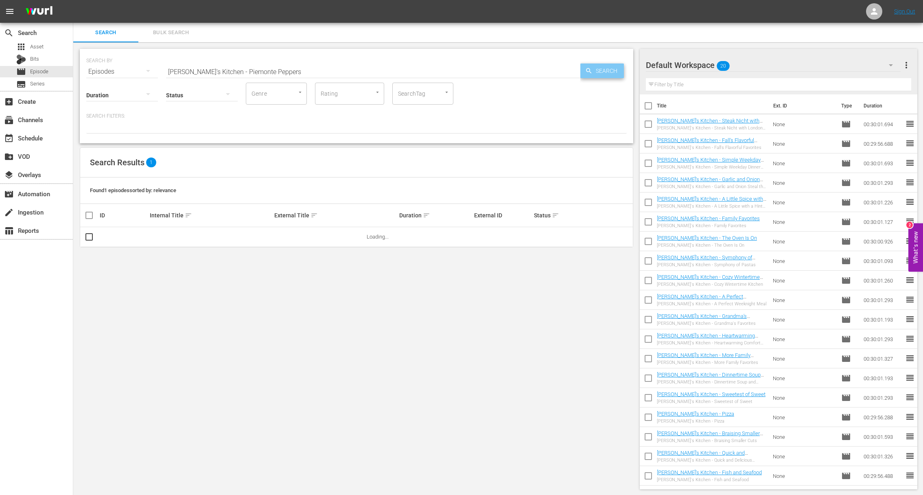
click at [614, 68] on span "Search" at bounding box center [607, 70] width 31 height 15
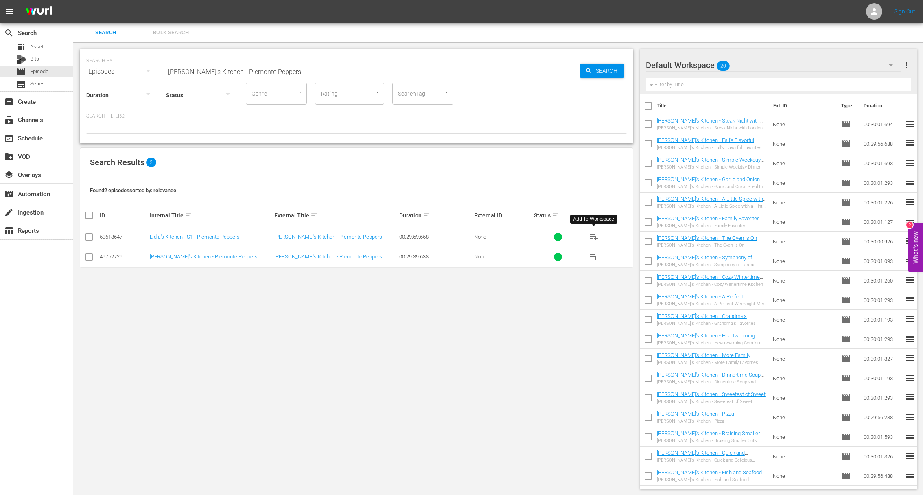
click at [595, 236] on span "playlist_add" at bounding box center [594, 237] width 10 height 10
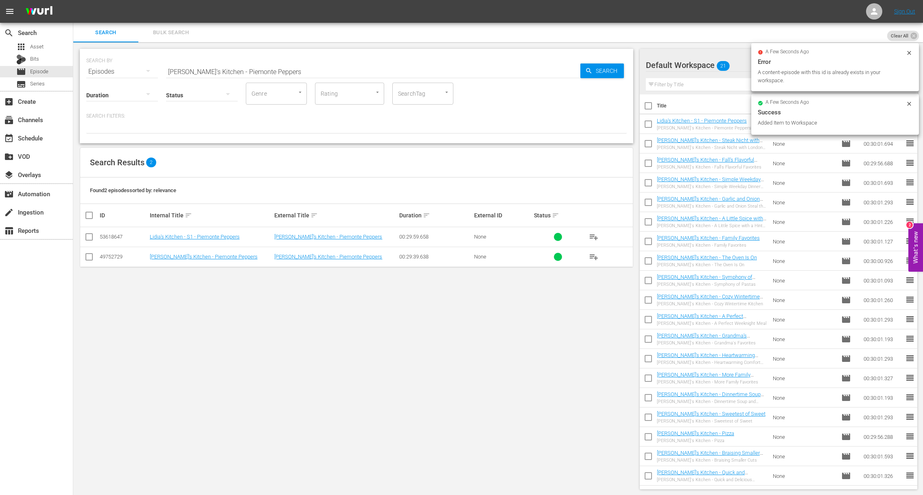
click at [219, 58] on div "SEARCH BY Search By Episodes Search ID, Title, Description, Keywords, or Catego…" at bounding box center [356, 66] width 540 height 29
click at [221, 67] on input "[PERSON_NAME]'s Kitchen - Piemonte Peppers" at bounding box center [373, 72] width 414 height 20
click at [255, 71] on input "aLidia's Kitchen -A Light and Delicious SupperLidia's Kitchen - Piemonte Peppers" at bounding box center [373, 72] width 414 height 20
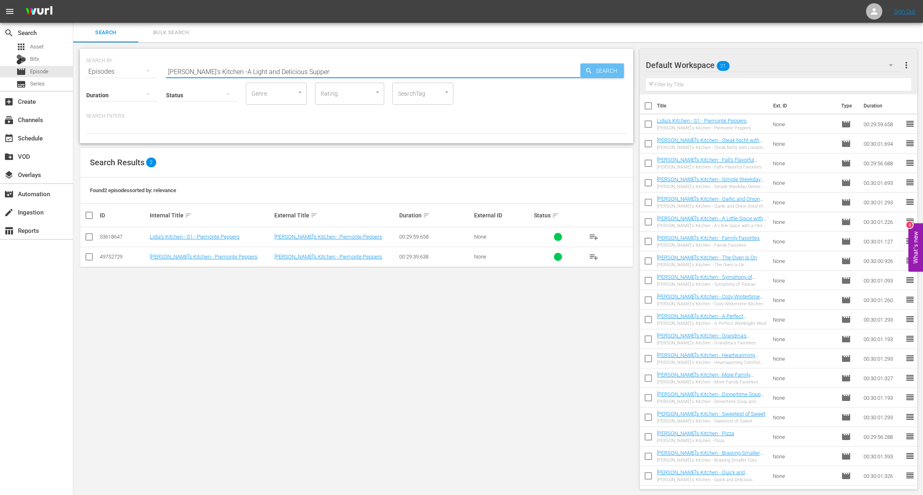
click at [616, 72] on span "Search" at bounding box center [607, 70] width 31 height 15
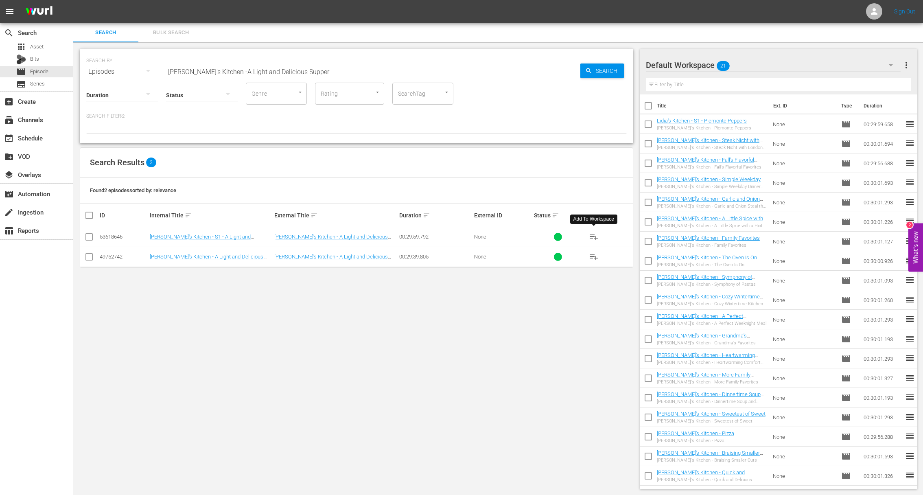
click at [594, 235] on span "playlist_add" at bounding box center [594, 237] width 10 height 10
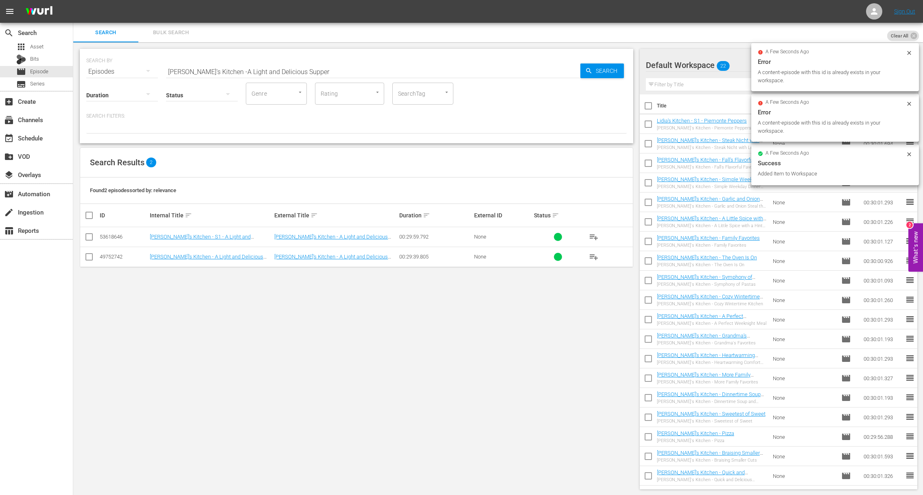
click at [263, 77] on input "Lidia's Kitchen -A Light and Delicious Supper" at bounding box center [373, 72] width 414 height 20
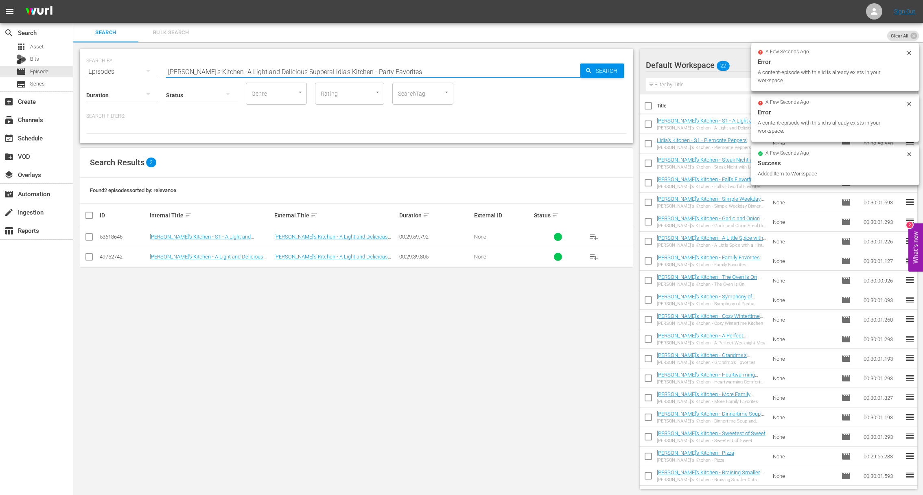
click at [273, 68] on input "Lidia's Kitchen -A Light and Delicious SupperaLidia's Kitchen - Party Favorites" at bounding box center [373, 72] width 414 height 20
click at [274, 69] on input "Lidia's Kitchen -A Light and Delicious aLidia's Kitchen - Party FavoritesSupper…" at bounding box center [373, 72] width 414 height 20
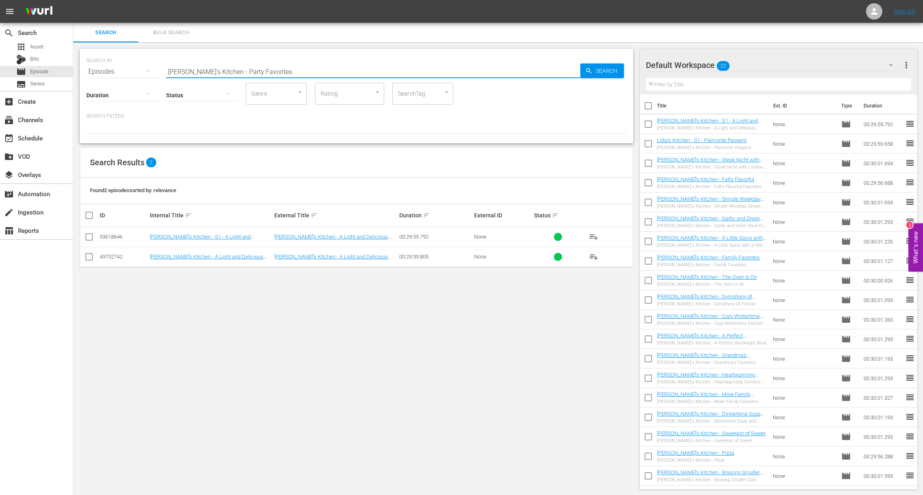
drag, startPoint x: 566, startPoint y: 69, endPoint x: 594, endPoint y: 72, distance: 27.8
click at [578, 71] on input "[PERSON_NAME]'s Kitchen - Party Favorites" at bounding box center [373, 72] width 414 height 20
click at [594, 72] on span "Search" at bounding box center [607, 70] width 31 height 15
click at [595, 237] on span "playlist_add" at bounding box center [594, 237] width 10 height 10
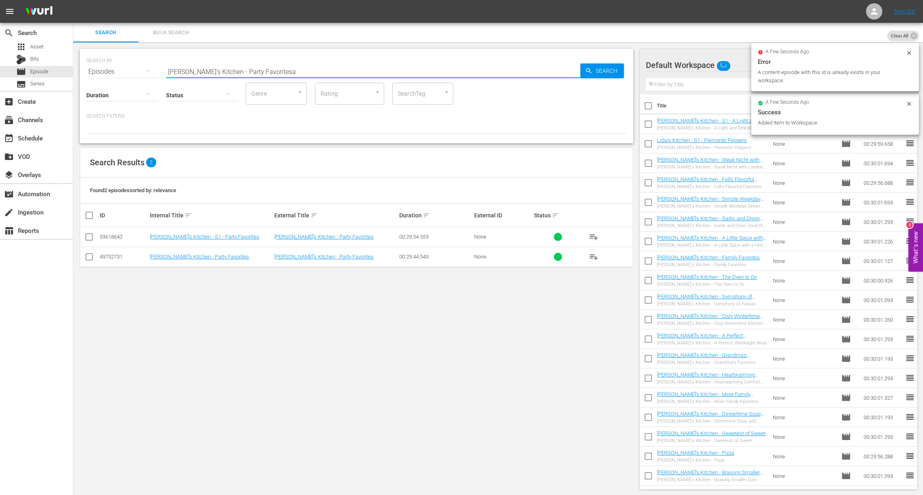
click at [289, 75] on input "Lidia's Kitchen - Party Favoritesa" at bounding box center [373, 72] width 414 height 20
click at [285, 72] on input "Lidia's Kitchen - Party FavoritesaLidia's Kitchen - Heart Healthy & Heavenly" at bounding box center [373, 72] width 414 height 20
drag, startPoint x: 567, startPoint y: 70, endPoint x: 584, endPoint y: 70, distance: 17.1
click at [573, 70] on input "[PERSON_NAME]'s Kitchen - Heart Healthy & Heavenly" at bounding box center [373, 72] width 414 height 20
click at [591, 70] on icon "button" at bounding box center [588, 70] width 7 height 7
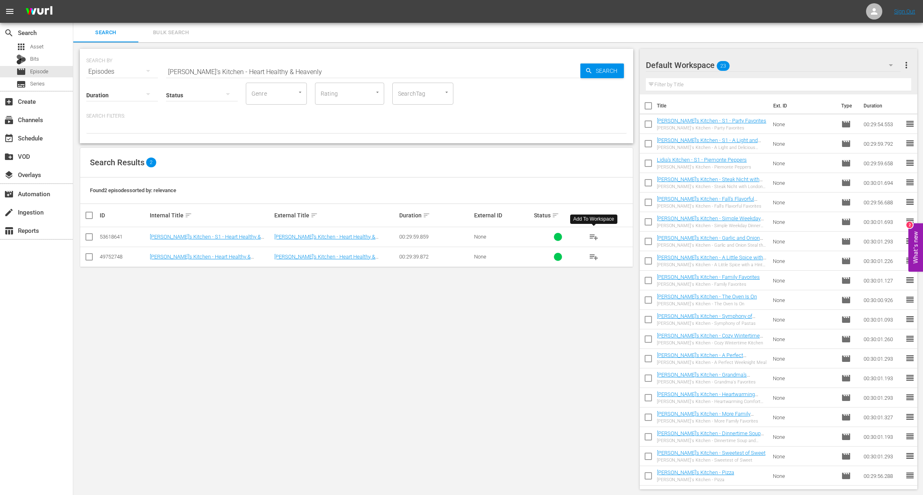
click at [594, 236] on span "playlist_add" at bounding box center [594, 237] width 10 height 10
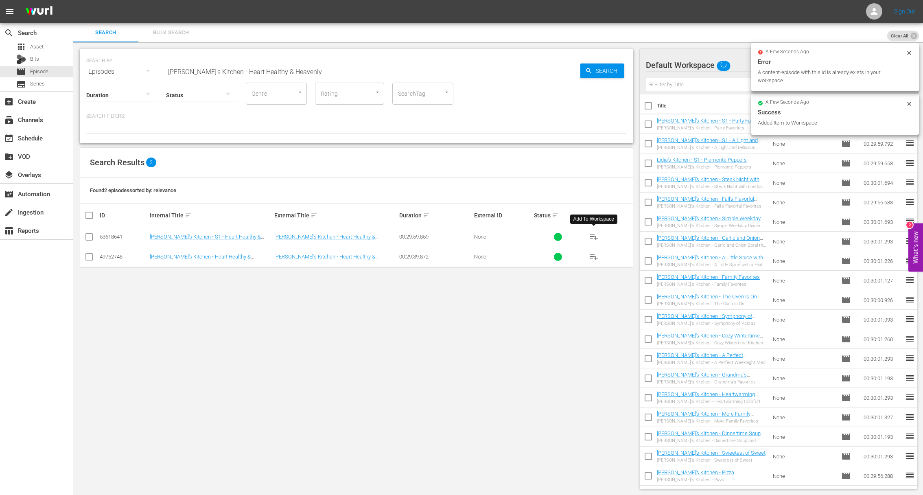
click at [297, 75] on input "[PERSON_NAME]'s Kitchen - Heart Healthy & Heavenly" at bounding box center [373, 72] width 414 height 20
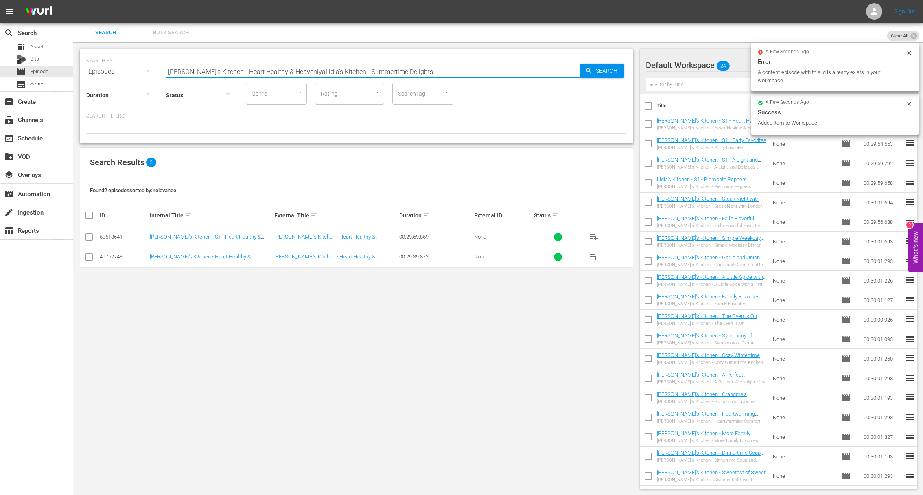
click at [293, 75] on input "Lidia's Kitchen - Heart Healthy & HeavenlyaLidia's Kitchen - Summertime Delights" at bounding box center [373, 72] width 414 height 20
click at [311, 71] on input "Lidia's Kitchen - Heart Healthy & HeavenlyaLidia's Kitchen - Summertime Delight…" at bounding box center [373, 72] width 414 height 20
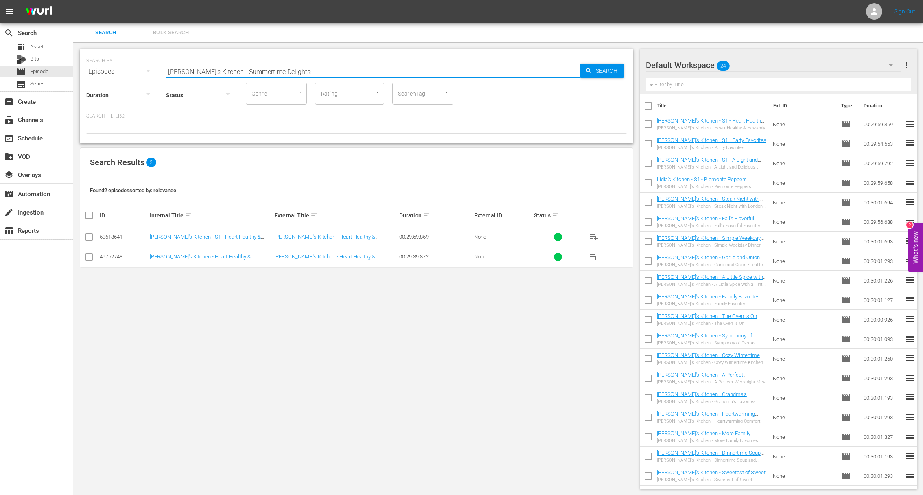
drag, startPoint x: 564, startPoint y: 72, endPoint x: 599, endPoint y: 72, distance: 35.4
click at [568, 72] on input "[PERSON_NAME]'s Kitchen - Summertime Delights" at bounding box center [373, 72] width 414 height 20
click at [599, 72] on span "Search" at bounding box center [607, 70] width 31 height 15
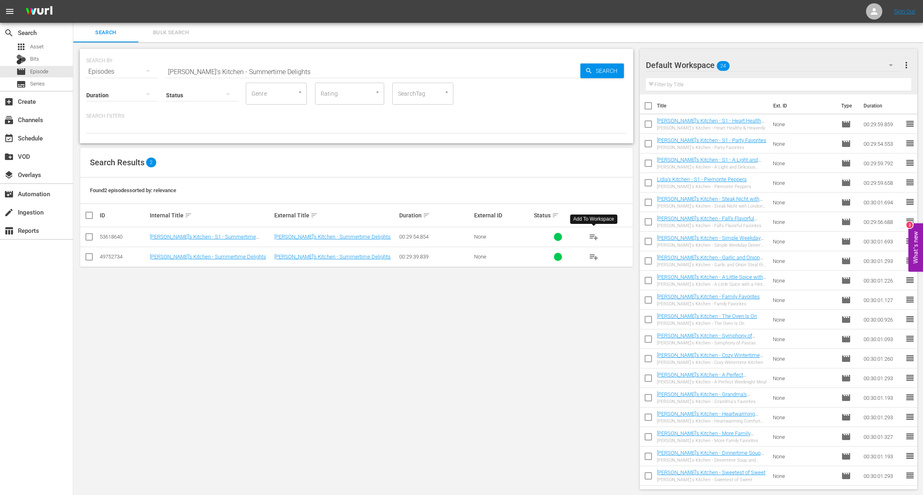
click at [595, 236] on span "playlist_add" at bounding box center [594, 237] width 10 height 10
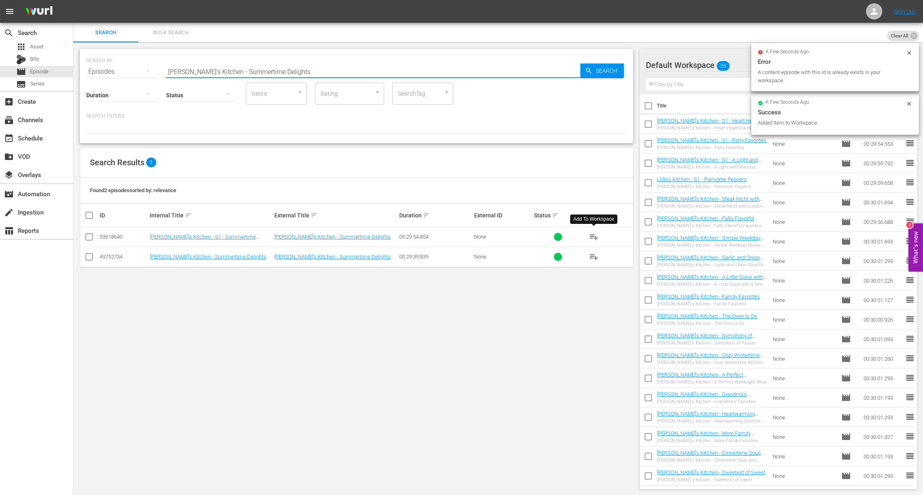
click at [233, 71] on input "[PERSON_NAME]'s Kitchen - Summertime Delights" at bounding box center [373, 72] width 414 height 20
click at [232, 72] on input "Lidia's Kitchen - SummaLidia's Kitchen - Rice is Twice as Niceertime Delights" at bounding box center [373, 72] width 414 height 20
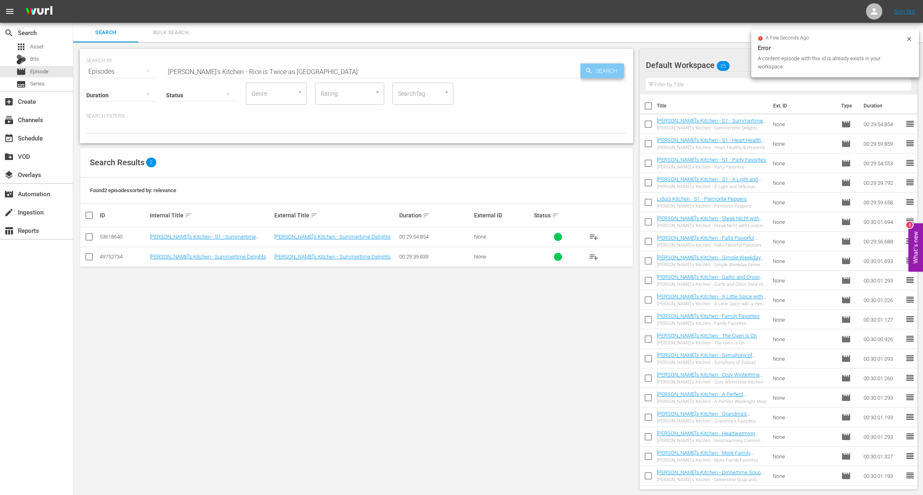
click at [599, 68] on span "Search" at bounding box center [607, 70] width 31 height 15
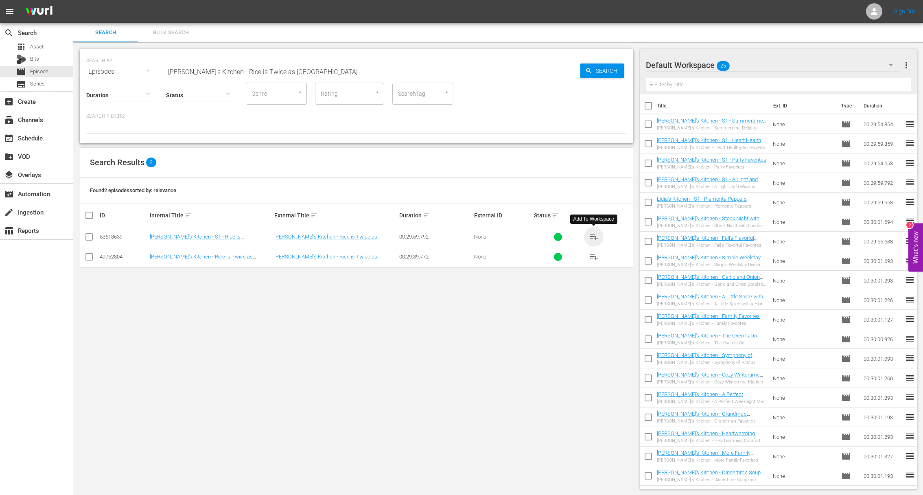
click at [594, 235] on span "playlist_add" at bounding box center [594, 237] width 10 height 10
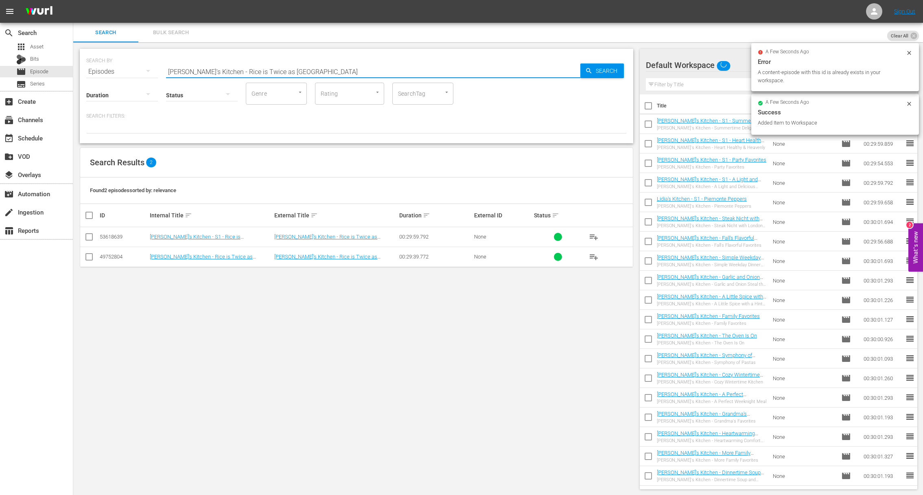
click at [286, 63] on input "[PERSON_NAME]'s Kitchen - Rice is Twice as [GEOGRAPHIC_DATA]" at bounding box center [373, 72] width 414 height 20
click at [276, 72] on input "[PERSON_NAME]'s Kitchen - Rice is Twice as [GEOGRAPHIC_DATA]" at bounding box center [373, 72] width 414 height 20
click at [289, 72] on input "Lidia's Kitchen - Rice is Twice as NiceaLidia's Kitchen - Get to Know Your Grai…" at bounding box center [373, 72] width 414 height 20
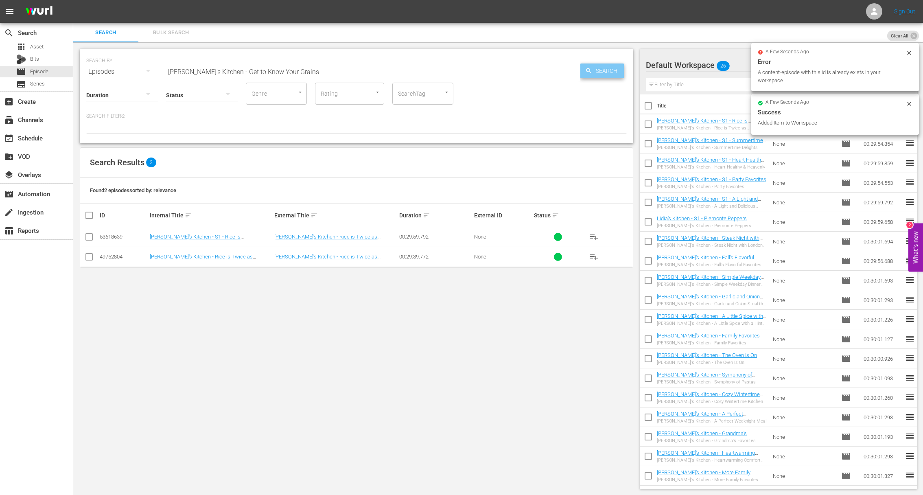
click at [602, 75] on span "Search" at bounding box center [607, 70] width 31 height 15
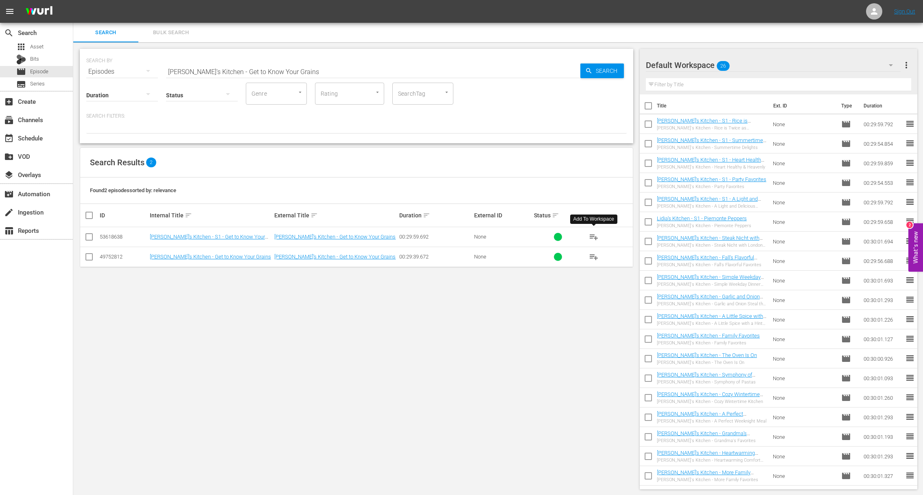
click at [595, 236] on span "playlist_add" at bounding box center [594, 237] width 10 height 10
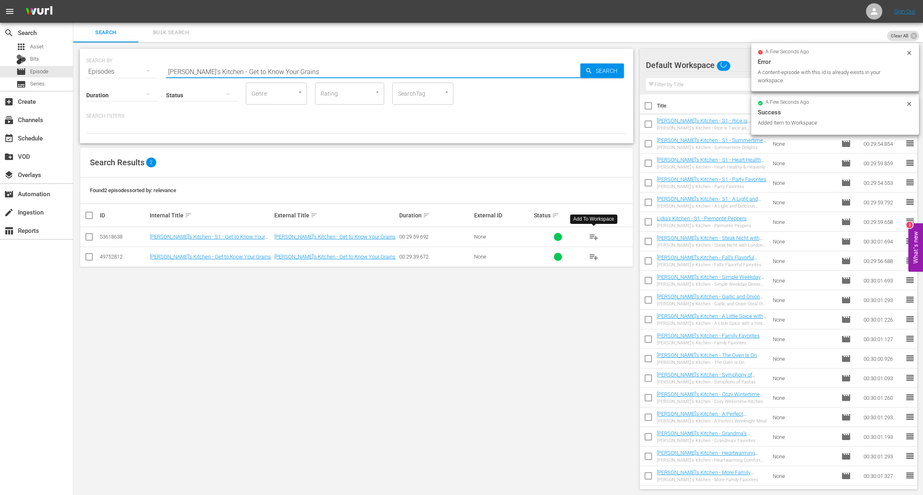
click at [260, 79] on input "[PERSON_NAME]'s Kitchen - Get to Know Your Grains" at bounding box center [373, 72] width 414 height 20
click at [264, 72] on input "[PERSON_NAME]'s Kitchen - Get to Know Your Grains" at bounding box center [373, 72] width 414 height 20
click at [590, 71] on icon "button" at bounding box center [588, 70] width 7 height 7
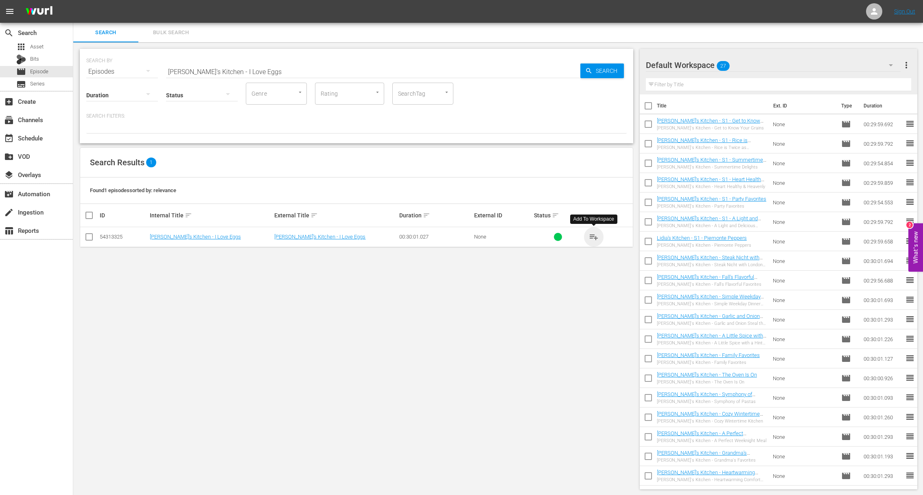
click at [594, 237] on span "playlist_add" at bounding box center [594, 237] width 10 height 10
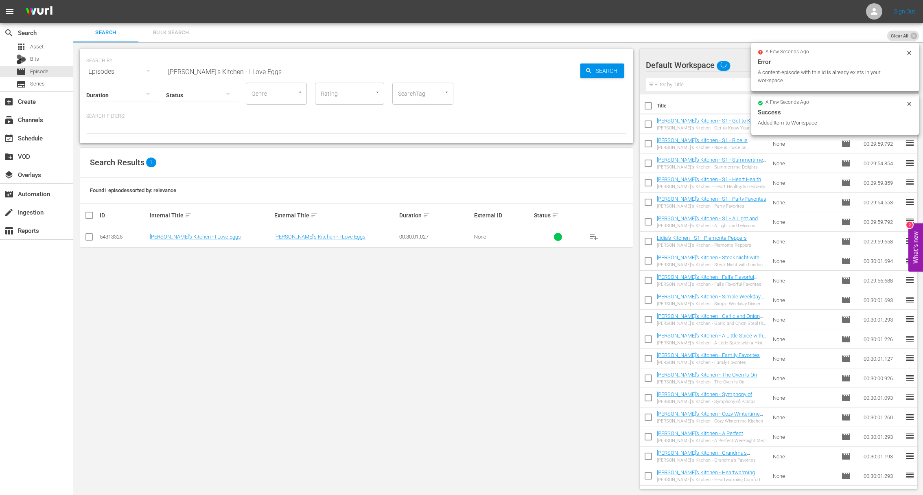
click at [323, 72] on input "[PERSON_NAME]'s Kitchen - I Love Eggs" at bounding box center [373, 72] width 414 height 20
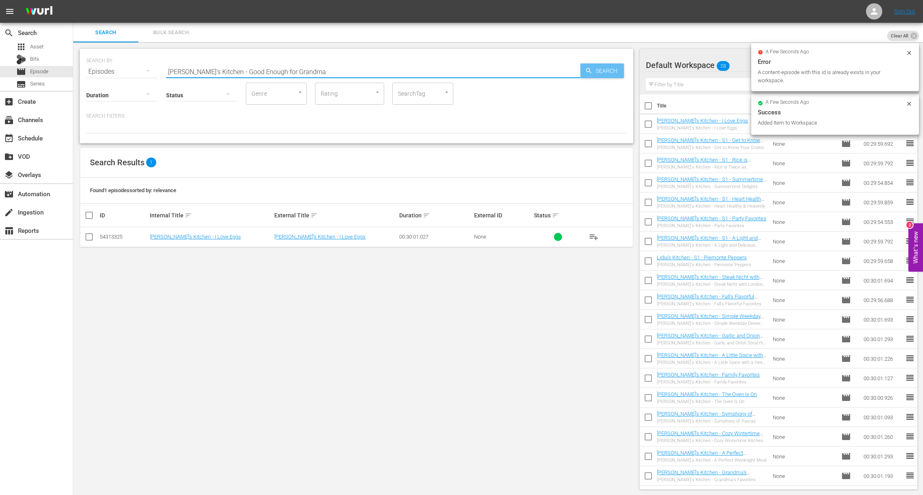
click at [587, 73] on icon "button" at bounding box center [588, 70] width 7 height 7
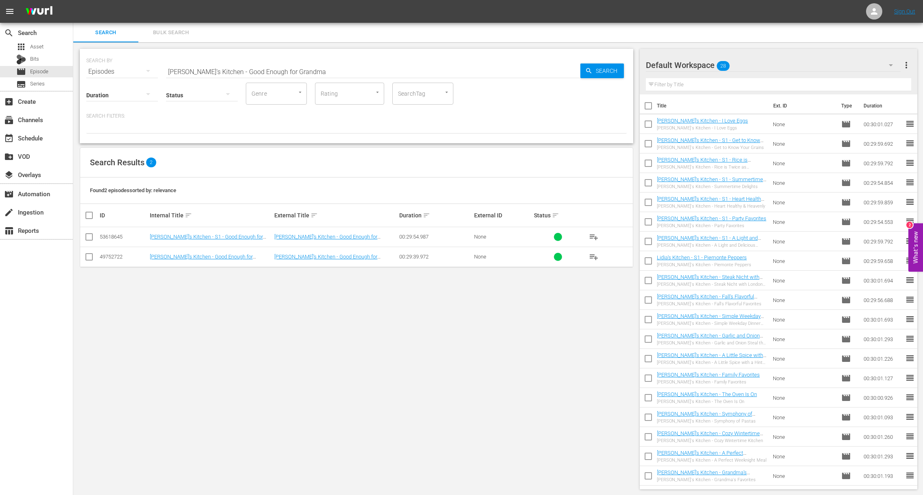
click at [595, 237] on span "playlist_add" at bounding box center [594, 237] width 10 height 10
click at [593, 236] on span "playlist_add" at bounding box center [594, 237] width 10 height 10
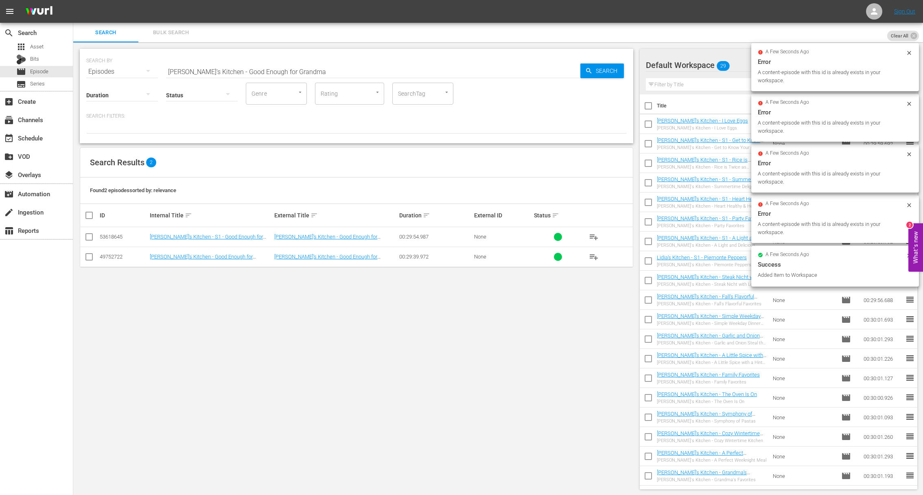
click at [254, 67] on input "[PERSON_NAME]'s Kitchen - Good Enough for Grandma" at bounding box center [373, 72] width 414 height 20
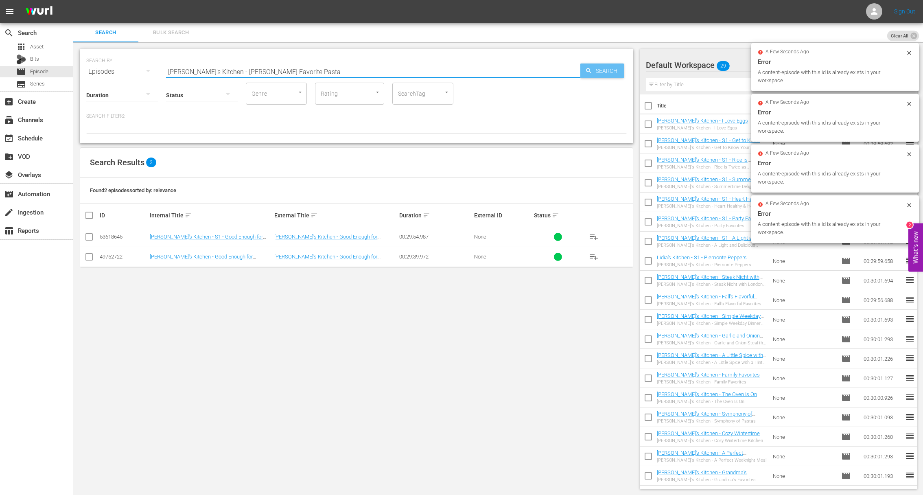
click at [596, 69] on span "Search" at bounding box center [607, 70] width 31 height 15
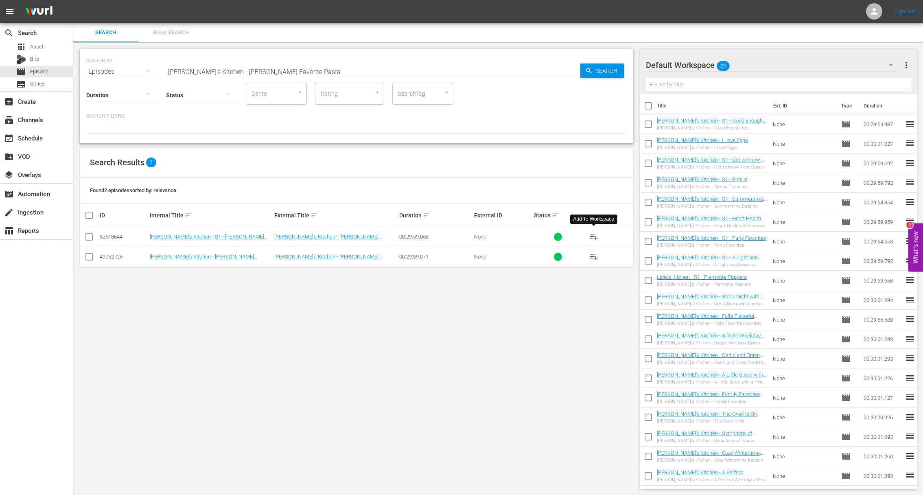
click at [595, 236] on span "playlist_add" at bounding box center [594, 237] width 10 height 10
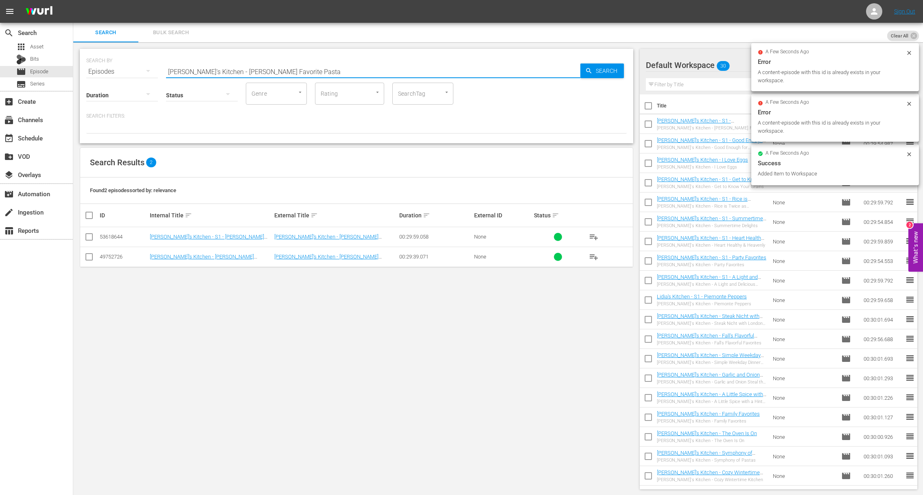
click at [264, 68] on input "[PERSON_NAME]'s Kitchen - [PERSON_NAME] Favorite Pasta" at bounding box center [373, 72] width 414 height 20
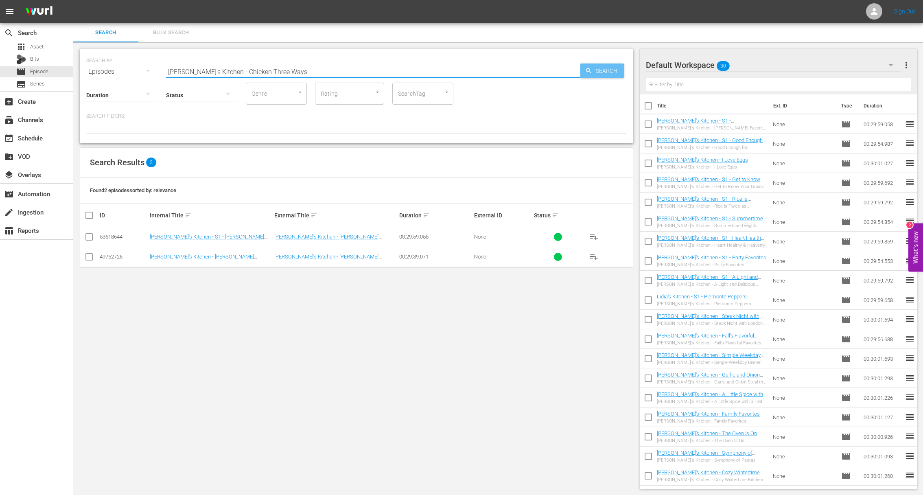
click at [581, 70] on div "Search" at bounding box center [602, 70] width 44 height 15
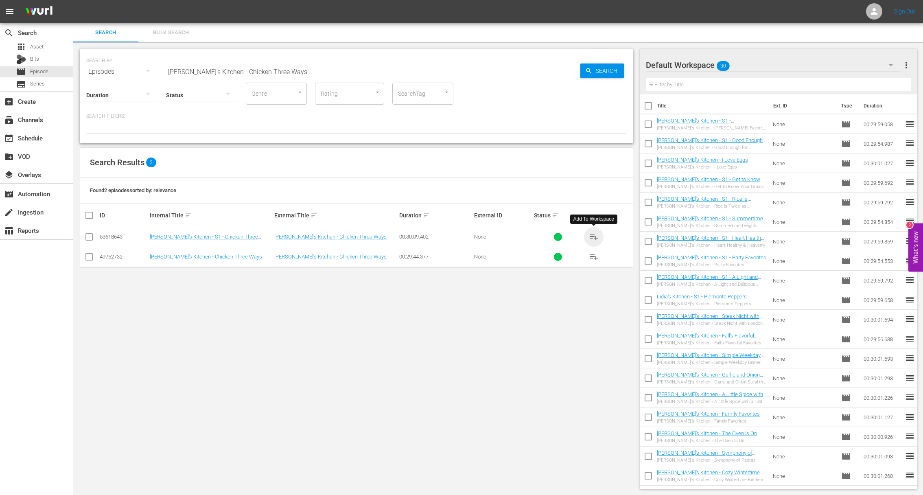
click at [594, 236] on span "playlist_add" at bounding box center [594, 237] width 10 height 10
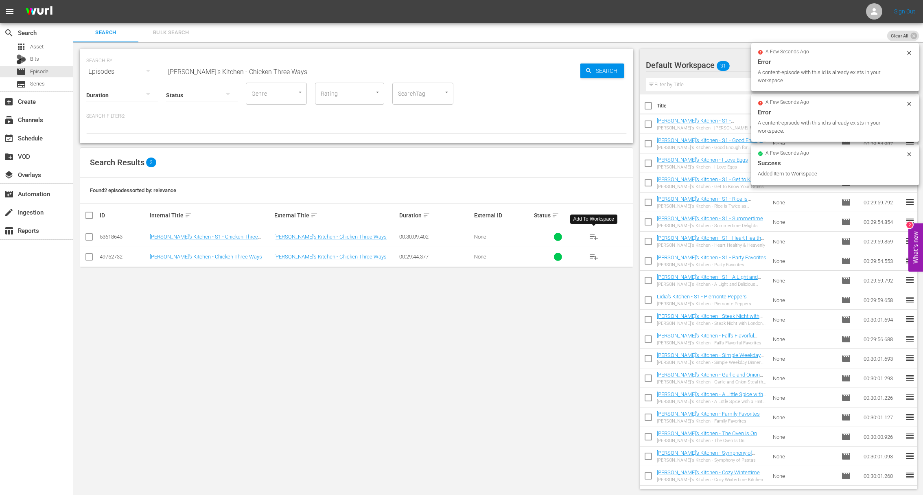
click at [264, 73] on input "[PERSON_NAME]'s Kitchen - Chicken Three Ways" at bounding box center [373, 72] width 414 height 20
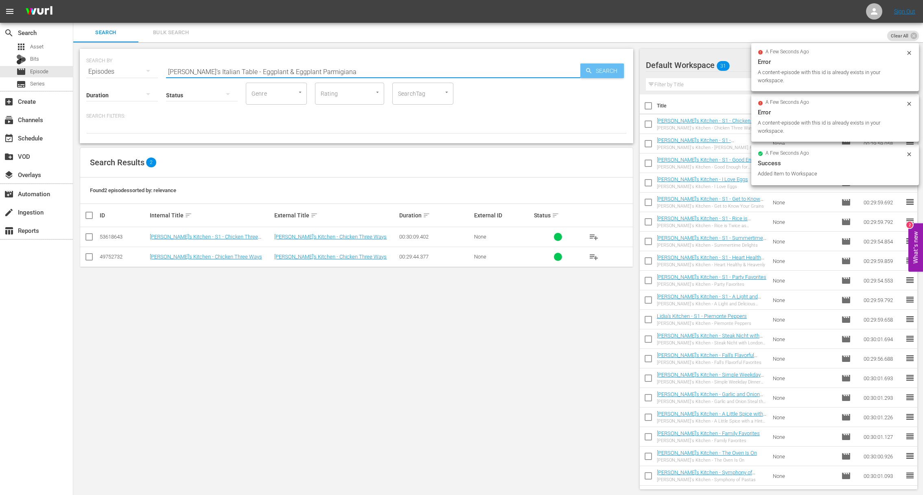
click at [608, 69] on span "Search" at bounding box center [607, 70] width 31 height 15
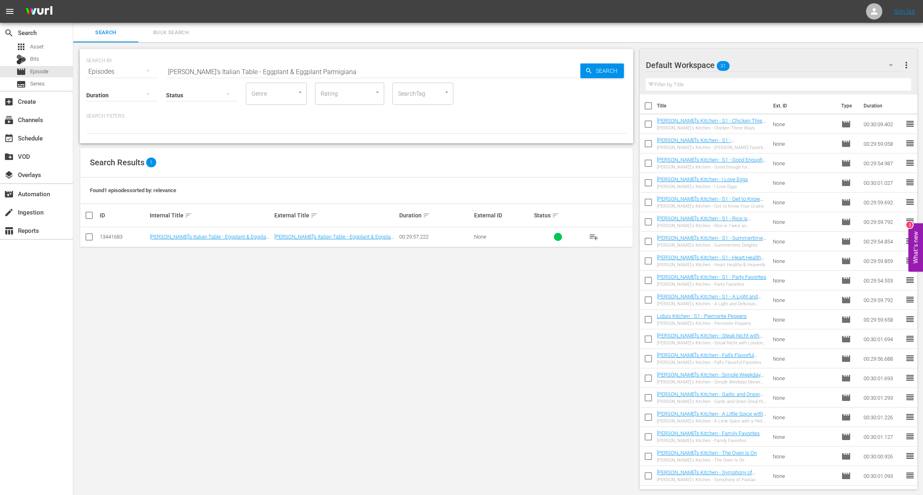
click at [593, 234] on span "playlist_add" at bounding box center [594, 237] width 10 height 10
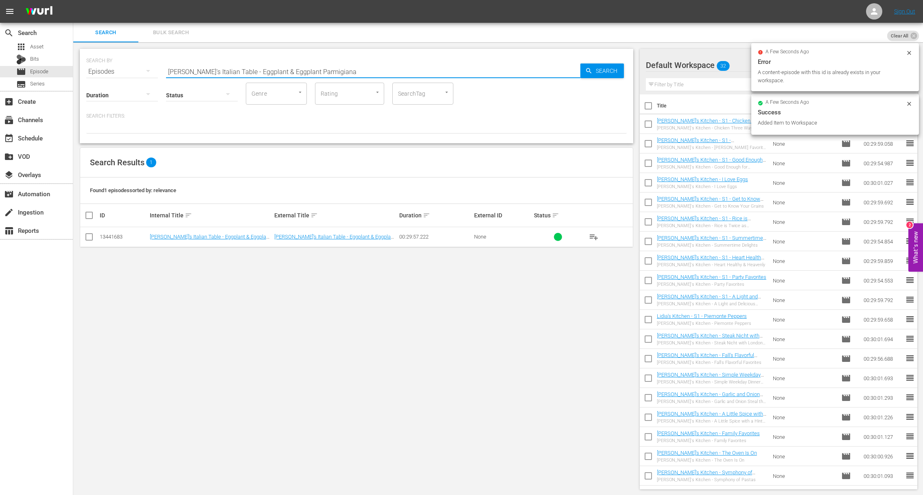
click at [233, 69] on input "[PERSON_NAME]'s Italian Table - Eggplant & Eggplant Parmigiana" at bounding box center [373, 72] width 414 height 20
click at [246, 72] on input "Lidia's Italian Table - EgaLidia's Italian Table - Mangiafagioligplant & Eggpla…" at bounding box center [373, 72] width 414 height 20
click at [277, 72] on input "Lidia's Italian Table - EgaLidaLidia's Italian Table - Mangiafagioliia's Italia…" at bounding box center [373, 72] width 414 height 20
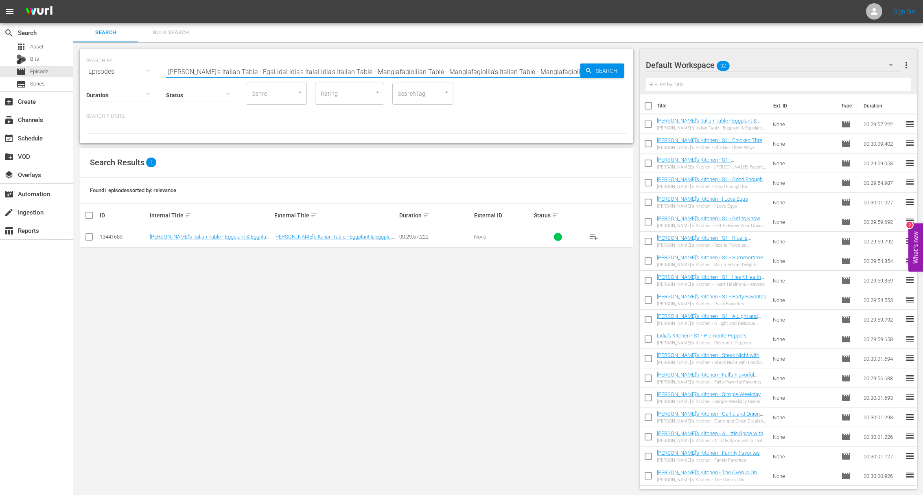
click at [276, 72] on input "Lidia's Italian Table - EgaLidaLidia's ItalaLidia's Italian Table - Mangiafagio…" at bounding box center [373, 72] width 414 height 20
click at [609, 73] on span "Search" at bounding box center [607, 70] width 31 height 15
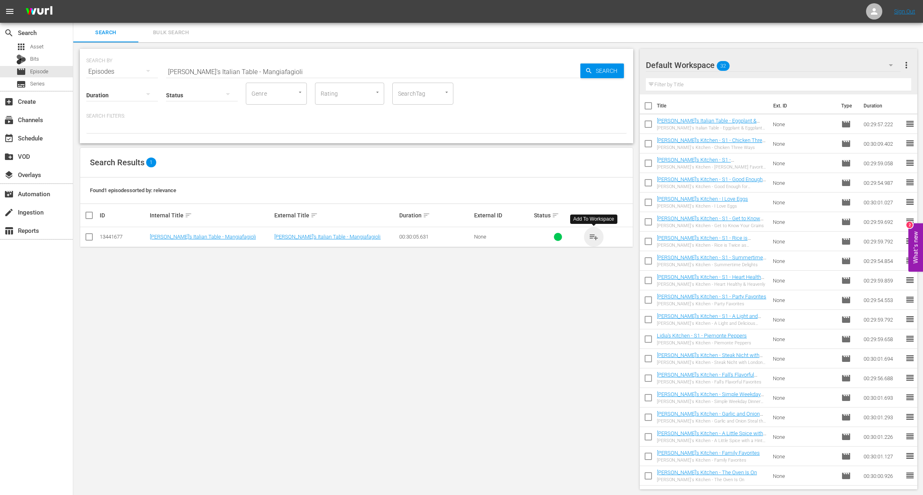
click at [590, 236] on span "playlist_add" at bounding box center [594, 237] width 10 height 10
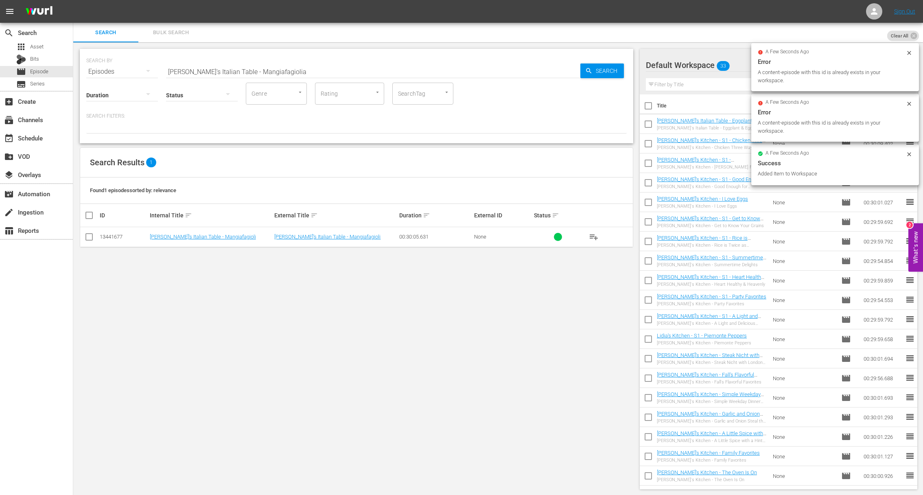
click at [270, 68] on input "Lidia's Italian Table - Mangiafagiolia" at bounding box center [373, 72] width 414 height 20
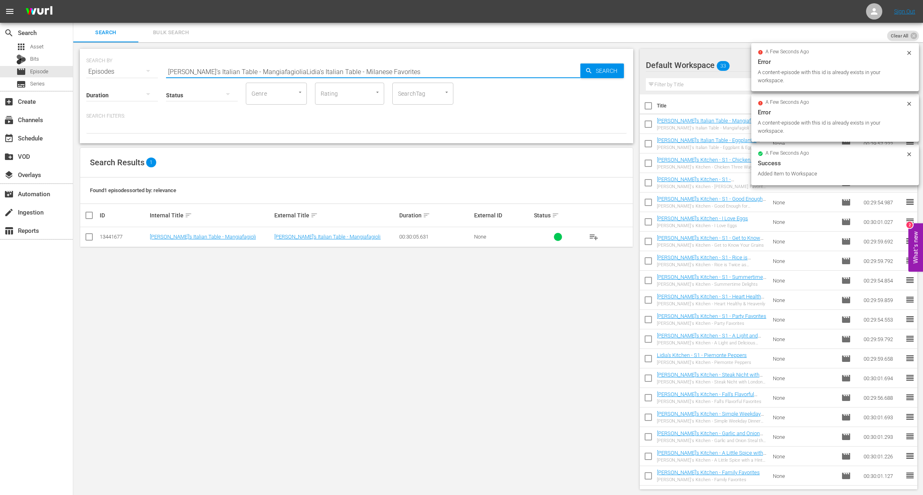
click at [263, 70] on input "Lidia's Italian Table - MangiafagioliaLidia's Italian Table - Milanese Favorites" at bounding box center [373, 72] width 414 height 20
click at [605, 67] on span "Search" at bounding box center [607, 70] width 31 height 15
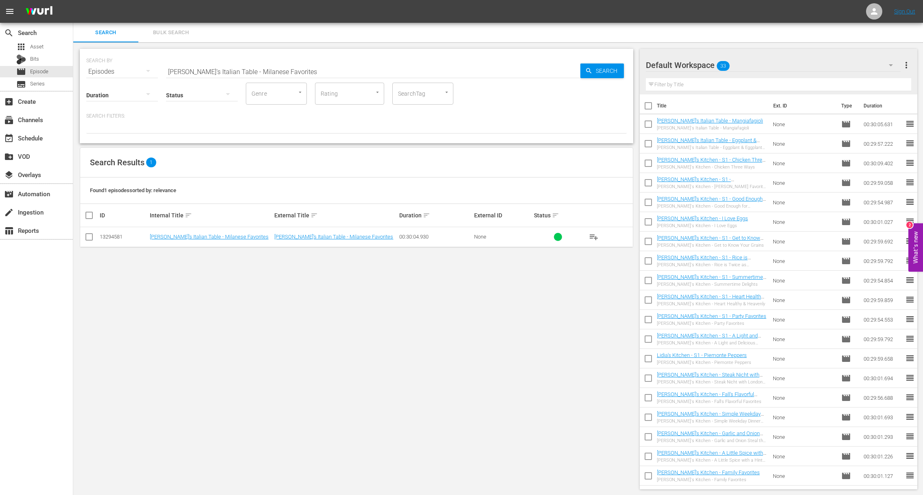
click at [597, 236] on span "playlist_add" at bounding box center [594, 237] width 10 height 10
click at [597, 237] on span "playlist_add" at bounding box center [594, 237] width 10 height 10
click at [596, 237] on span "playlist_add" at bounding box center [594, 237] width 10 height 10
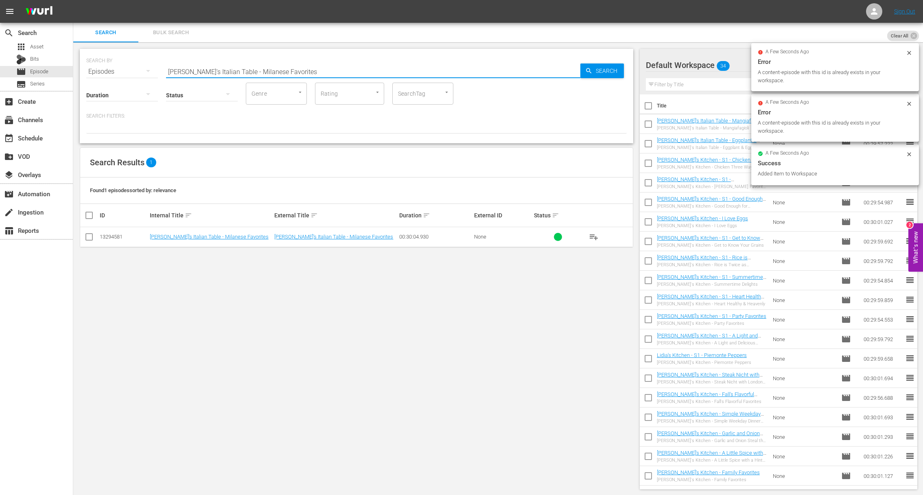
click at [255, 68] on input "[PERSON_NAME]'s Italian Table - Milanese Favorites" at bounding box center [373, 72] width 414 height 20
click at [247, 70] on input "Lidia's Italian Table - Milanese aLidia's Italian Table - Manicotti & Cannellon…" at bounding box center [373, 72] width 414 height 20
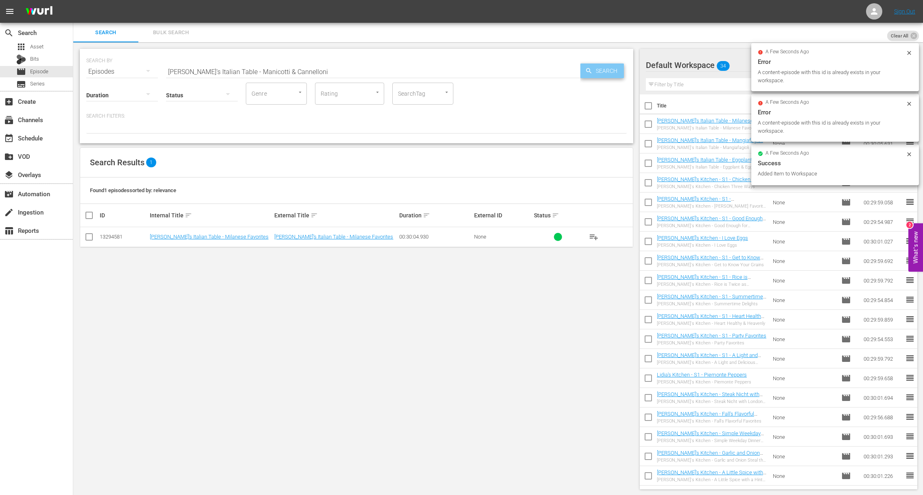
click at [617, 67] on span "Search" at bounding box center [607, 70] width 31 height 15
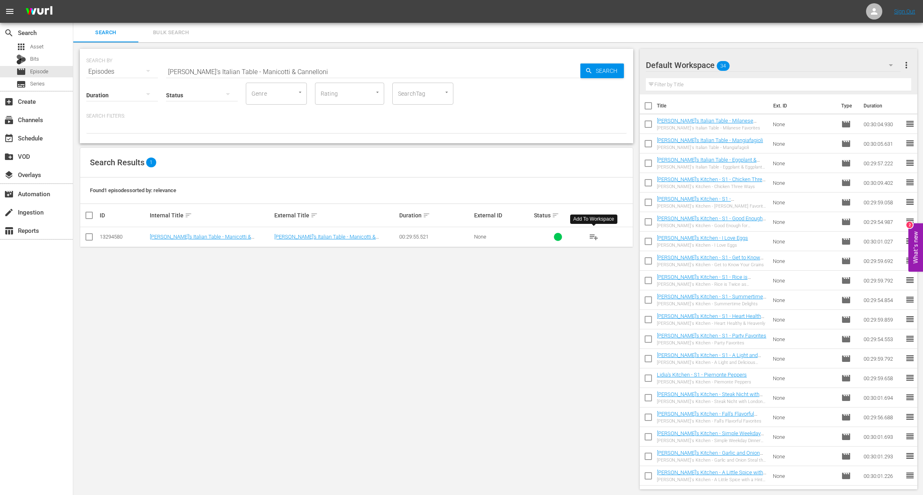
click at [594, 235] on span "playlist_add" at bounding box center [594, 237] width 10 height 10
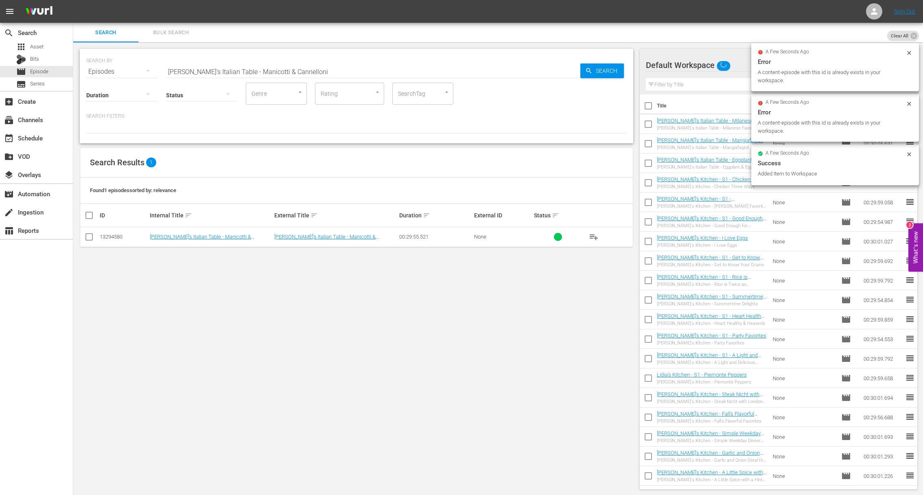
click at [286, 72] on input "[PERSON_NAME]'s Italian Table - Manicotti & Cannelloni" at bounding box center [373, 72] width 414 height 20
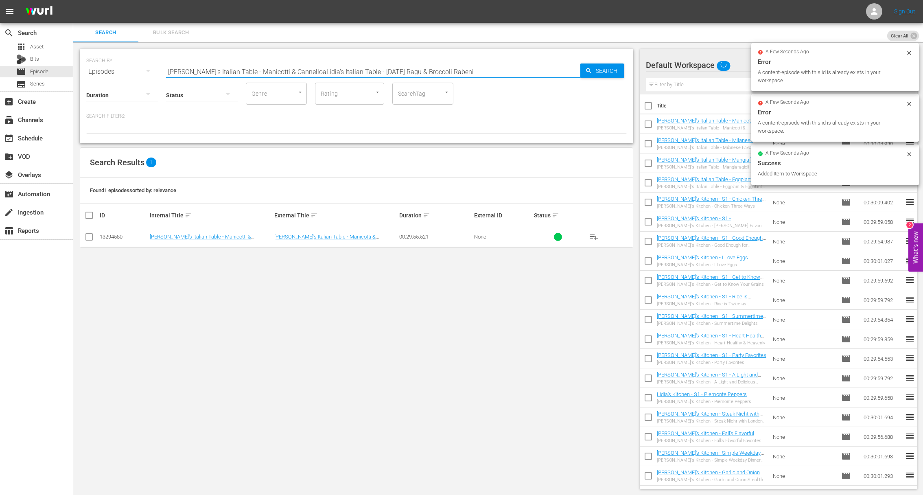
click at [275, 75] on input "Lidia's Italian Table - Manicotti & CannelloaLidia's Italian Table - Sunday Rag…" at bounding box center [373, 72] width 414 height 20
click at [603, 70] on span "Search" at bounding box center [607, 70] width 31 height 15
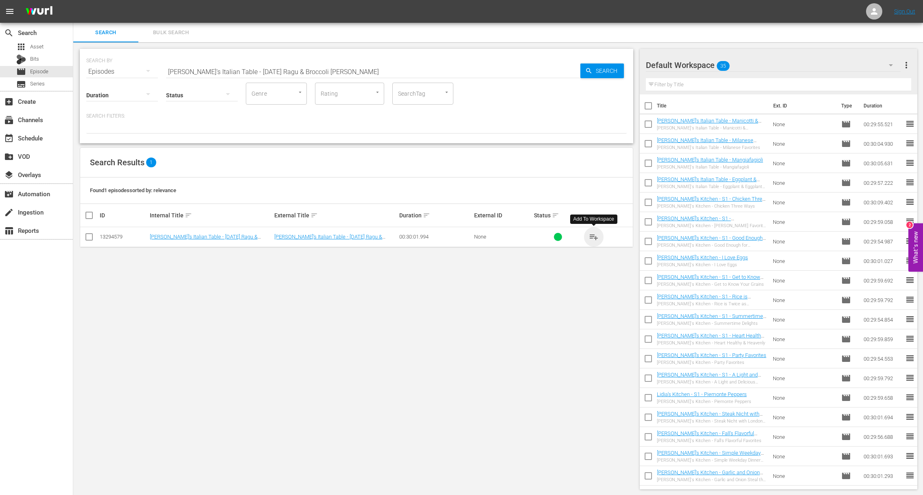
click at [592, 236] on span "playlist_add" at bounding box center [594, 237] width 10 height 10
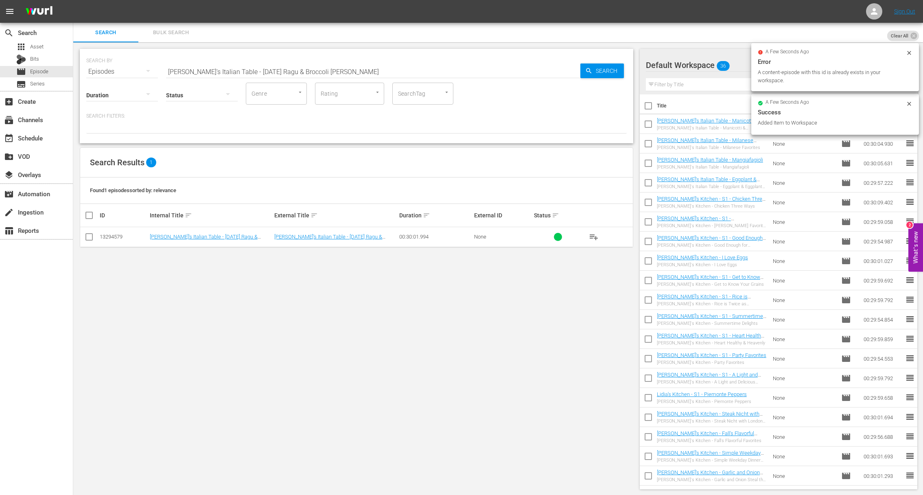
click at [269, 68] on input "[PERSON_NAME]'s Italian Table - [DATE] Ragu & Broccoli [PERSON_NAME]" at bounding box center [373, 72] width 414 height 20
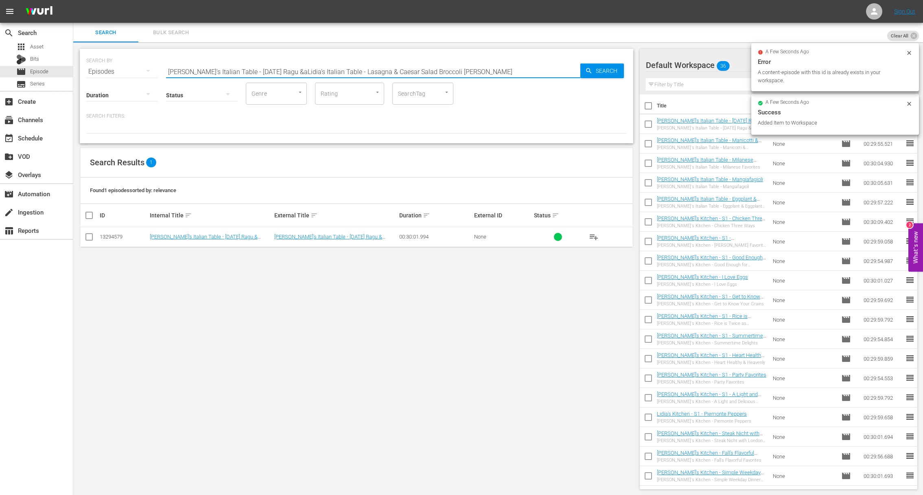
click at [264, 68] on input "Lidia's Italian Table - Sunday Ragu &aLidia's Italian Table - Lasagna & Caesar …" at bounding box center [373, 72] width 414 height 20
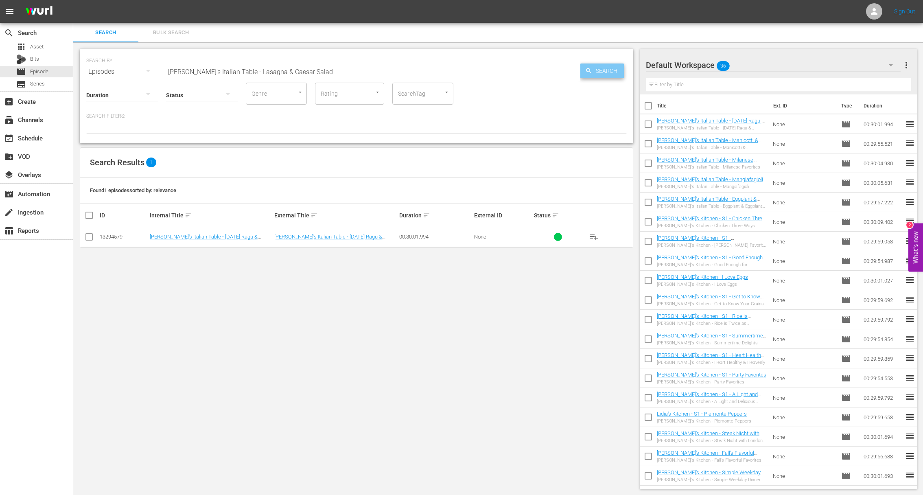
click at [590, 67] on icon "button" at bounding box center [588, 70] width 7 height 7
click at [593, 233] on span "playlist_add" at bounding box center [594, 237] width 10 height 10
click at [593, 234] on span "playlist_add" at bounding box center [594, 237] width 10 height 10
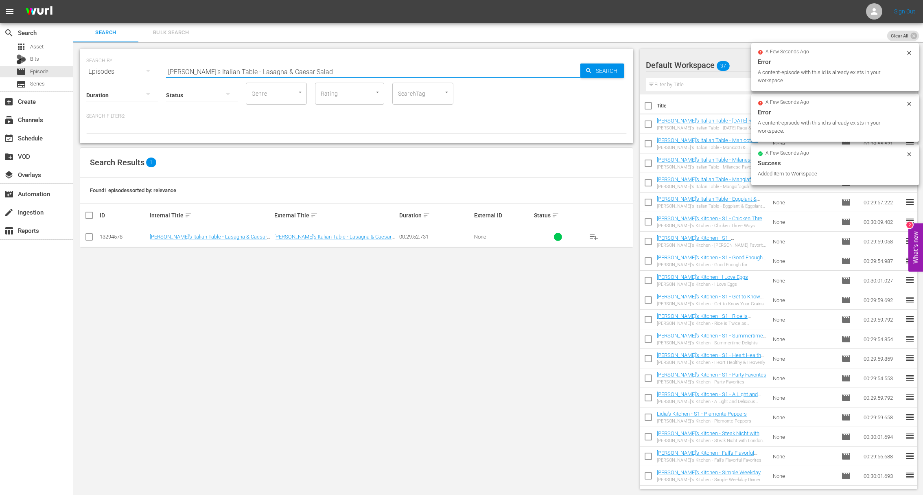
click at [225, 75] on input "[PERSON_NAME]'s Italian Table - Lasagna & Caesar Salad" at bounding box center [373, 72] width 414 height 20
click at [593, 75] on span "Search" at bounding box center [607, 70] width 31 height 15
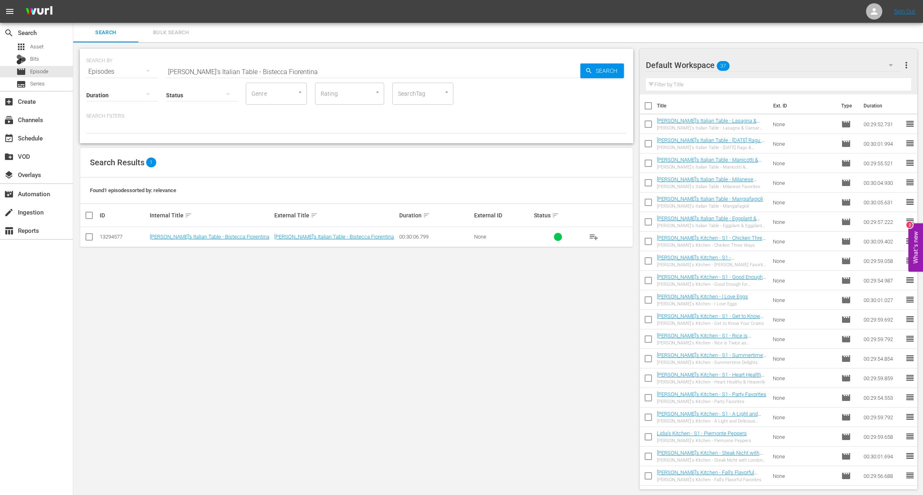
click at [593, 233] on span "playlist_add" at bounding box center [594, 237] width 10 height 10
click at [593, 237] on span "playlist_add" at bounding box center [594, 237] width 10 height 10
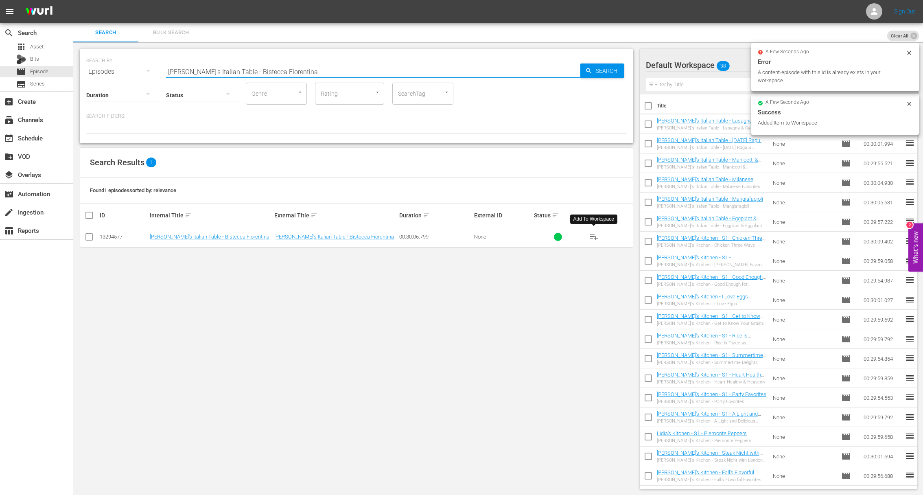
click at [247, 69] on input "[PERSON_NAME]'s Italian Table - Bistecca Fiorentina" at bounding box center [373, 72] width 414 height 20
click at [602, 71] on span "Search" at bounding box center [607, 70] width 31 height 15
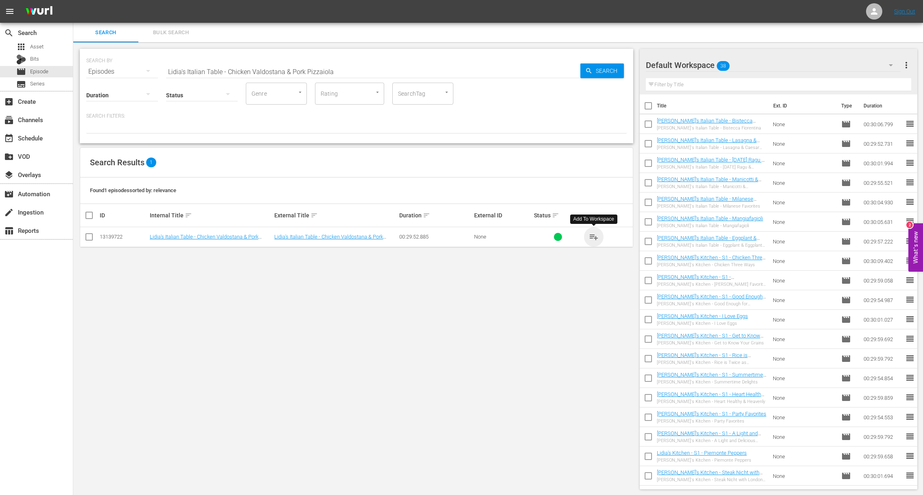
click at [596, 236] on span "playlist_add" at bounding box center [594, 237] width 10 height 10
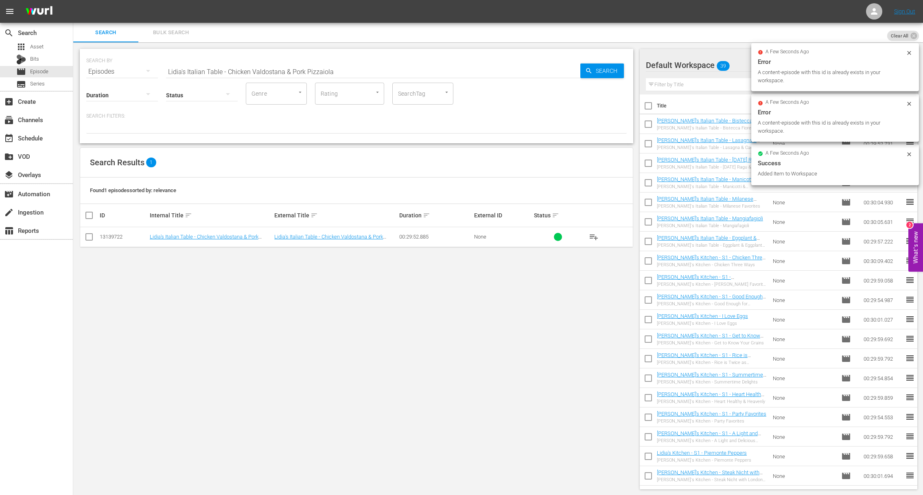
click at [250, 67] on input "Lidia's Italian Table - Chicken Valdostana & Pork Pizzaiola" at bounding box center [373, 72] width 414 height 20
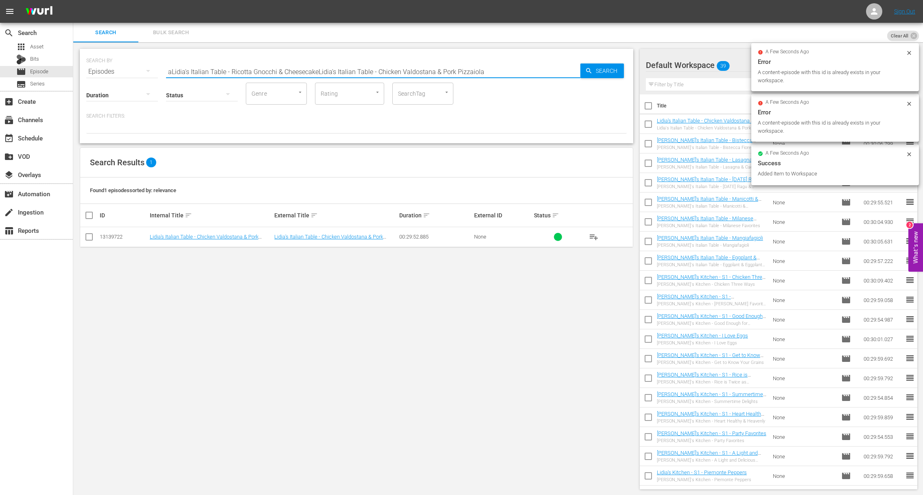
click at [247, 69] on input "aLidia's Italian Table - Ricotta Gnocchi & CheesecakeLidia's Italian Table - Ch…" at bounding box center [373, 72] width 414 height 20
click at [599, 70] on span "Search" at bounding box center [607, 70] width 31 height 15
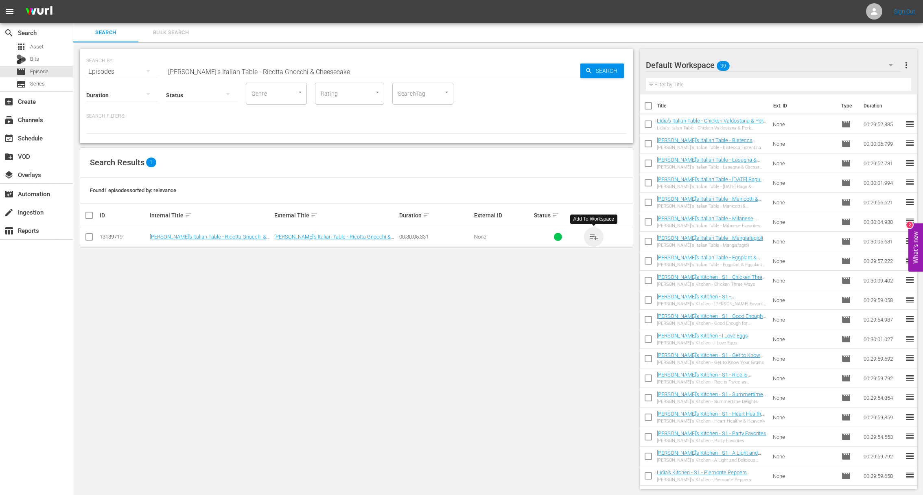
click at [596, 234] on span "playlist_add" at bounding box center [594, 237] width 10 height 10
click at [595, 234] on span "playlist_add" at bounding box center [594, 237] width 10 height 10
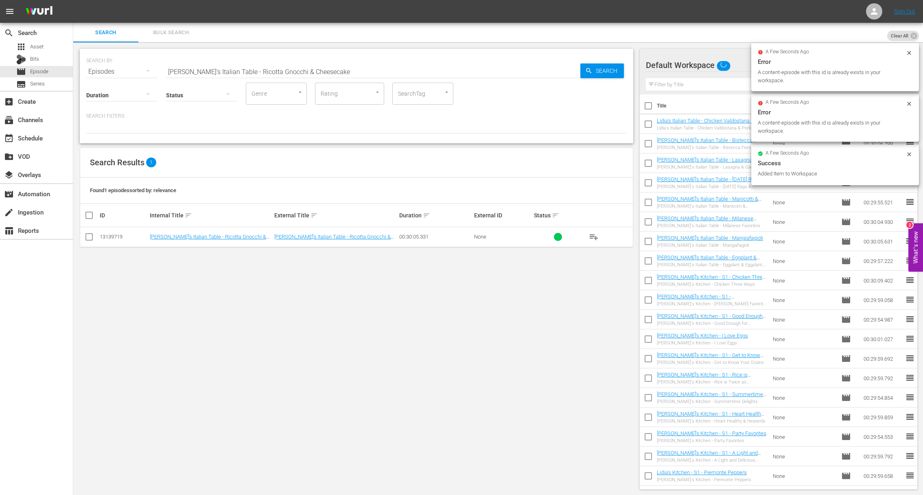
click at [249, 72] on input "[PERSON_NAME]'s Italian Table - Ricotta Gnocchi & Cheesecake" at bounding box center [373, 72] width 414 height 20
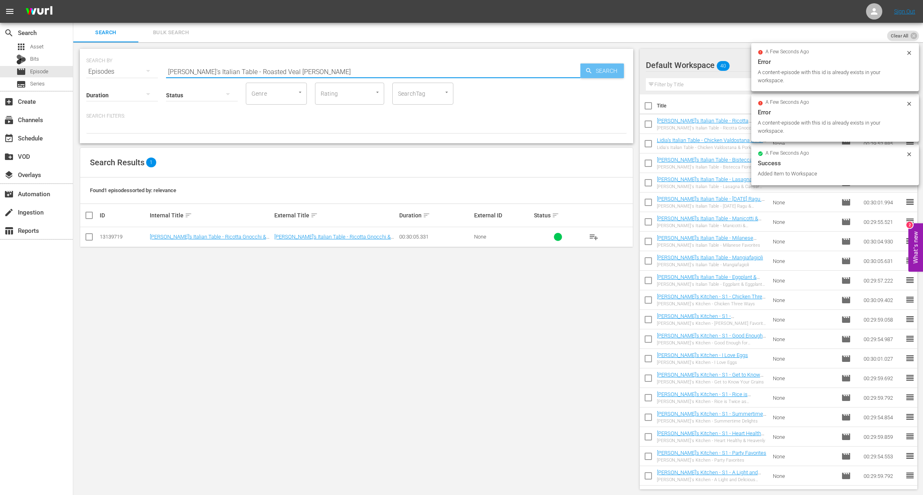
click at [591, 70] on icon "button" at bounding box center [588, 70] width 7 height 7
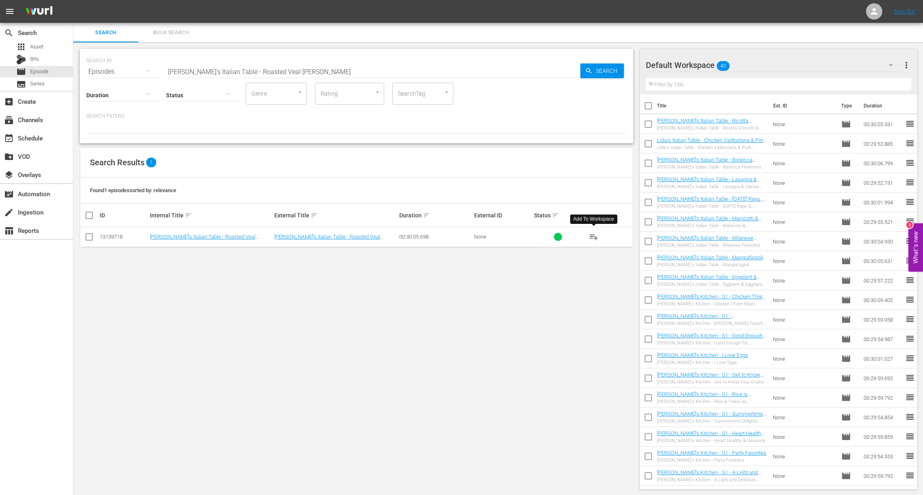
click at [592, 234] on span "playlist_add" at bounding box center [594, 237] width 10 height 10
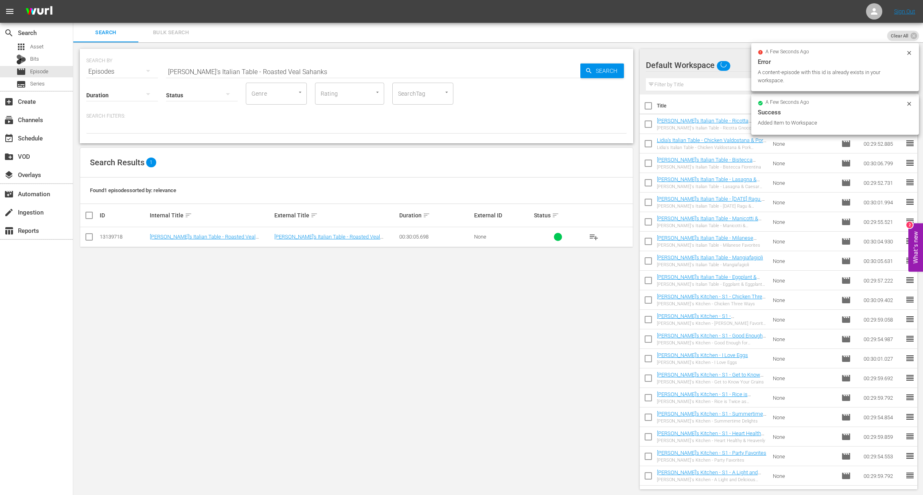
click at [269, 68] on input "Lidia's Italian Table - Roasted Veal Sahanks" at bounding box center [373, 72] width 414 height 20
click at [260, 70] on input "Lidia's Italian Table - Roasted Veal SaLidia's Italian Table - Lamb Chops & Sca…" at bounding box center [373, 72] width 414 height 20
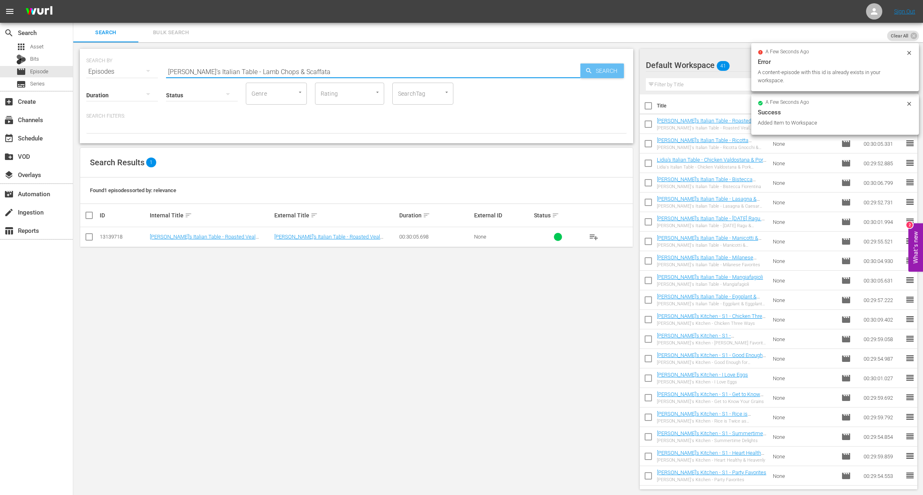
click at [596, 67] on span "Search" at bounding box center [607, 70] width 31 height 15
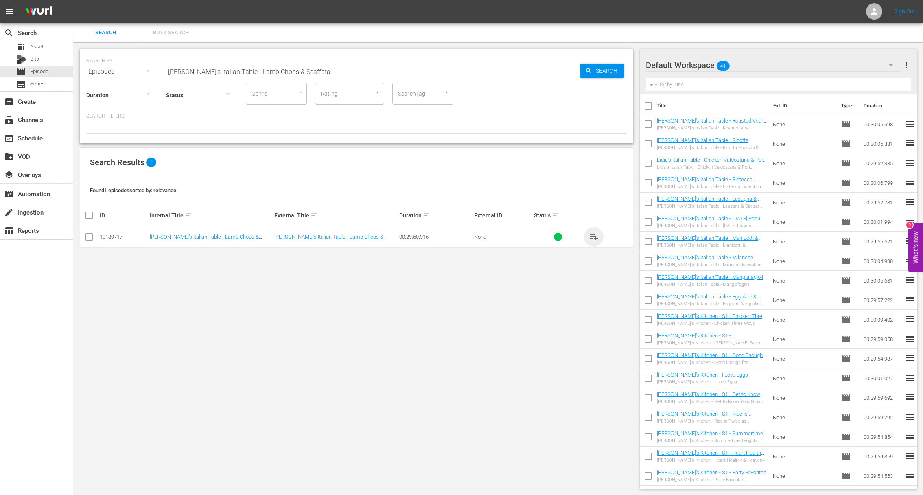
click at [594, 236] on span "playlist_add" at bounding box center [594, 237] width 10 height 10
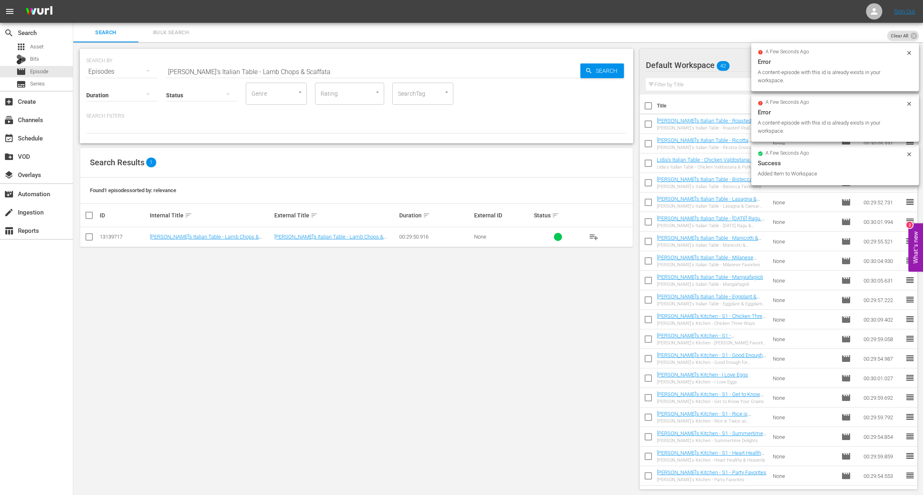
click at [308, 69] on input "[PERSON_NAME]'s Italian Table - Lamb Chops & Scaffata" at bounding box center [373, 72] width 414 height 20
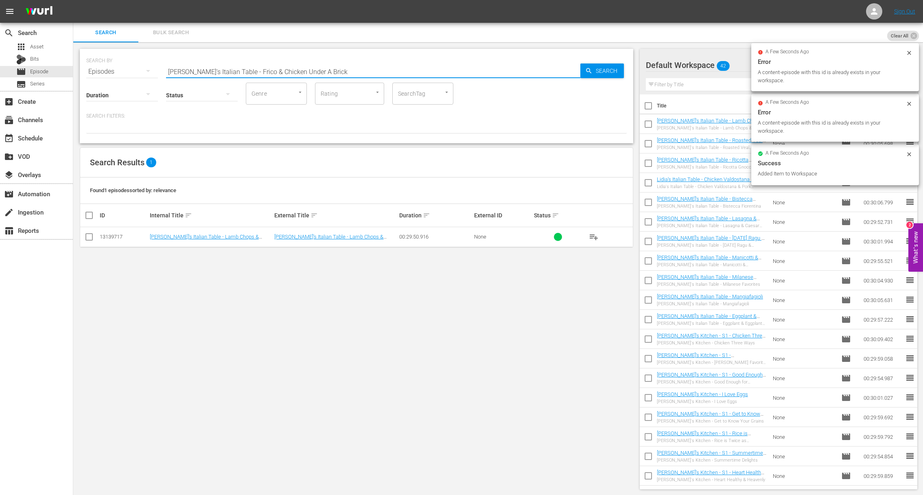
click at [625, 73] on div "SEARCH BY Search By Episodes Search ID, Title, Description, Keywords, or Catego…" at bounding box center [356, 66] width 540 height 29
click at [612, 73] on span "Search" at bounding box center [607, 70] width 31 height 15
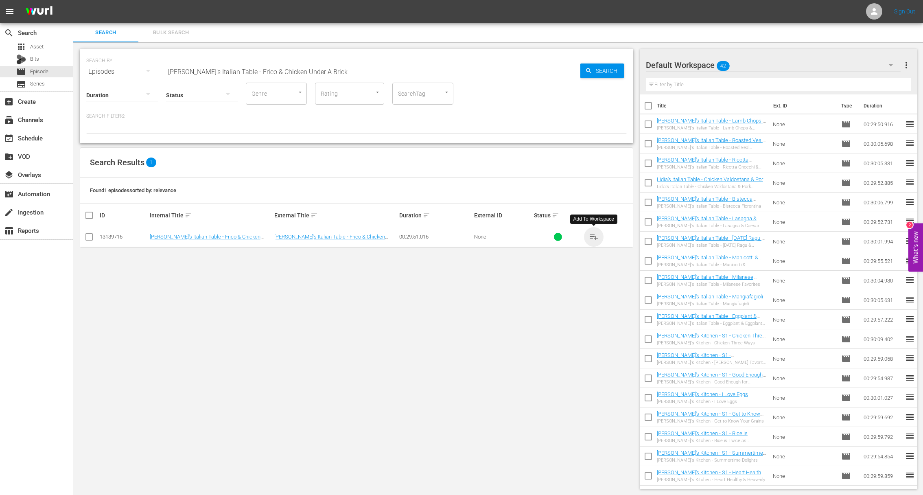
click at [590, 237] on span "playlist_add" at bounding box center [594, 237] width 10 height 10
click at [593, 237] on span "playlist_add" at bounding box center [594, 237] width 10 height 10
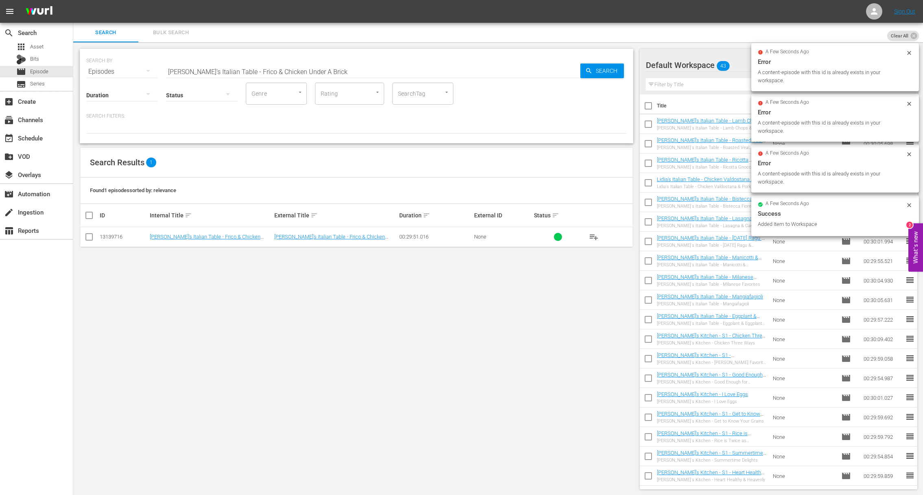
click at [254, 73] on input "[PERSON_NAME]'s Italian Table - Frico & Chicken Under A Brick" at bounding box center [373, 72] width 414 height 20
click at [584, 72] on div "Search" at bounding box center [602, 70] width 44 height 15
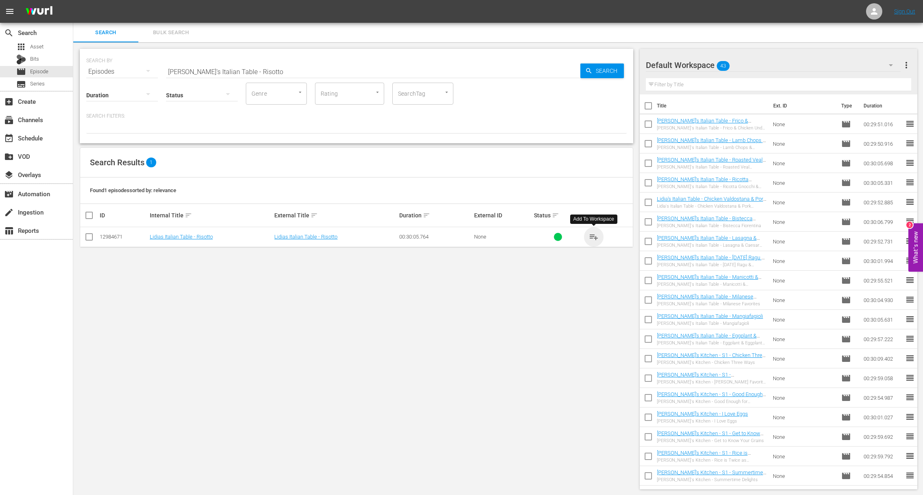
click at [595, 236] on span "playlist_add" at bounding box center [594, 237] width 10 height 10
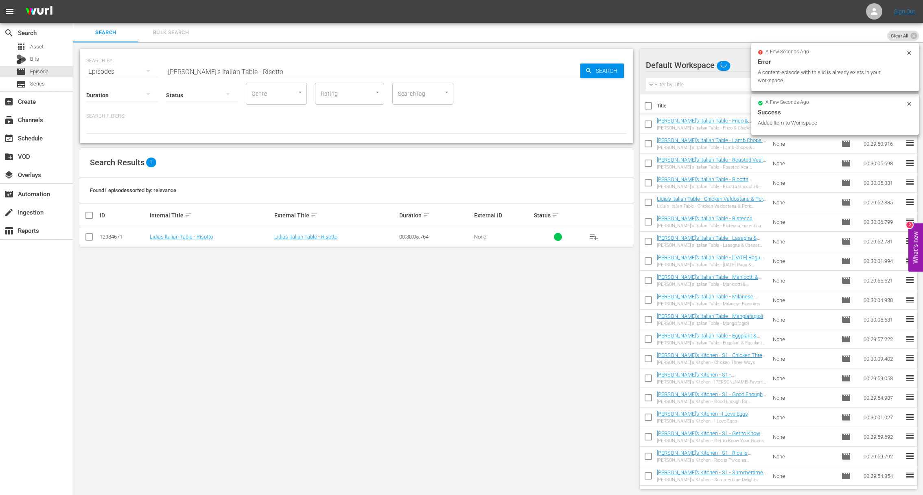
click at [247, 71] on input "Lidia's Italian Table - Risotto" at bounding box center [373, 72] width 414 height 20
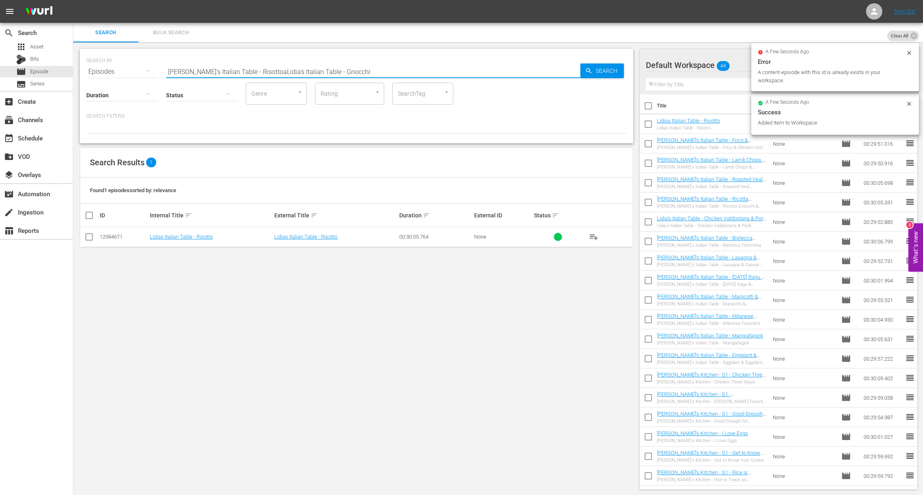
click at [236, 72] on input "Lidia's Italian Table - RisottoaLidia's Italian Table - Gnocchi" at bounding box center [373, 72] width 414 height 20
click at [620, 67] on span "Search" at bounding box center [607, 70] width 31 height 15
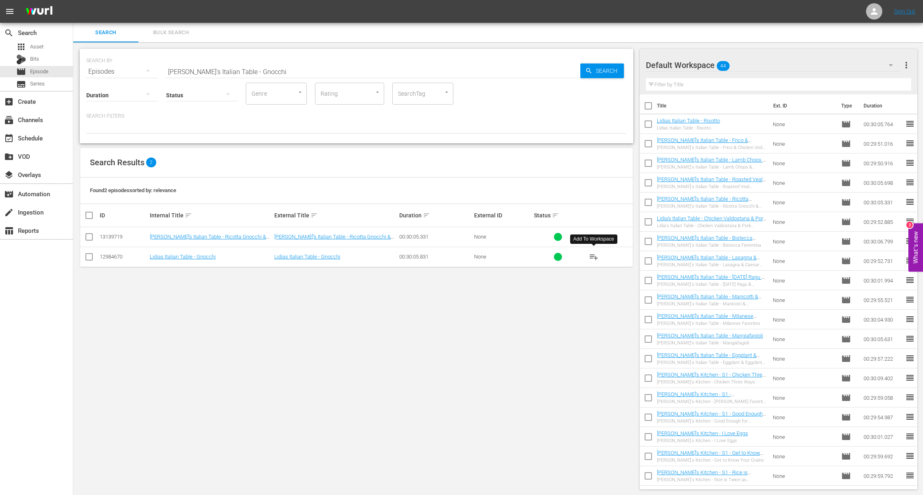
click at [594, 257] on span "playlist_add" at bounding box center [594, 257] width 10 height 10
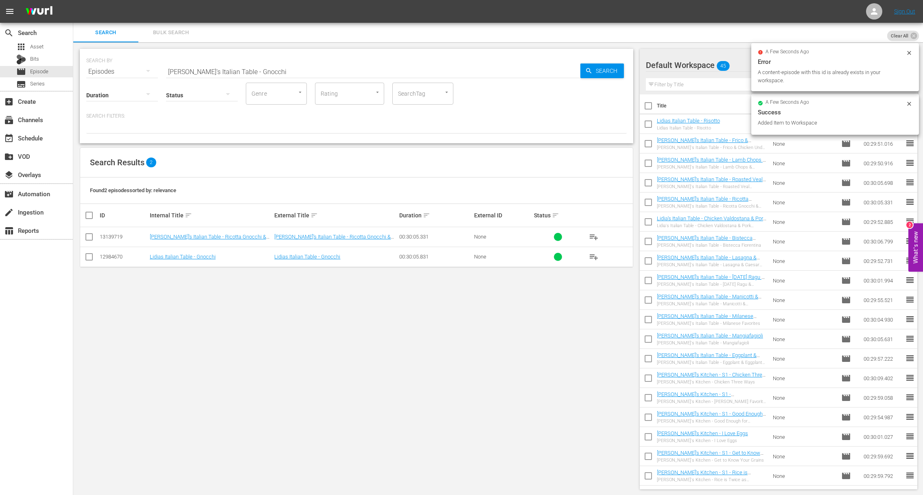
click at [254, 70] on input "Lidia's Italian Table - Gnocchi" at bounding box center [373, 72] width 414 height 20
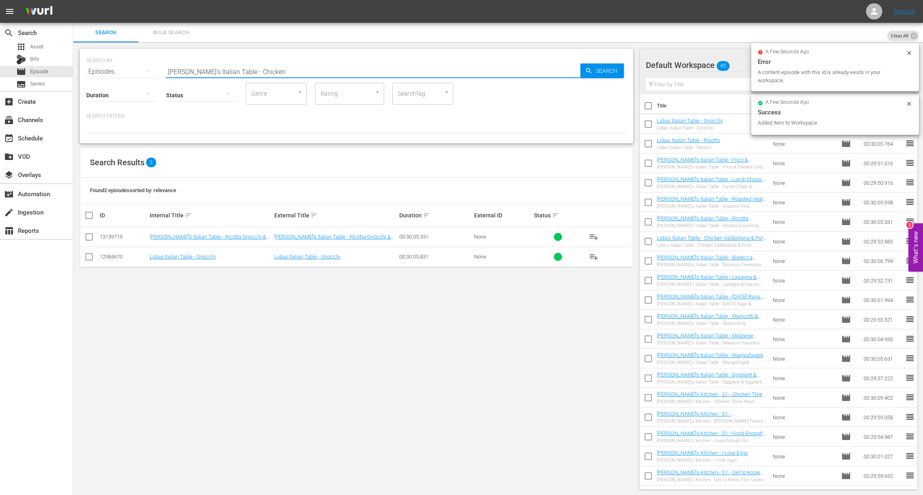
drag, startPoint x: 571, startPoint y: 72, endPoint x: 603, endPoint y: 72, distance: 31.3
click at [572, 72] on input "Lidia's Italian Table - Chicken" at bounding box center [373, 72] width 414 height 20
click at [603, 72] on span "Search" at bounding box center [607, 70] width 31 height 15
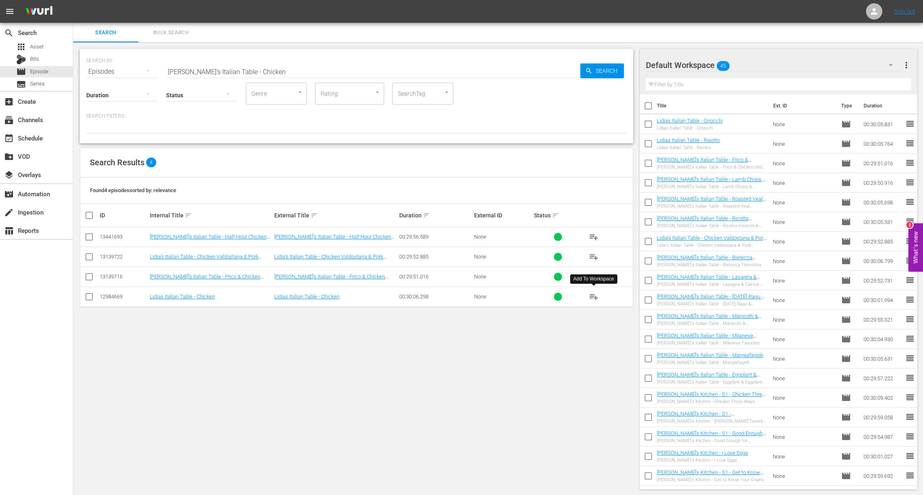
click at [593, 296] on span "playlist_add" at bounding box center [594, 297] width 10 height 10
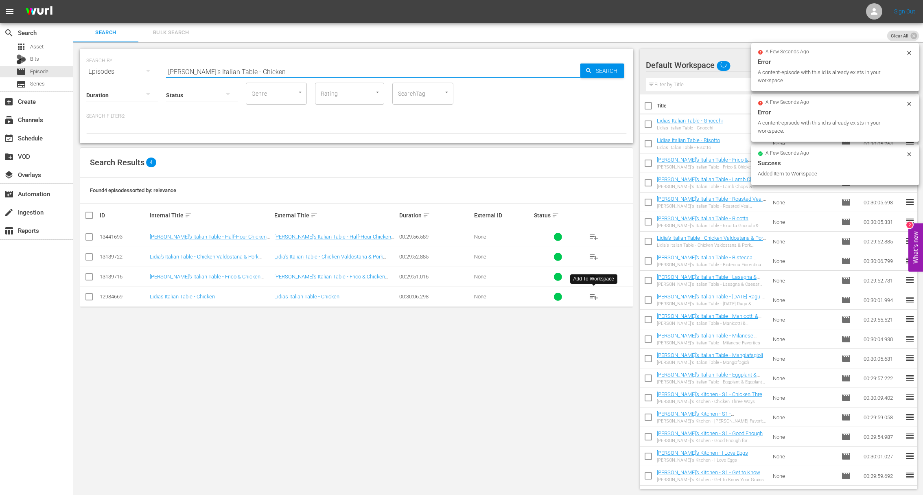
click at [249, 69] on input "Lidia's Italian Table - Chicken" at bounding box center [373, 72] width 414 height 20
click at [595, 70] on span "Search" at bounding box center [607, 70] width 31 height 15
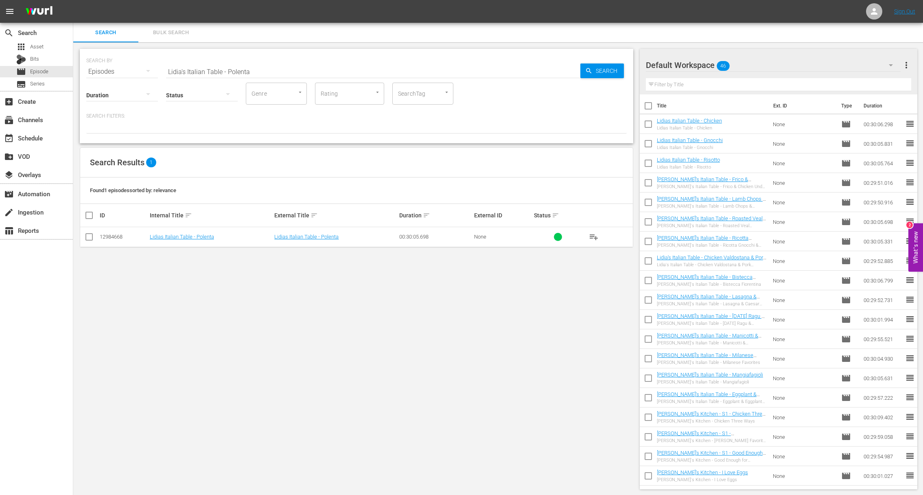
click at [595, 236] on span "playlist_add" at bounding box center [594, 237] width 10 height 10
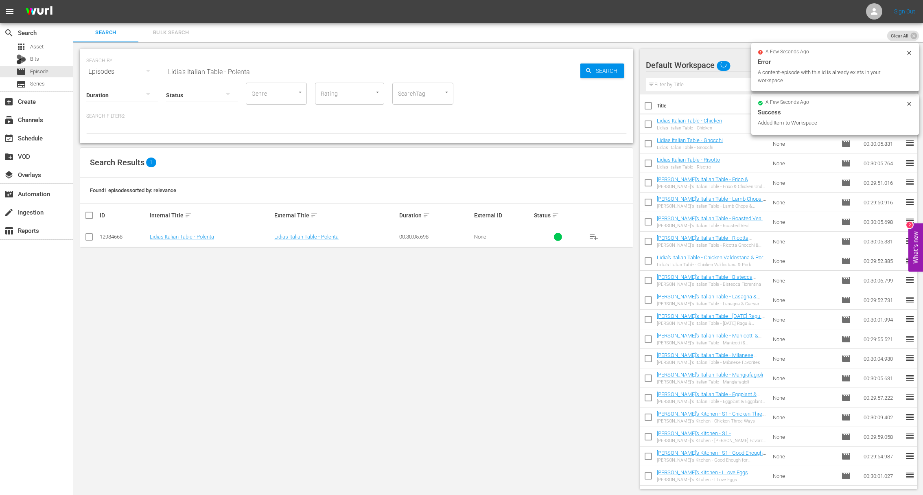
click at [242, 67] on input "Lidia's Italian Table - Polenta" at bounding box center [373, 72] width 414 height 20
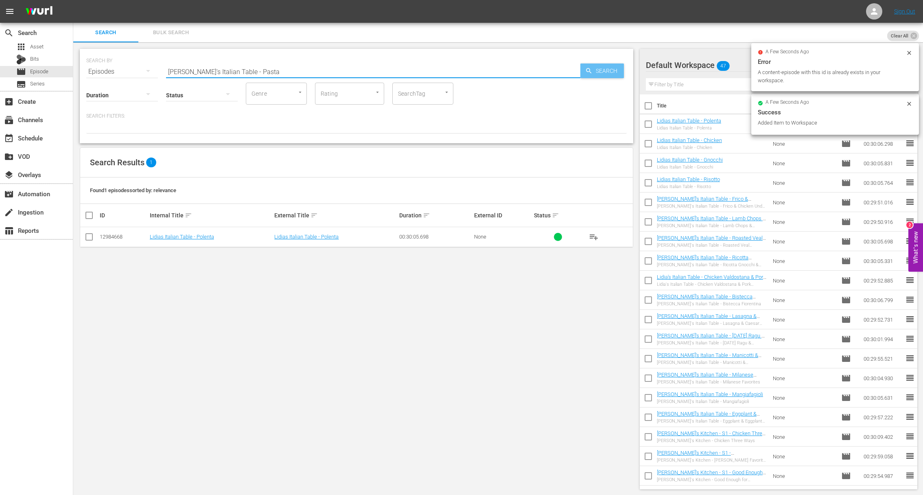
type input "[PERSON_NAME]'s Italian Table - Pasta"
click at [597, 72] on span "Search" at bounding box center [607, 70] width 31 height 15
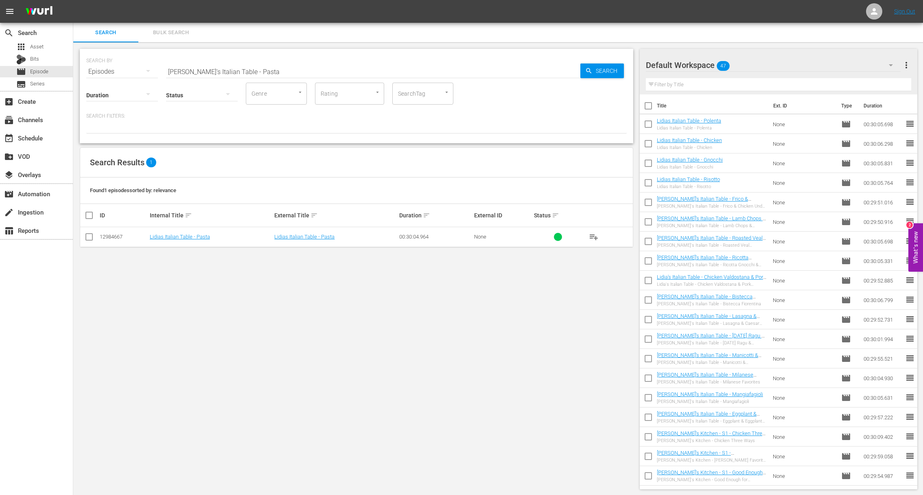
click at [596, 238] on span "playlist_add" at bounding box center [594, 237] width 10 height 10
click at [595, 237] on span "playlist_add" at bounding box center [594, 237] width 10 height 10
click at [38, 138] on div "event_available Schedule" at bounding box center [23, 136] width 46 height 7
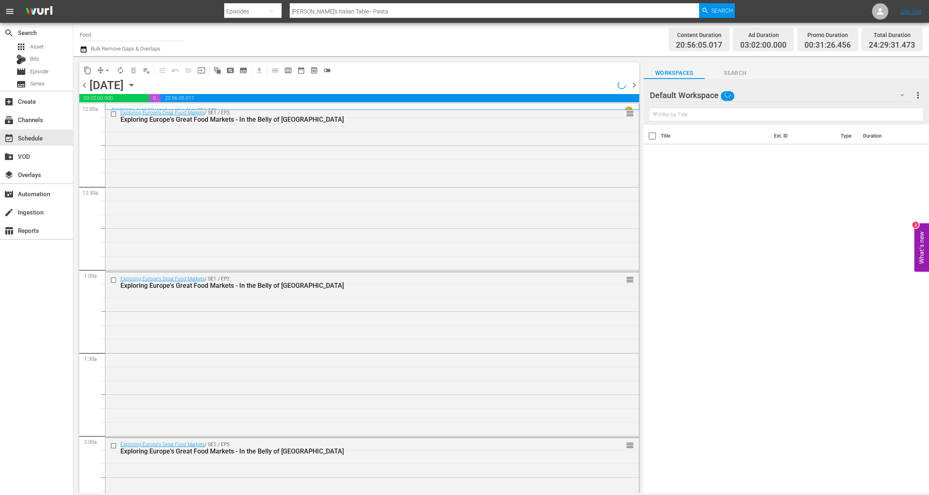
click at [138, 80] on div "Saturday, September 13th September 13th" at bounding box center [114, 85] width 48 height 13
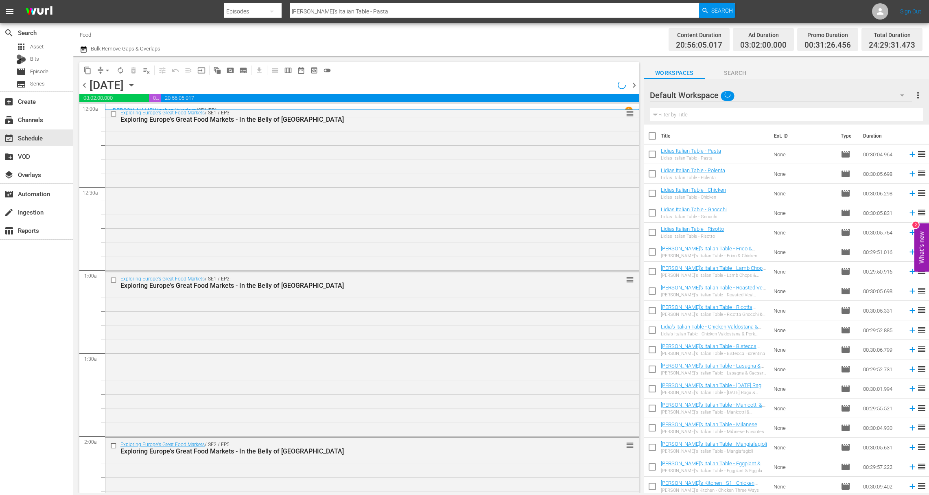
click at [136, 83] on icon "button" at bounding box center [131, 85] width 9 height 9
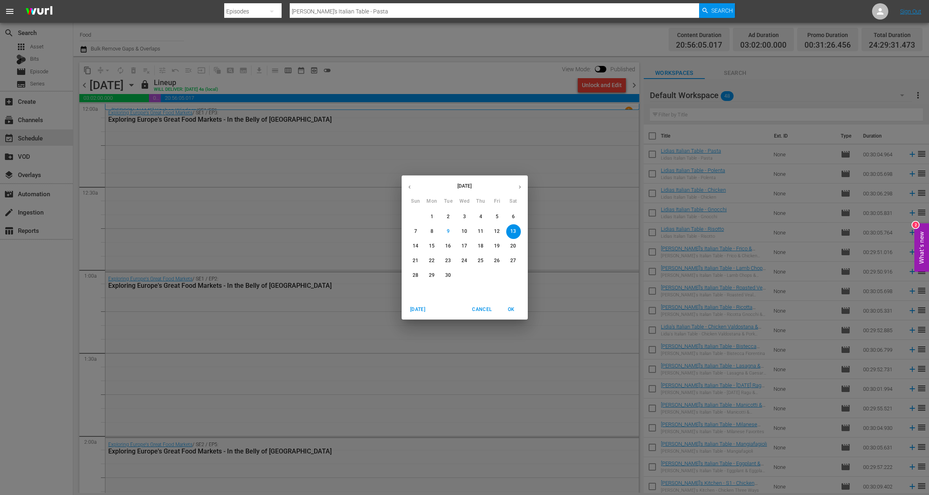
click at [417, 245] on p "14" at bounding box center [416, 246] width 6 height 7
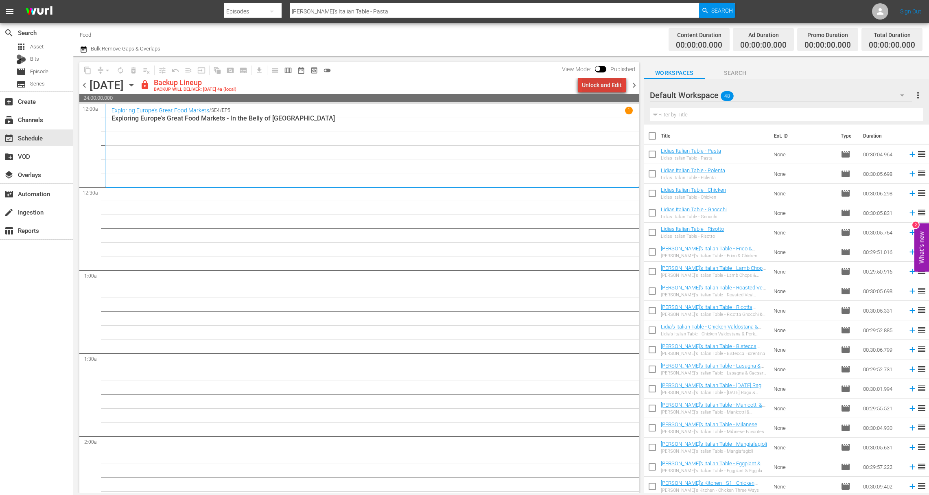
click at [619, 86] on div "Unlock and Edit" at bounding box center [602, 85] width 40 height 15
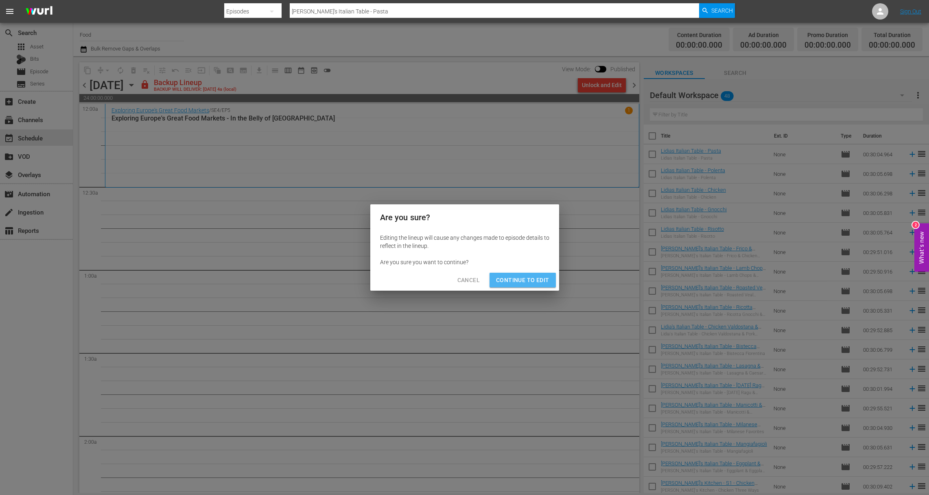
click at [529, 281] on span "Continue to Edit" at bounding box center [522, 280] width 53 height 10
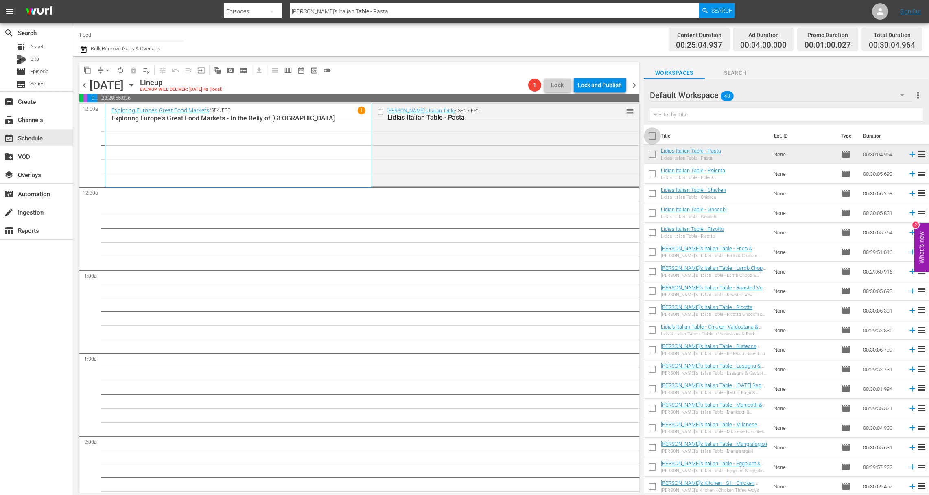
click at [649, 134] on input "checkbox" at bounding box center [652, 137] width 17 height 17
checkbox input "true"
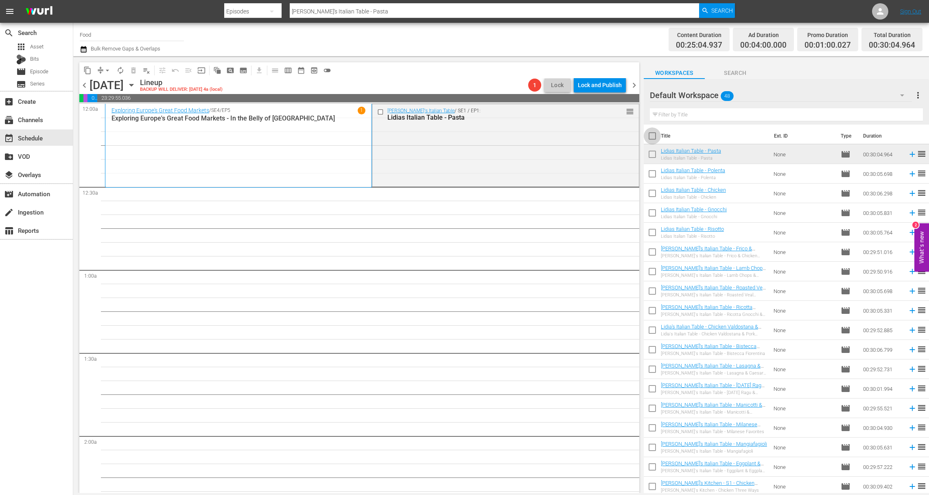
checkbox input "true"
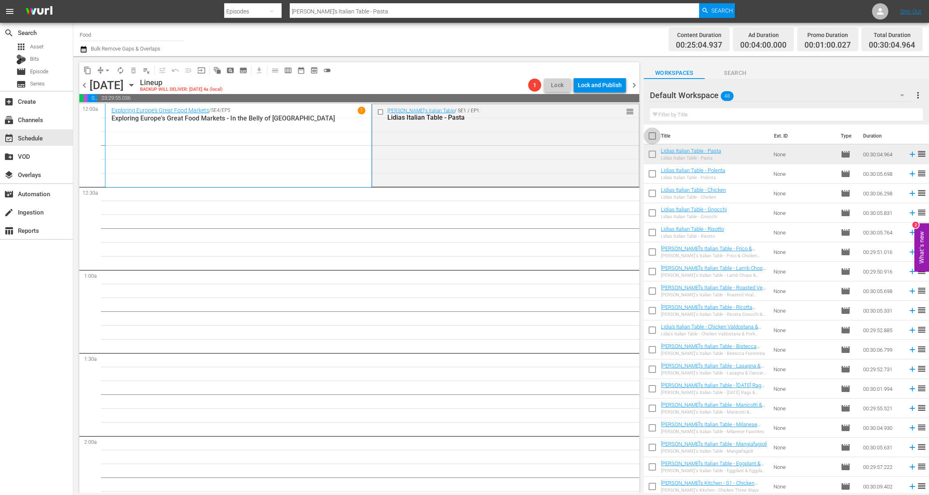
checkbox input "true"
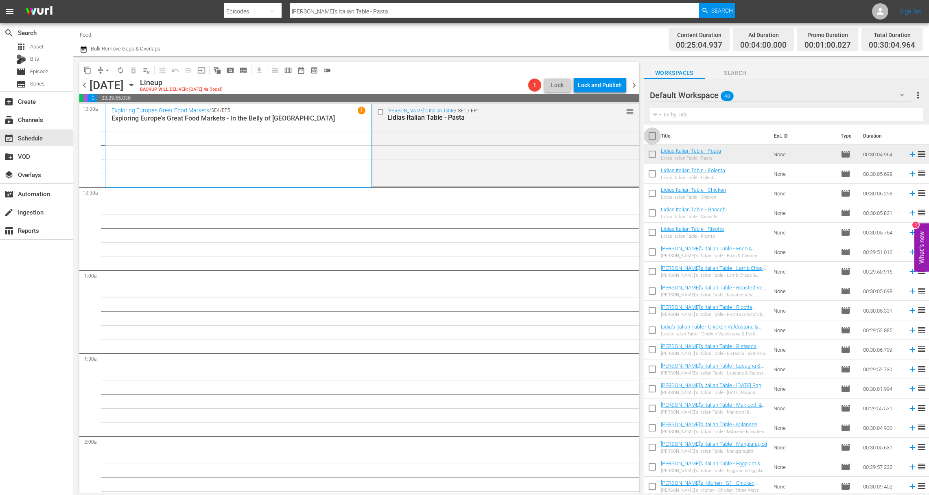
checkbox input "true"
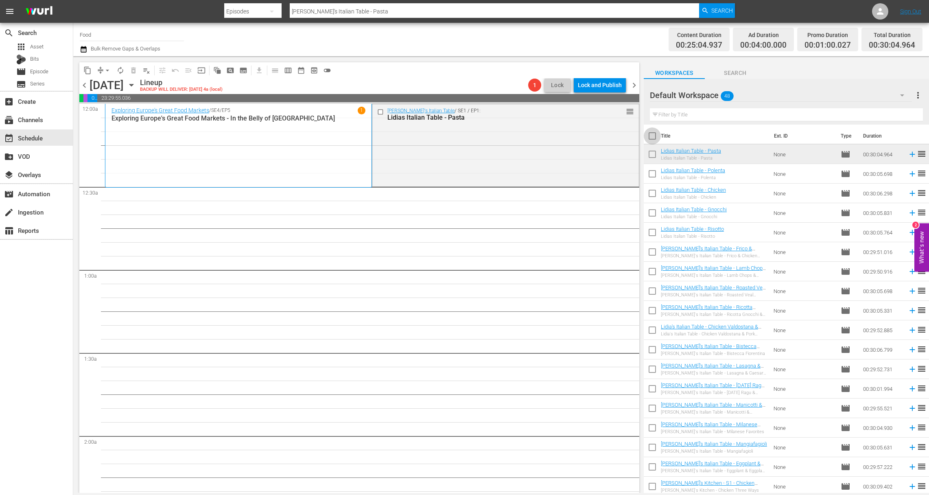
checkbox input "true"
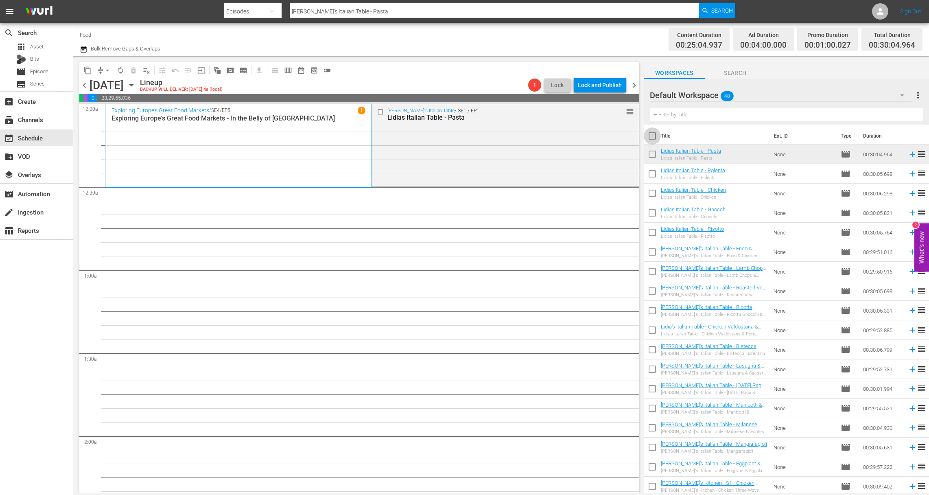
checkbox input "true"
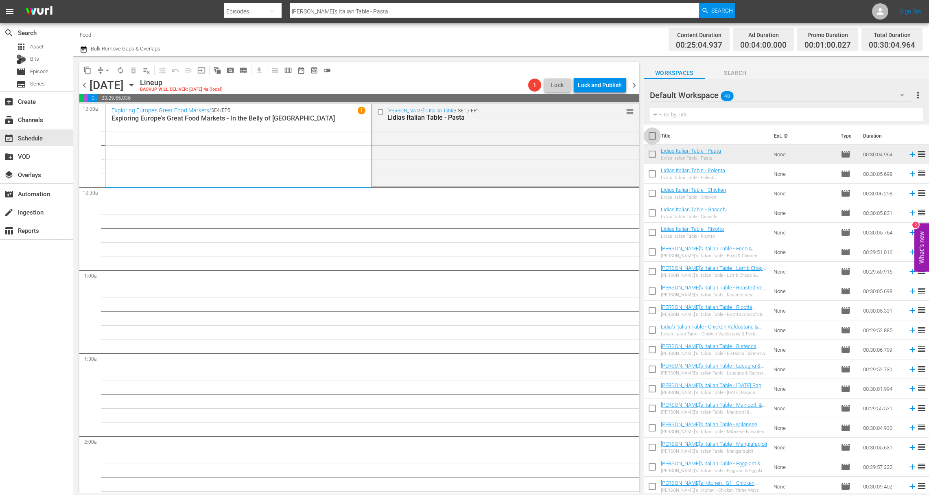
checkbox input "true"
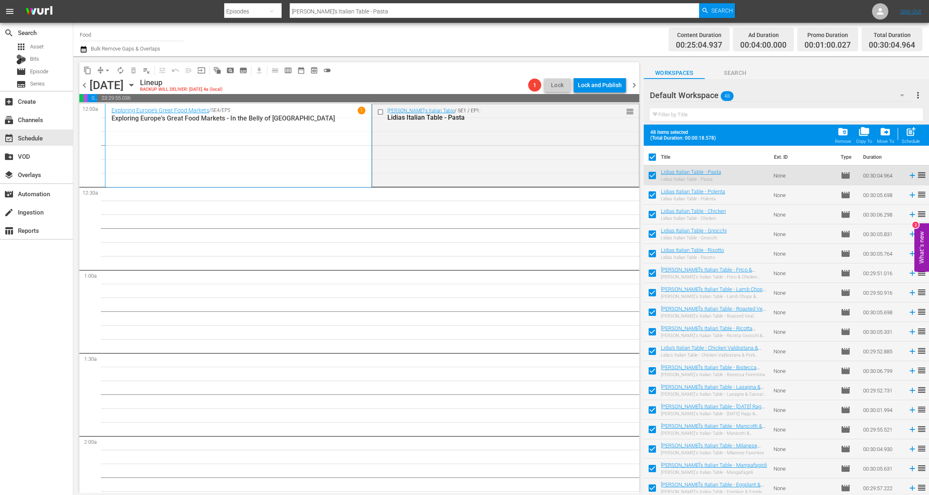
click at [655, 175] on input "checkbox" at bounding box center [652, 176] width 17 height 17
checkbox input "false"
click at [910, 136] on span "post_add" at bounding box center [910, 131] width 11 height 11
checkbox input "false"
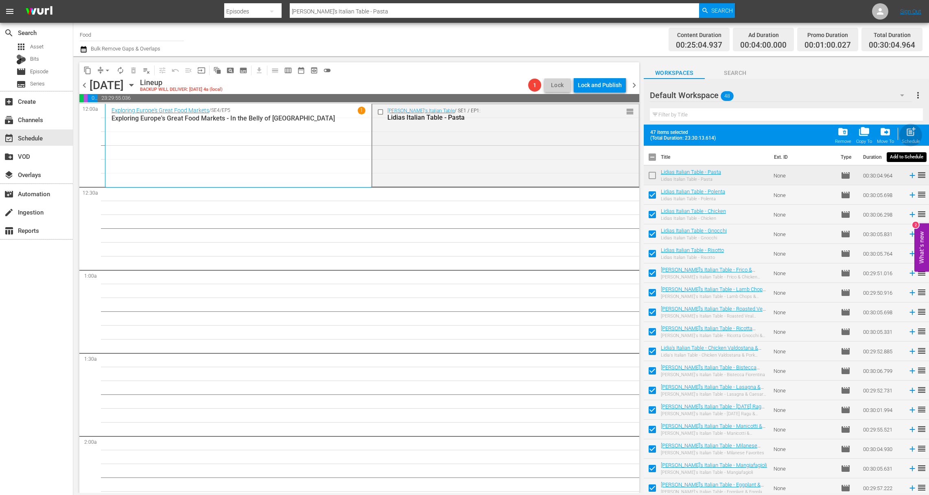
checkbox input "false"
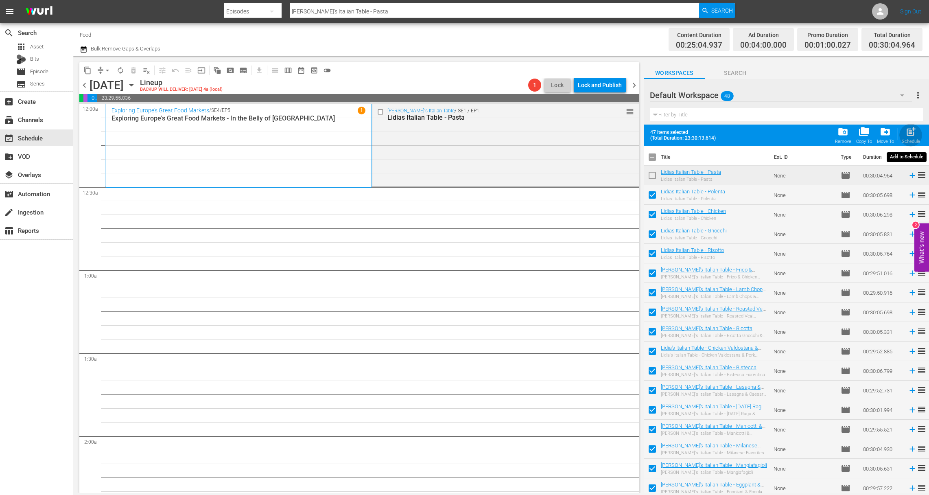
checkbox input "false"
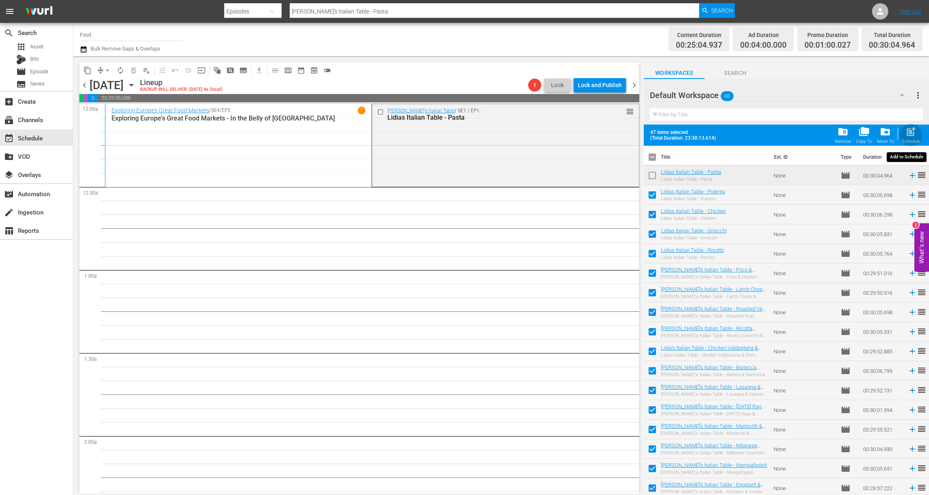
checkbox input "false"
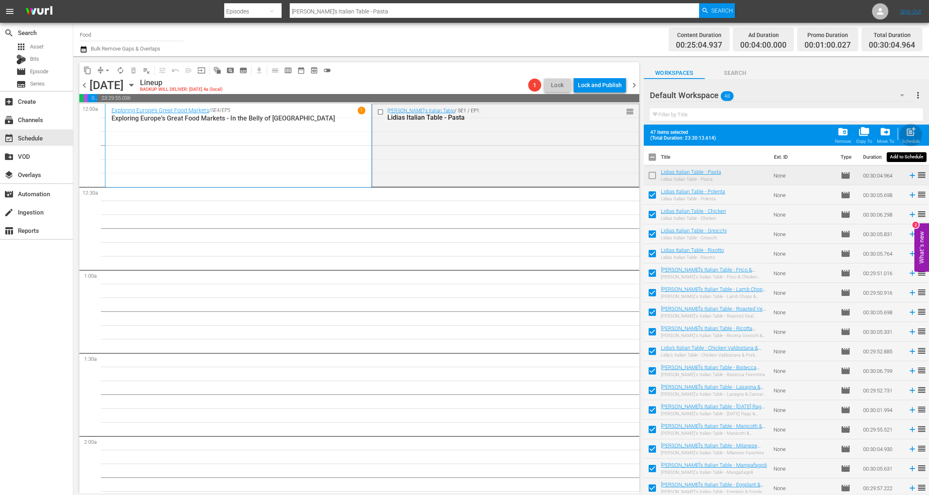
checkbox input "false"
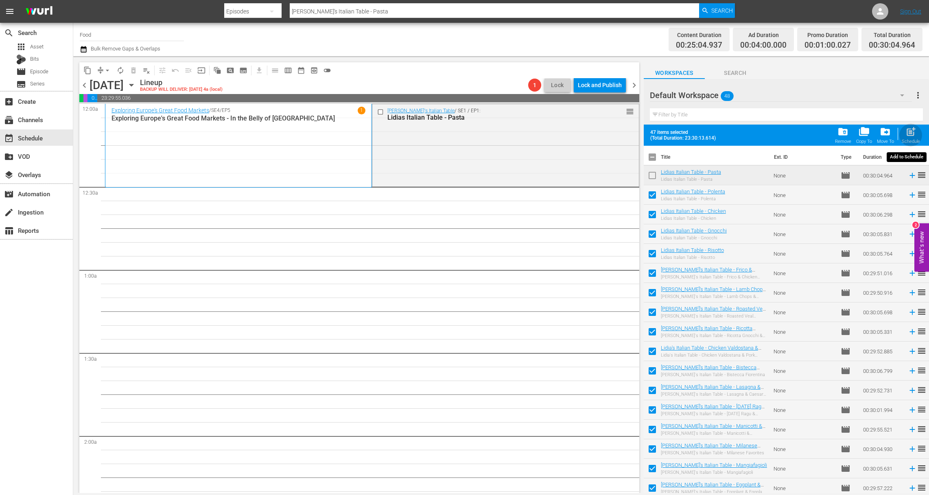
checkbox input "false"
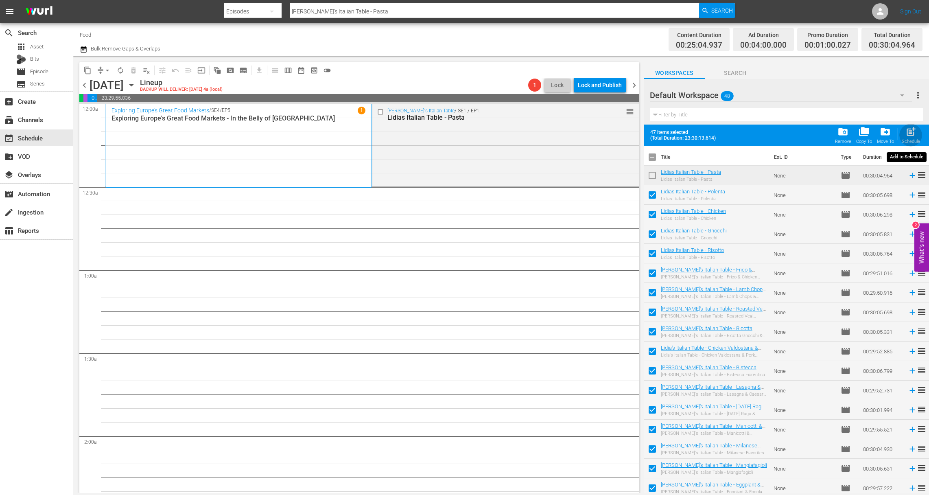
checkbox input "false"
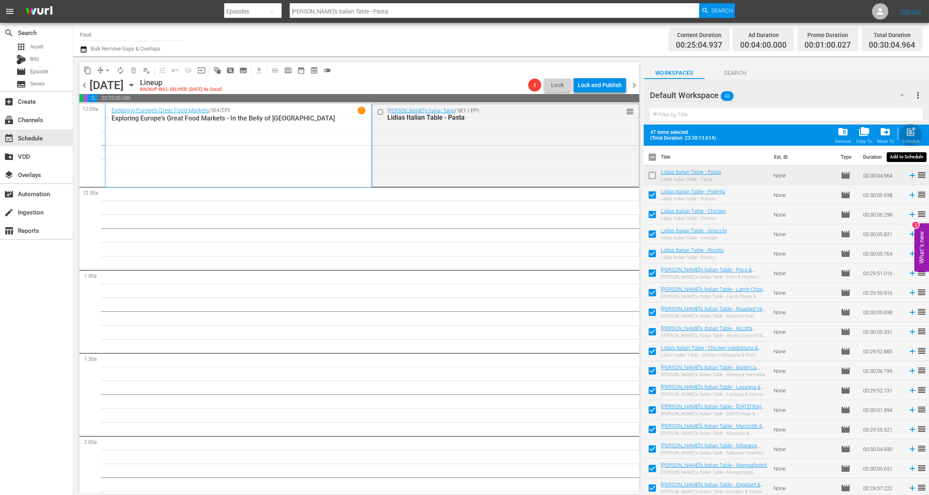
checkbox input "false"
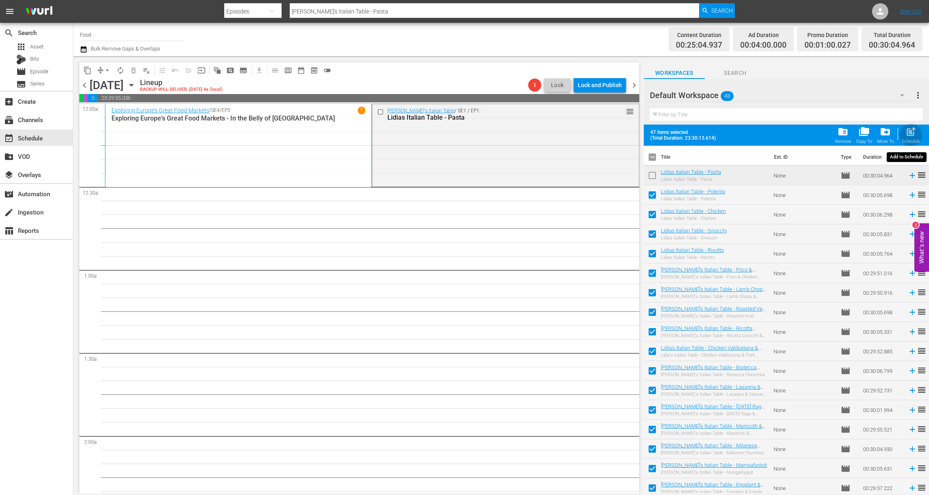
checkbox input "false"
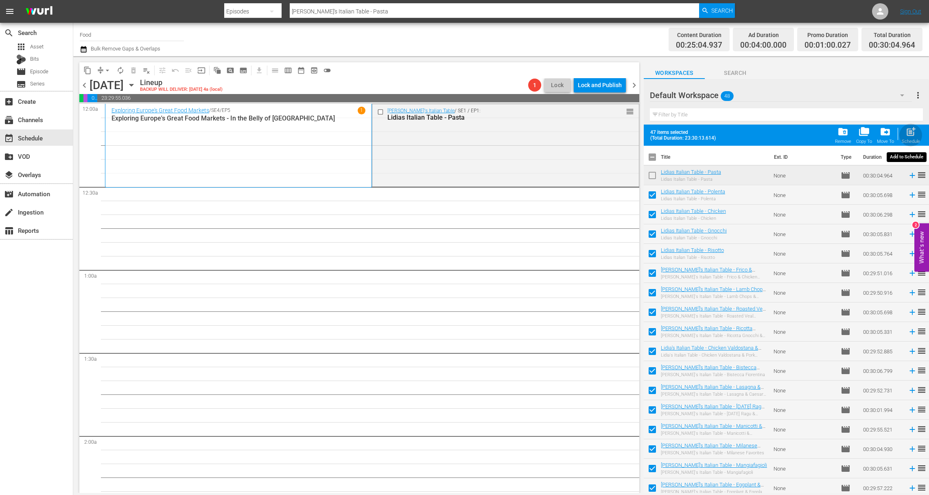
checkbox input "false"
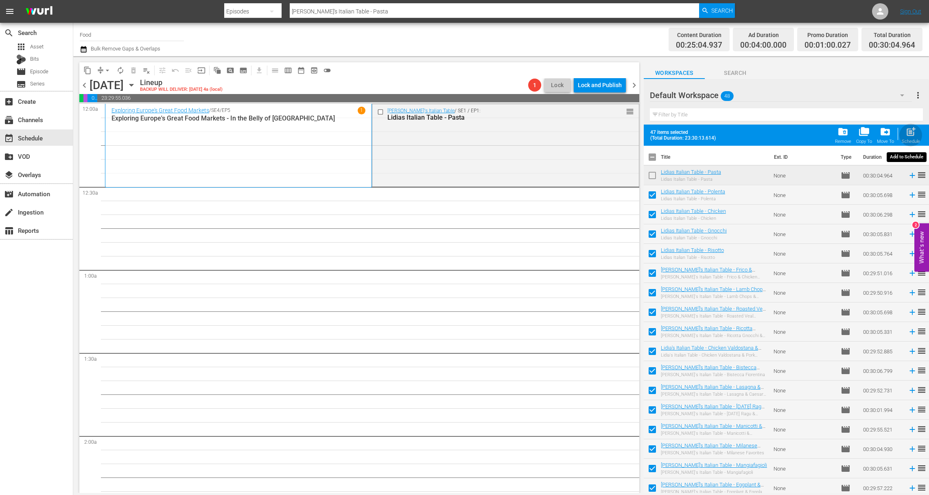
checkbox input "false"
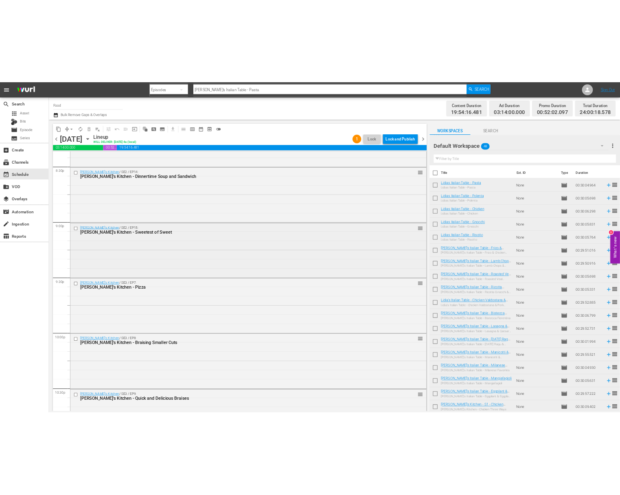
scroll to position [3596, 0]
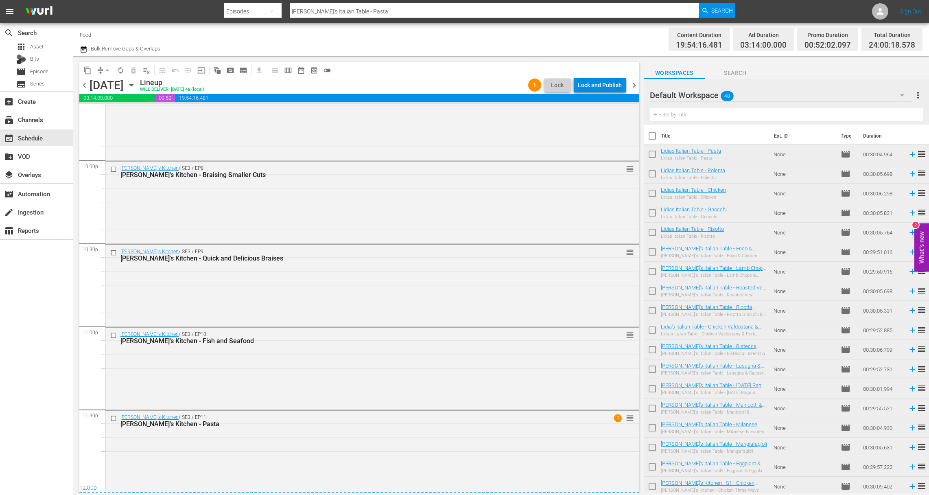
click at [602, 85] on div "Lock and Publish" at bounding box center [600, 85] width 44 height 15
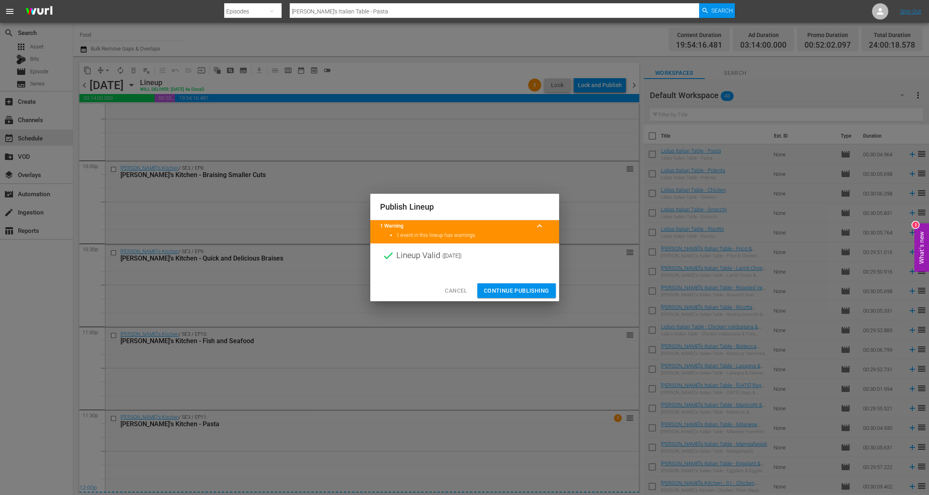
click at [522, 291] on span "Continue Publishing" at bounding box center [517, 291] width 66 height 10
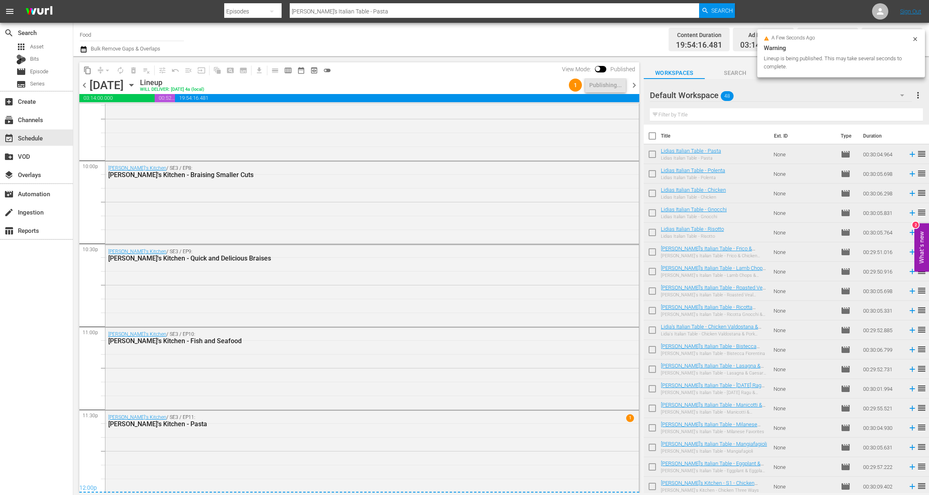
click at [925, 93] on div "Default Workspace 48 Default more_vert Filter by Title" at bounding box center [786, 102] width 285 height 46
click at [922, 94] on span "more_vert" at bounding box center [918, 95] width 10 height 10
click at [870, 108] on div "Clear All Workspace Items" at bounding box center [866, 111] width 96 height 15
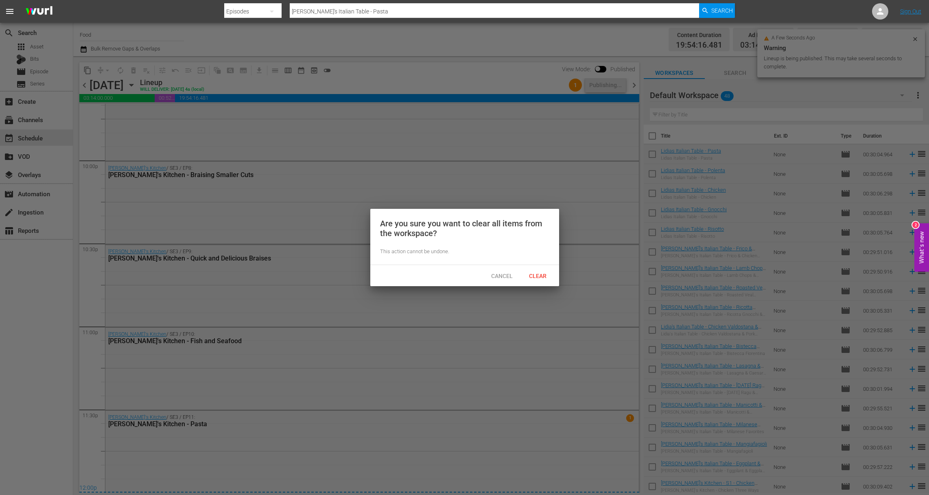
click at [546, 274] on span "Clear" at bounding box center [537, 276] width 31 height 7
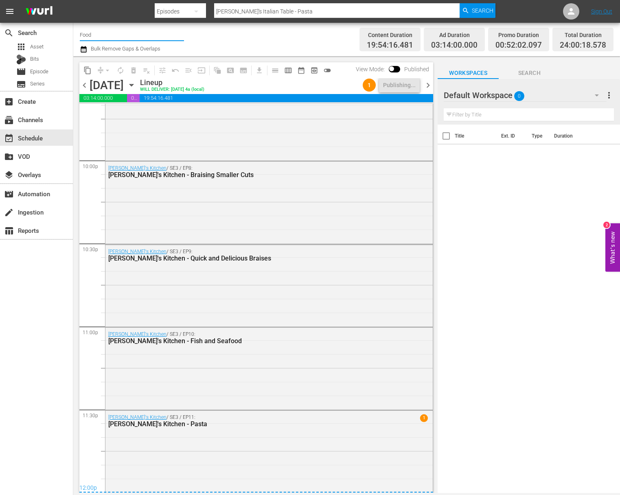
click at [100, 35] on input "Food" at bounding box center [132, 35] width 104 height 20
click at [98, 36] on input "Food" at bounding box center [132, 35] width 104 height 20
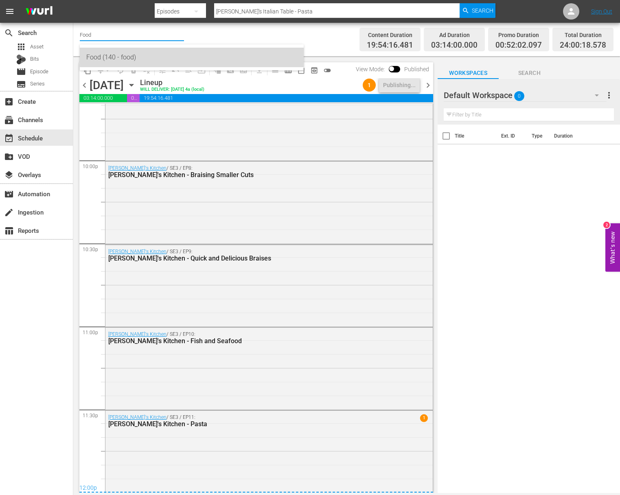
click at [101, 57] on div "Food (140 - food)" at bounding box center [191, 58] width 211 height 20
type input "Food (140 - food)"
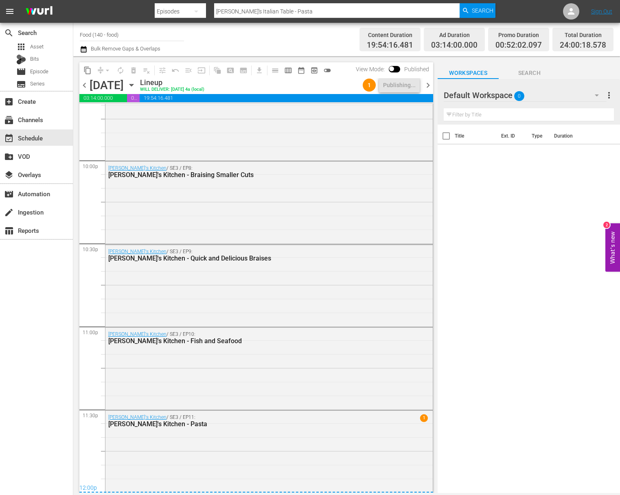
click at [128, 33] on input "Food (140 - food)" at bounding box center [132, 35] width 104 height 20
drag, startPoint x: 131, startPoint y: 35, endPoint x: 36, endPoint y: 26, distance: 96.0
click at [73, 0] on div "search Search apps Asset Bits movie Episode subtitles Series add_box Create sub…" at bounding box center [346, 0] width 546 height 0
click at [84, 51] on div "[DATE] Home (1162 - janson_todayshomeowner_1)" at bounding box center [192, 58] width 224 height 20
type input "[DATE] Home (1162 - janson_todayshomeowner_1)"
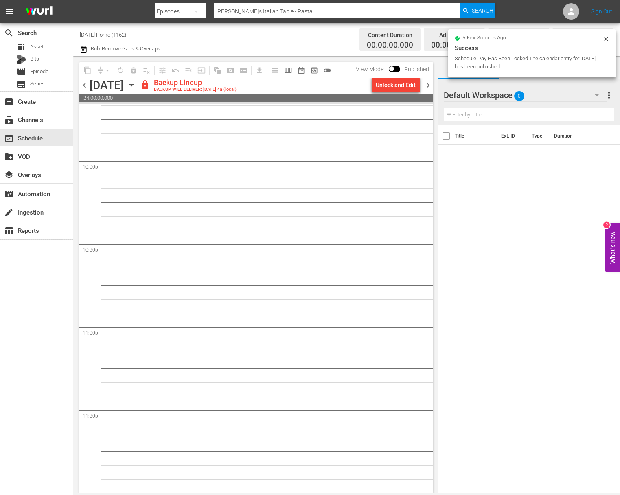
scroll to position [3595, 0]
click at [136, 84] on icon "button" at bounding box center [131, 85] width 9 height 9
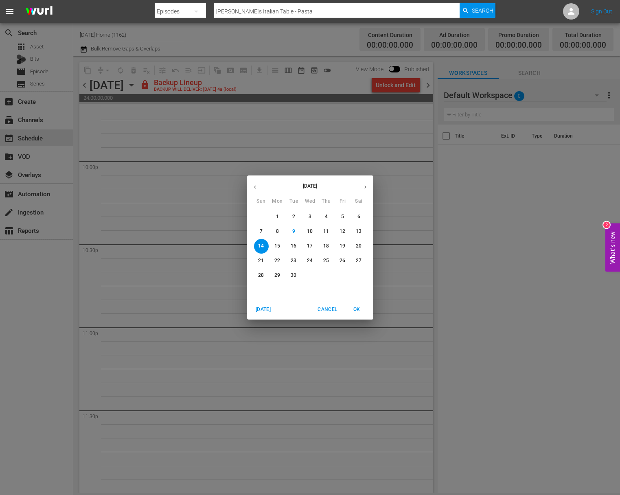
click at [341, 232] on p "12" at bounding box center [342, 231] width 6 height 7
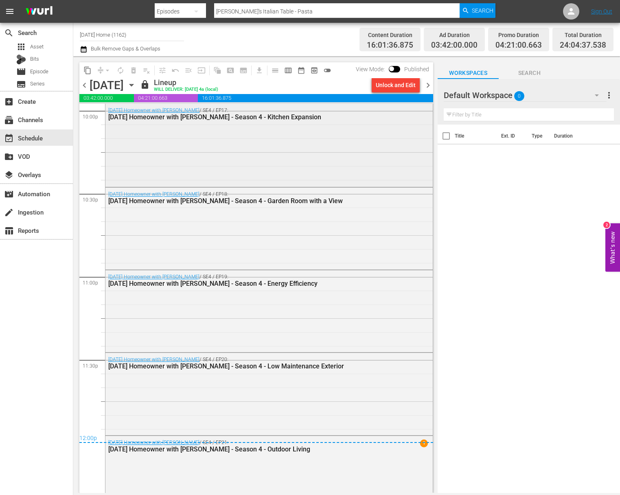
scroll to position [3671, 0]
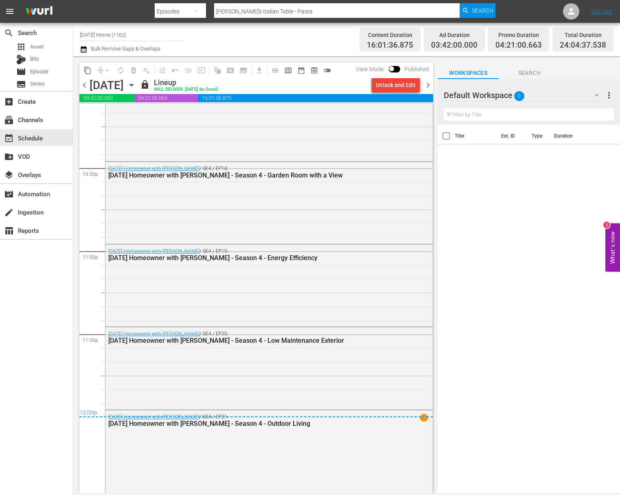
click at [136, 82] on icon "button" at bounding box center [131, 85] width 9 height 9
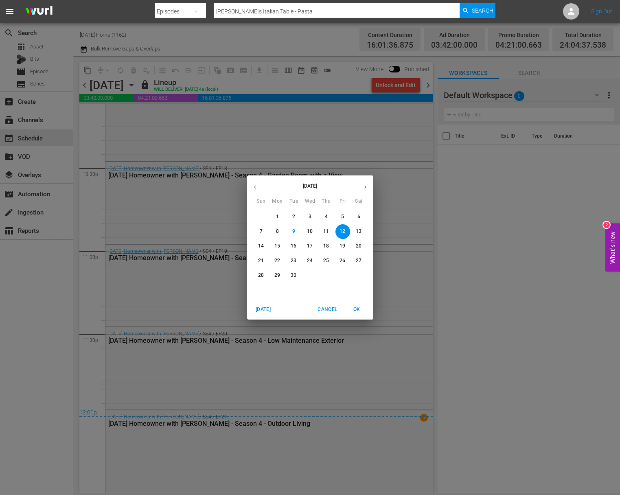
click at [358, 223] on button "6" at bounding box center [359, 217] width 15 height 15
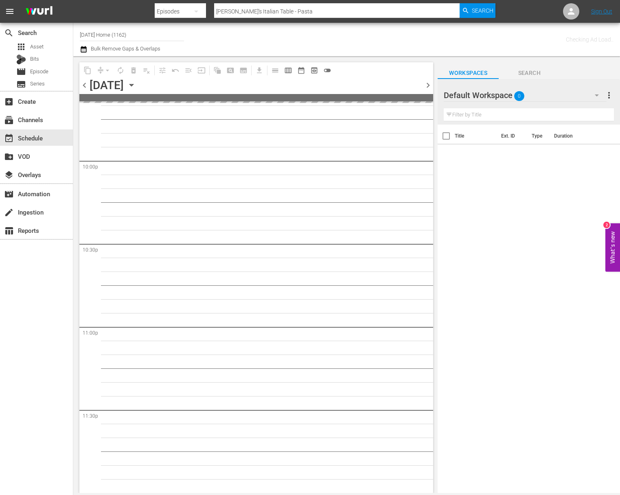
scroll to position [3595, 0]
click at [138, 90] on div "[DATE] [DATE]" at bounding box center [114, 85] width 48 height 13
click at [136, 87] on icon "button" at bounding box center [131, 85] width 9 height 9
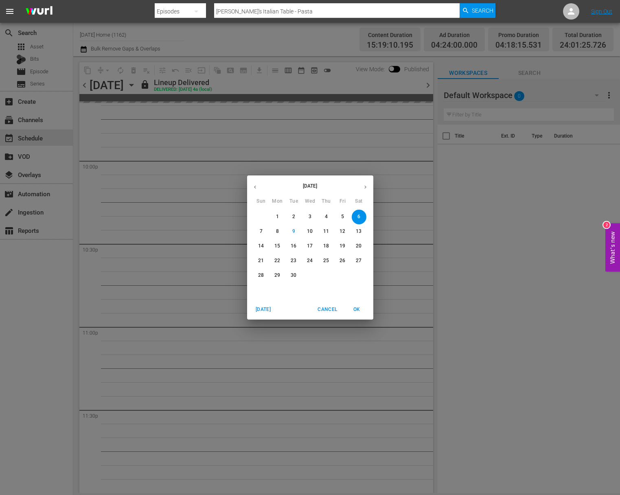
click at [356, 228] on p "13" at bounding box center [359, 231] width 6 height 7
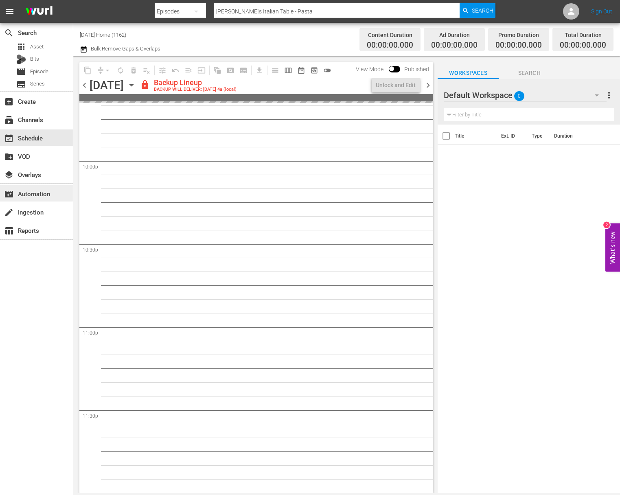
scroll to position [3595, 0]
click at [390, 82] on div "Unlock and Edit" at bounding box center [396, 85] width 40 height 15
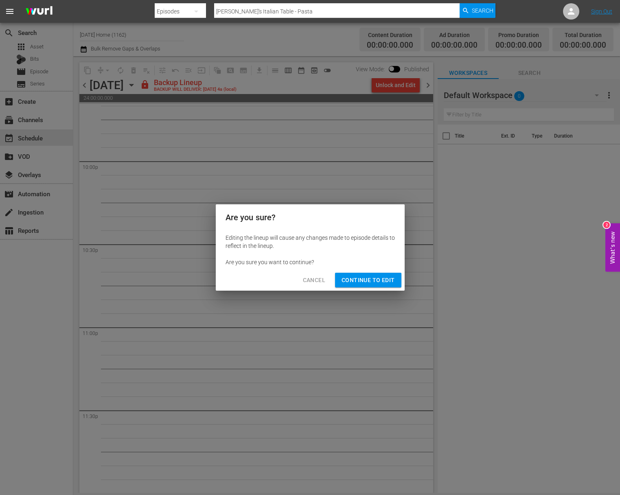
click at [366, 288] on div "Cancel Continue to Edit" at bounding box center [310, 280] width 189 height 22
click at [365, 281] on span "Continue to Edit" at bounding box center [367, 280] width 53 height 10
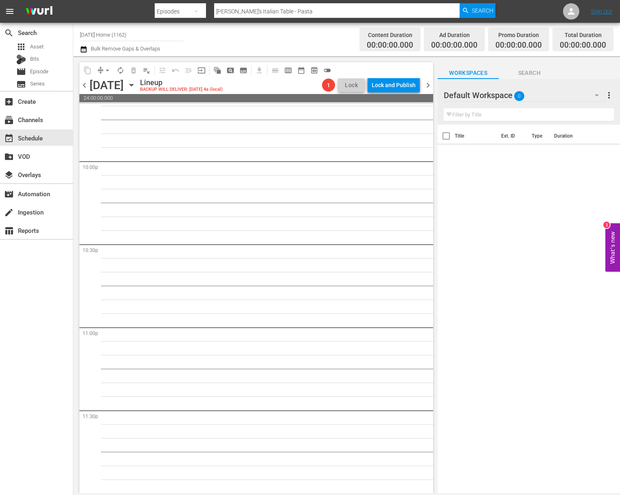
click at [136, 83] on icon "button" at bounding box center [131, 85] width 9 height 9
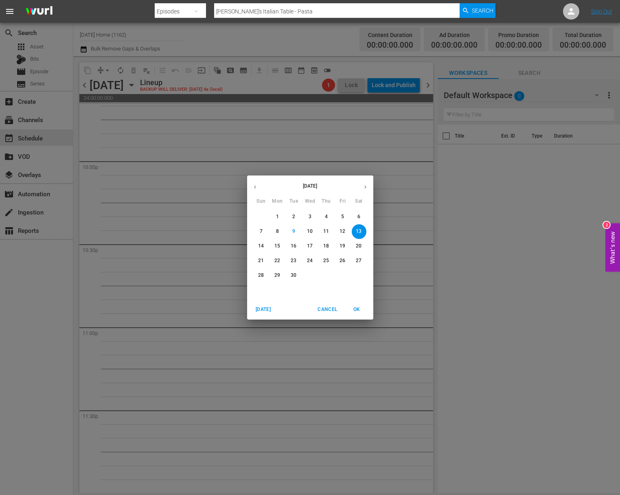
click at [264, 250] on button "14" at bounding box center [261, 246] width 15 height 15
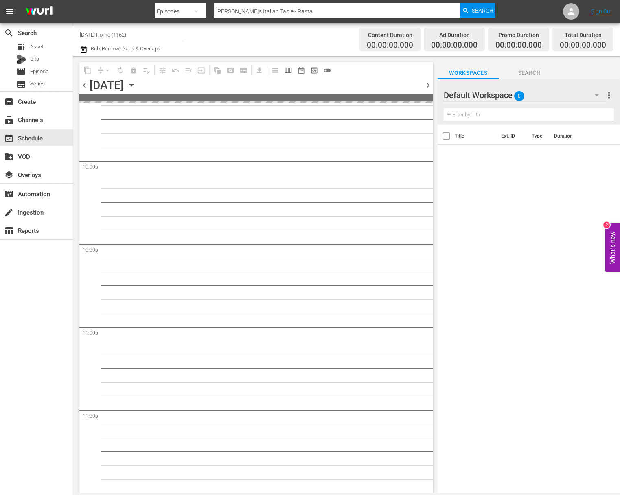
scroll to position [3595, 0]
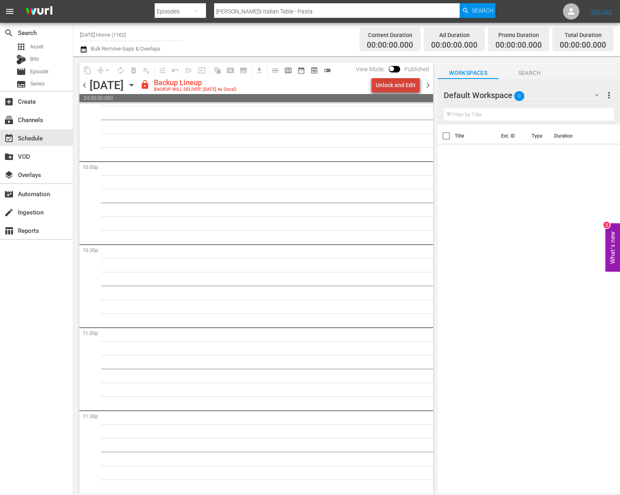
click at [400, 87] on div "Unlock and Edit" at bounding box center [396, 85] width 40 height 15
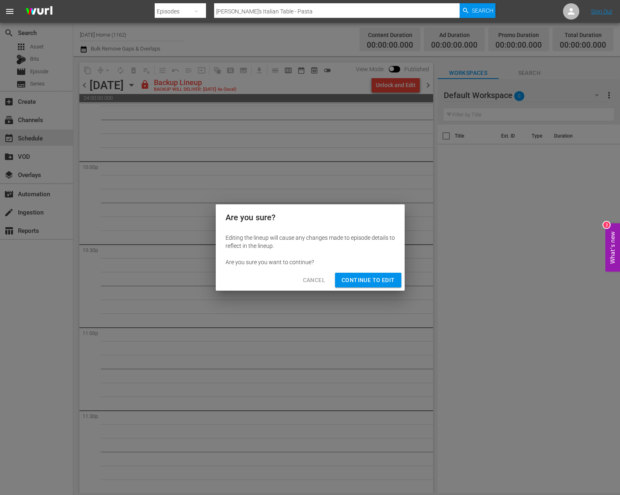
click at [369, 278] on span "Continue to Edit" at bounding box center [367, 280] width 53 height 10
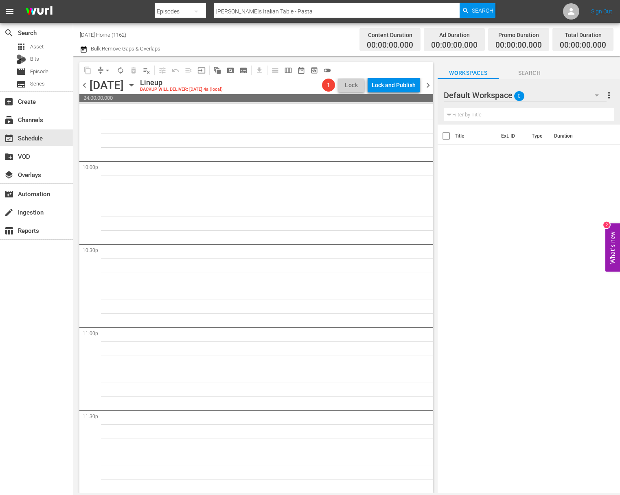
click at [138, 83] on div "[DATE] [DATE]" at bounding box center [114, 85] width 48 height 13
click at [133, 84] on icon "button" at bounding box center [131, 85] width 4 height 2
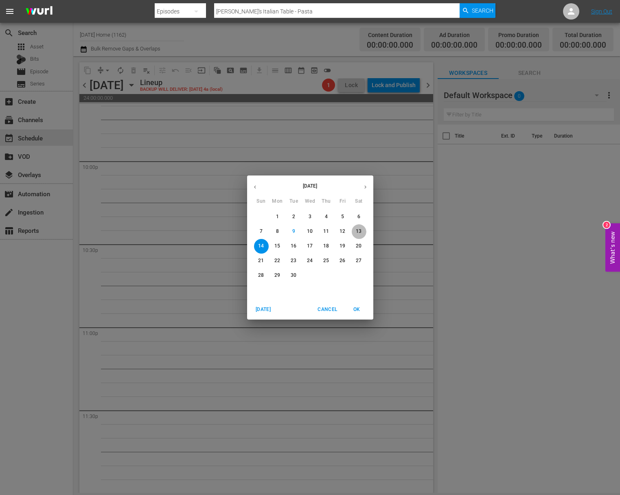
click at [353, 231] on span "13" at bounding box center [359, 231] width 15 height 7
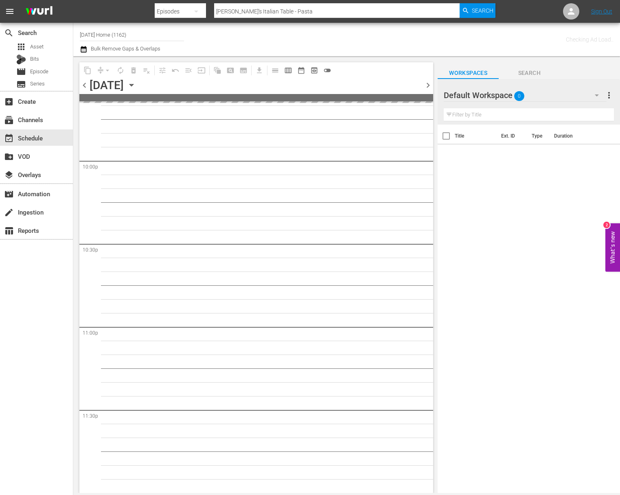
scroll to position [3595, 0]
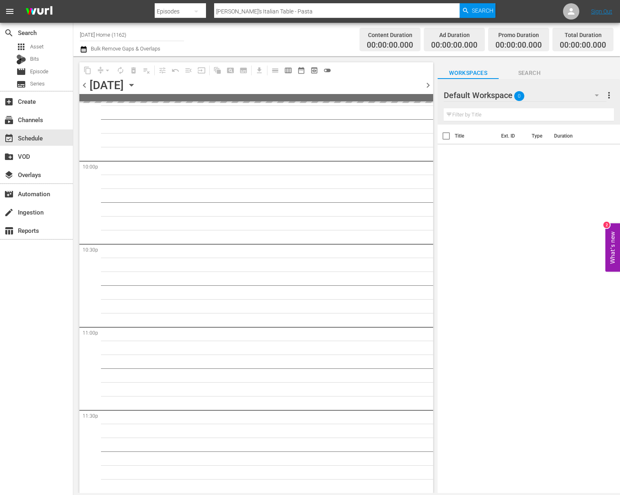
click at [136, 83] on icon "button" at bounding box center [131, 85] width 9 height 9
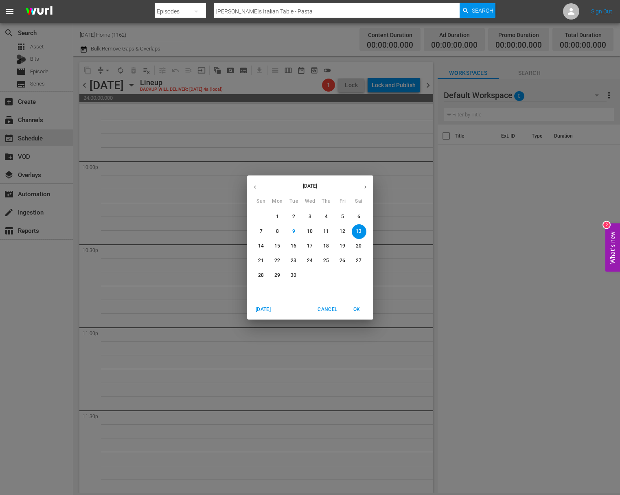
click at [343, 229] on p "12" at bounding box center [342, 231] width 6 height 7
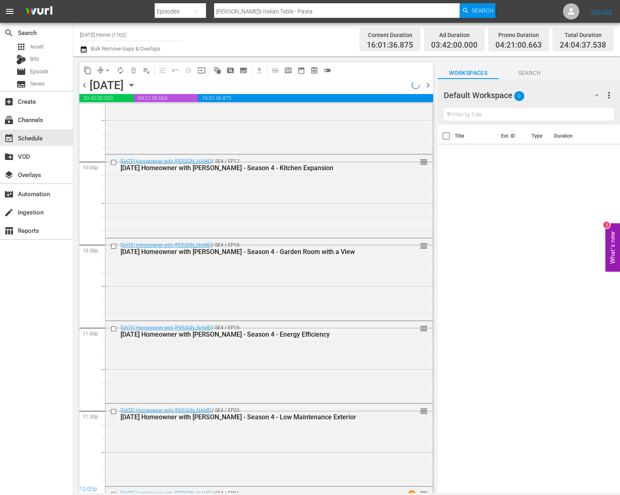
scroll to position [3671, 0]
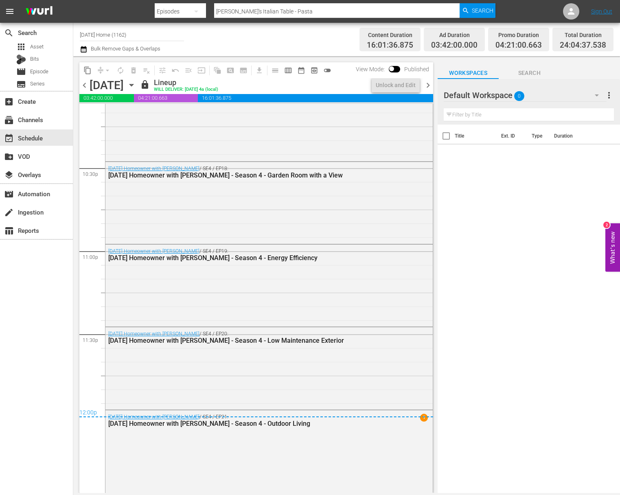
click at [136, 82] on icon "button" at bounding box center [131, 85] width 9 height 9
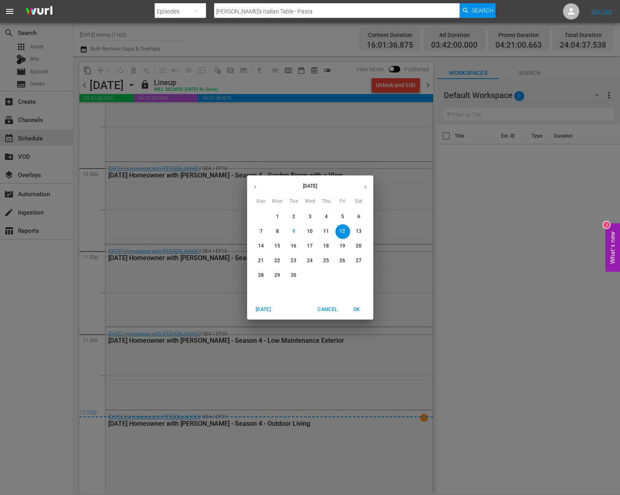
click at [361, 231] on span "13" at bounding box center [359, 231] width 15 height 7
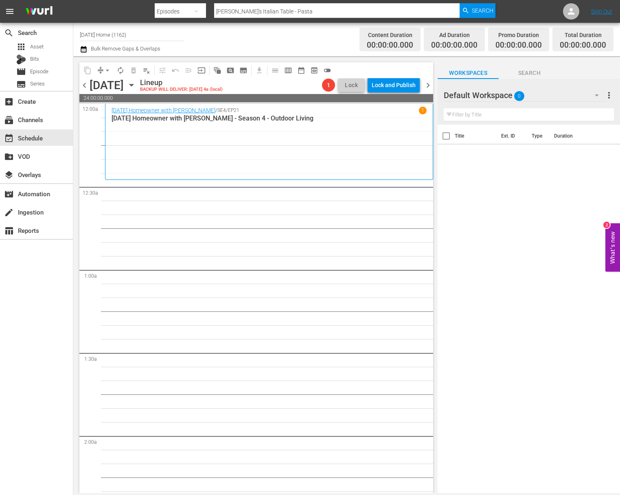
click at [136, 85] on icon "button" at bounding box center [131, 85] width 9 height 9
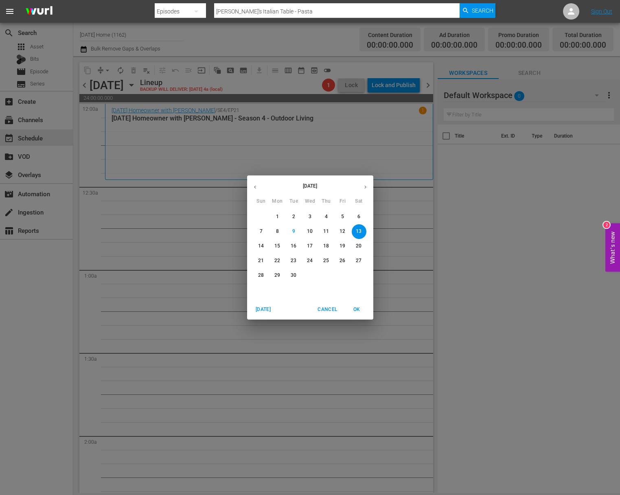
click at [256, 188] on icon "button" at bounding box center [255, 187] width 6 height 6
click at [306, 233] on span "7" at bounding box center [310, 231] width 15 height 7
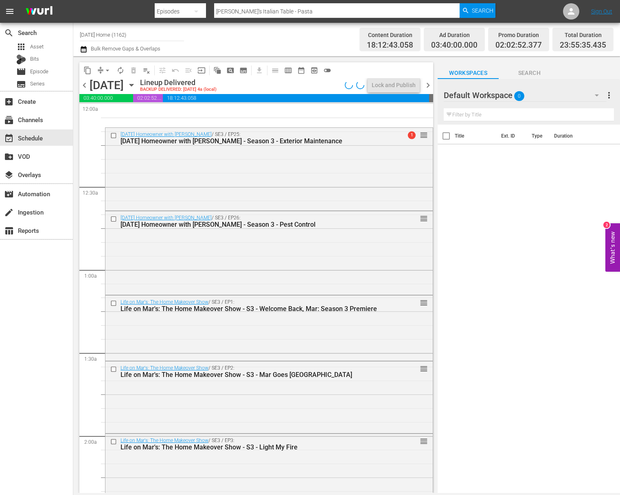
click at [136, 83] on icon "button" at bounding box center [131, 85] width 9 height 9
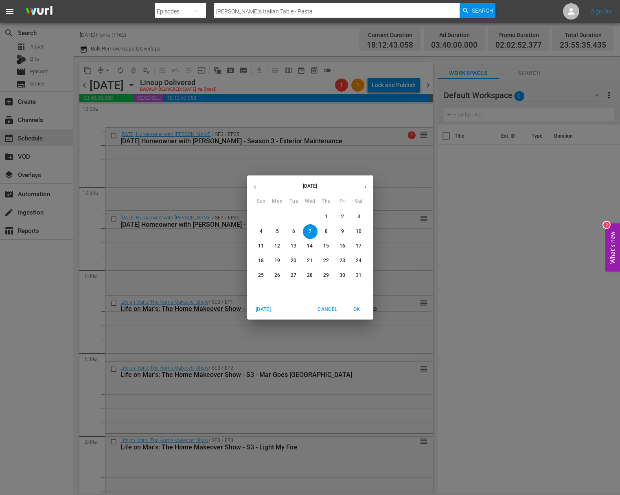
click at [326, 234] on p "8" at bounding box center [326, 231] width 3 height 7
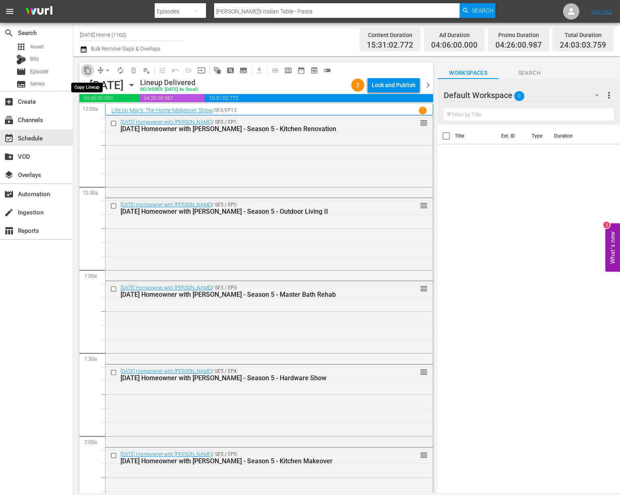
click at [87, 72] on span "content_copy" at bounding box center [87, 70] width 8 height 8
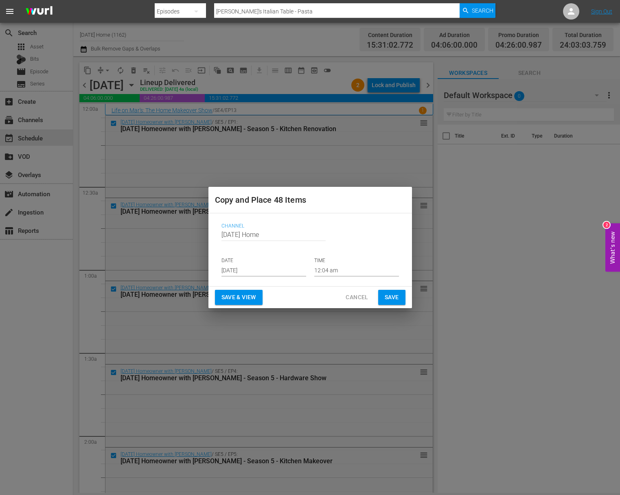
click at [260, 270] on input "[DATE]" at bounding box center [263, 270] width 85 height 12
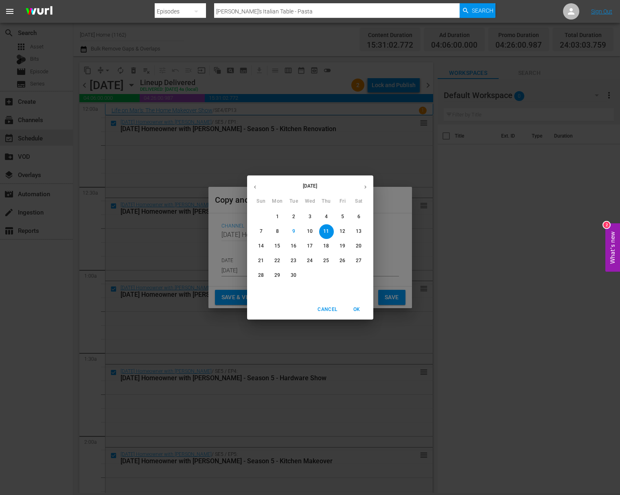
click at [360, 231] on p "13" at bounding box center [359, 231] width 6 height 7
type input "[DATE]"
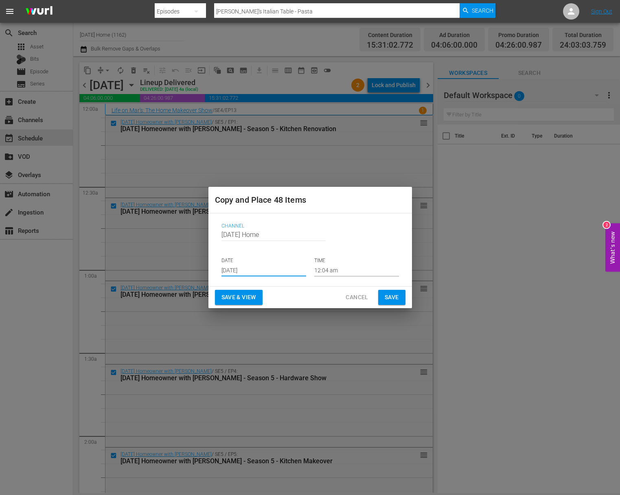
click at [340, 270] on input "12:04 am" at bounding box center [356, 270] width 85 height 12
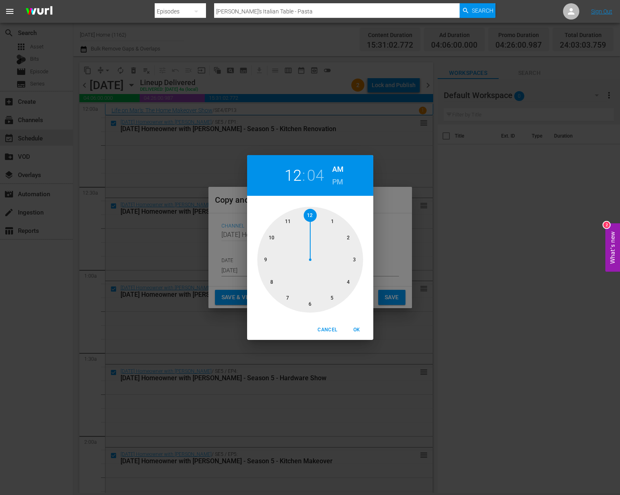
click at [333, 219] on div at bounding box center [310, 260] width 106 height 106
click at [313, 214] on div at bounding box center [310, 260] width 106 height 106
click at [286, 171] on h2 "01" at bounding box center [292, 175] width 17 height 18
click at [313, 215] on div at bounding box center [310, 260] width 106 height 106
click at [310, 307] on div at bounding box center [310, 260] width 106 height 106
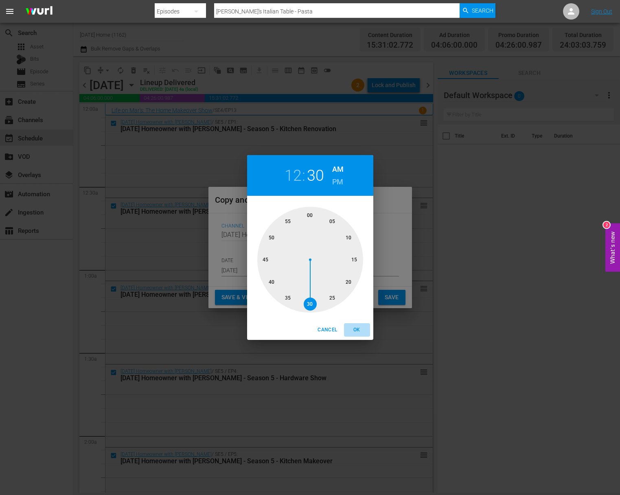
click at [356, 330] on span "OK" at bounding box center [357, 330] width 20 height 9
type input "12:30 am"
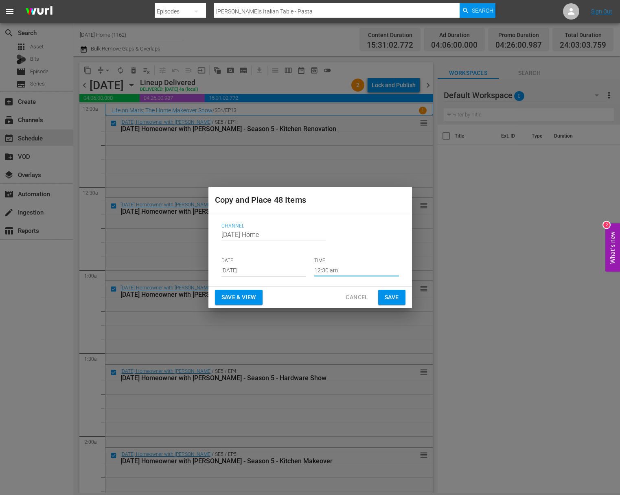
click at [389, 297] on span "Save" at bounding box center [392, 297] width 14 height 10
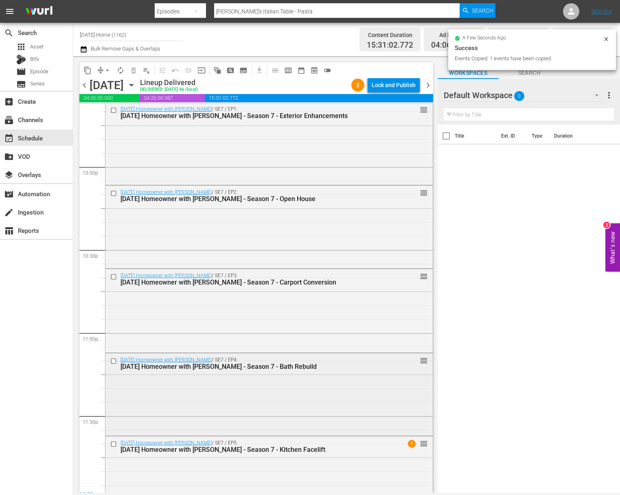
scroll to position [3615, 0]
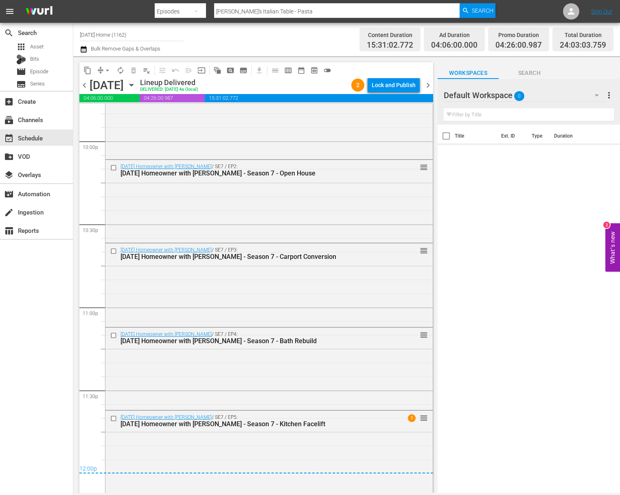
click at [136, 84] on icon "button" at bounding box center [131, 85] width 9 height 9
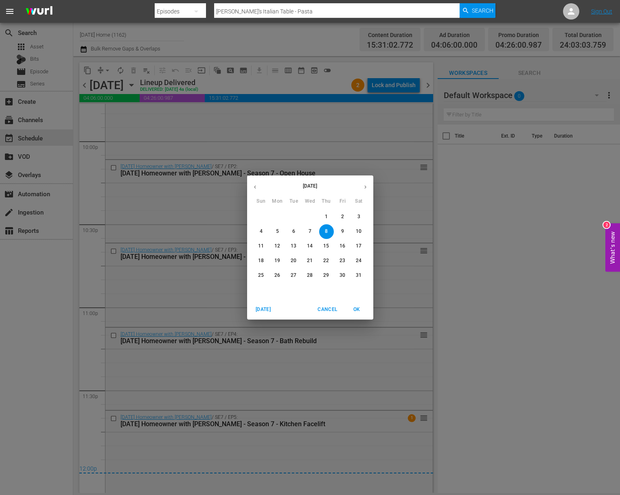
click at [356, 233] on p "10" at bounding box center [359, 231] width 6 height 7
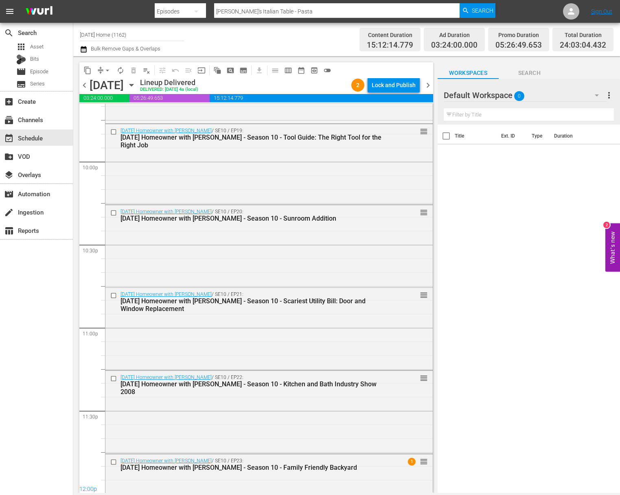
scroll to position [3639, 0]
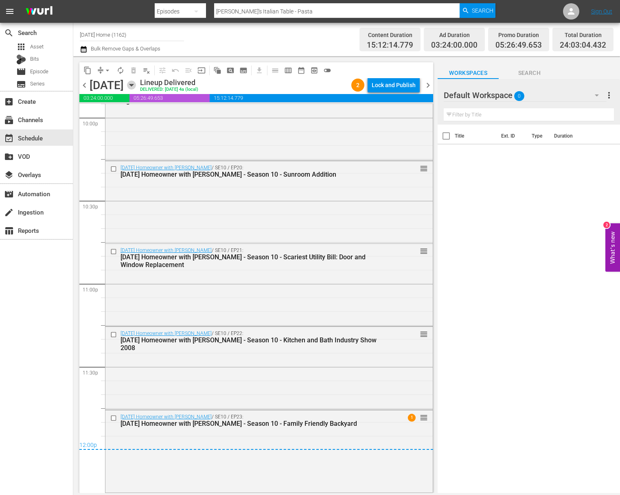
click at [136, 84] on icon "button" at bounding box center [131, 85] width 9 height 9
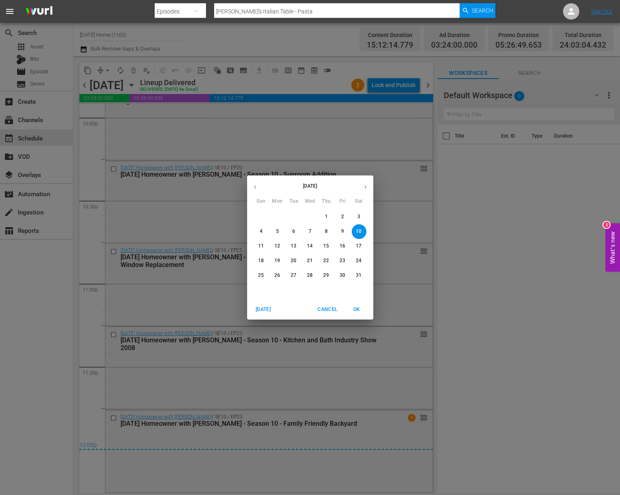
click at [367, 182] on button "button" at bounding box center [365, 187] width 16 height 16
click at [367, 185] on icon "button" at bounding box center [365, 187] width 6 height 6
click at [361, 234] on p "13" at bounding box center [359, 231] width 6 height 7
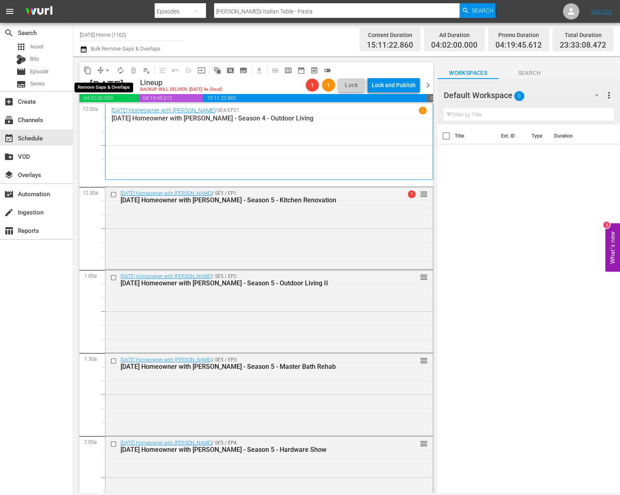
click at [105, 70] on span "arrow_drop_down" at bounding box center [107, 70] width 8 height 8
click at [105, 124] on div "[DATE] Homeowner with [PERSON_NAME] / SE4 / EP21 1 [DATE] Homeowner with [PERSO…" at bounding box center [269, 142] width 328 height 76
click at [105, 92] on div "[DATE]" at bounding box center [107, 85] width 34 height 13
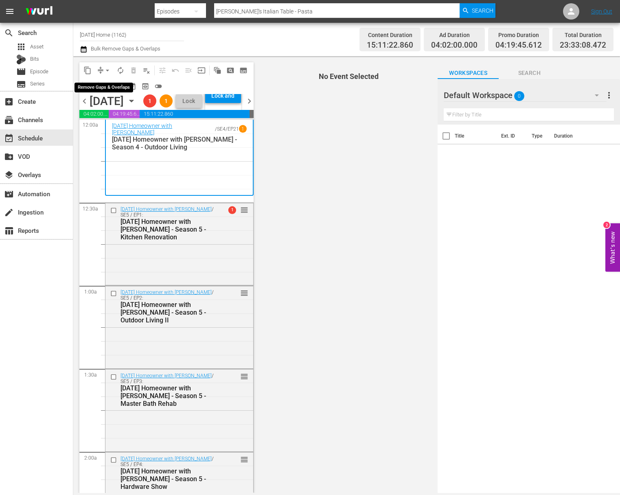
click at [105, 68] on span "arrow_drop_down" at bounding box center [107, 70] width 8 height 8
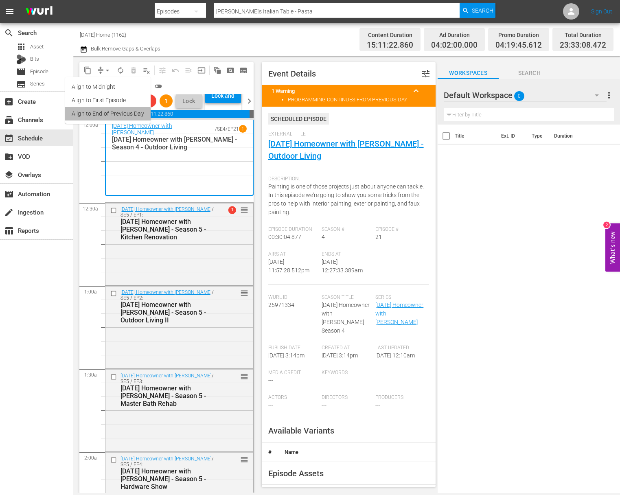
click at [107, 120] on li "Align to End of Previous Day" at bounding box center [107, 113] width 85 height 13
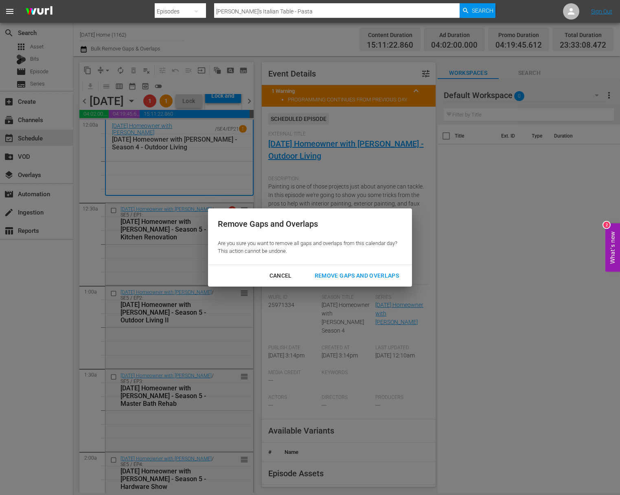
click at [330, 275] on div "Remove Gaps and Overlaps" at bounding box center [356, 276] width 97 height 10
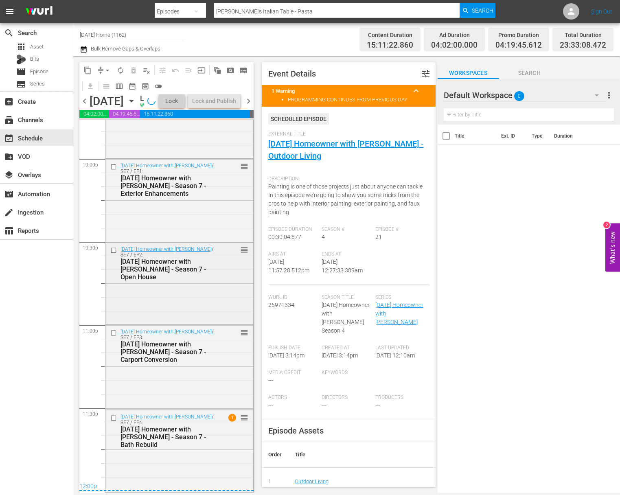
scroll to position [3640, 0]
click at [226, 103] on div "Lock and Publish" at bounding box center [214, 95] width 43 height 15
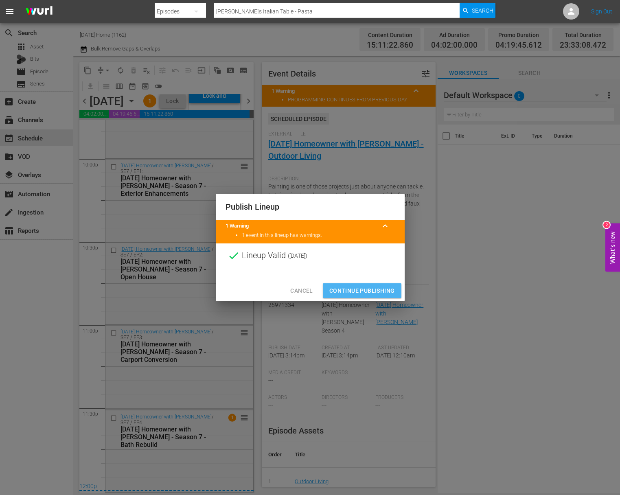
click at [369, 291] on span "Continue Publishing" at bounding box center [362, 291] width 66 height 10
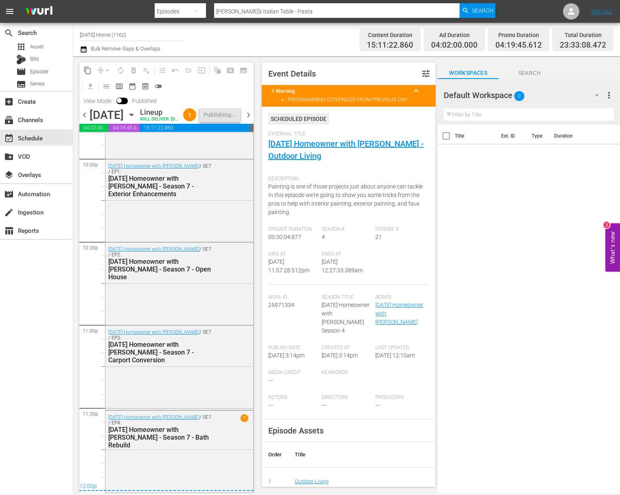
click at [133, 116] on icon "button" at bounding box center [131, 115] width 4 height 2
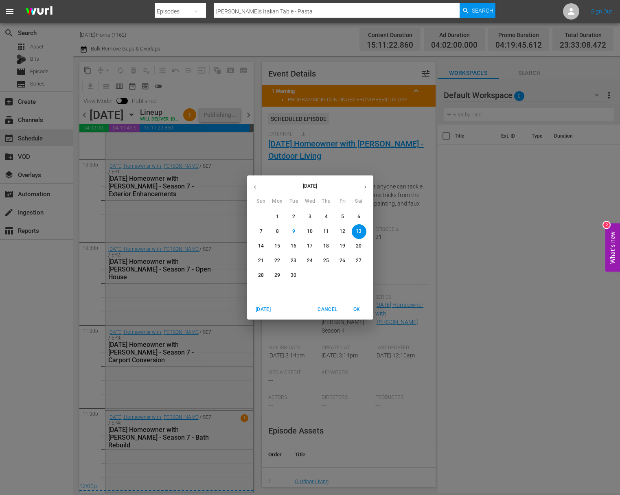
click at [255, 185] on icon "button" at bounding box center [255, 187] width 6 height 6
click at [257, 186] on icon "button" at bounding box center [255, 187] width 6 height 6
click at [328, 250] on button "15" at bounding box center [326, 246] width 15 height 15
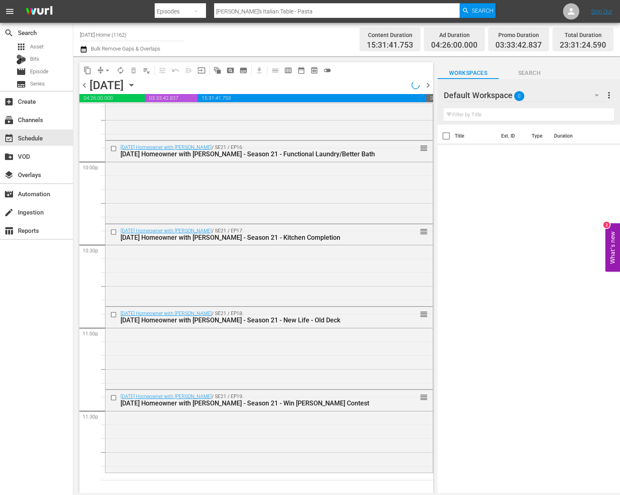
scroll to position [3082, 0]
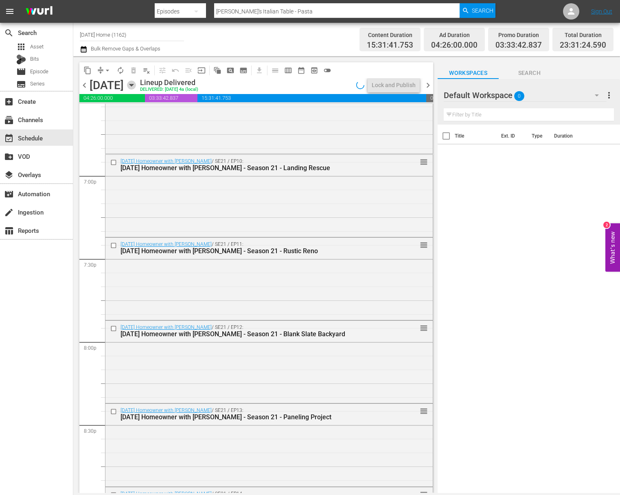
click at [136, 81] on icon "button" at bounding box center [131, 85] width 9 height 9
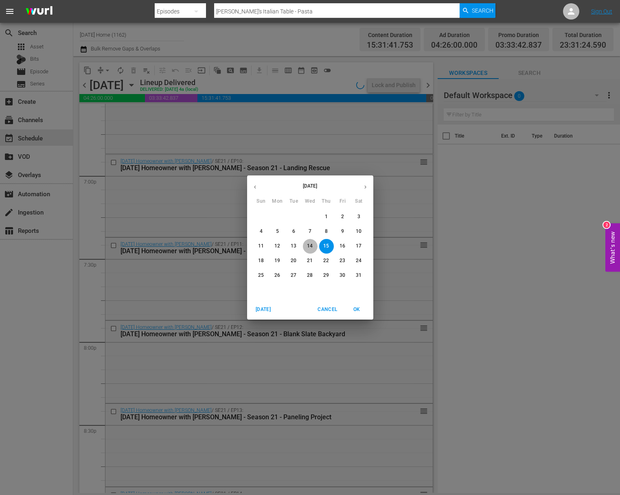
click at [310, 248] on p "14" at bounding box center [310, 246] width 6 height 7
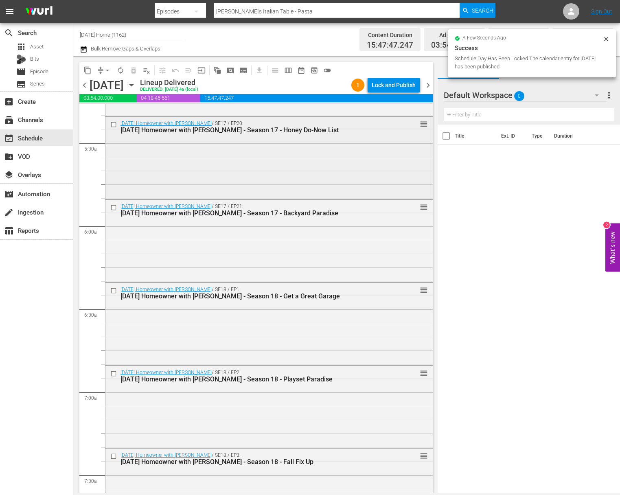
scroll to position [916, 0]
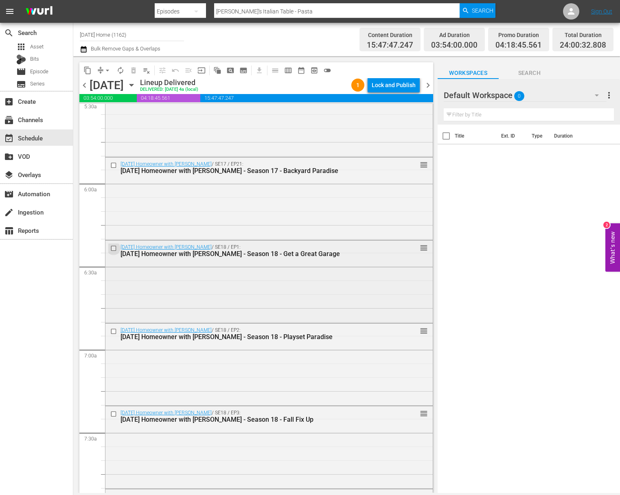
click at [113, 246] on input "checkbox" at bounding box center [114, 248] width 9 height 7
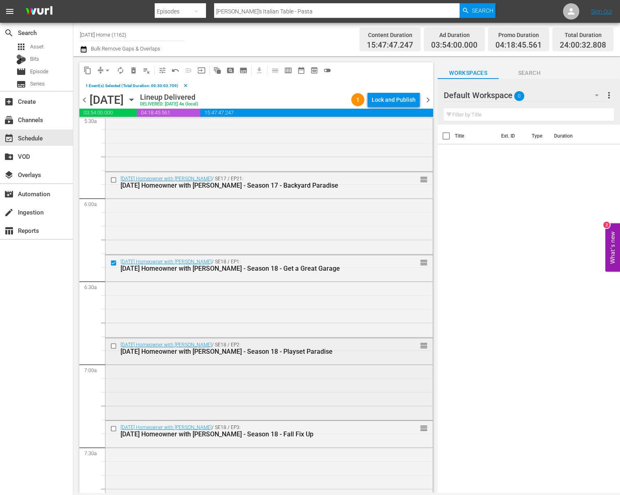
click at [115, 345] on input "checkbox" at bounding box center [114, 346] width 9 height 7
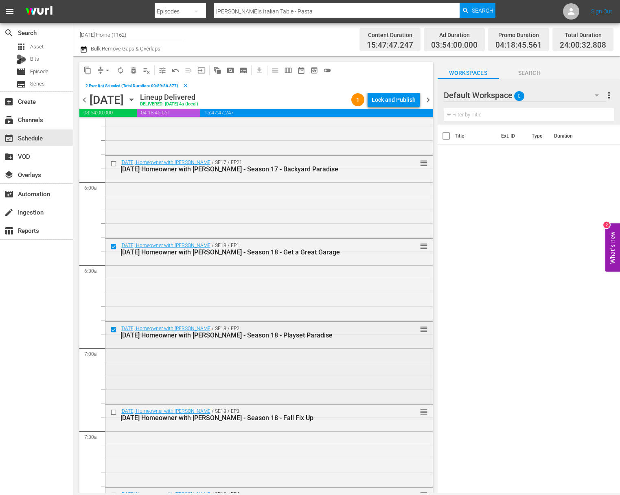
scroll to position [933, 0]
click at [114, 412] on input "checkbox" at bounding box center [114, 412] width 9 height 7
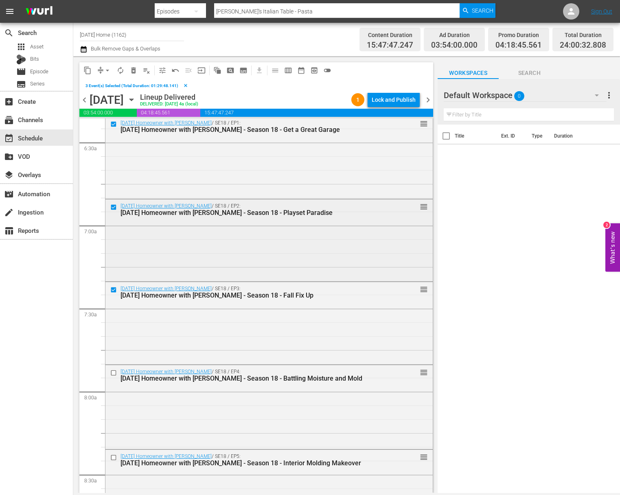
scroll to position [1100, 0]
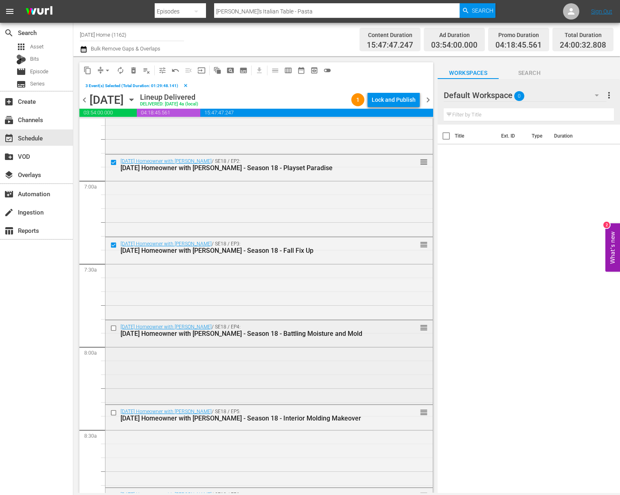
click at [114, 327] on input "checkbox" at bounding box center [114, 327] width 9 height 7
click at [114, 411] on input "checkbox" at bounding box center [114, 412] width 9 height 7
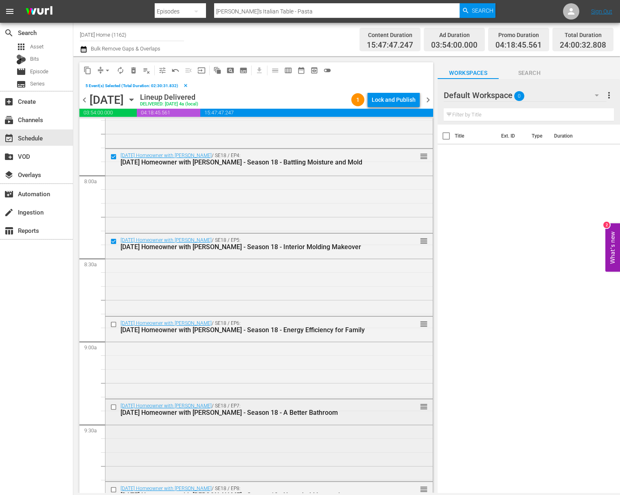
scroll to position [1280, 0]
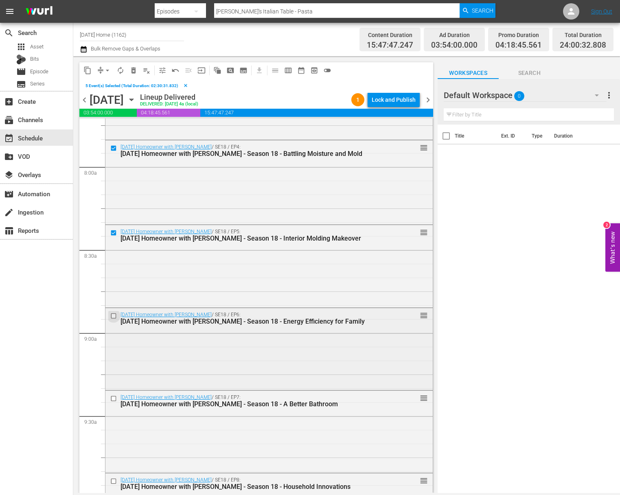
click at [113, 313] on input "checkbox" at bounding box center [114, 316] width 9 height 7
click at [114, 398] on input "checkbox" at bounding box center [114, 398] width 9 height 7
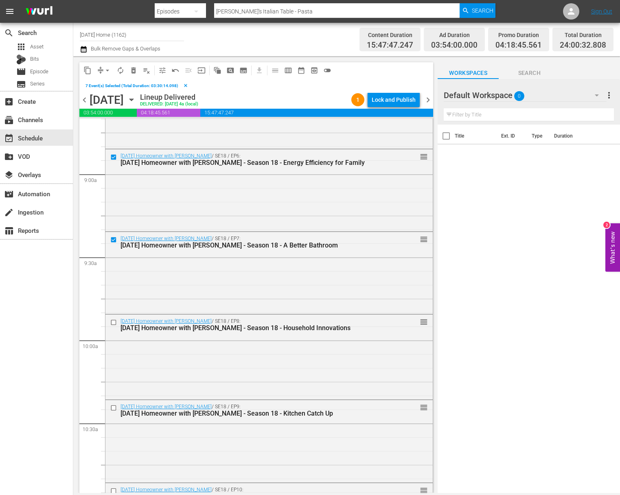
scroll to position [1454, 0]
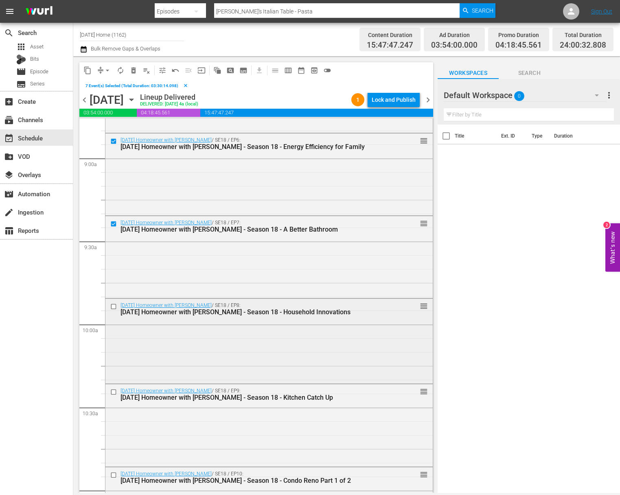
click at [112, 306] on input "checkbox" at bounding box center [114, 306] width 9 height 7
click at [114, 391] on input "checkbox" at bounding box center [114, 391] width 9 height 7
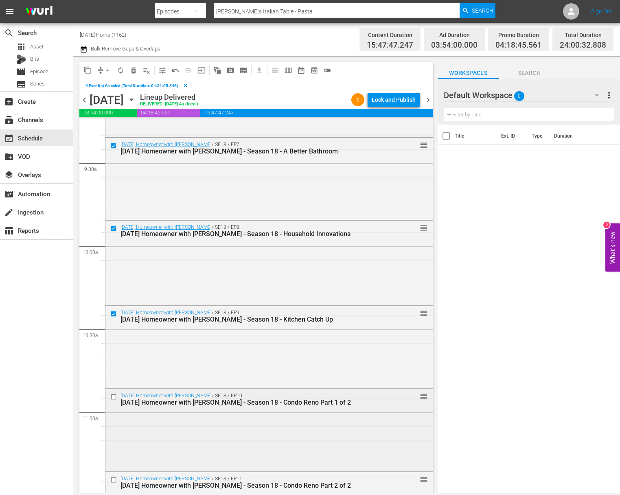
click at [113, 397] on input "checkbox" at bounding box center [114, 396] width 9 height 7
click at [114, 396] on input "checkbox" at bounding box center [114, 396] width 9 height 7
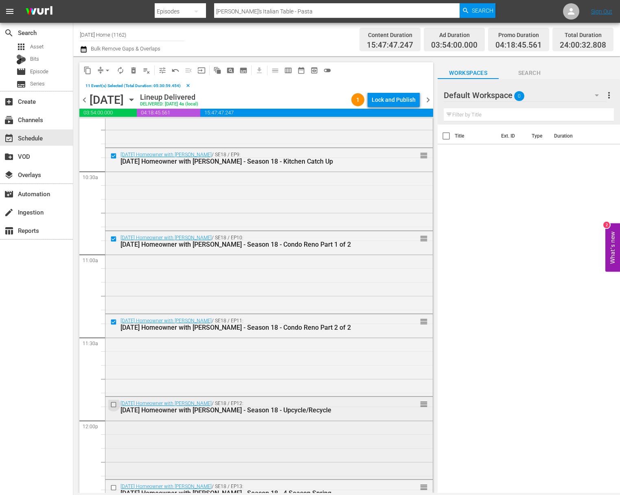
click at [114, 403] on input "checkbox" at bounding box center [114, 404] width 9 height 7
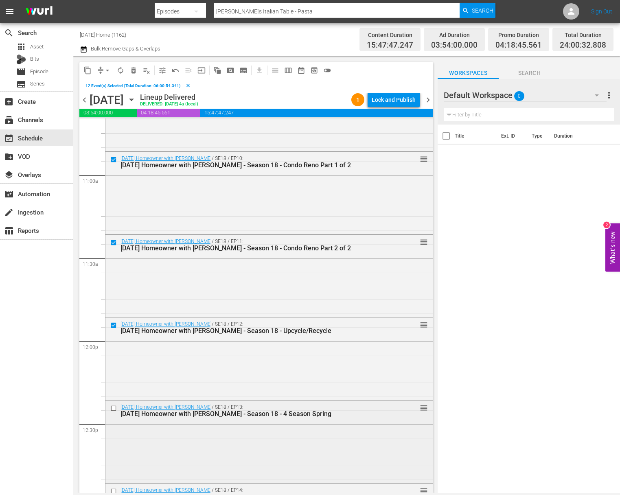
click at [113, 406] on input "checkbox" at bounding box center [114, 407] width 9 height 7
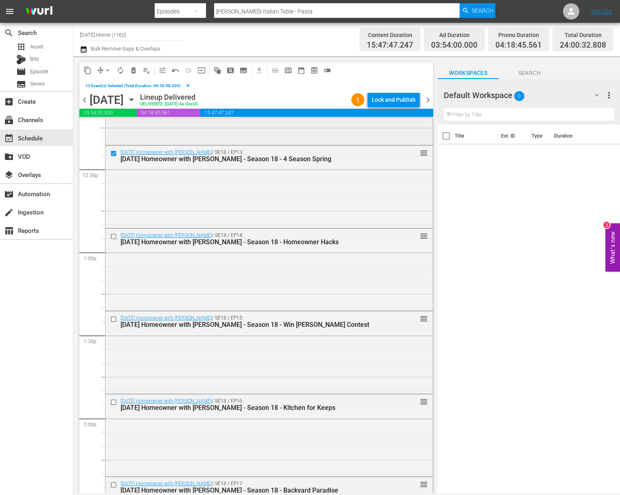
scroll to position [2030, 0]
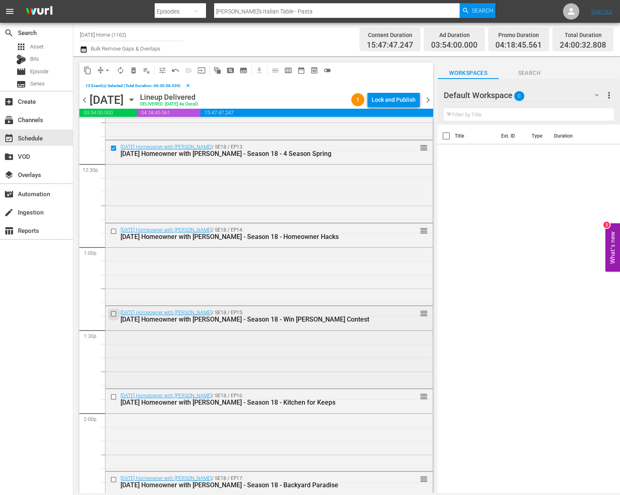
click at [112, 310] on input "checkbox" at bounding box center [114, 313] width 9 height 7
click at [113, 230] on input "checkbox" at bounding box center [114, 231] width 9 height 7
click at [114, 397] on input "checkbox" at bounding box center [114, 396] width 9 height 7
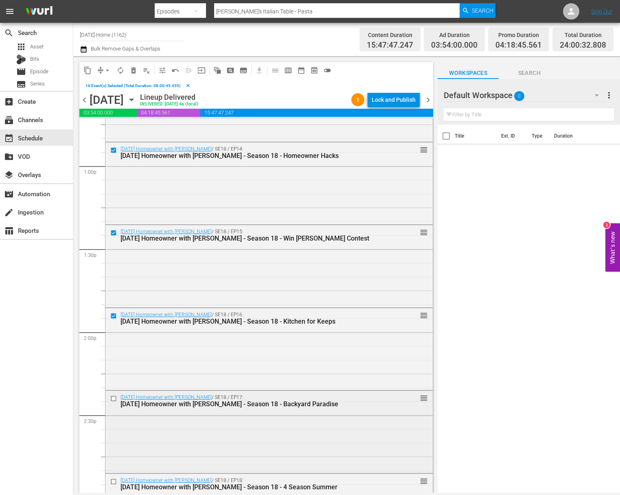
click at [114, 398] on input "checkbox" at bounding box center [114, 398] width 9 height 7
click at [116, 397] on input "checkbox" at bounding box center [114, 398] width 9 height 7
click at [114, 399] on input "checkbox" at bounding box center [114, 399] width 9 height 7
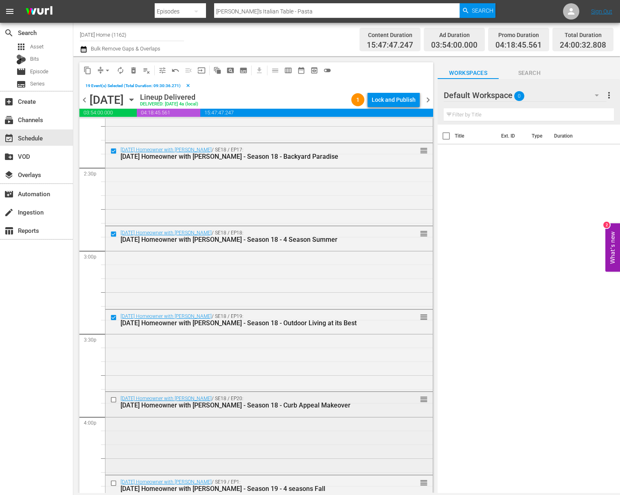
click at [114, 400] on input "checkbox" at bounding box center [114, 399] width 9 height 7
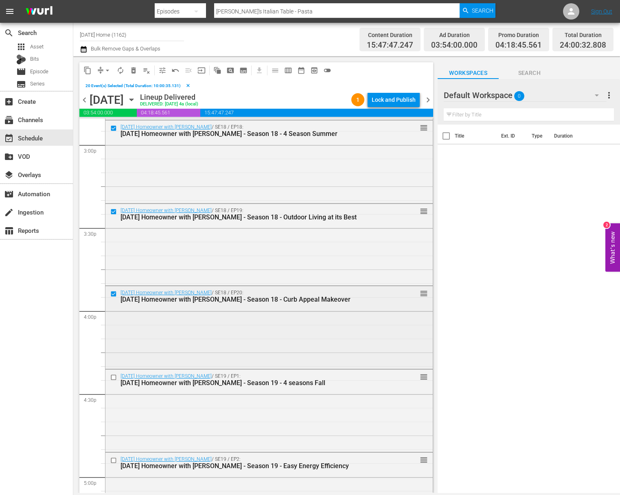
scroll to position [2525, 0]
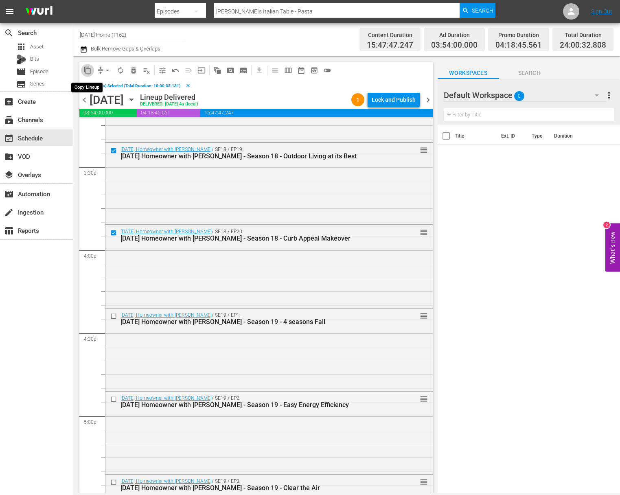
click at [89, 69] on span "content_copy" at bounding box center [87, 70] width 8 height 8
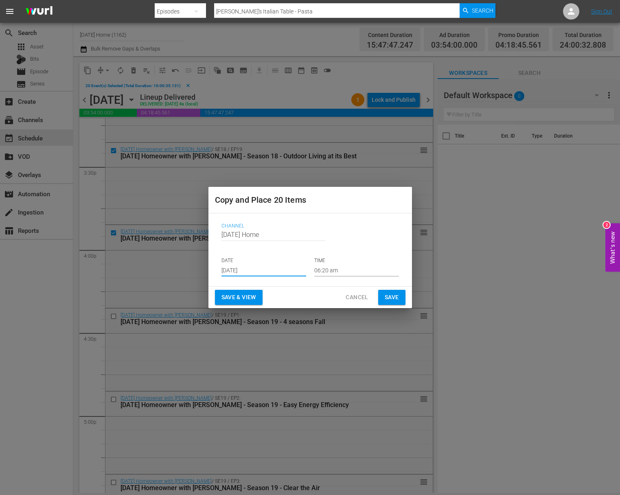
click at [258, 269] on input "[DATE]" at bounding box center [263, 270] width 85 height 12
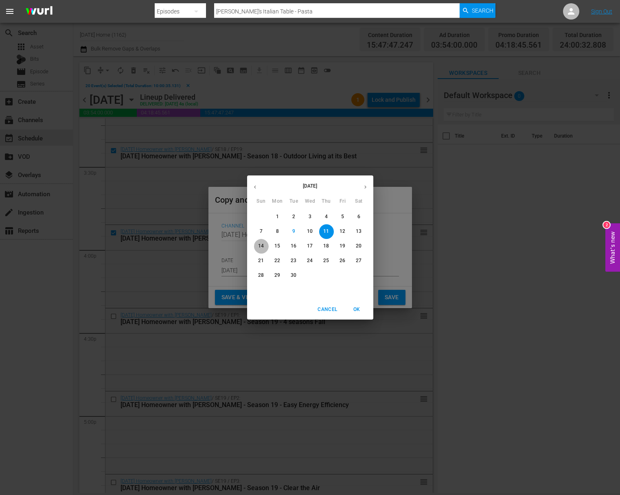
click at [262, 244] on p "14" at bounding box center [261, 246] width 6 height 7
type input "[DATE]"
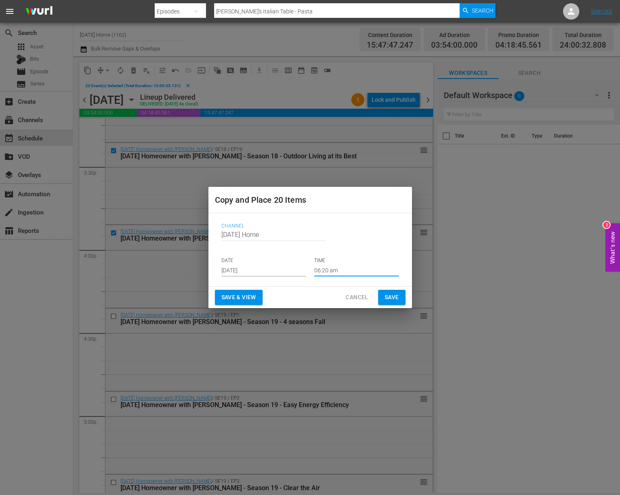
click at [326, 272] on input "06:20 am" at bounding box center [356, 270] width 85 height 12
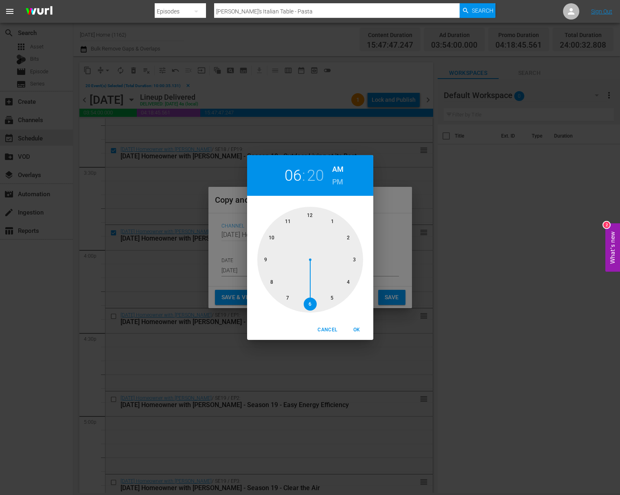
click at [310, 218] on div at bounding box center [310, 260] width 106 height 106
click at [309, 210] on div at bounding box center [310, 260] width 106 height 106
click at [357, 326] on span "OK" at bounding box center [357, 330] width 20 height 9
type input "12:00 am"
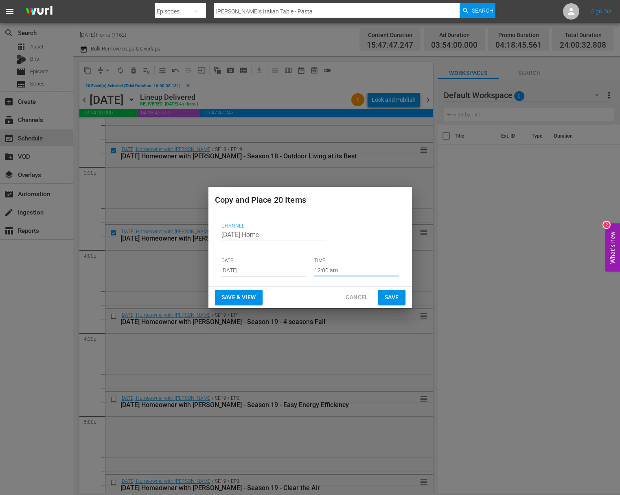
click at [385, 297] on span "Save" at bounding box center [392, 297] width 14 height 10
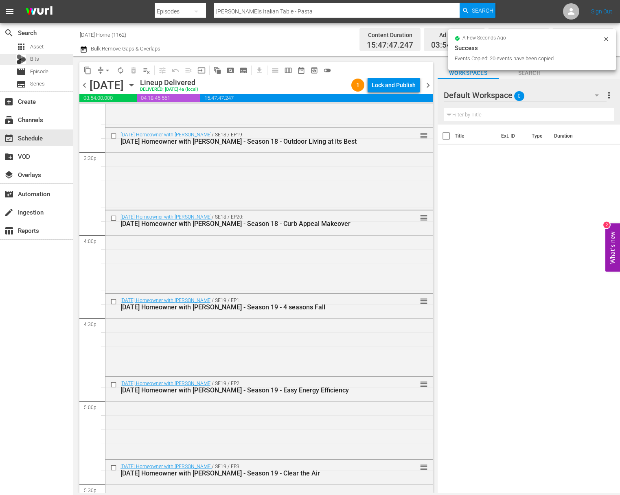
click at [52, 65] on div "apps Asset Bits movie Episode subtitles Series" at bounding box center [36, 65] width 73 height 49
click at [50, 69] on div "movie Episode" at bounding box center [36, 71] width 73 height 11
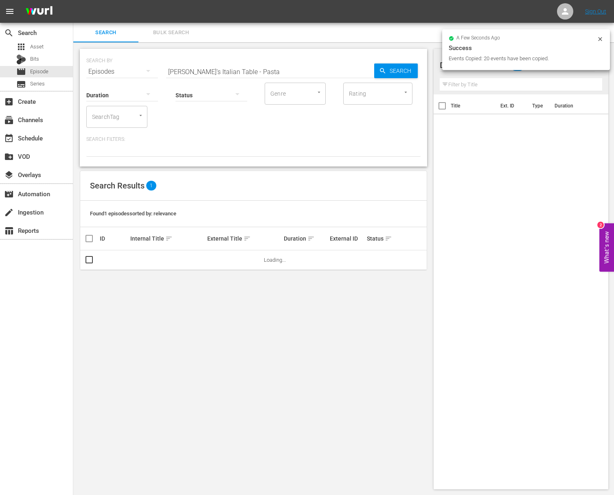
click at [220, 62] on input "[PERSON_NAME]'s Italian Table - Pasta" at bounding box center [270, 72] width 208 height 20
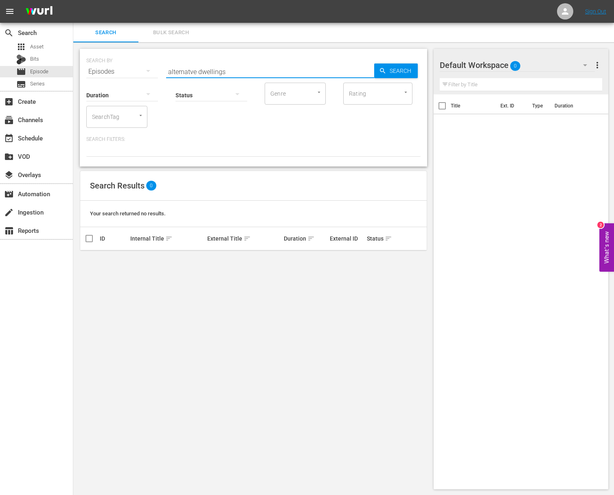
click at [192, 72] on input "alternatve dwellings" at bounding box center [270, 72] width 208 height 20
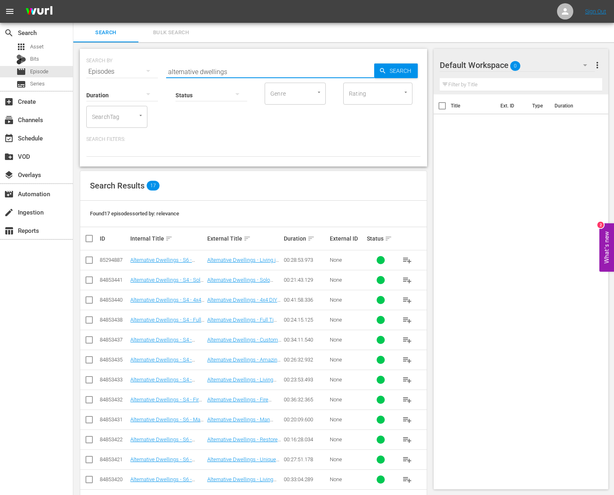
click at [227, 72] on input "alternative dwellings" at bounding box center [270, 72] width 208 height 20
type input "alternative dwellings - S4"
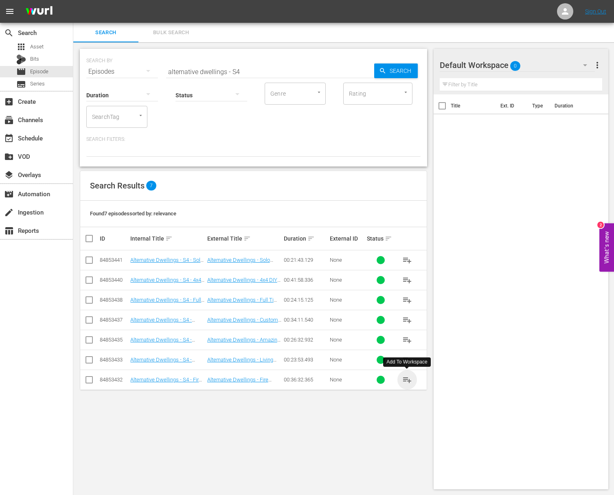
click at [407, 378] on span "playlist_add" at bounding box center [407, 380] width 10 height 10
click at [408, 360] on span "playlist_add" at bounding box center [407, 360] width 10 height 10
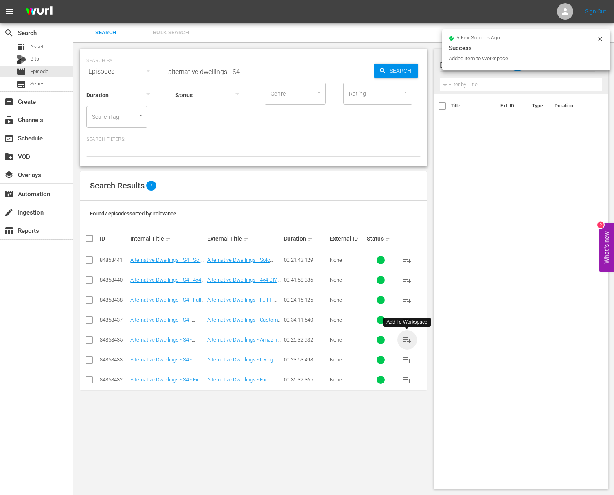
click at [406, 335] on span "playlist_add" at bounding box center [407, 340] width 10 height 10
click at [405, 340] on span "playlist_add" at bounding box center [407, 340] width 10 height 10
click at [406, 319] on span "playlist_add" at bounding box center [407, 320] width 10 height 10
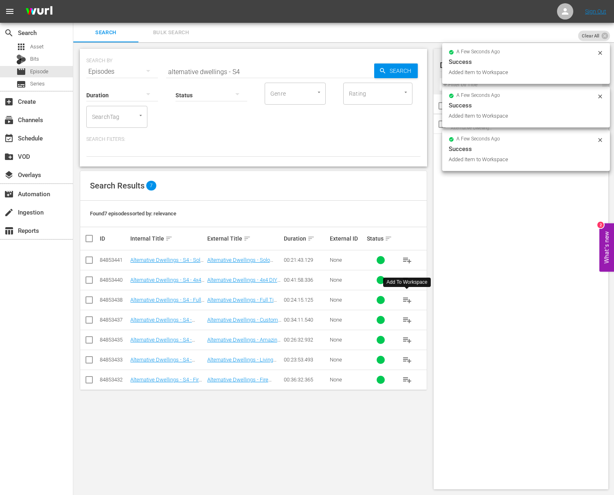
click at [407, 299] on span "playlist_add" at bounding box center [407, 300] width 10 height 10
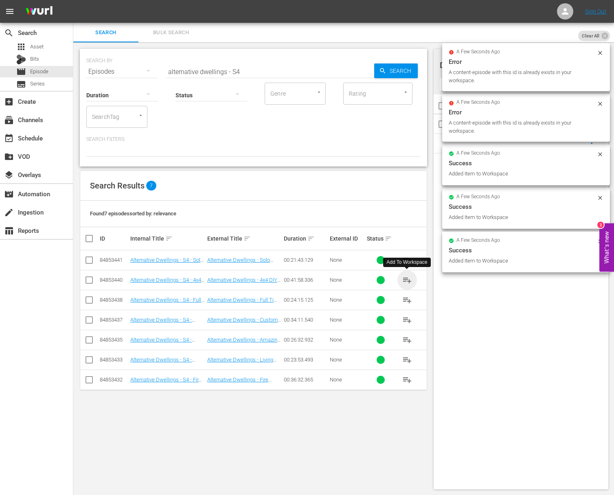
click at [408, 278] on span "playlist_add" at bounding box center [407, 280] width 10 height 10
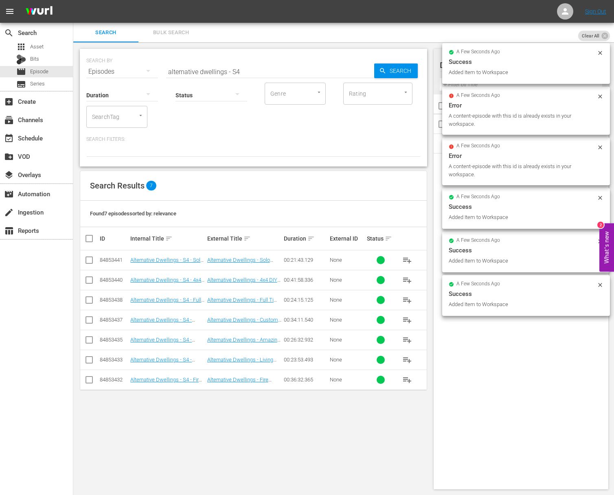
click at [407, 258] on span "playlist_add" at bounding box center [407, 260] width 10 height 10
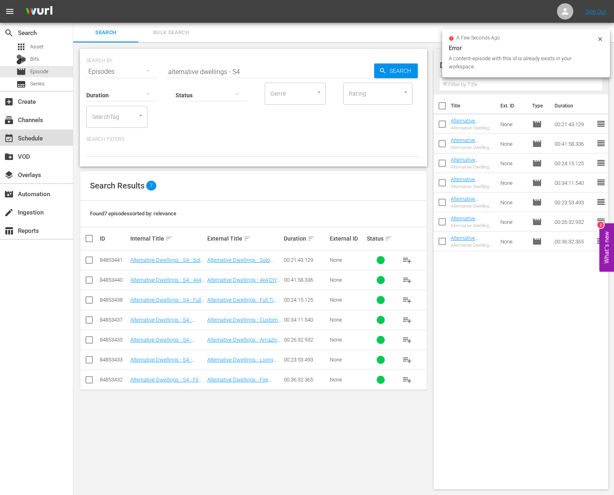
click at [44, 134] on div "event_available Schedule" at bounding box center [23, 136] width 46 height 7
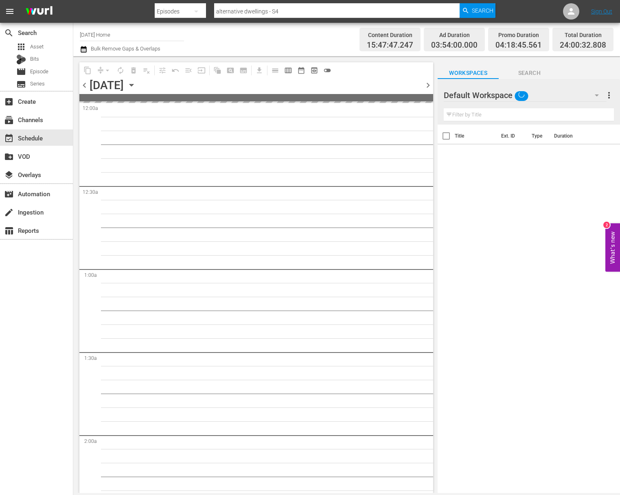
click at [136, 83] on icon "button" at bounding box center [131, 85] width 9 height 9
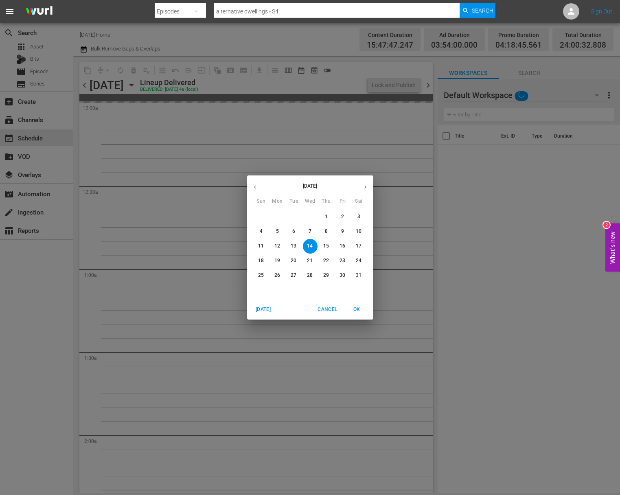
click at [364, 185] on icon "button" at bounding box center [365, 187] width 6 height 6
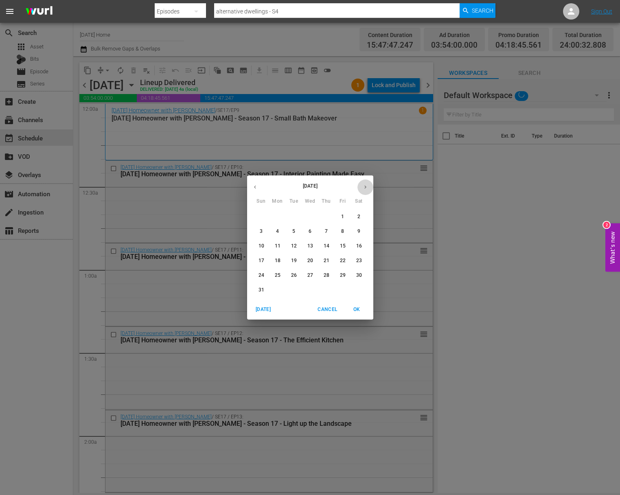
click at [364, 185] on icon "button" at bounding box center [365, 187] width 6 height 6
click at [365, 184] on icon "button" at bounding box center [365, 187] width 6 height 6
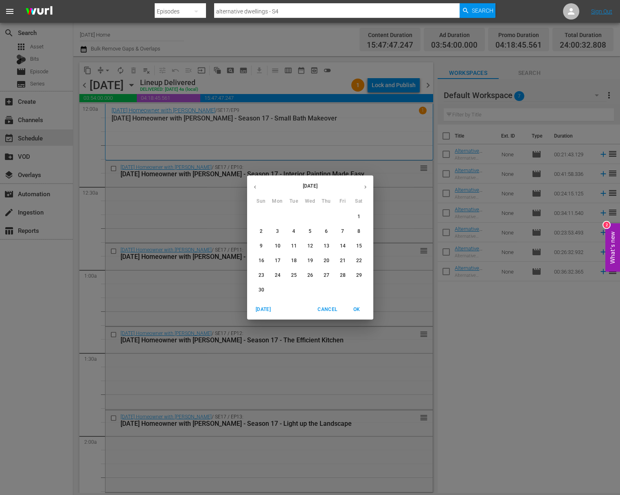
click at [365, 184] on icon "button" at bounding box center [365, 187] width 6 height 6
click at [259, 184] on button "button" at bounding box center [255, 187] width 16 height 16
click at [361, 232] on p "13" at bounding box center [359, 231] width 6 height 7
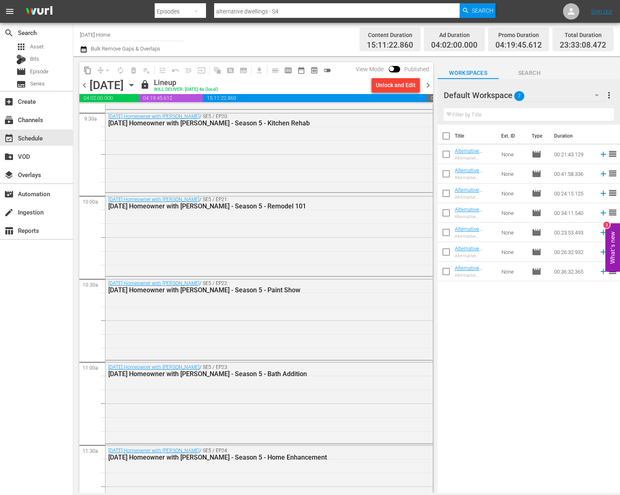
scroll to position [1646, 0]
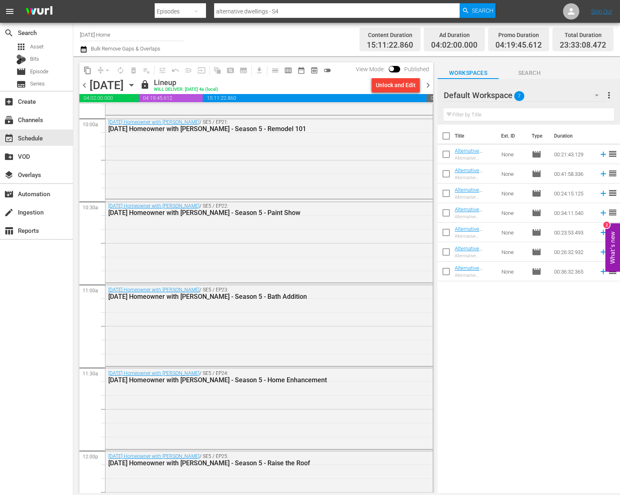
click at [136, 88] on icon "button" at bounding box center [131, 85] width 9 height 9
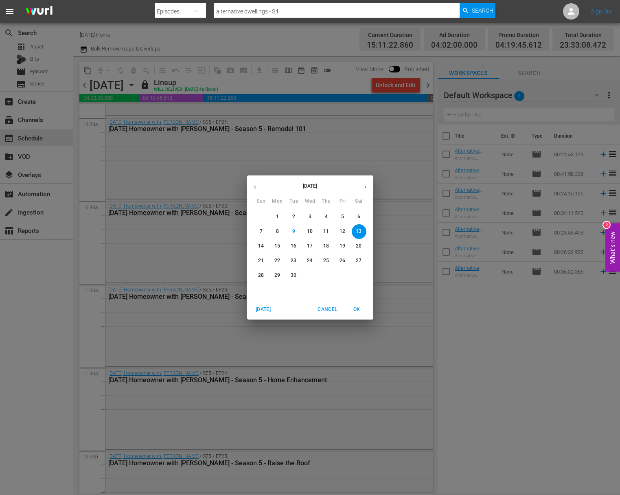
click at [261, 245] on p "14" at bounding box center [261, 246] width 6 height 7
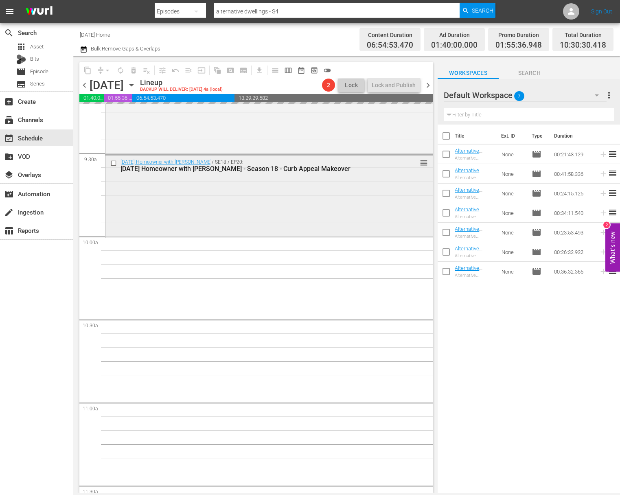
scroll to position [1528, 0]
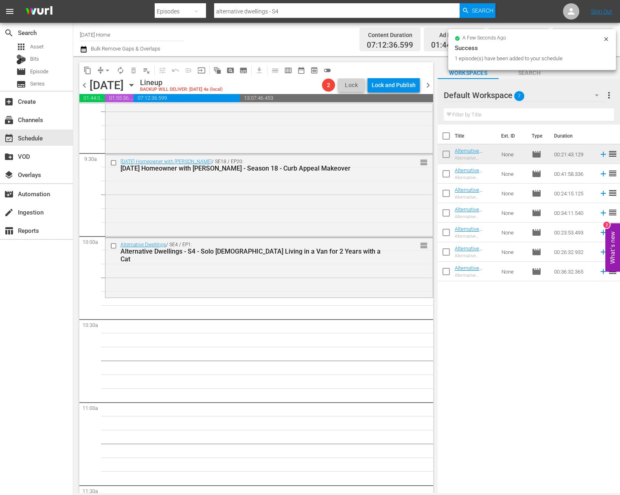
click at [446, 176] on input "checkbox" at bounding box center [445, 175] width 17 height 17
checkbox input "true"
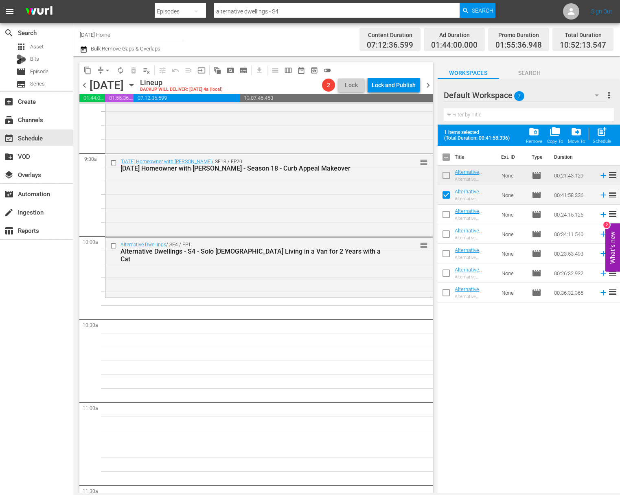
click at [445, 210] on input "checkbox" at bounding box center [445, 216] width 17 height 17
checkbox input "true"
click at [445, 236] on input "checkbox" at bounding box center [445, 235] width 17 height 17
checkbox input "true"
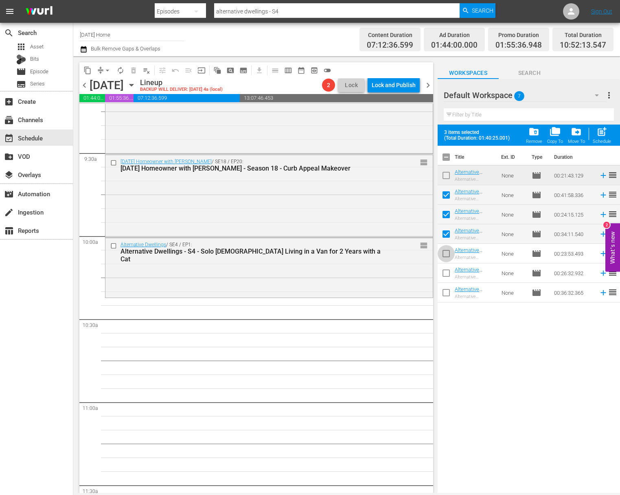
drag, startPoint x: 446, startPoint y: 250, endPoint x: 448, endPoint y: 262, distance: 11.9
click at [446, 251] on input "checkbox" at bounding box center [445, 255] width 17 height 17
checkbox input "true"
click at [446, 279] on input "checkbox" at bounding box center [445, 274] width 17 height 17
checkbox input "true"
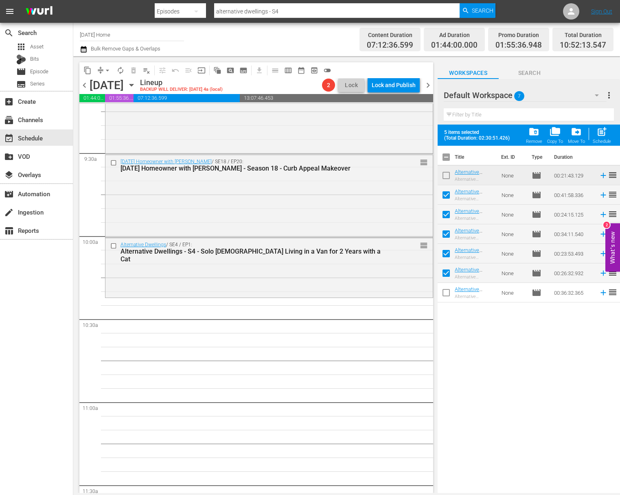
click at [449, 291] on input "checkbox" at bounding box center [445, 294] width 17 height 17
checkbox input "true"
click at [605, 138] on div "post_add Schedule" at bounding box center [601, 135] width 18 height 18
checkbox input "false"
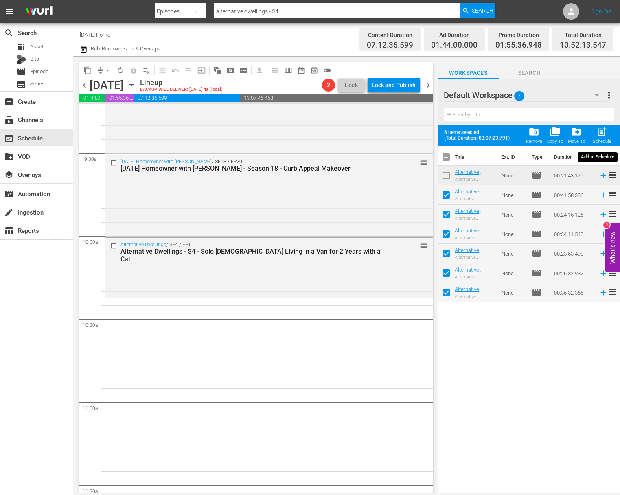
checkbox input "false"
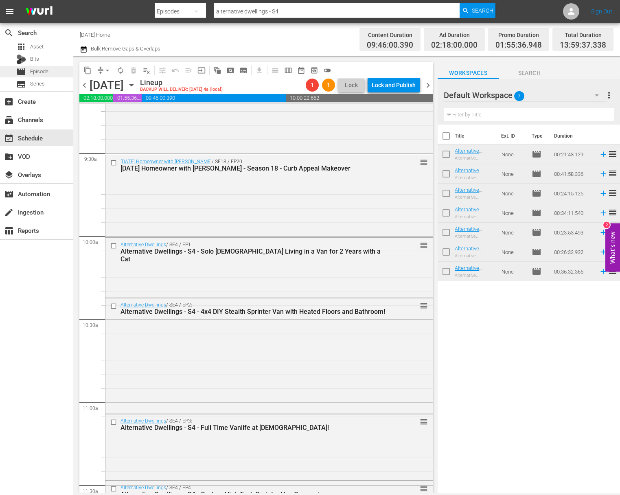
click at [42, 71] on span "Episode" at bounding box center [39, 72] width 18 height 8
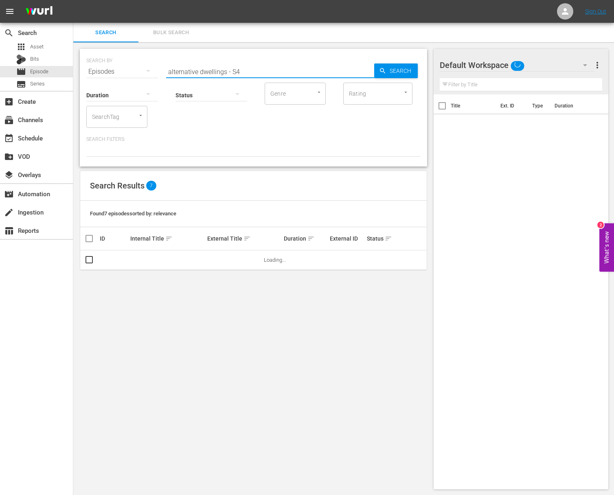
click at [243, 74] on input "alternative dwellings - S4" at bounding box center [270, 72] width 208 height 20
type input "alternative dwellings - S6"
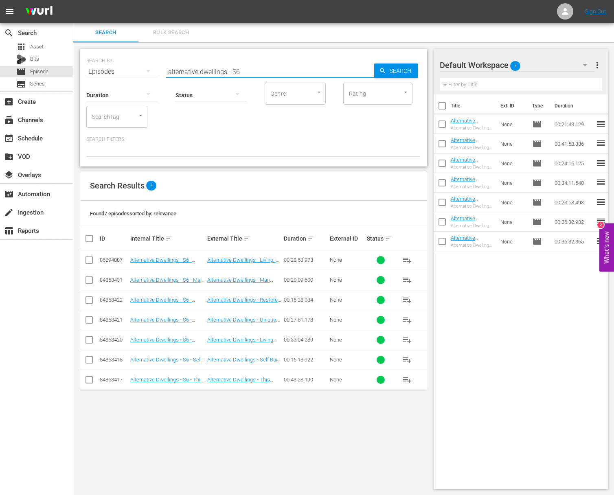
click at [407, 379] on span "playlist_add" at bounding box center [407, 380] width 10 height 10
click at [406, 359] on span "playlist_add" at bounding box center [407, 360] width 10 height 10
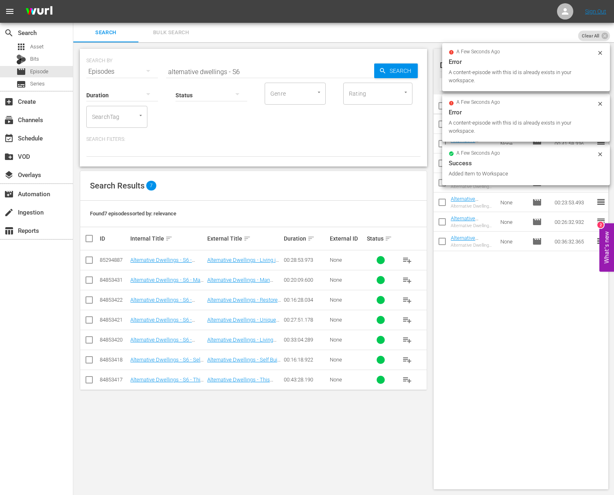
click at [407, 336] on span "playlist_add" at bounding box center [407, 340] width 10 height 10
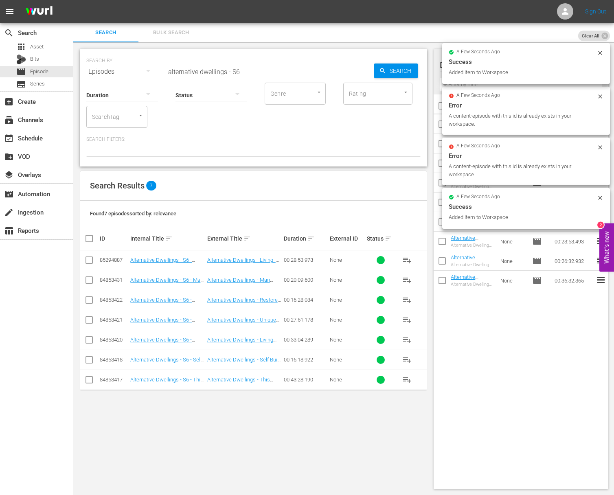
click at [408, 319] on span "playlist_add" at bounding box center [407, 320] width 10 height 10
click at [407, 298] on span "playlist_add" at bounding box center [407, 300] width 10 height 10
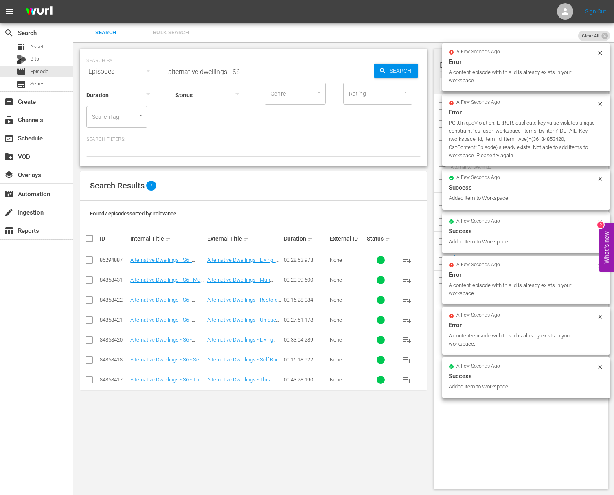
click at [407, 298] on span "playlist_add" at bounding box center [407, 300] width 10 height 10
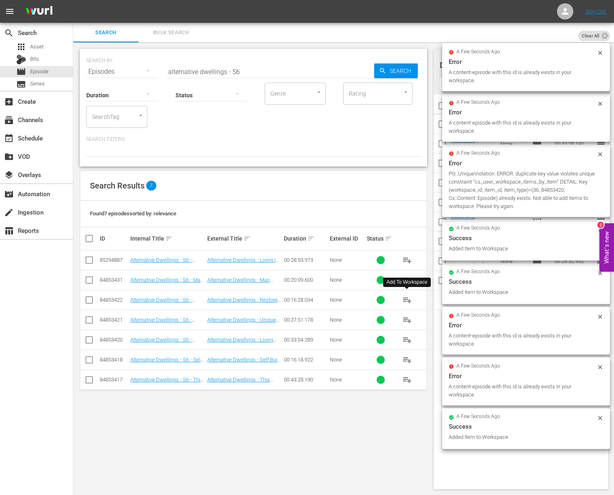
click at [407, 298] on span "playlist_add" at bounding box center [407, 300] width 10 height 10
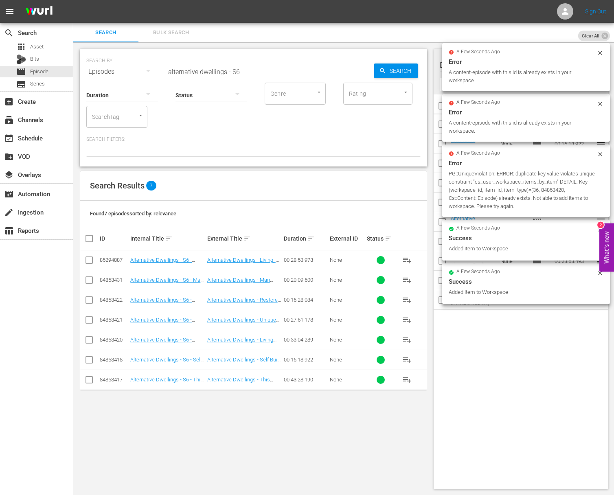
click at [405, 258] on span "playlist_add" at bounding box center [407, 260] width 10 height 10
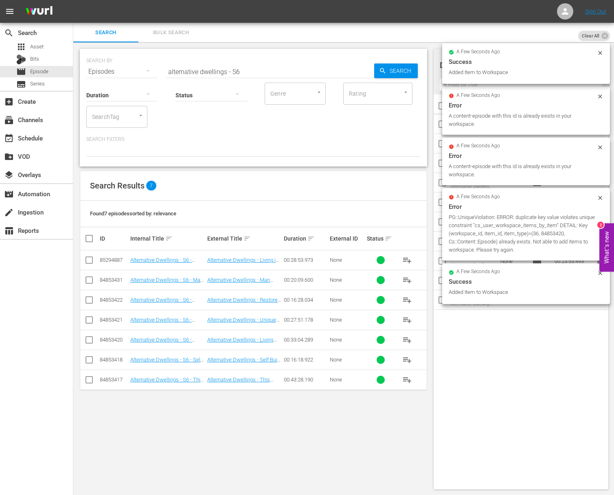
click at [407, 281] on span "playlist_add" at bounding box center [407, 280] width 10 height 10
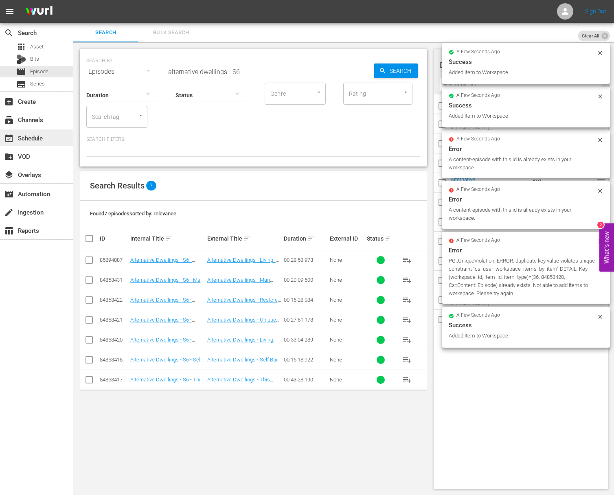
click at [43, 139] on div "event_available Schedule" at bounding box center [23, 136] width 46 height 7
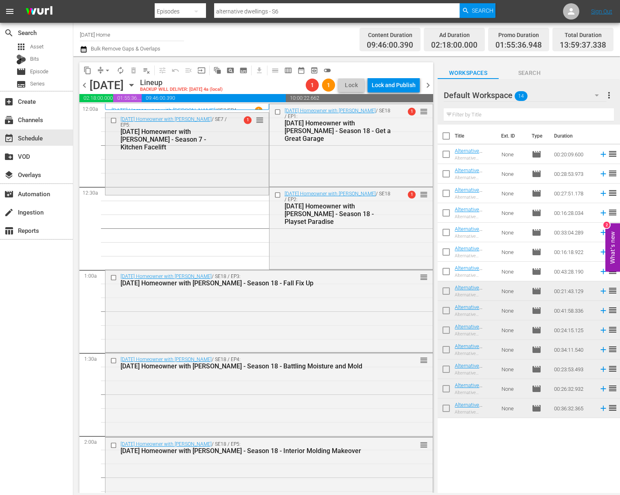
click at [219, 182] on div "[DATE] Homeowner with [PERSON_NAME] / SE7 / EP5: [DATE] Homeowner with [PERSON_…" at bounding box center [186, 153] width 163 height 80
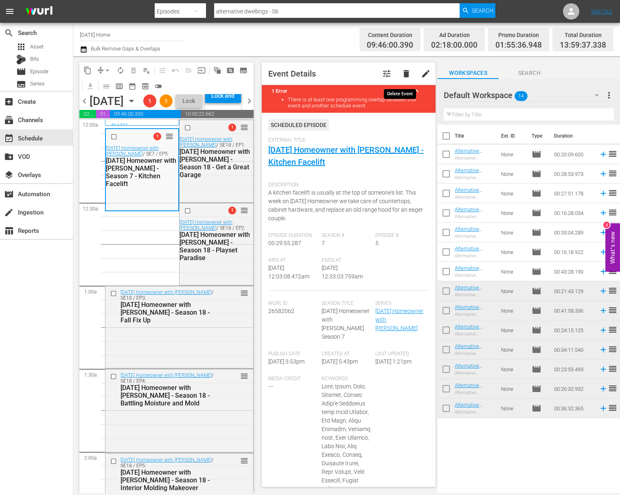
click at [401, 74] on span "delete" at bounding box center [406, 74] width 10 height 10
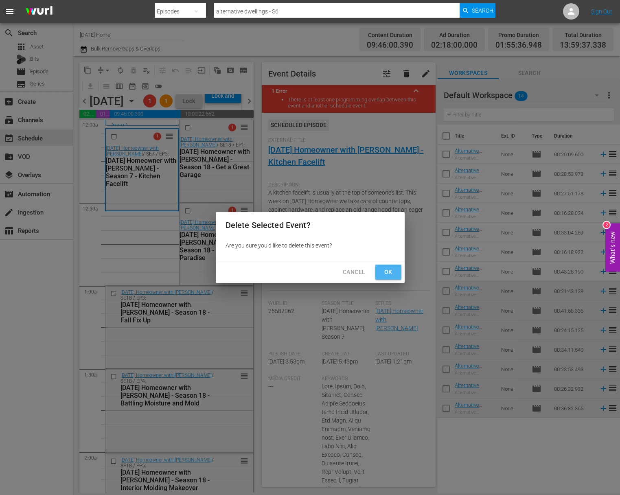
click at [389, 273] on span "Ok" at bounding box center [388, 272] width 13 height 10
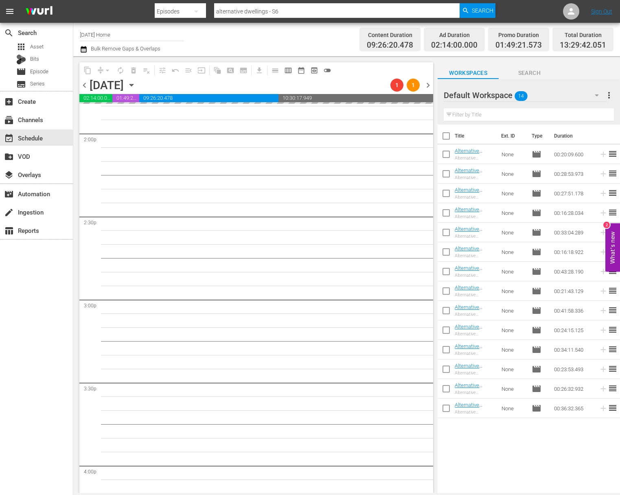
scroll to position [2121, 0]
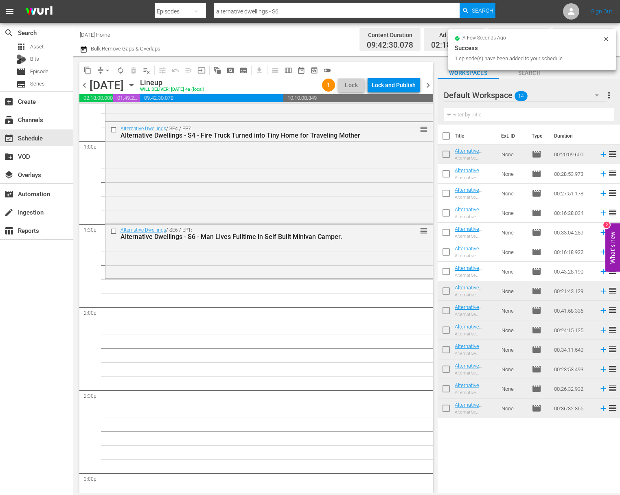
click at [448, 177] on input "checkbox" at bounding box center [445, 175] width 17 height 17
checkbox input "true"
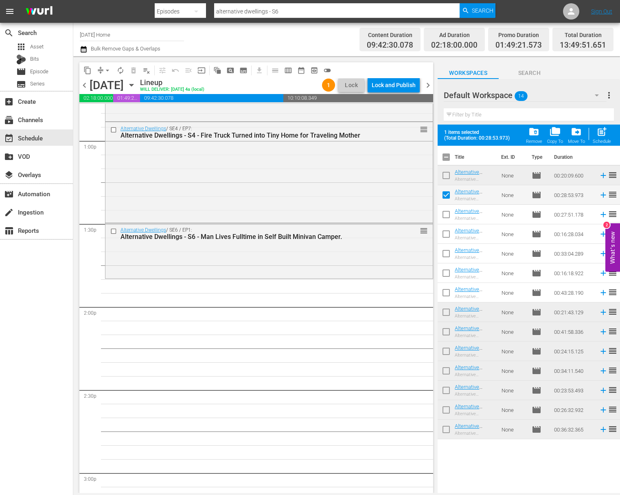
drag, startPoint x: 448, startPoint y: 212, endPoint x: 449, endPoint y: 241, distance: 28.9
click at [448, 212] on input "checkbox" at bounding box center [445, 216] width 17 height 17
checkbox input "true"
click at [447, 234] on input "checkbox" at bounding box center [445, 235] width 17 height 17
checkbox input "true"
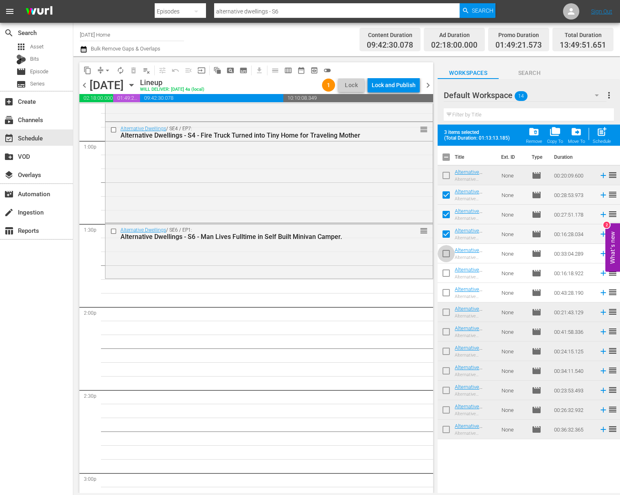
click at [447, 255] on input "checkbox" at bounding box center [445, 255] width 17 height 17
checkbox input "true"
click at [448, 273] on input "checkbox" at bounding box center [445, 274] width 17 height 17
checkbox input "true"
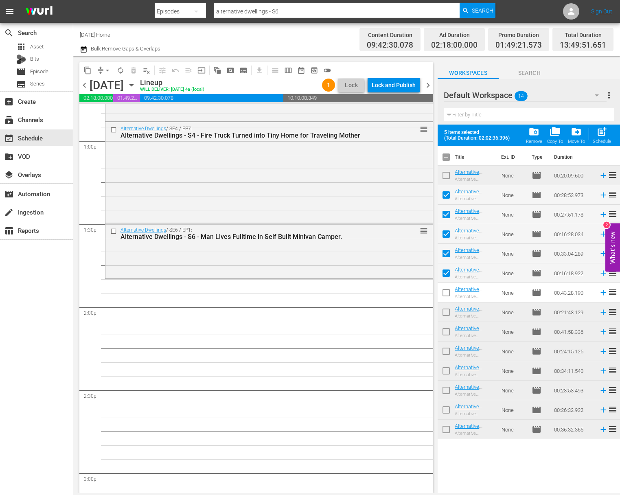
click at [446, 292] on input "checkbox" at bounding box center [445, 294] width 17 height 17
checkbox input "true"
click at [603, 140] on div "Schedule" at bounding box center [601, 141] width 18 height 5
checkbox input "false"
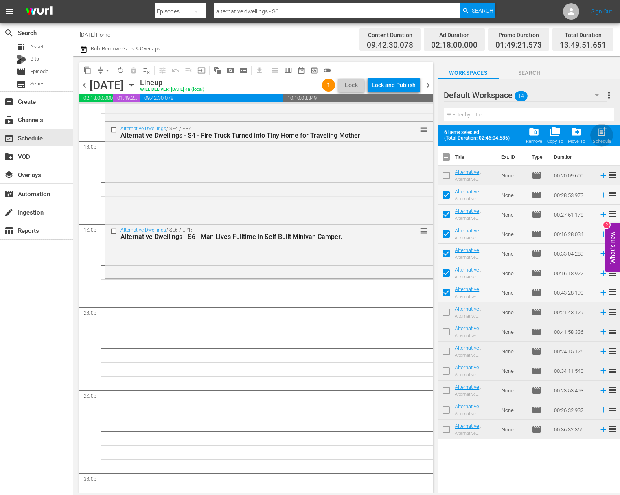
checkbox input "false"
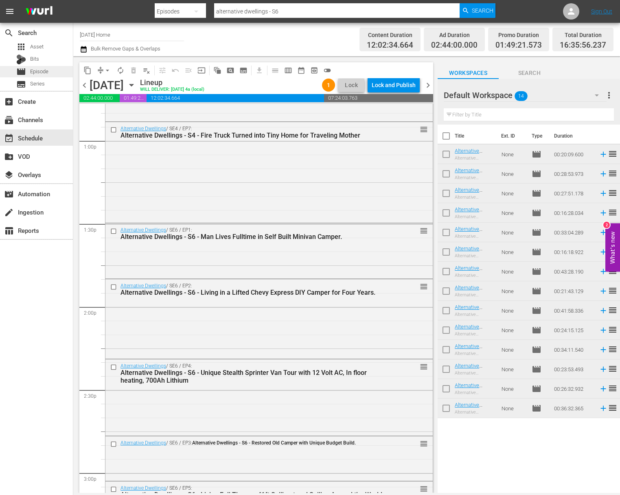
click at [46, 71] on span "Episode" at bounding box center [39, 72] width 18 height 8
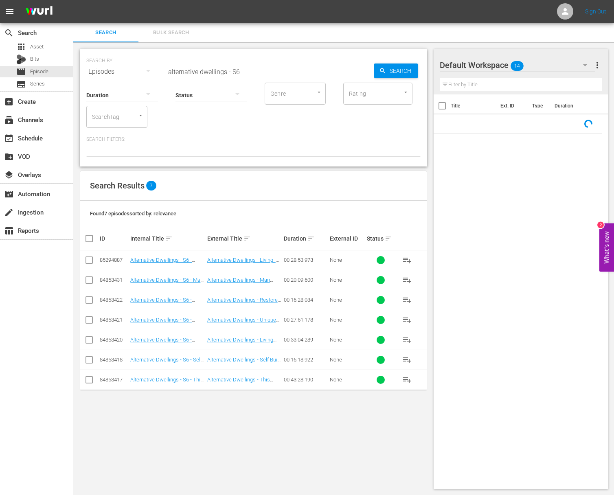
click at [232, 70] on input "alternative dwellings - S6" at bounding box center [270, 72] width 208 height 20
paste input "Homesteading"
click at [393, 69] on span "Search" at bounding box center [401, 70] width 31 height 15
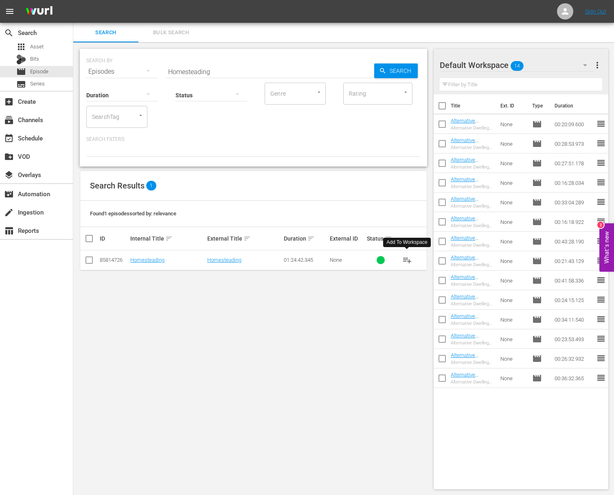
click at [407, 260] on span "playlist_add" at bounding box center [407, 260] width 10 height 10
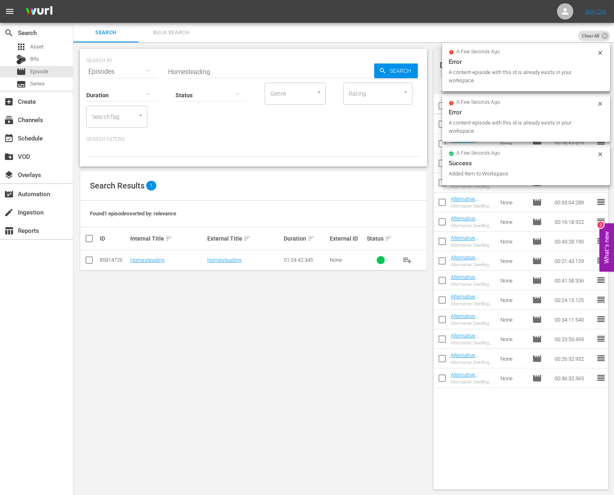
click at [317, 70] on input "Homesteading" at bounding box center [270, 72] width 208 height 20
paste input "How to Live in a Van"
click at [345, 70] on input "HomesteadingaHow to Live in a Van" at bounding box center [270, 72] width 208 height 20
paste input "How to Live in a Van"
click at [341, 71] on input "HomesteadingaHow to Live in a [GEOGRAPHIC_DATA] to Live in a Van" at bounding box center [270, 72] width 208 height 20
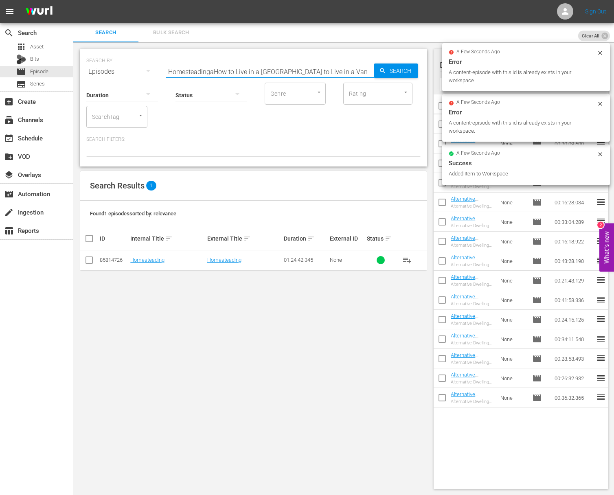
paste input "text"
click at [392, 70] on span "Search" at bounding box center [401, 70] width 31 height 15
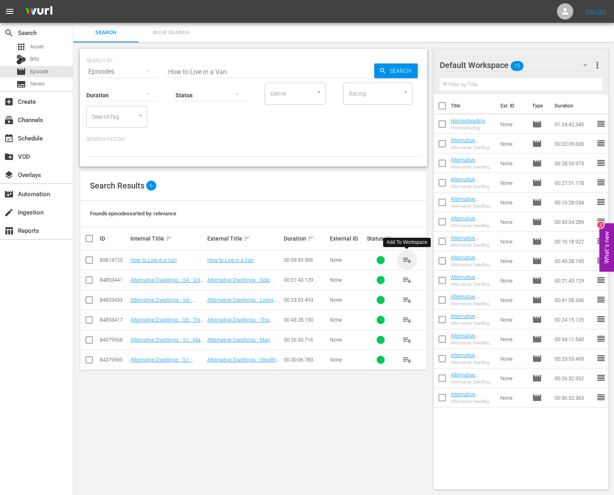
click at [406, 260] on span "playlist_add" at bounding box center [407, 260] width 10 height 10
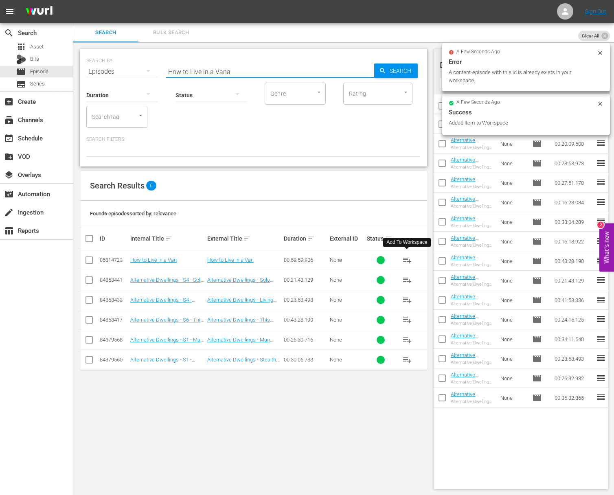
click at [284, 70] on input "How to Live in a Vana" at bounding box center [270, 72] width 208 height 20
paste input "Vannin"
click at [284, 70] on input "How to Live in a VanaVannin" at bounding box center [270, 72] width 208 height 20
paste input "Vannin"
click at [312, 69] on input "How to Live in a VanaVanninaVannina" at bounding box center [270, 72] width 208 height 20
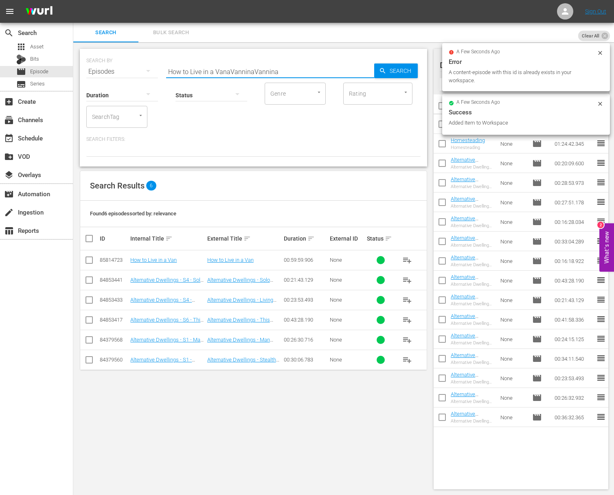
paste input "Vannin"
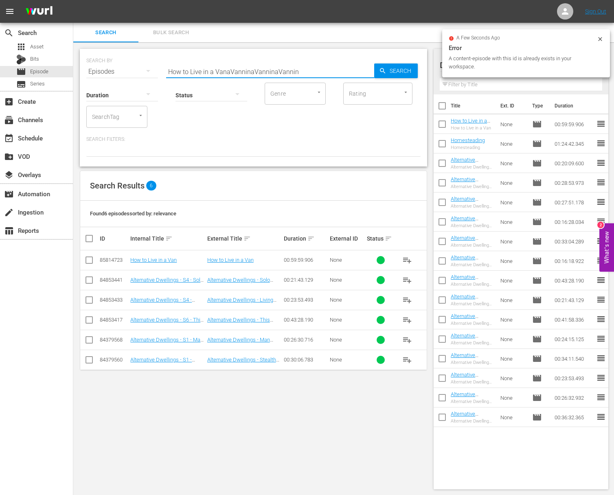
paste input "text"
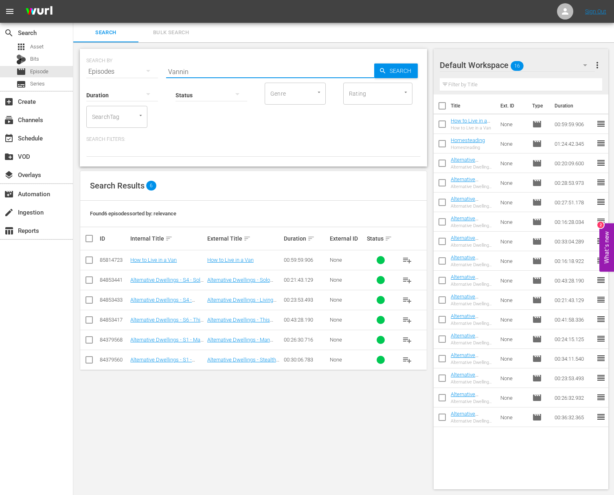
type input "Vannin"
click at [376, 69] on div "Search" at bounding box center [396, 70] width 44 height 15
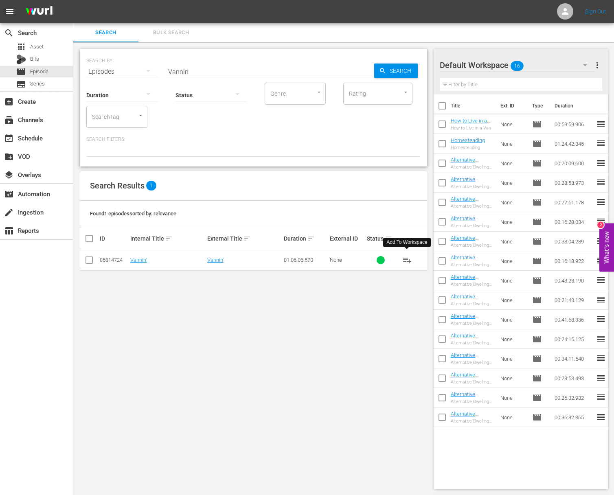
click at [405, 260] on span "playlist_add" at bounding box center [407, 260] width 10 height 10
click at [50, 140] on div "event_available Schedule" at bounding box center [36, 137] width 73 height 16
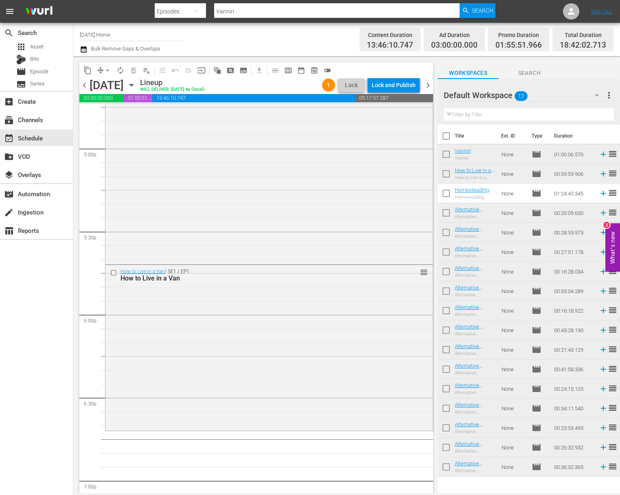
scroll to position [2843, 0]
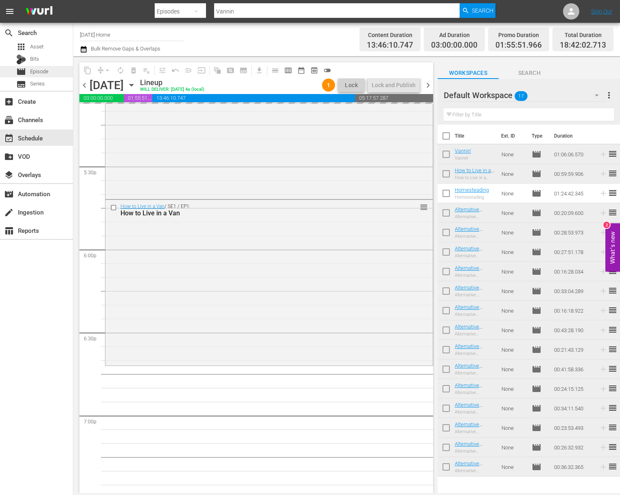
click at [48, 68] on span "Episode" at bounding box center [39, 72] width 18 height 8
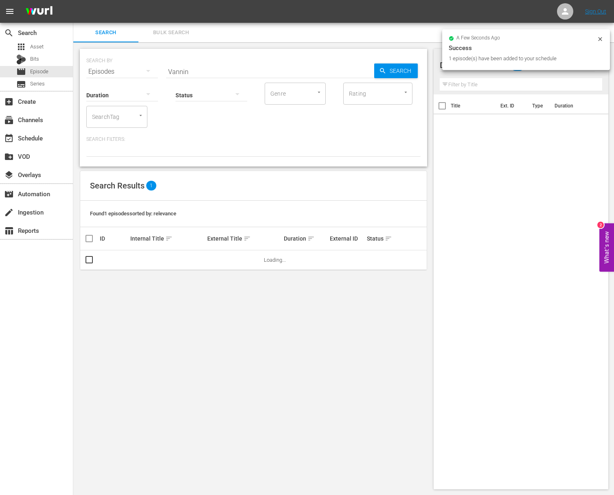
click at [186, 59] on div "SEARCH BY Search By Episodes Search ID, Title, Description, Keywords, or Catego…" at bounding box center [253, 66] width 334 height 29
click at [196, 72] on input "Vannin" at bounding box center [270, 72] width 208 height 20
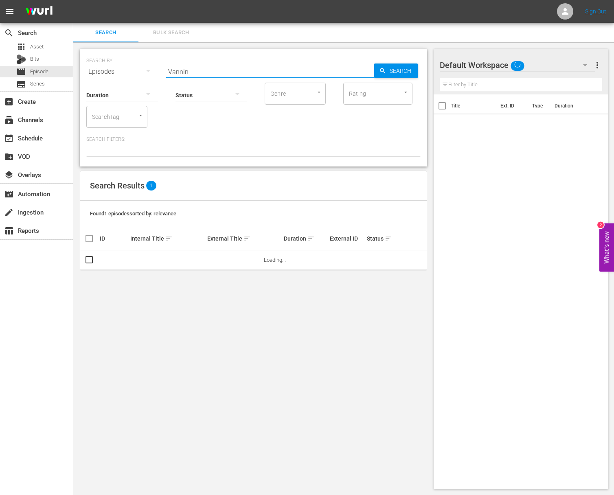
paste input "[PERSON_NAME] & [PERSON_NAME]"
type input "[PERSON_NAME] & [PERSON_NAME]"
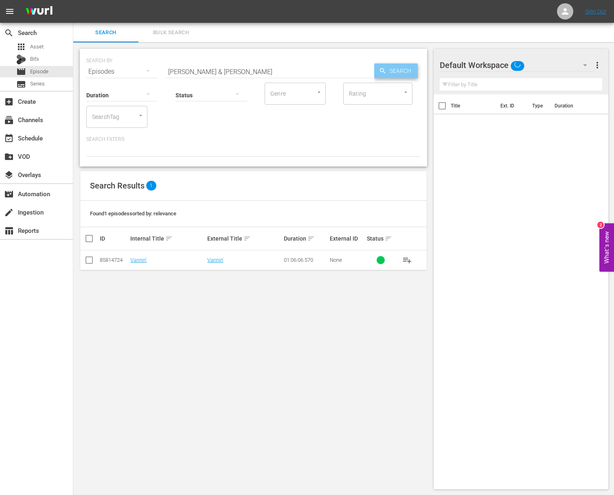
click at [405, 74] on span "Search" at bounding box center [401, 70] width 31 height 15
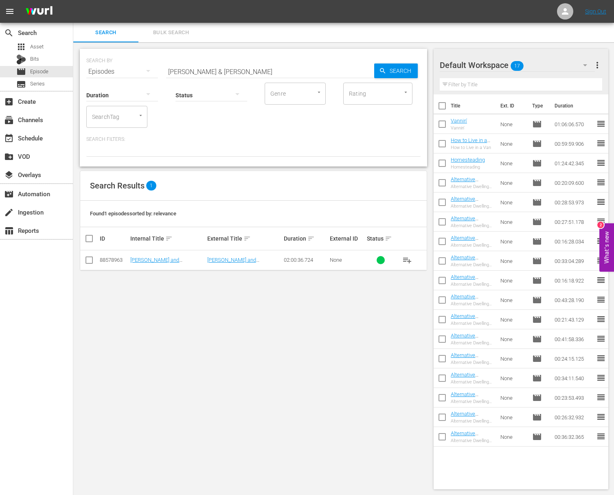
click at [407, 261] on span "playlist_add" at bounding box center [407, 260] width 10 height 10
drag, startPoint x: 407, startPoint y: 261, endPoint x: 70, endPoint y: 98, distance: 373.6
click at [406, 261] on span "playlist_add" at bounding box center [407, 260] width 10 height 10
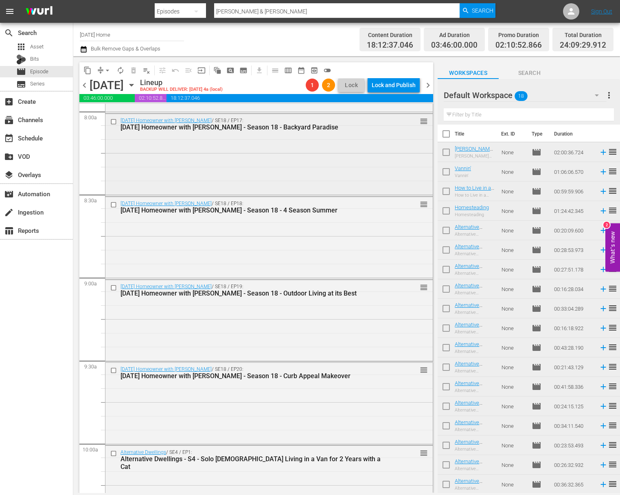
scroll to position [1314, 0]
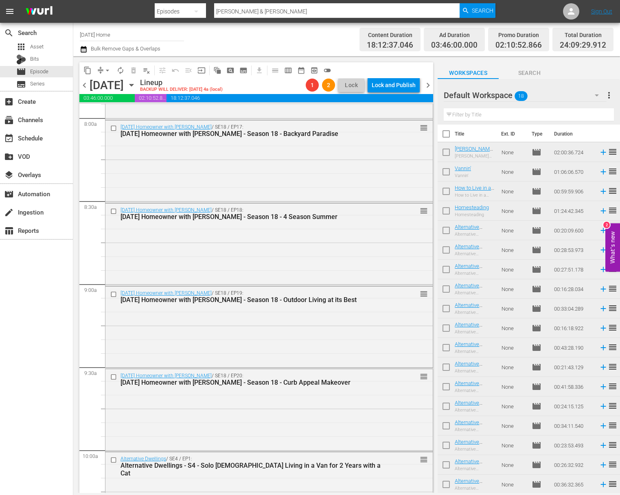
click at [106, 68] on span "arrow_drop_down" at bounding box center [107, 70] width 8 height 8
click at [114, 119] on li "Align to End of Previous Day" at bounding box center [107, 113] width 85 height 13
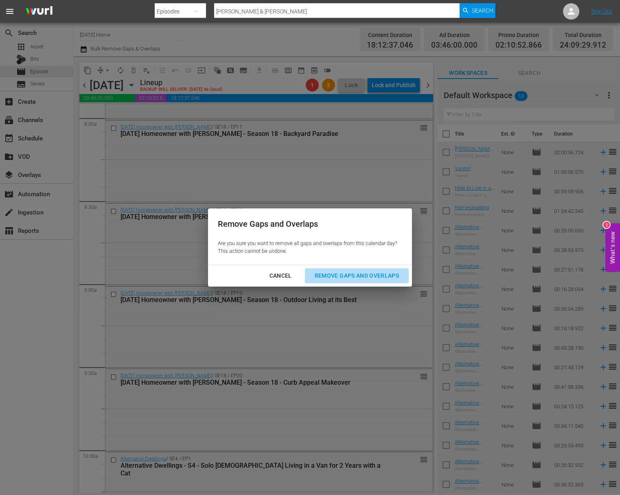
click at [373, 272] on div "Remove Gaps and Overlaps" at bounding box center [356, 276] width 97 height 10
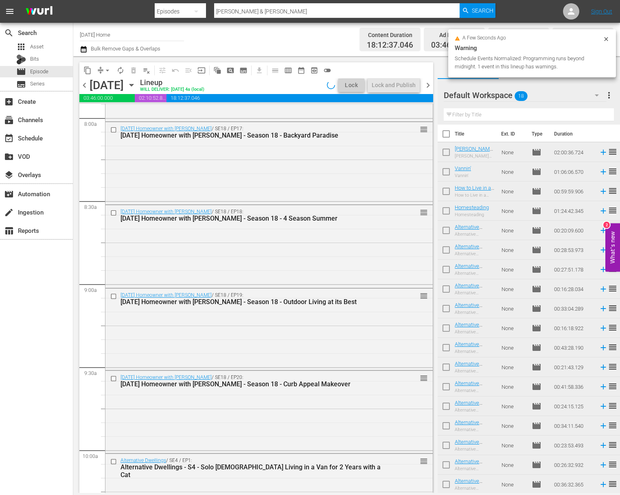
scroll to position [1217, 0]
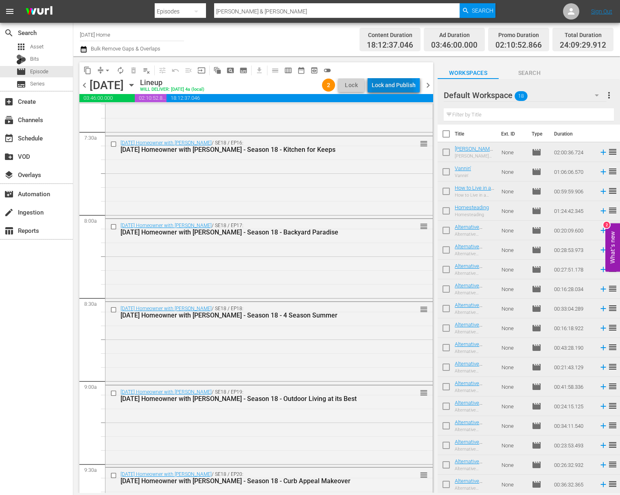
click at [393, 88] on div "Lock and Publish" at bounding box center [394, 85] width 44 height 15
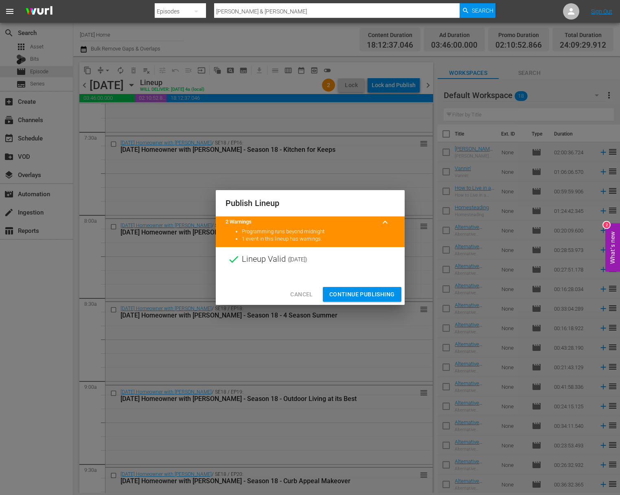
click at [367, 299] on button "Continue Publishing" at bounding box center [362, 294] width 79 height 15
